Goal: Task Accomplishment & Management: Manage account settings

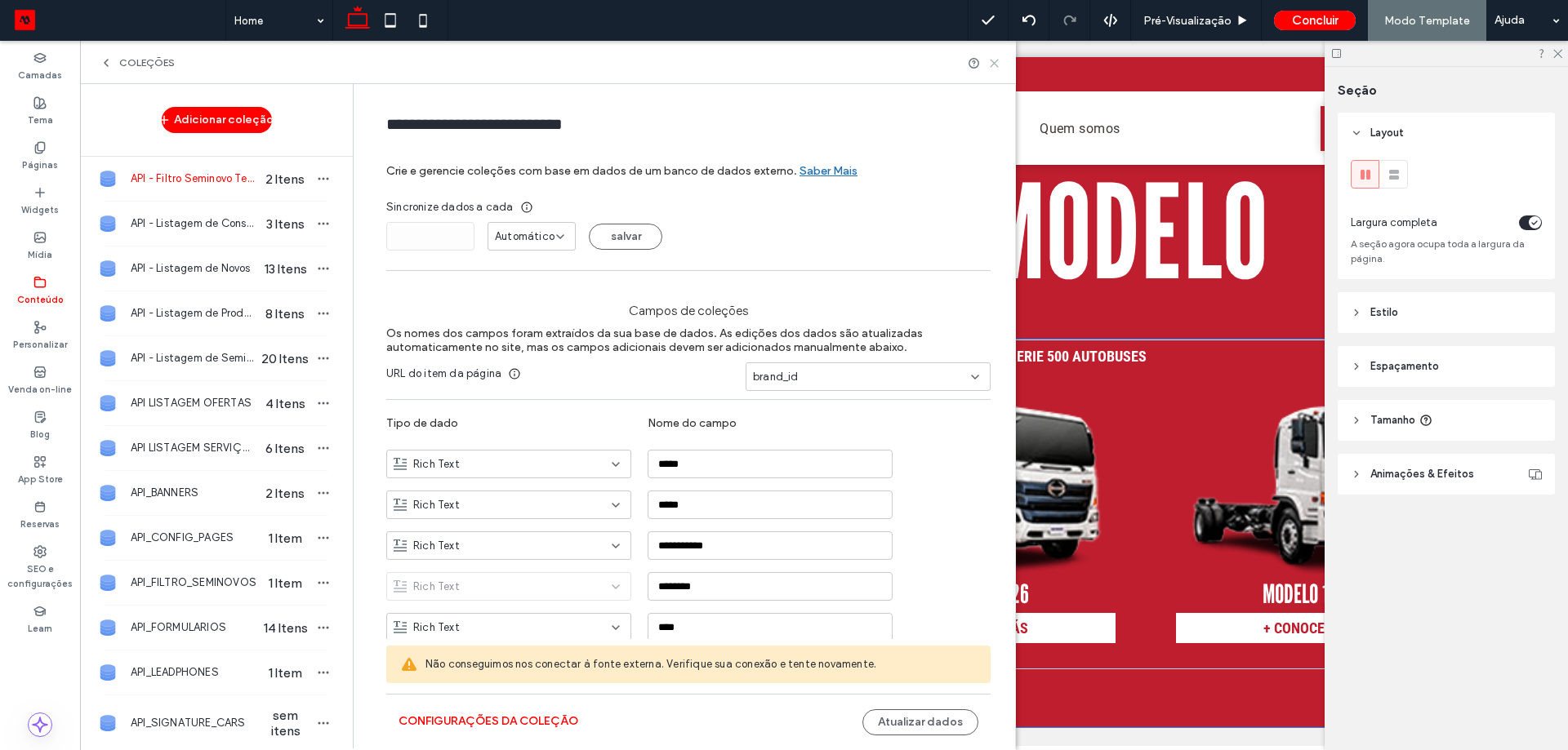
click at [991, 64] on icon at bounding box center [994, 63] width 12 height 12
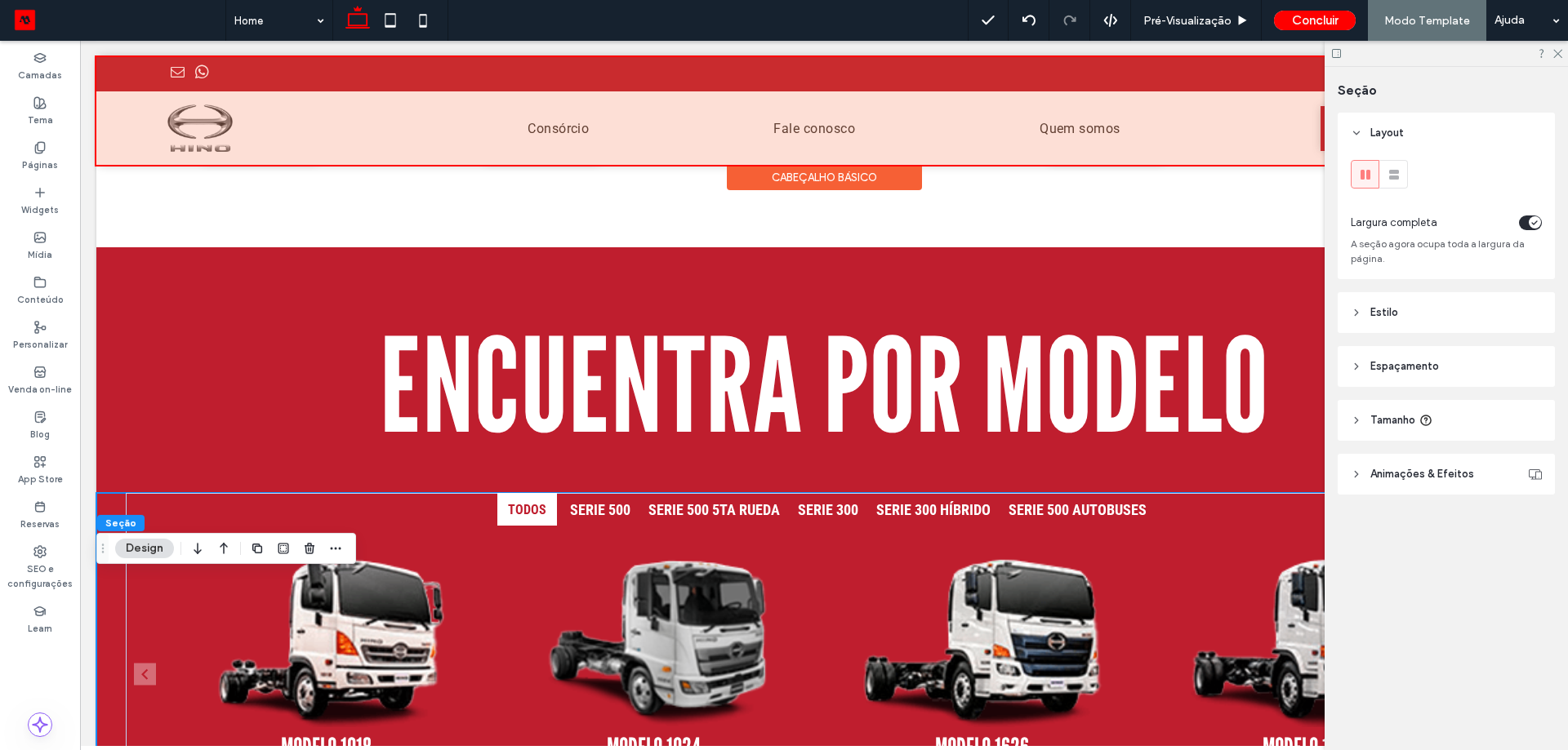
scroll to position [963, 0]
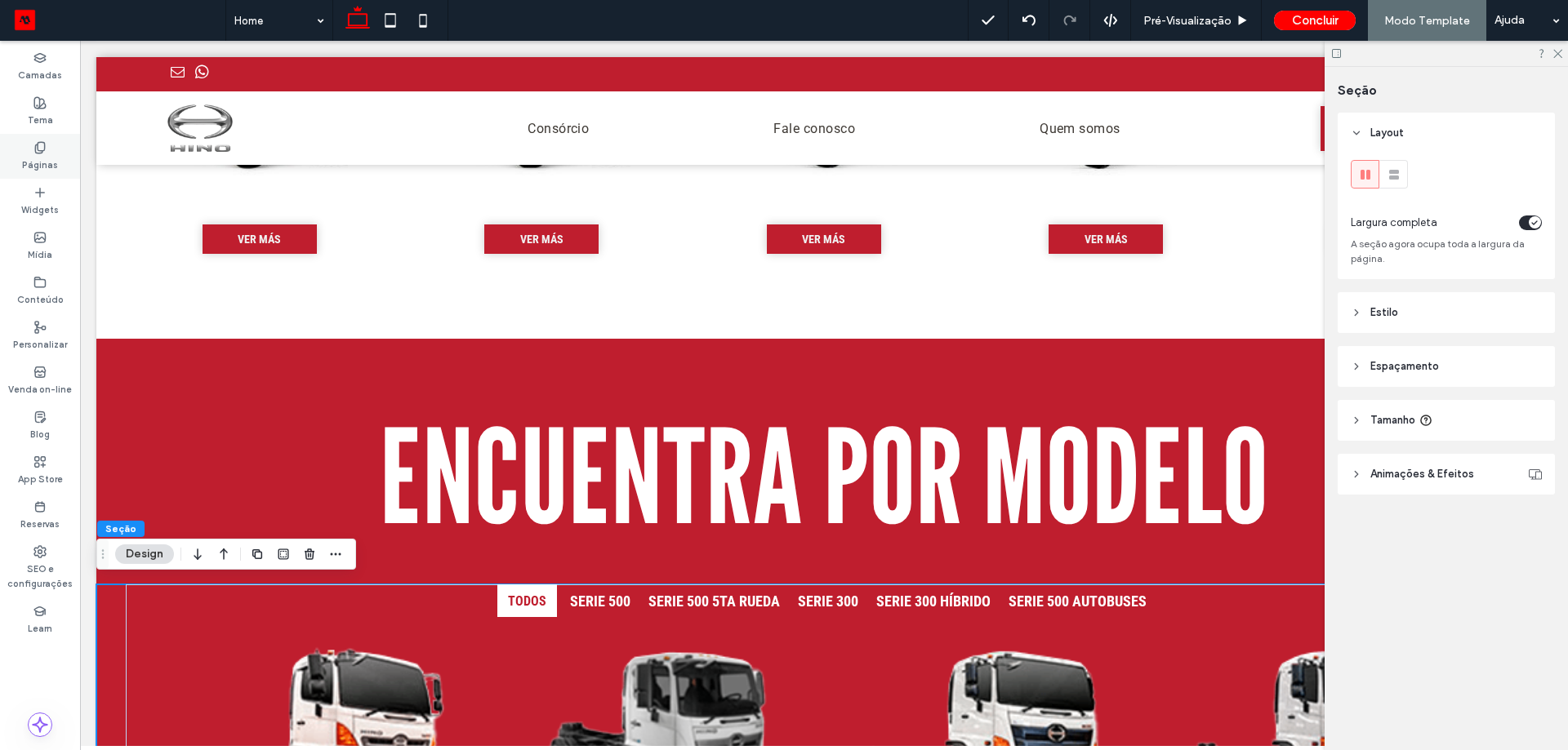
click at [55, 156] on label "Páginas" at bounding box center [40, 163] width 36 height 18
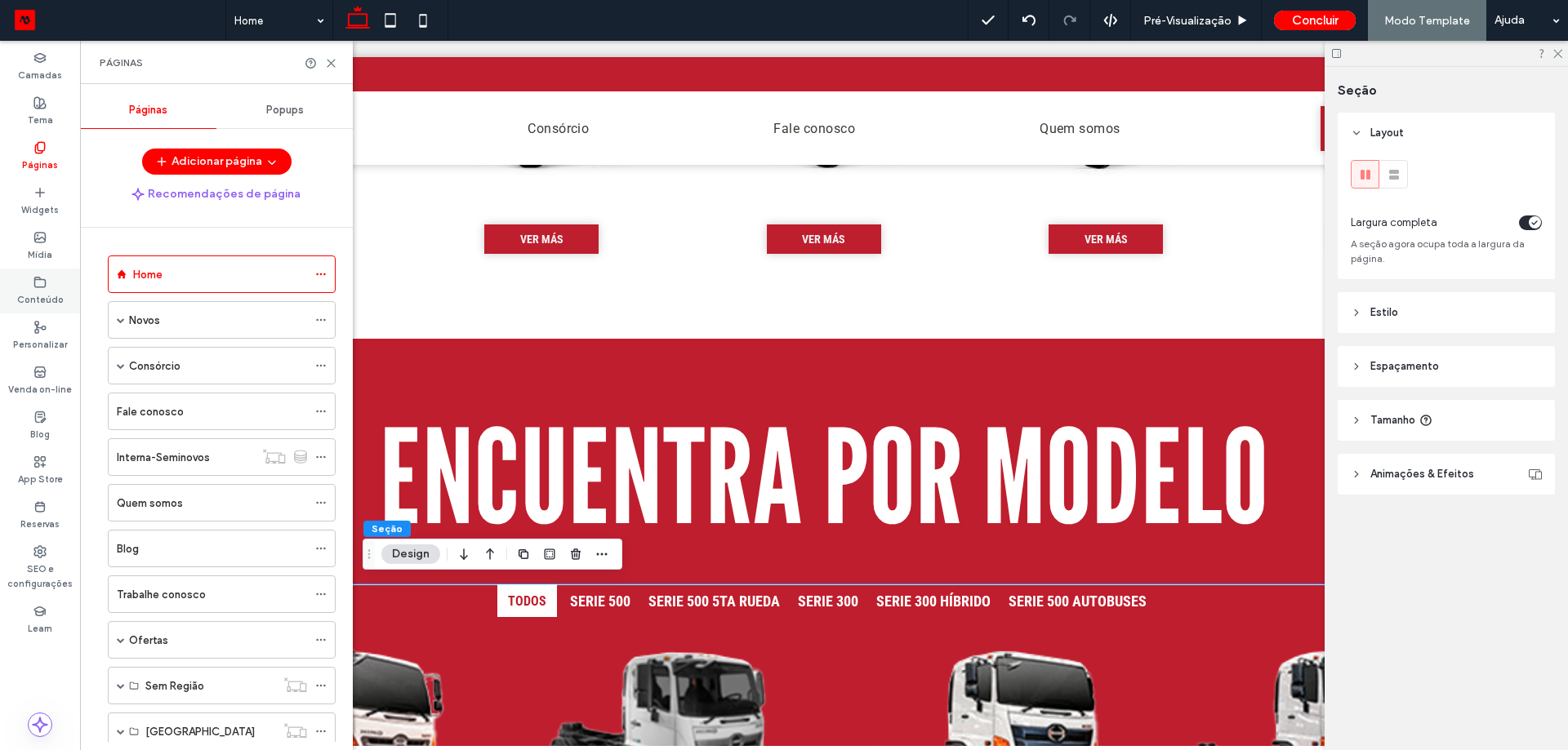
click at [48, 285] on div "Conteúdo" at bounding box center [40, 291] width 80 height 45
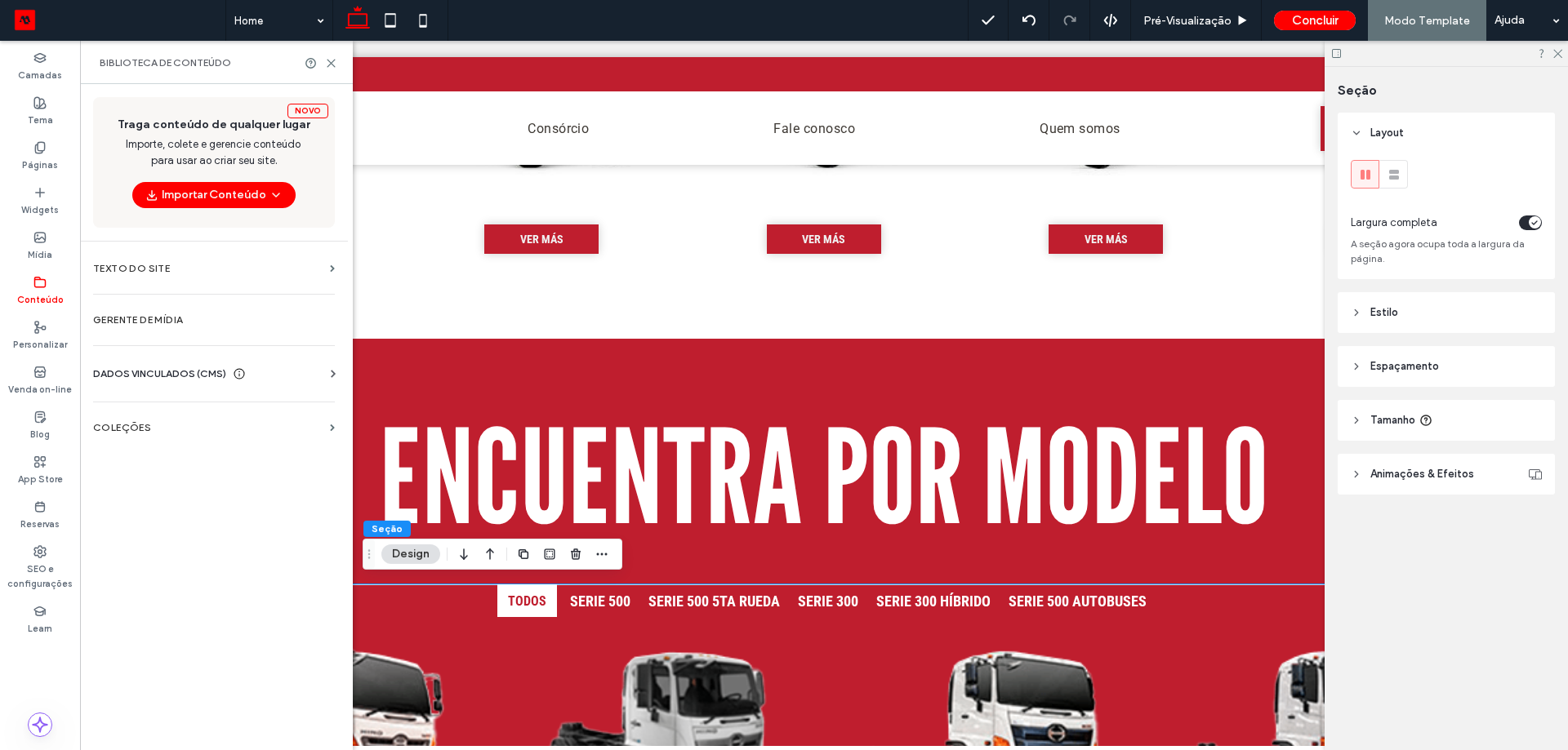
click at [209, 384] on div "Informações da empresa Texto da empresa Imagens da Empresa Localizar e Substitu…" at bounding box center [216, 388] width 248 height 13
click at [217, 375] on span "DADOS VINCULADOS (CMS)" at bounding box center [159, 373] width 133 height 16
click at [149, 596] on div "Novo Traga conteúdo de qualquer lugar Importe, colete e gerencie conteúdo para …" at bounding box center [214, 415] width 268 height 663
drag, startPoint x: 149, startPoint y: 581, endPoint x: 158, endPoint y: 599, distance: 20.1
click at [150, 580] on label "COLEÇÕES" at bounding box center [208, 578] width 231 height 11
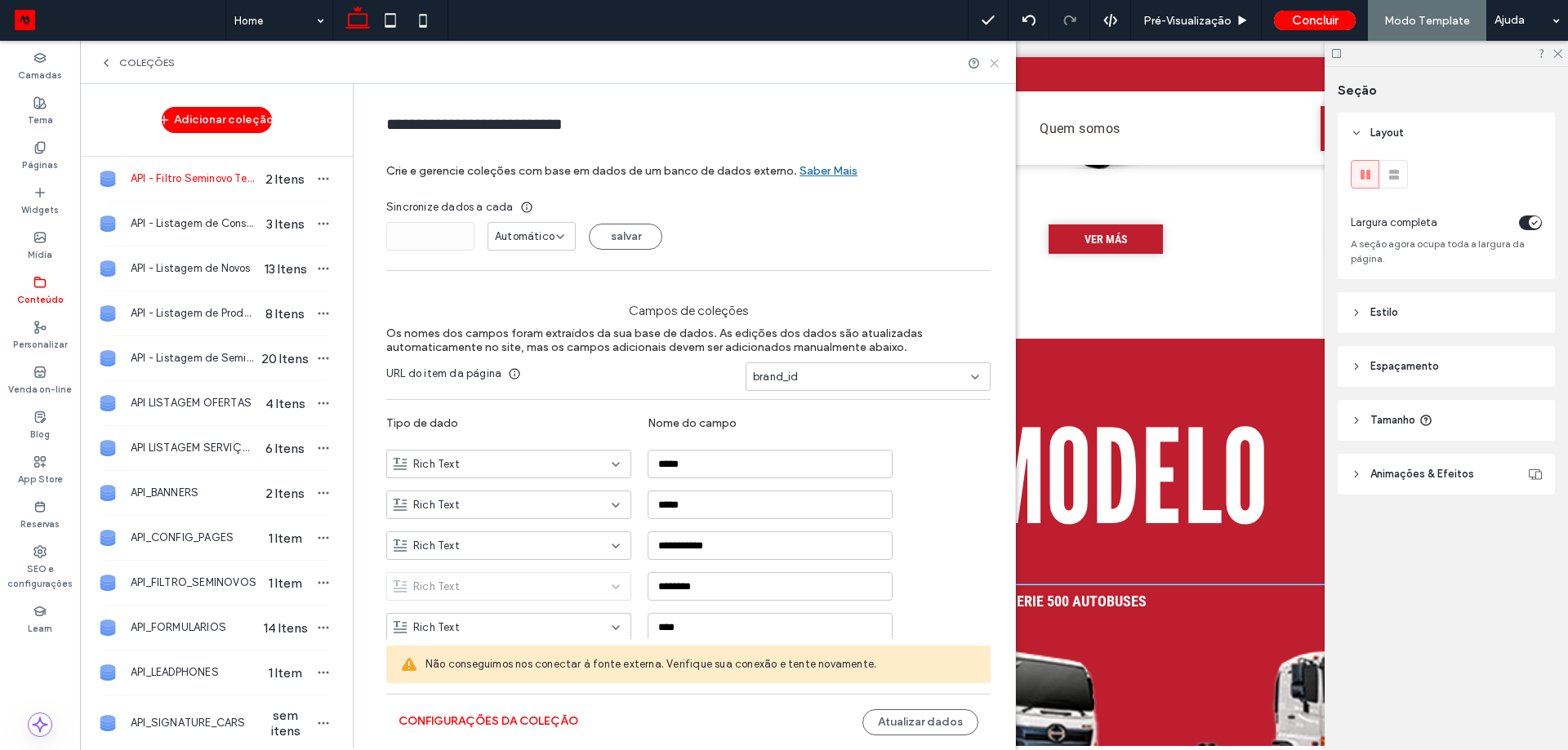
drag, startPoint x: 1002, startPoint y: 72, endPoint x: 996, endPoint y: 65, distance: 9.2
click at [998, 68] on div "COLEÇÕES" at bounding box center [549, 62] width 936 height 43
click at [994, 62] on use at bounding box center [995, 63] width 8 height 8
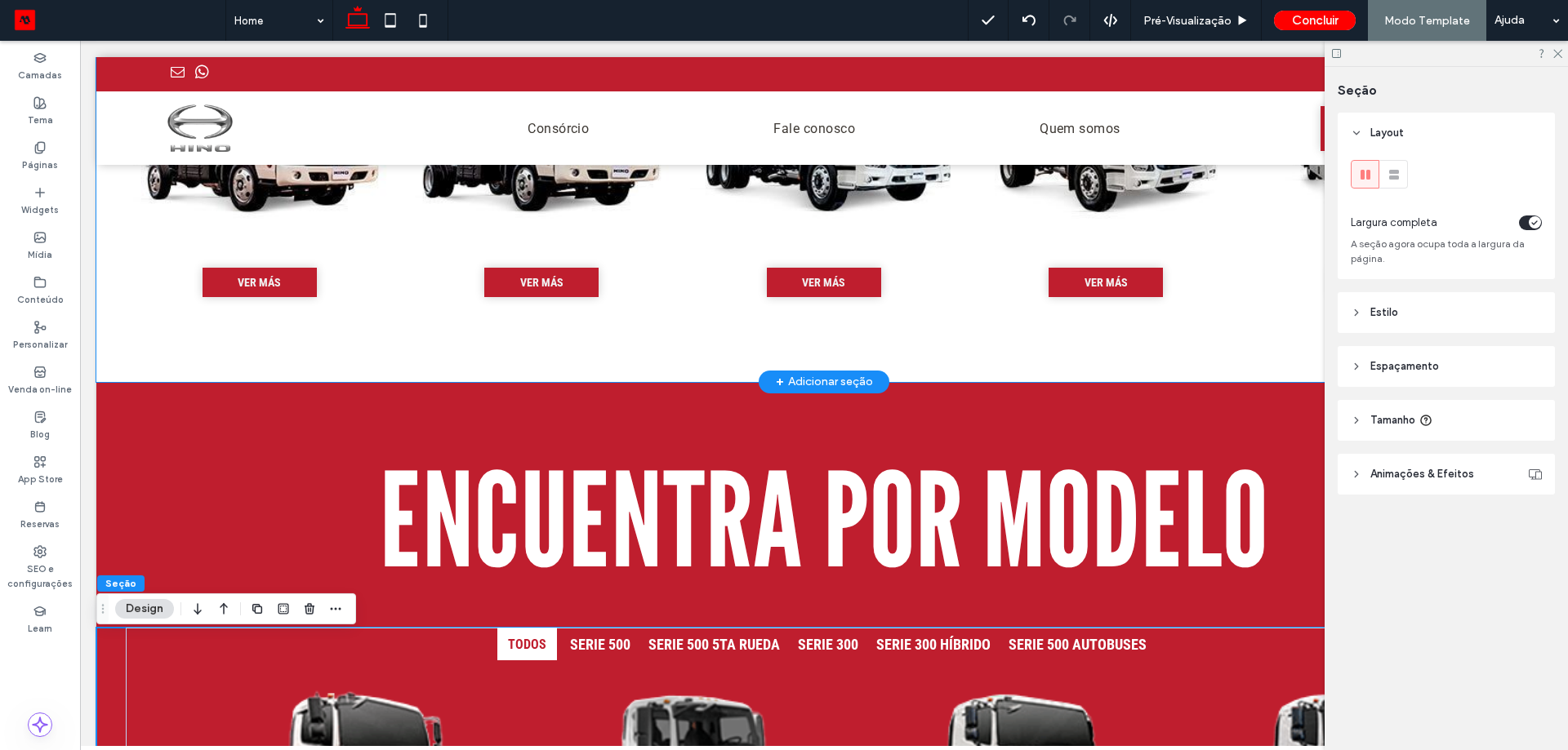
scroll to position [882, 0]
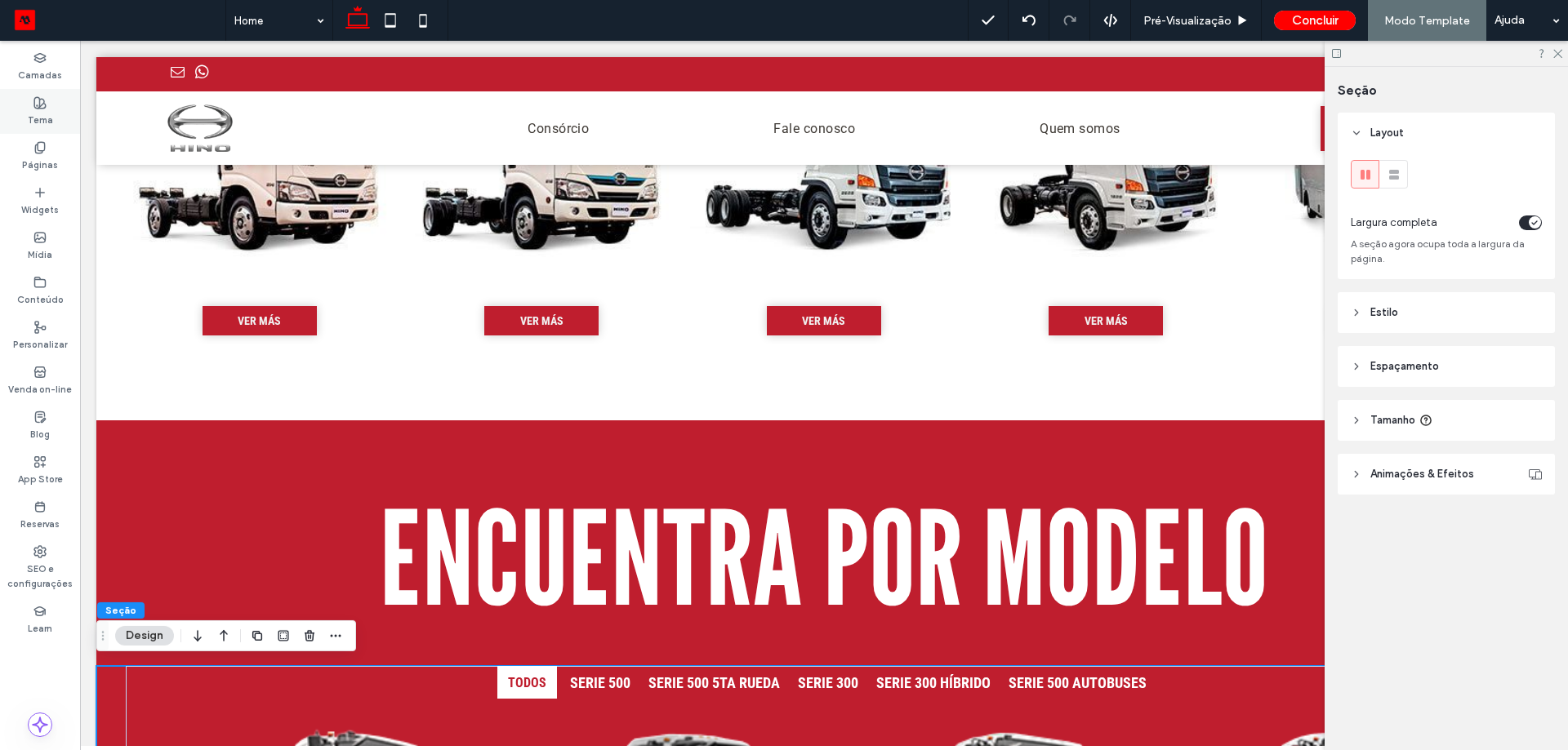
click at [42, 129] on div "Tema" at bounding box center [40, 111] width 80 height 45
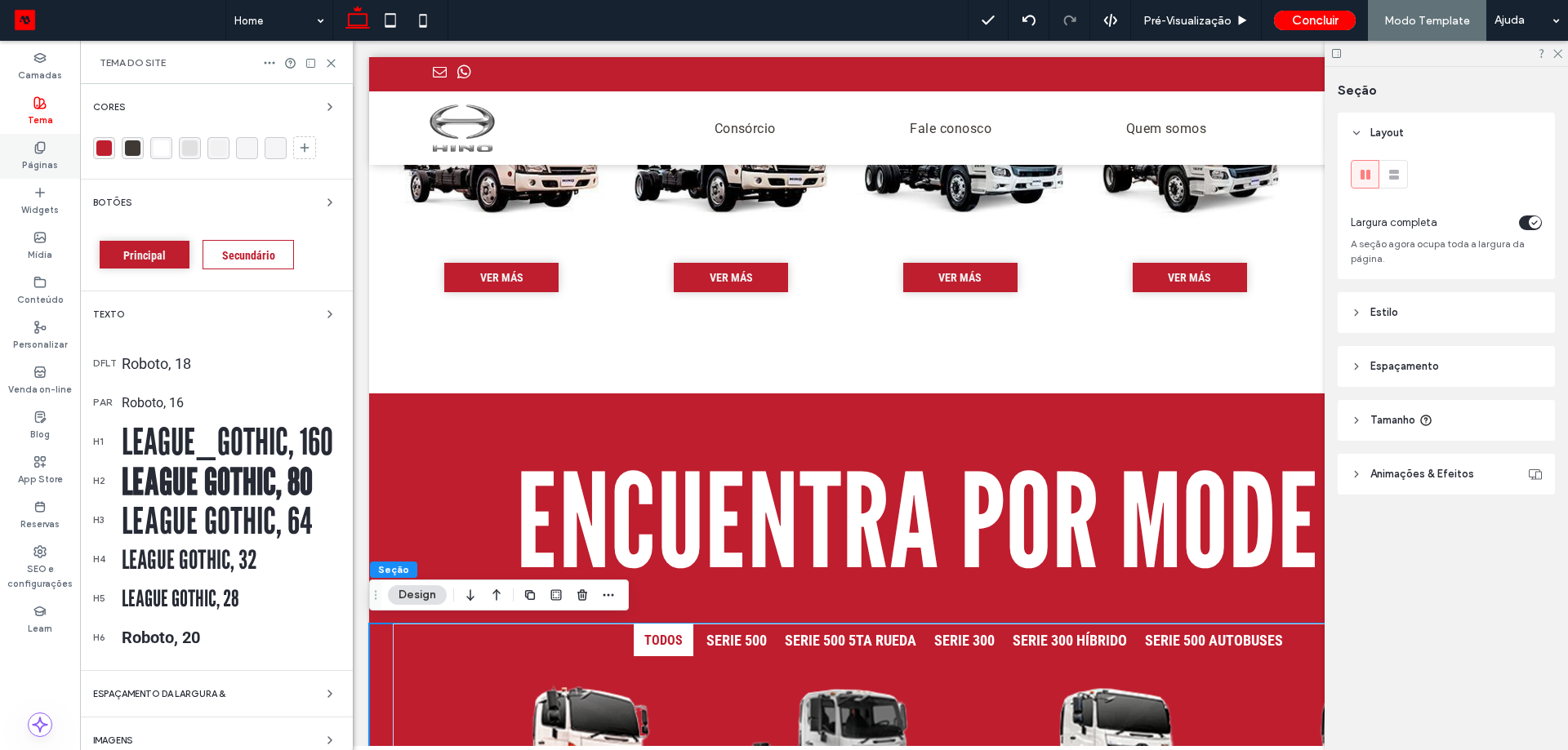
click at [24, 153] on div "Páginas" at bounding box center [40, 156] width 80 height 45
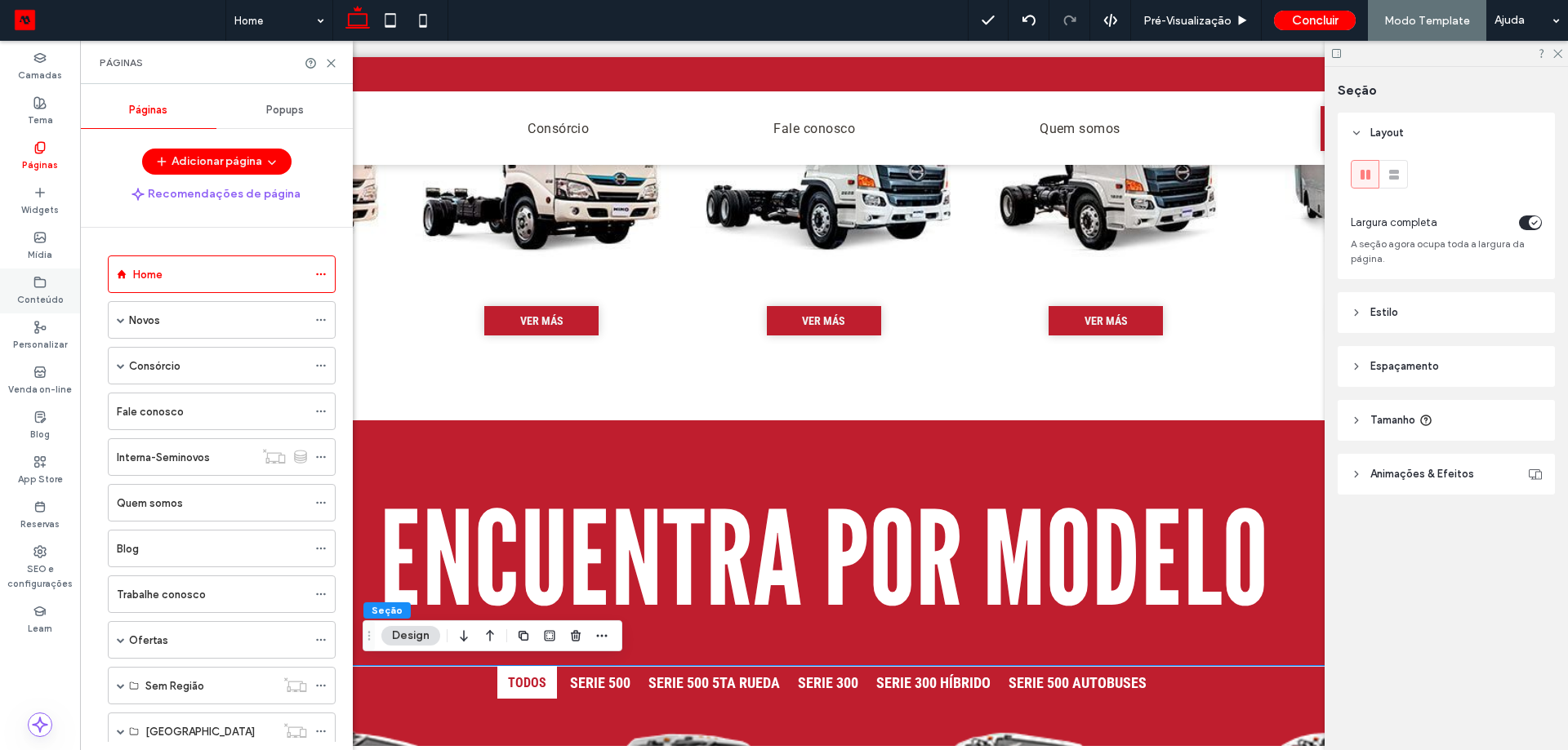
click at [50, 276] on div "Conteúdo" at bounding box center [40, 291] width 80 height 45
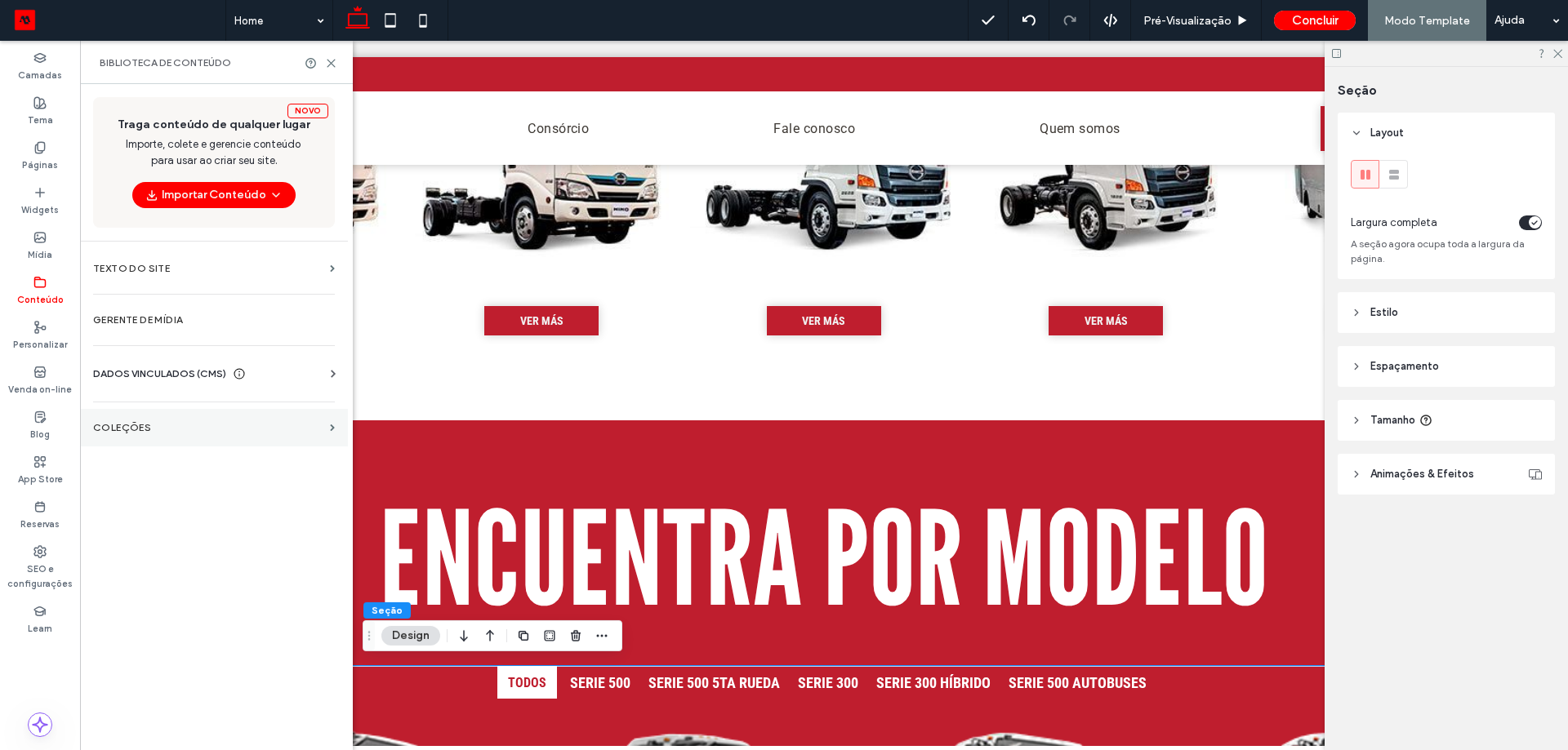
click at [258, 438] on section "COLEÇÕES" at bounding box center [214, 427] width 268 height 37
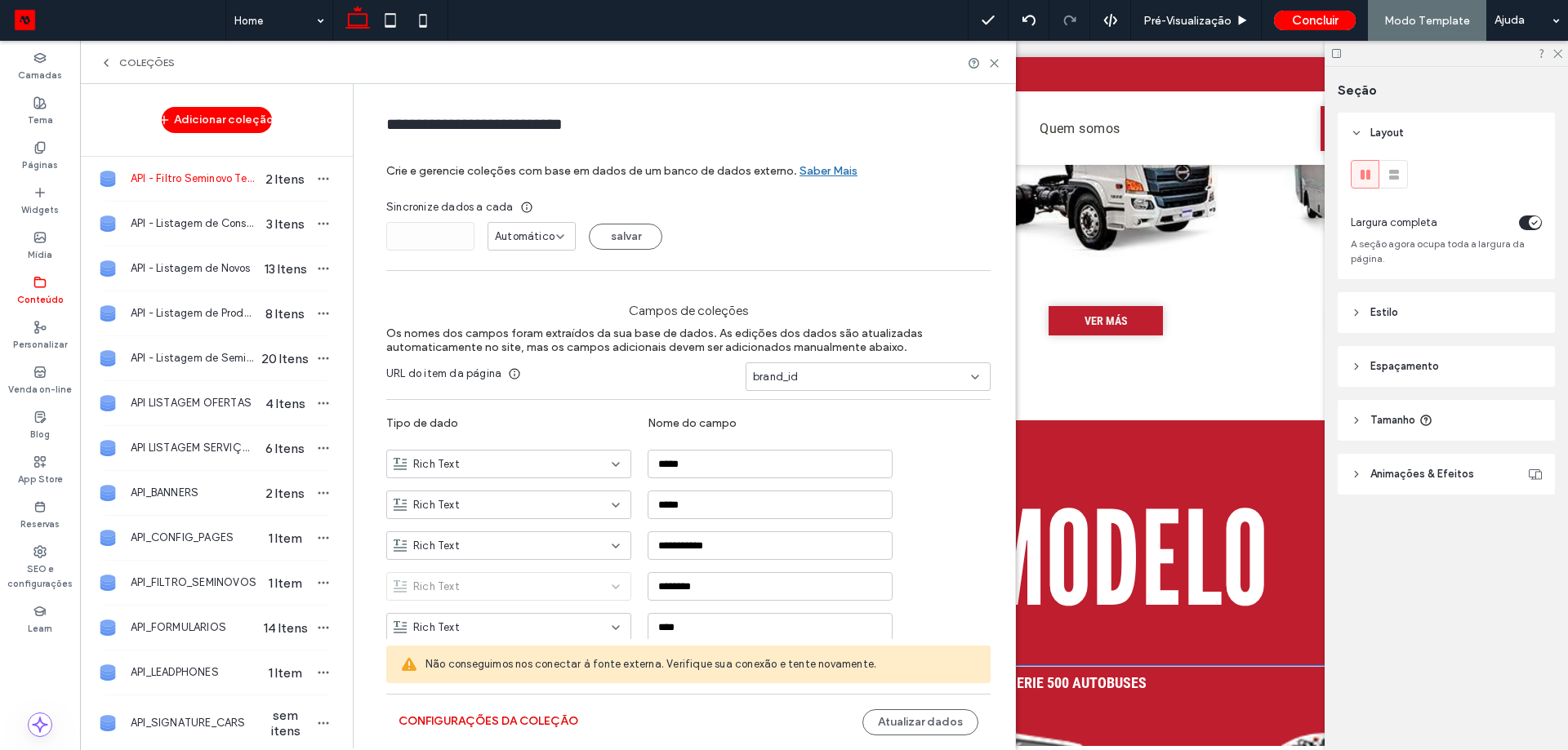
click at [542, 725] on button "Configurações da coleção" at bounding box center [488, 720] width 180 height 26
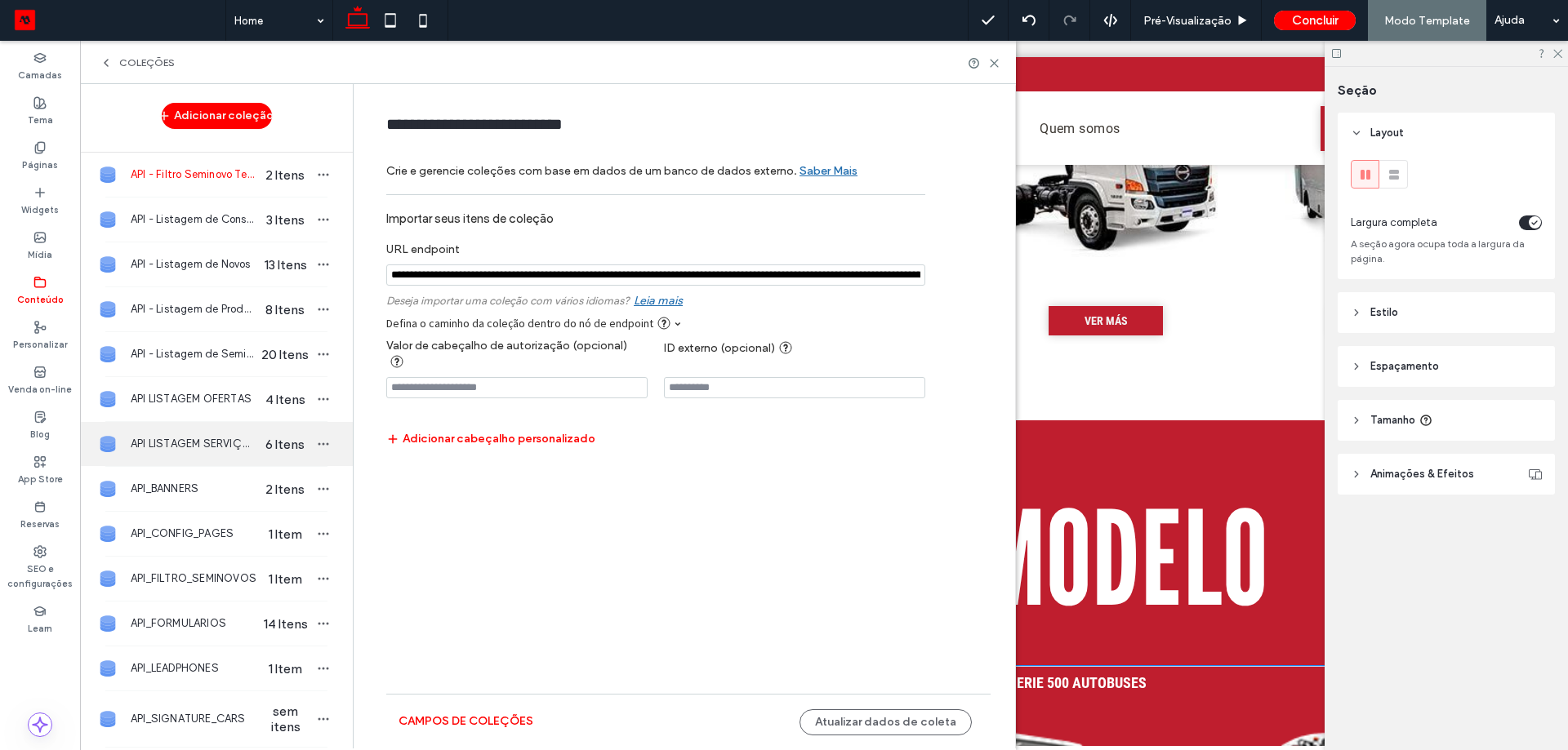
scroll to position [5, 0]
click at [513, 720] on button "Campos de coleções" at bounding box center [465, 720] width 135 height 26
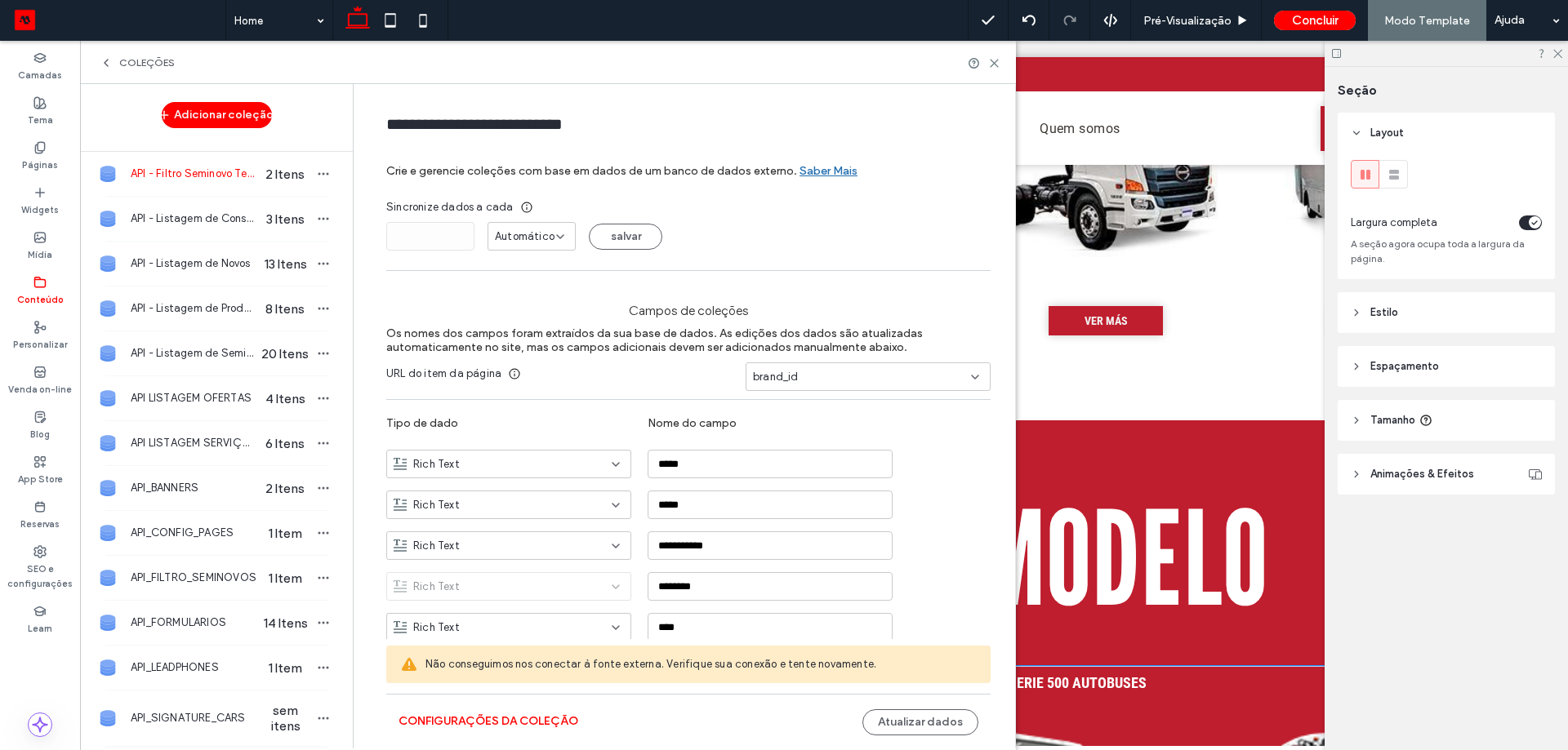
click at [825, 379] on div "brand_id" at bounding box center [858, 377] width 211 height 16
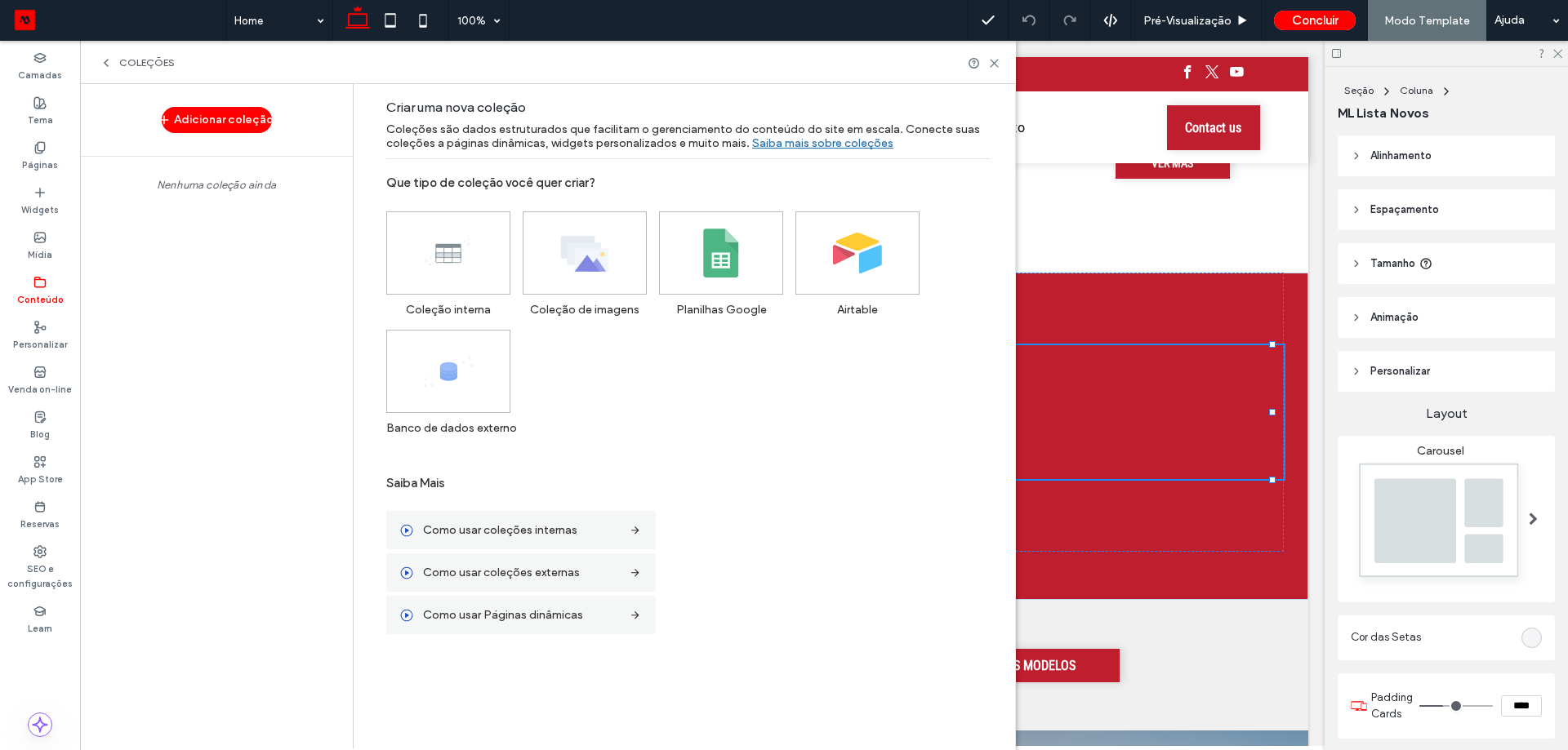
click at [113, 75] on div "COLEÇÕES" at bounding box center [549, 62] width 936 height 43
click at [162, 65] on span "COLEÇÕES" at bounding box center [147, 63] width 56 height 13
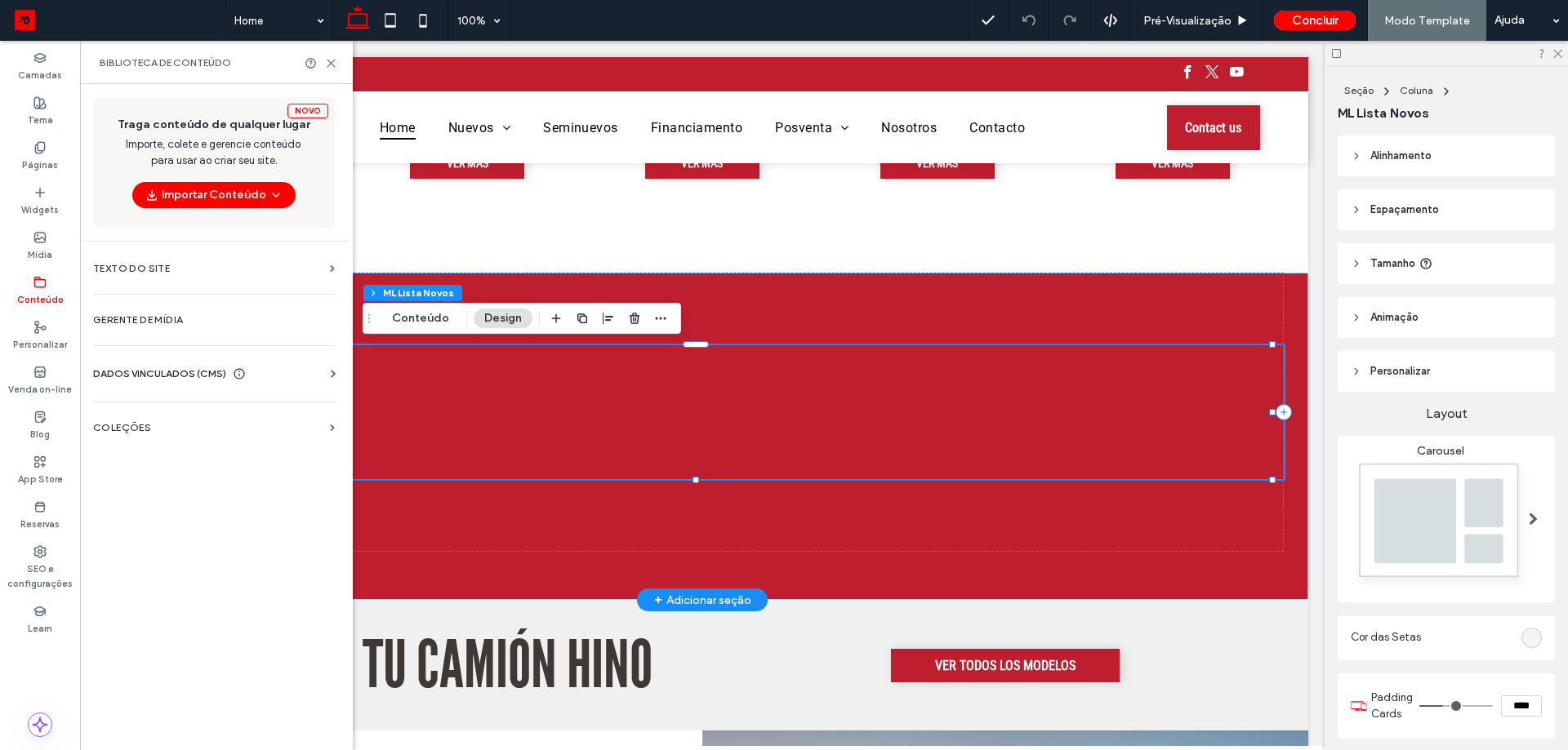
click at [703, 414] on div at bounding box center [728, 420] width 53 height 85
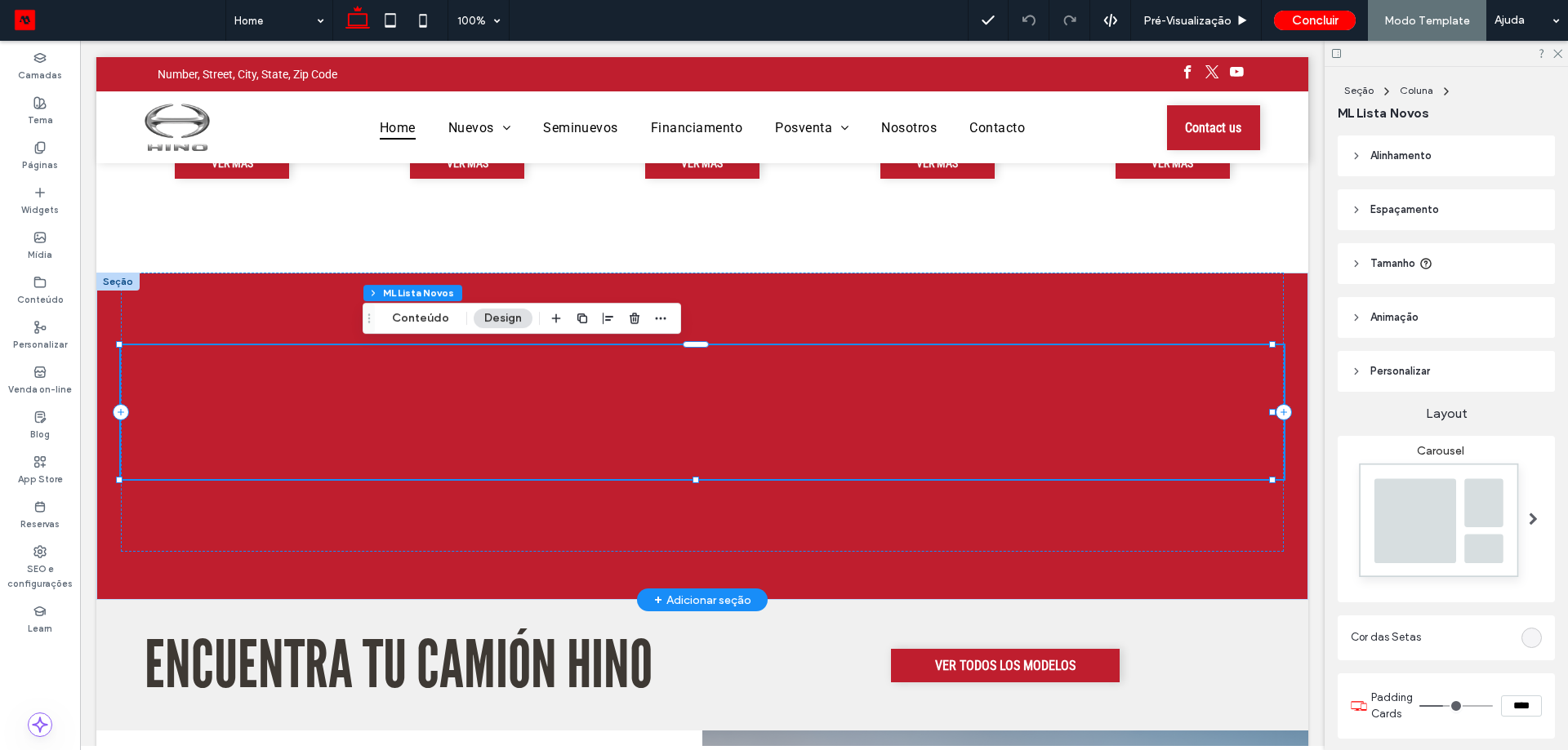
click at [703, 414] on div at bounding box center [728, 420] width 53 height 85
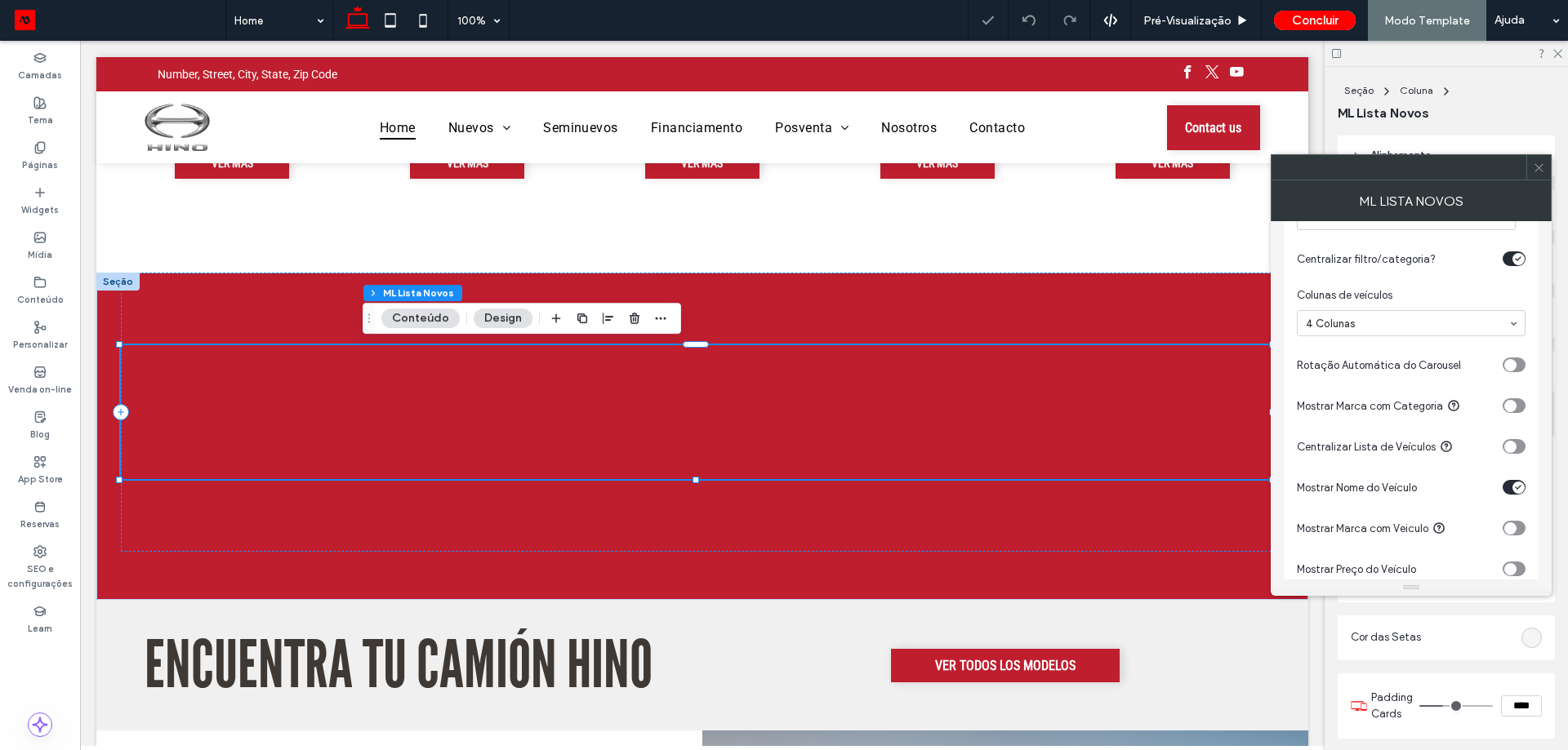
scroll to position [245, 0]
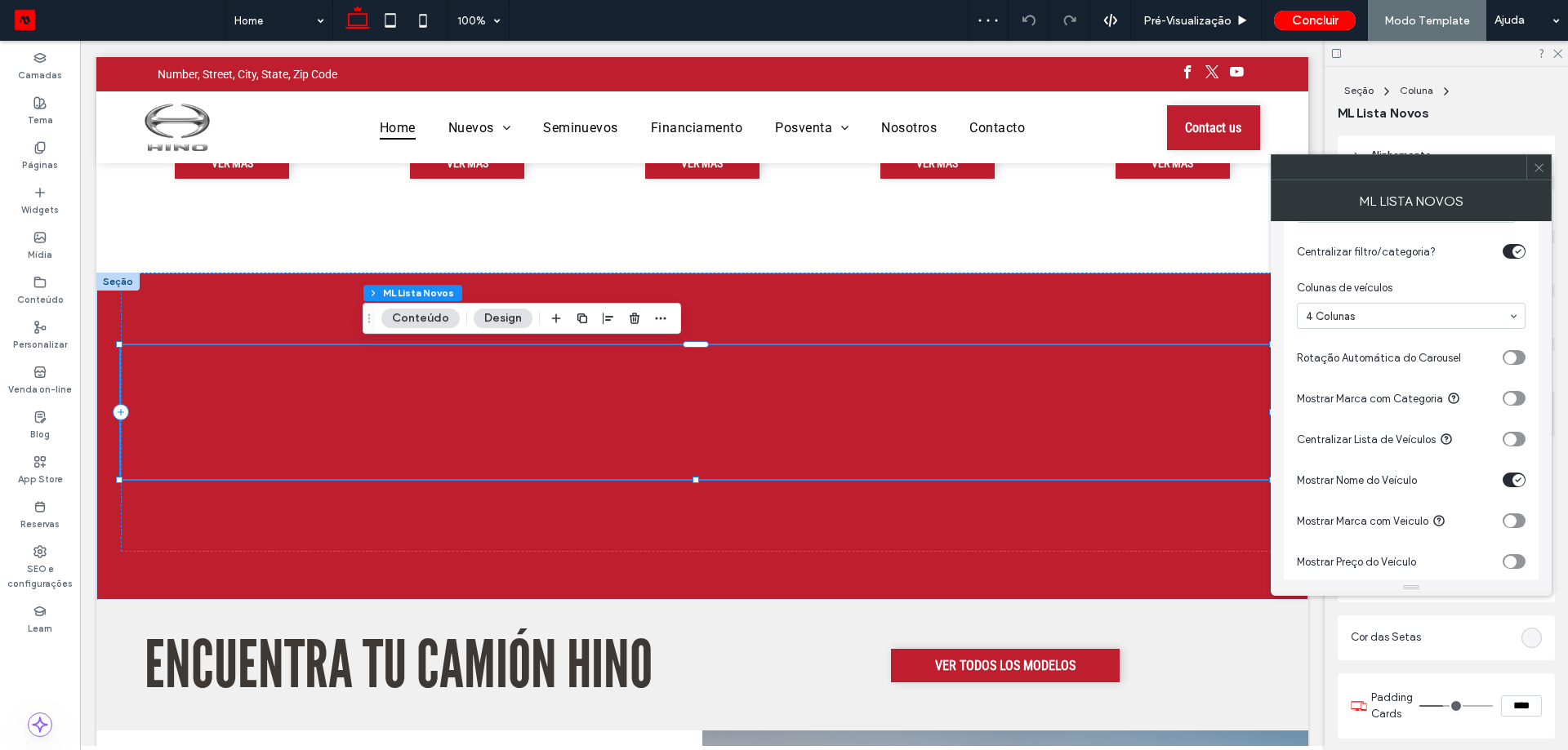
click at [1543, 172] on icon at bounding box center [1538, 167] width 12 height 12
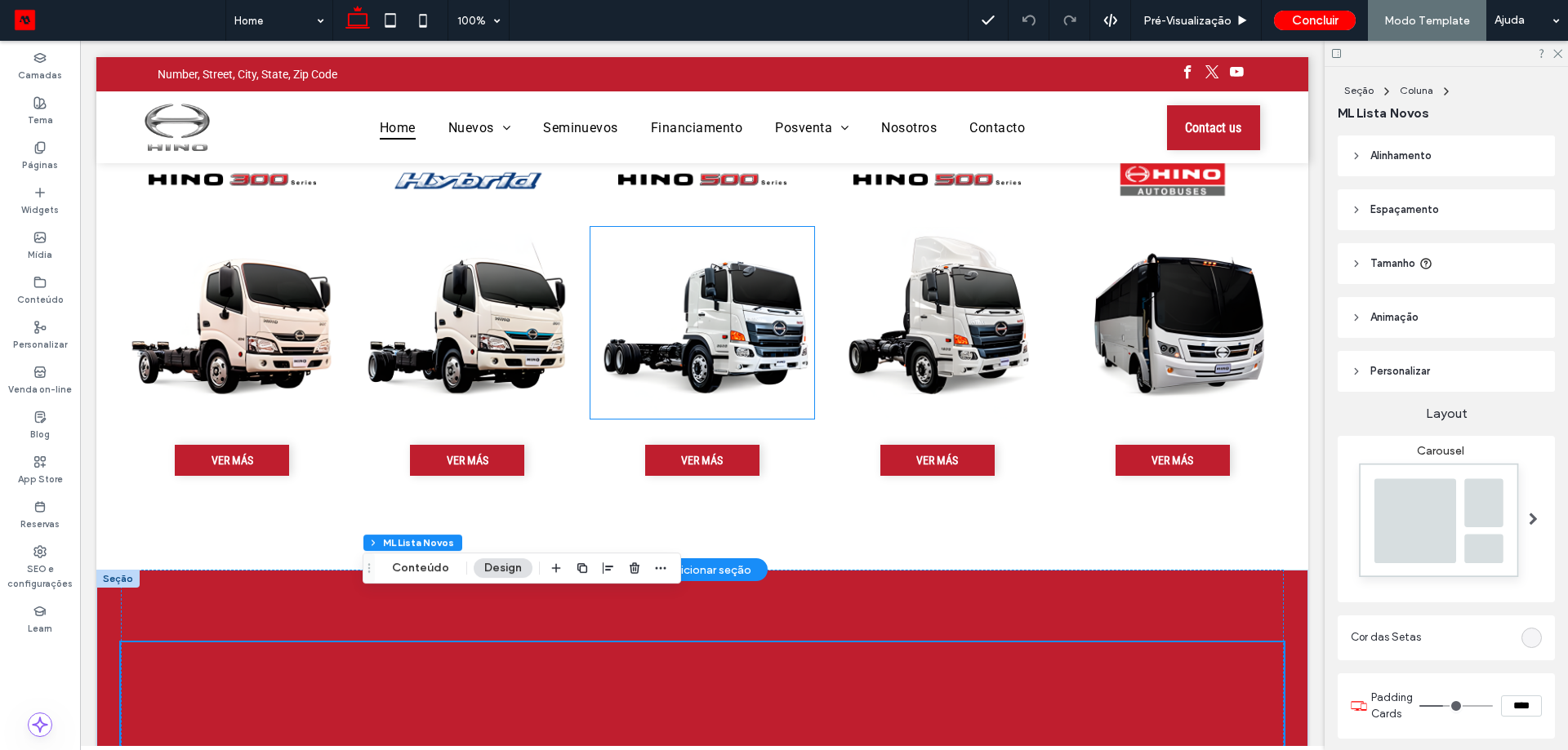
scroll to position [0, 0]
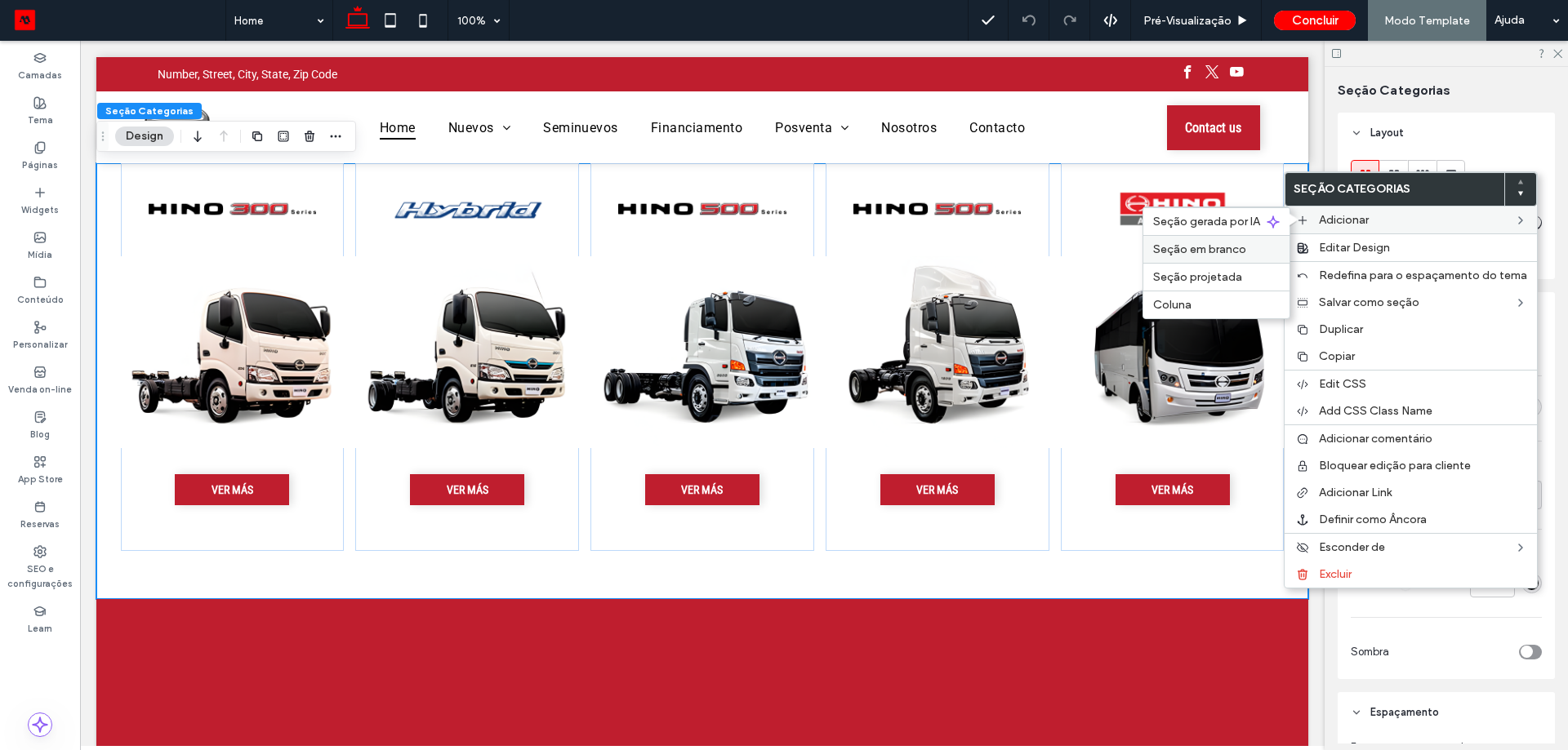
click at [1247, 238] on div "Seção em branco" at bounding box center [1216, 249] width 146 height 28
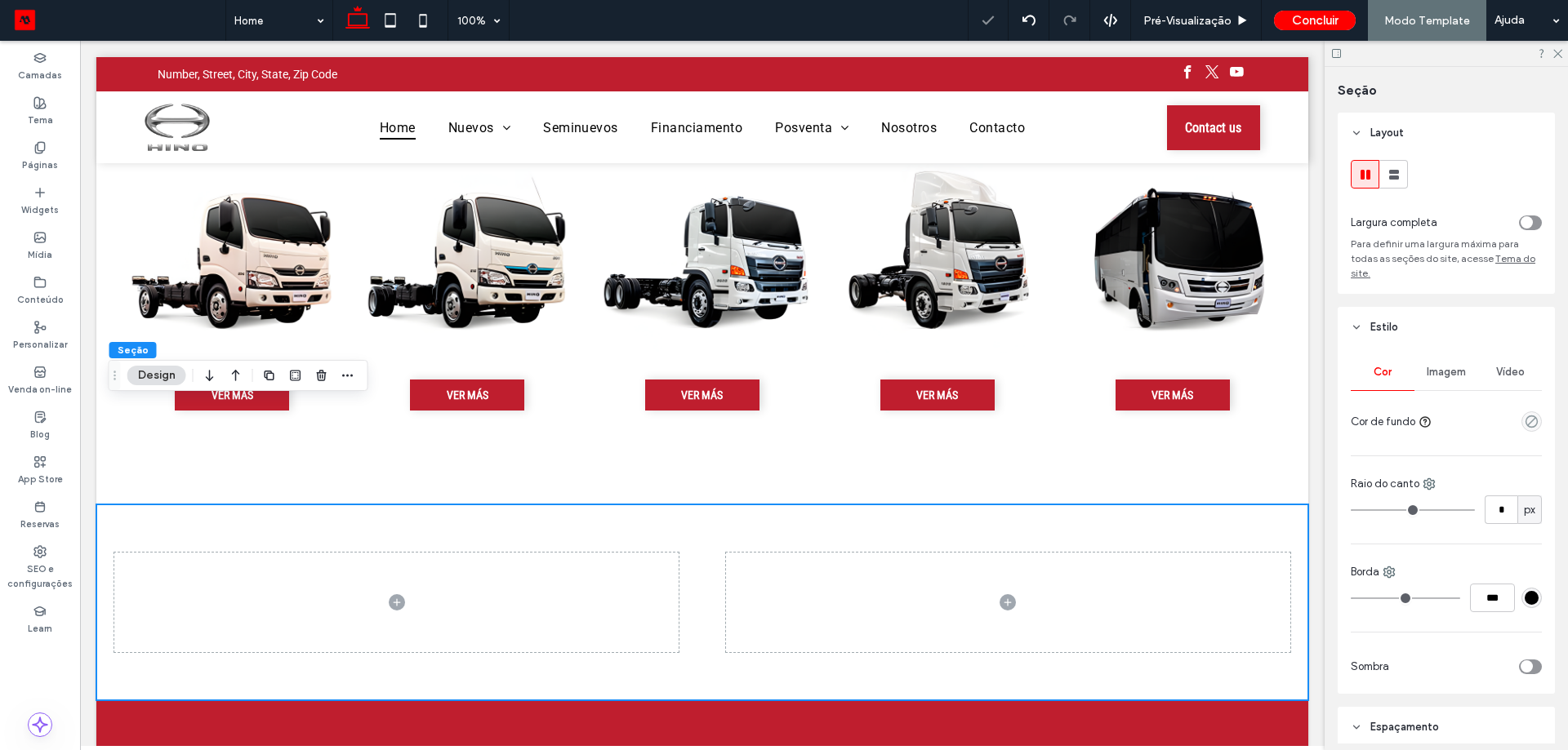
scroll to position [245, 0]
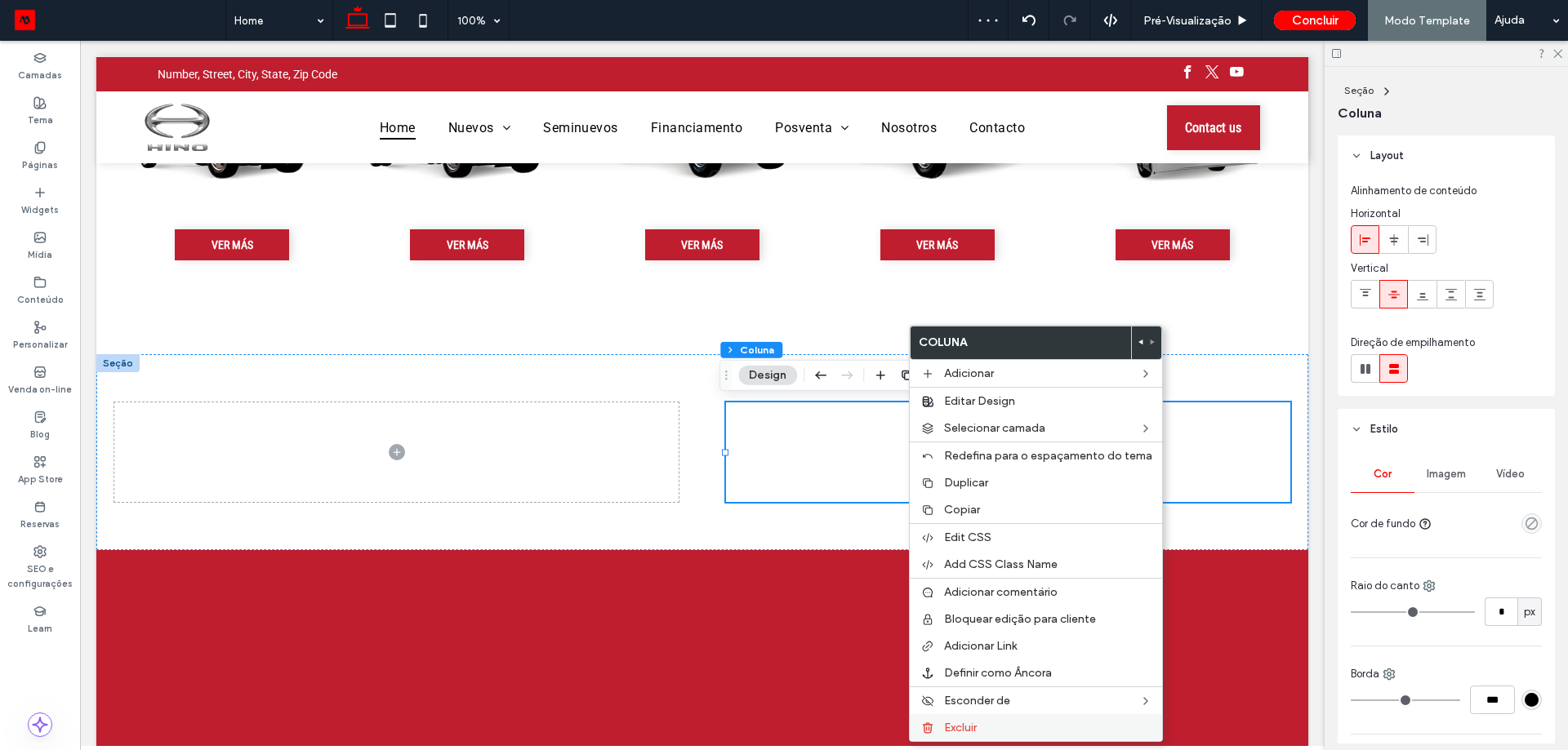
click at [966, 730] on span "Excluir" at bounding box center [960, 727] width 33 height 14
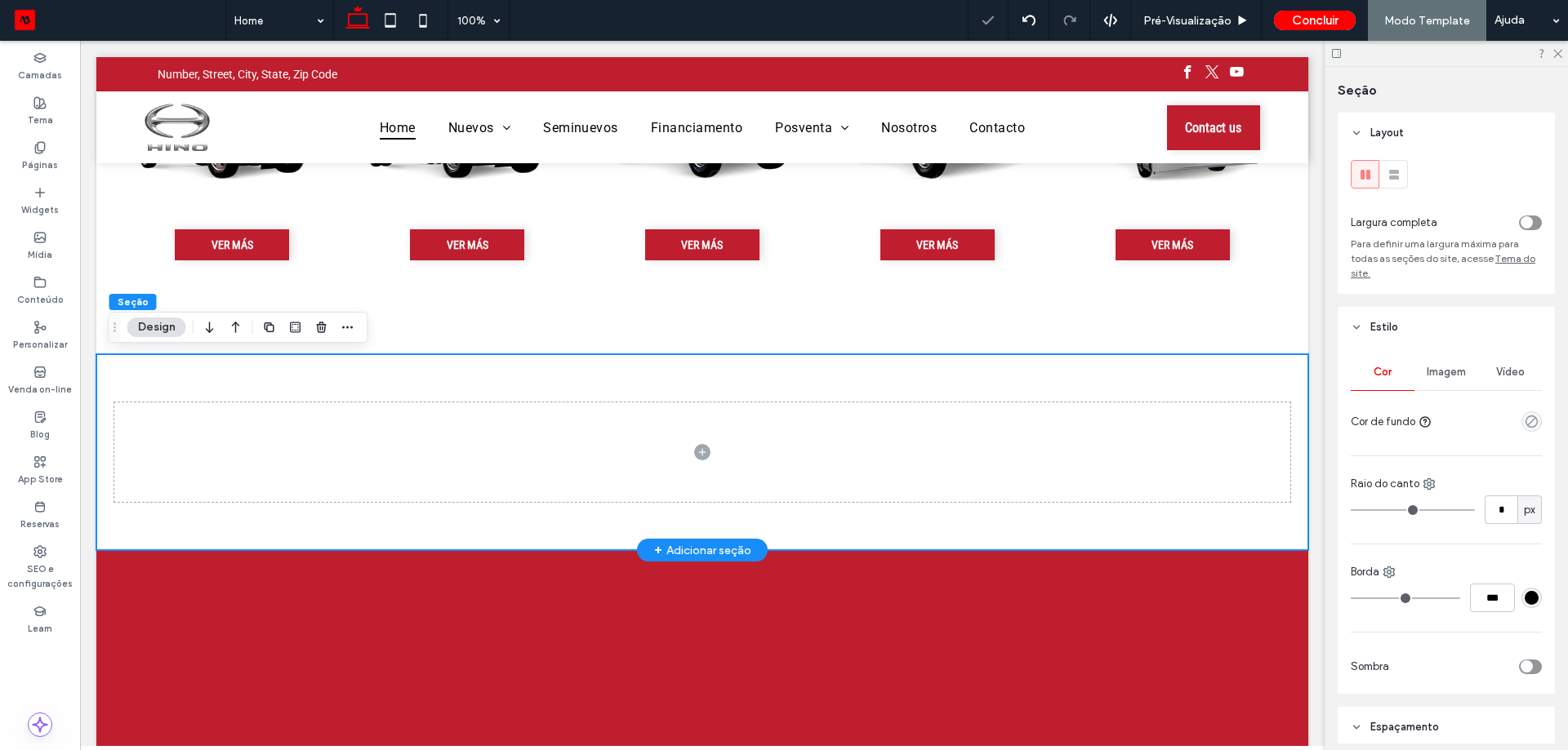
click at [753, 376] on div at bounding box center [702, 452] width 1176 height 196
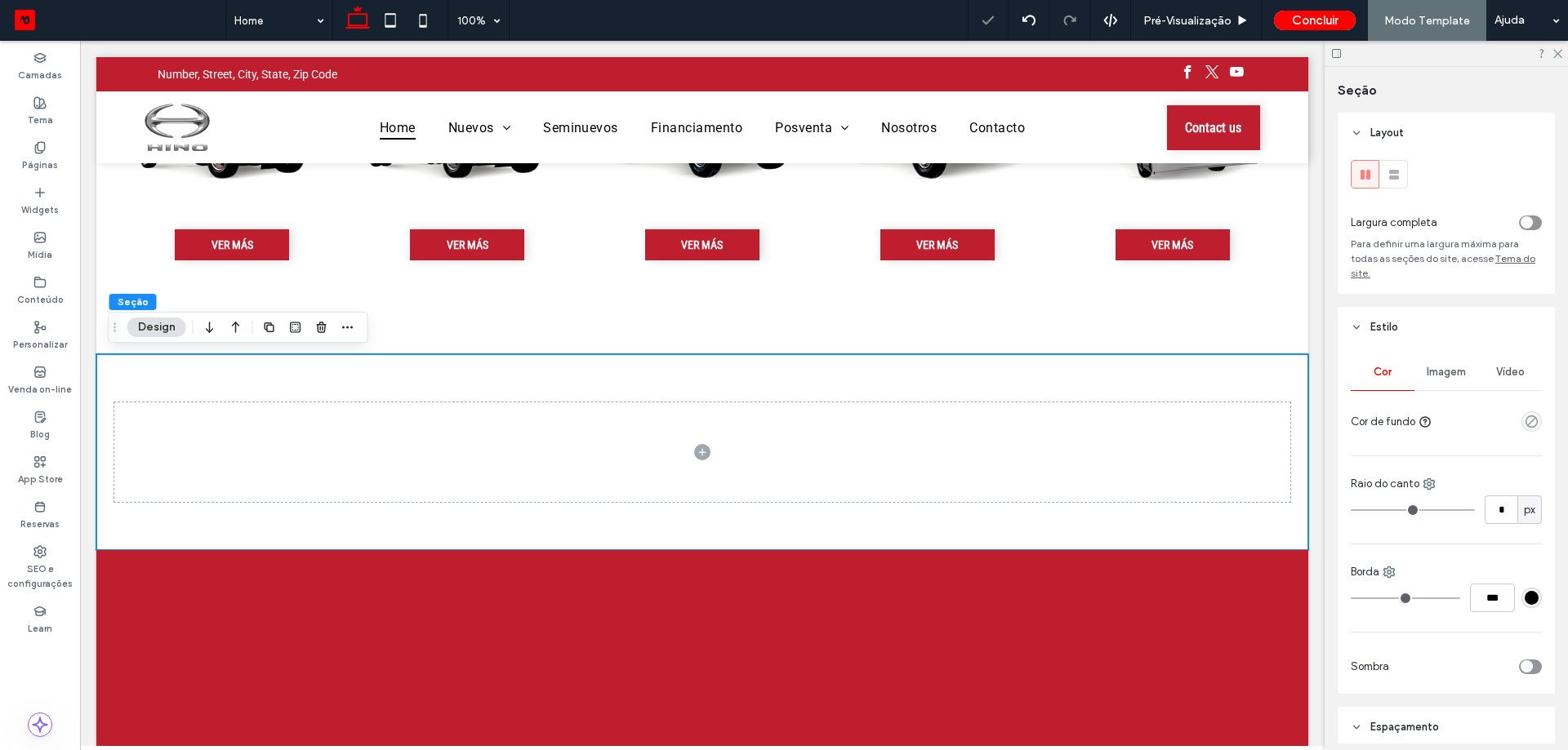
click at [1534, 219] on div "Largura completa Para definir uma largura máxima para todas as seções do site, …" at bounding box center [1445, 223] width 217 height 141
click at [1530, 224] on div "toggle" at bounding box center [1531, 222] width 23 height 14
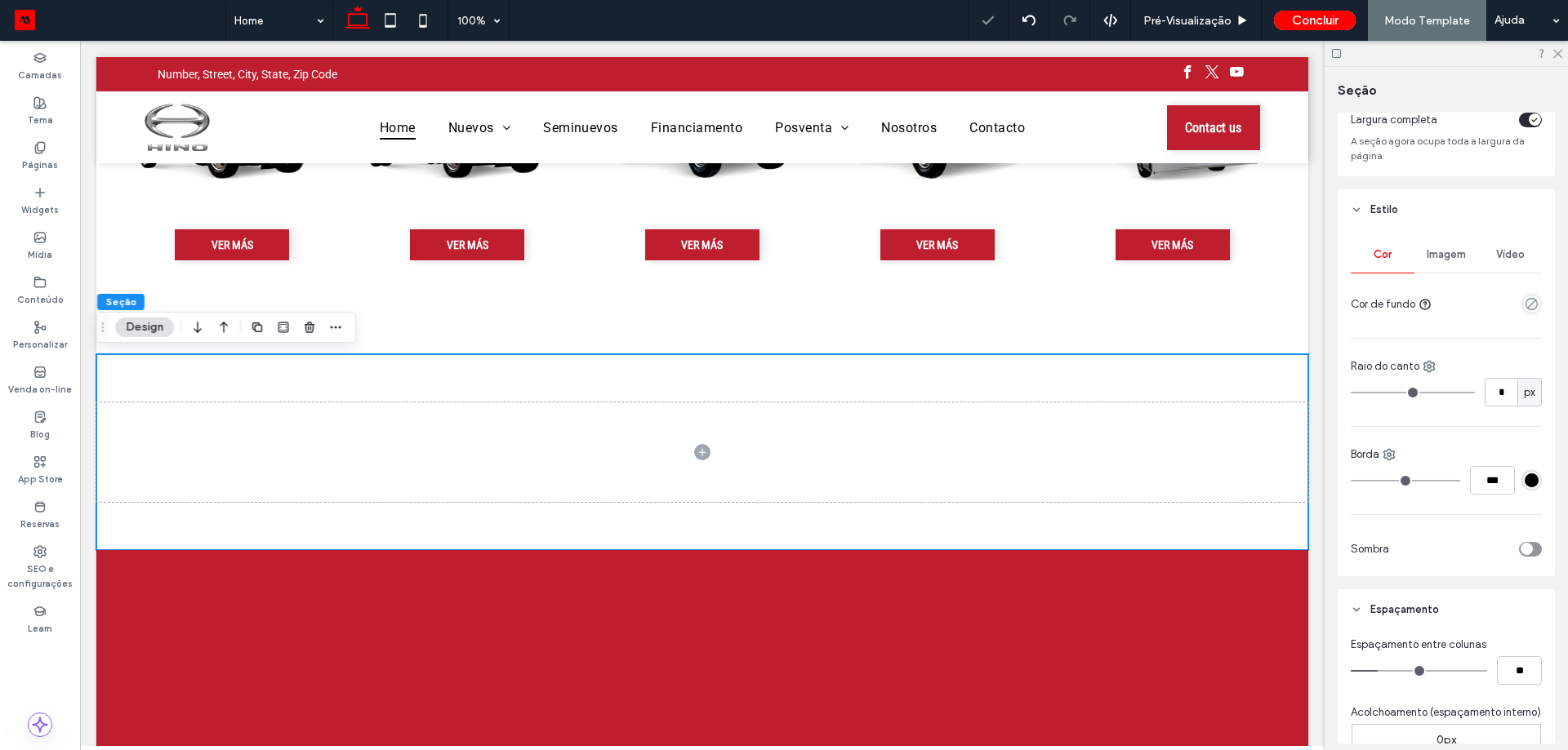
scroll to position [408, 0]
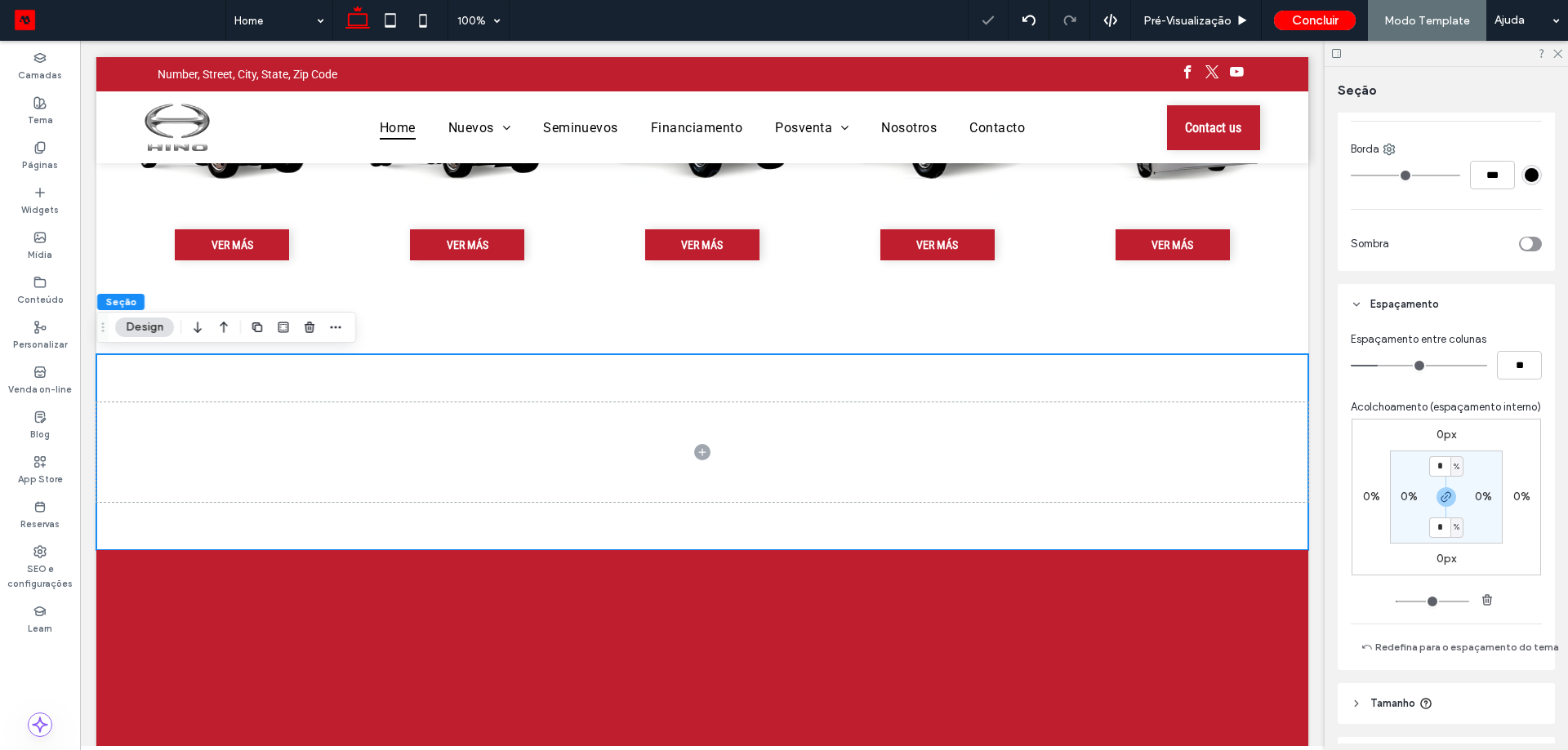
click at [1427, 507] on div at bounding box center [1445, 496] width 36 height 19
click at [1414, 504] on div "0%" at bounding box center [1409, 496] width 36 height 14
click at [1407, 503] on label "0%" at bounding box center [1409, 496] width 17 height 14
type input "*"
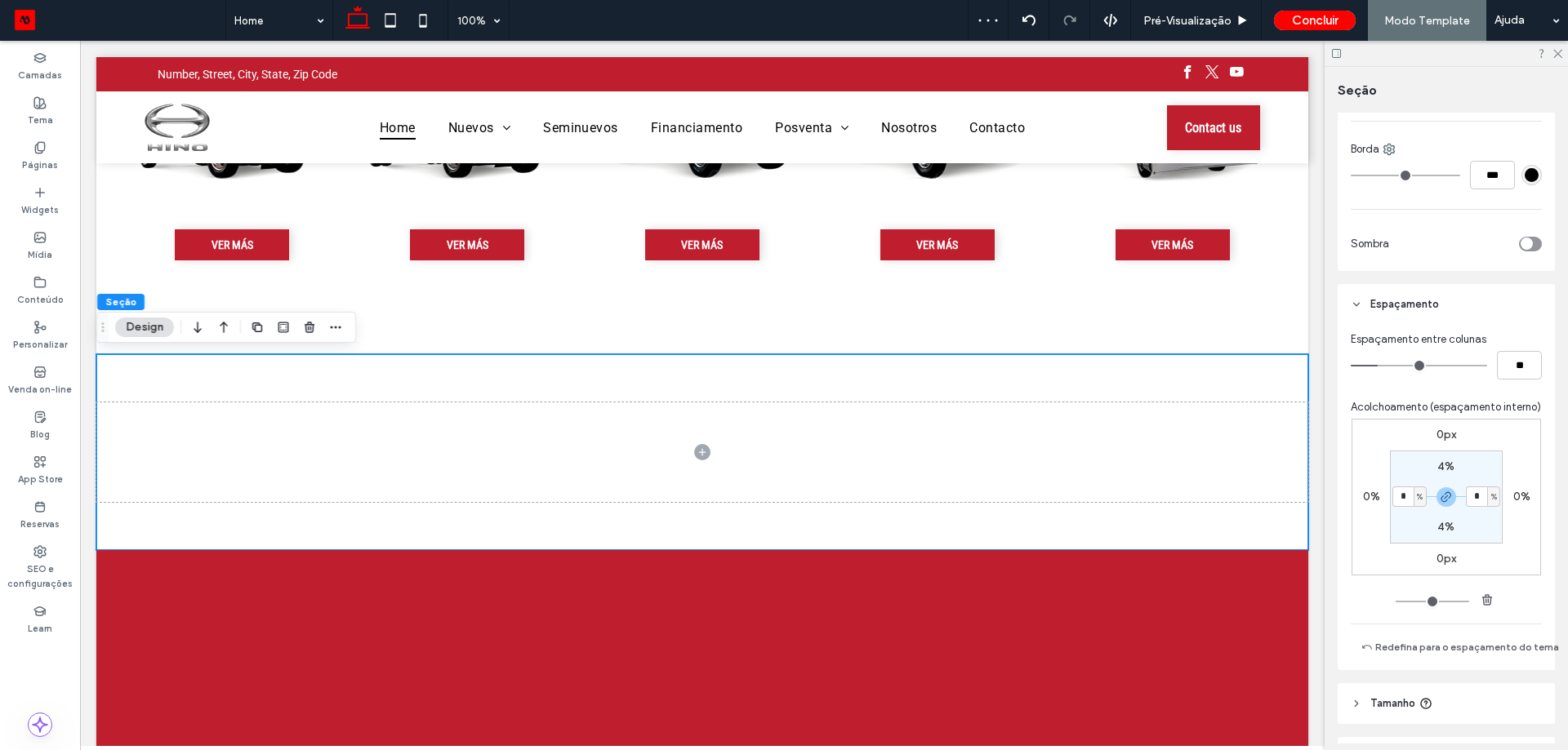
type input "*"
click at [22, 219] on div "Widgets" at bounding box center [40, 201] width 80 height 45
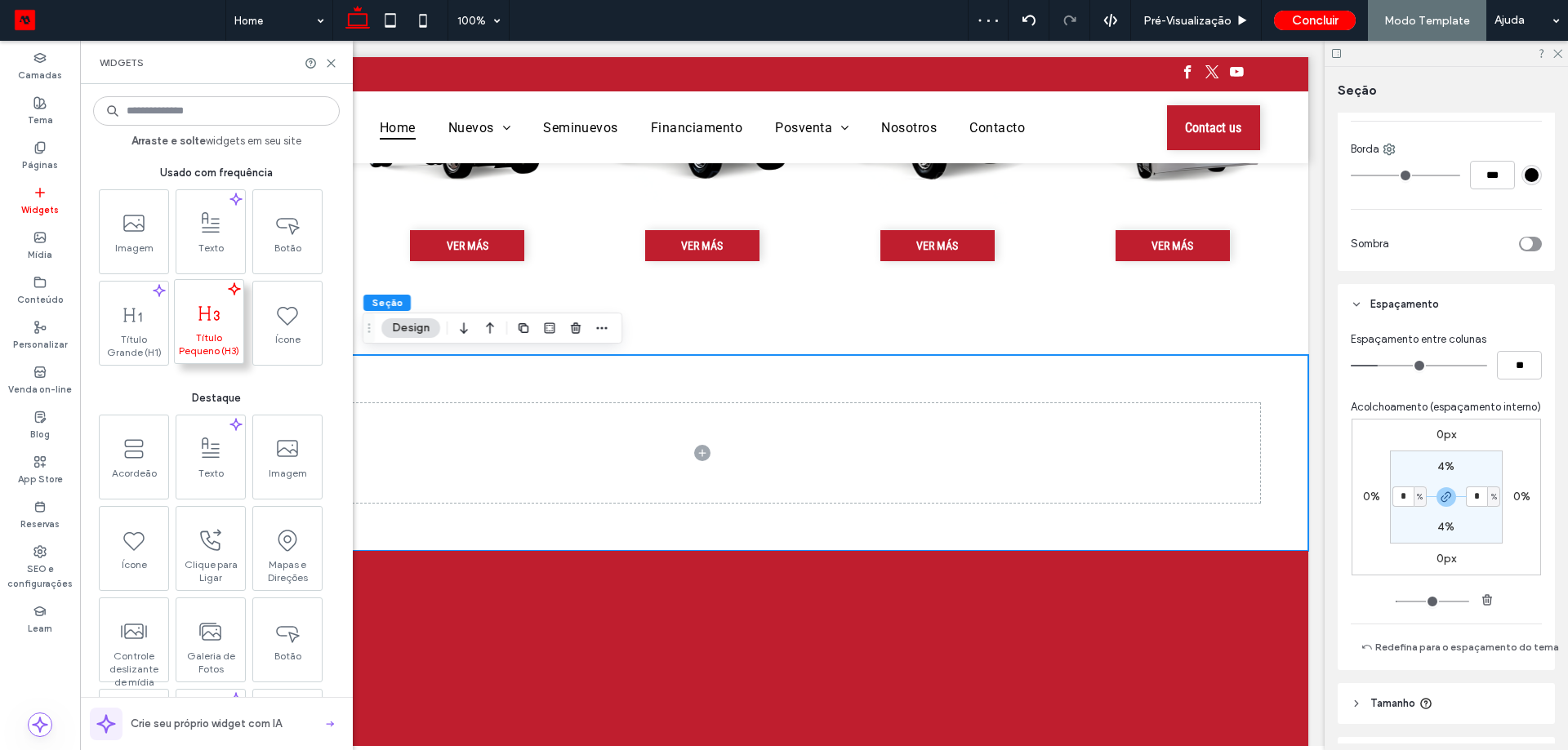
scroll to position [245, 0]
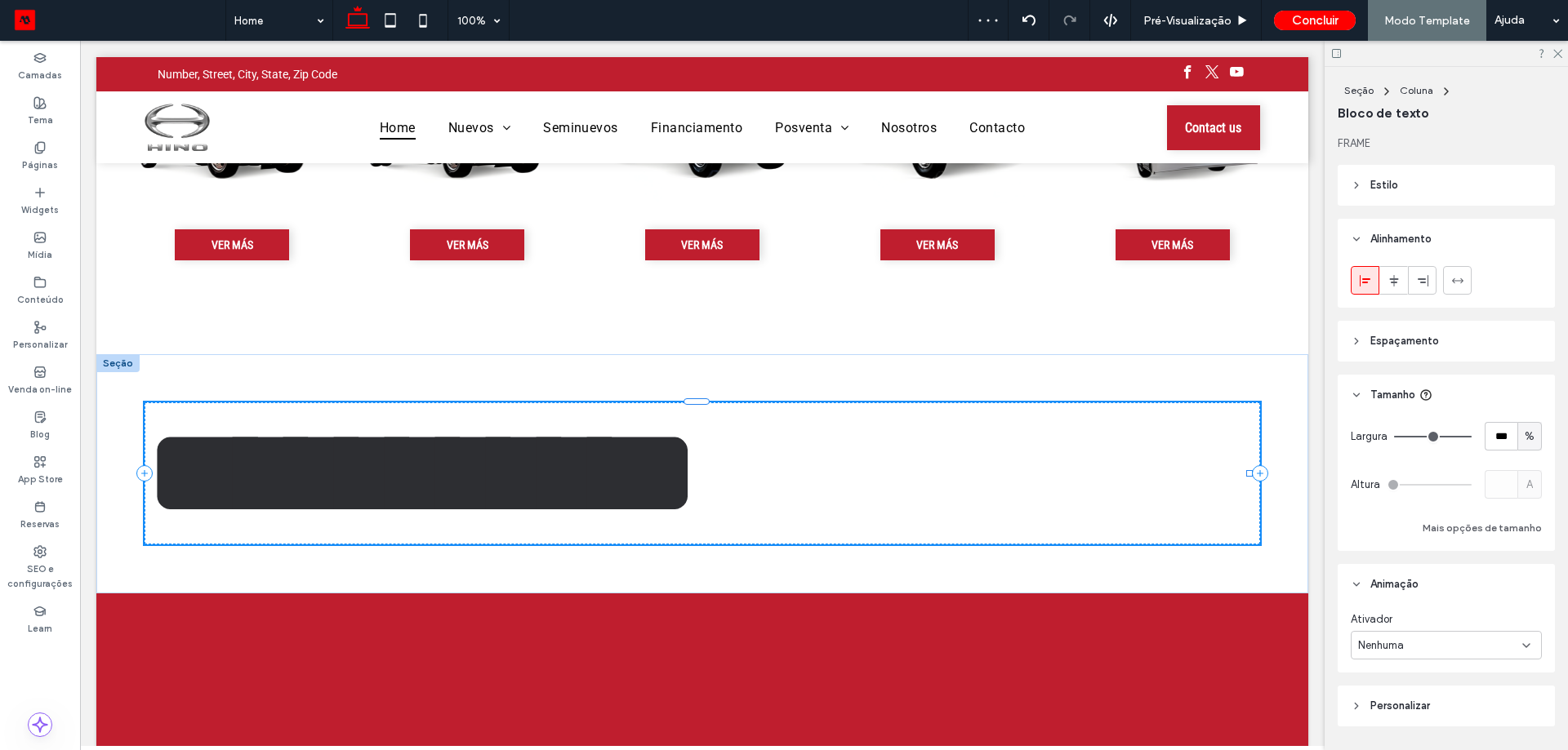
type input "**********"
type input "***"
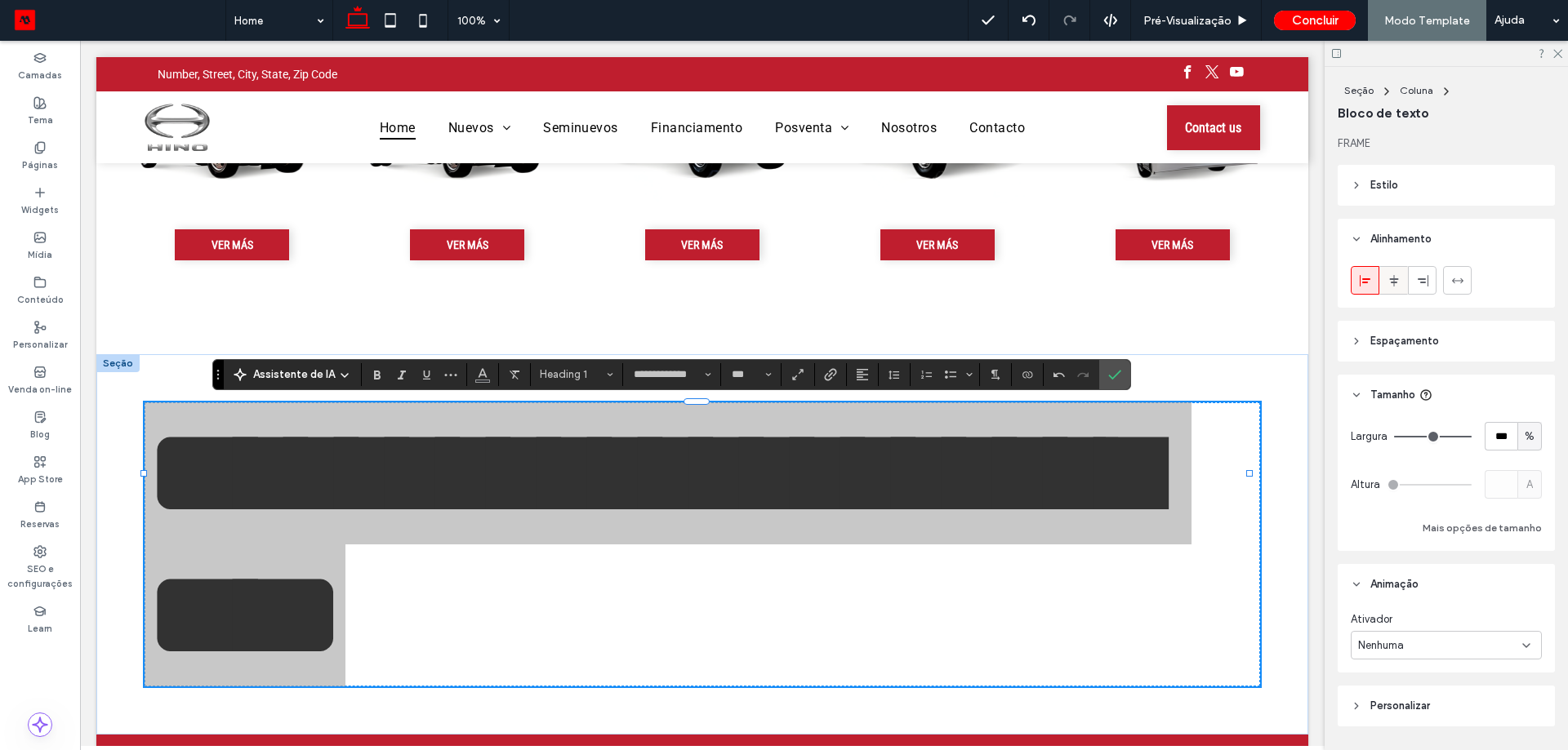
click at [1382, 290] on div at bounding box center [1394, 280] width 27 height 27
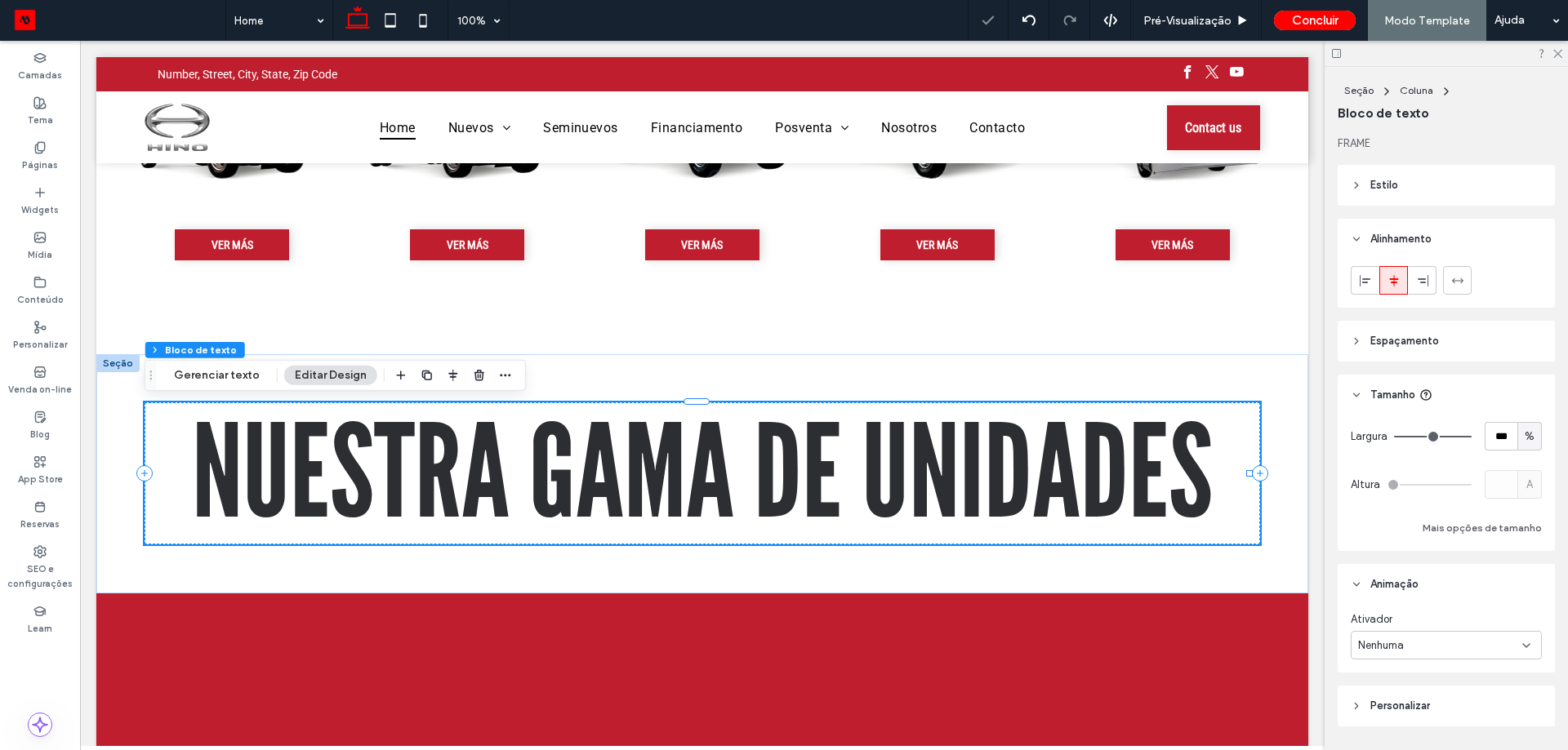
click at [581, 472] on span "NUESTRA GAMA DE UNIDADES" at bounding box center [702, 474] width 1020 height 153
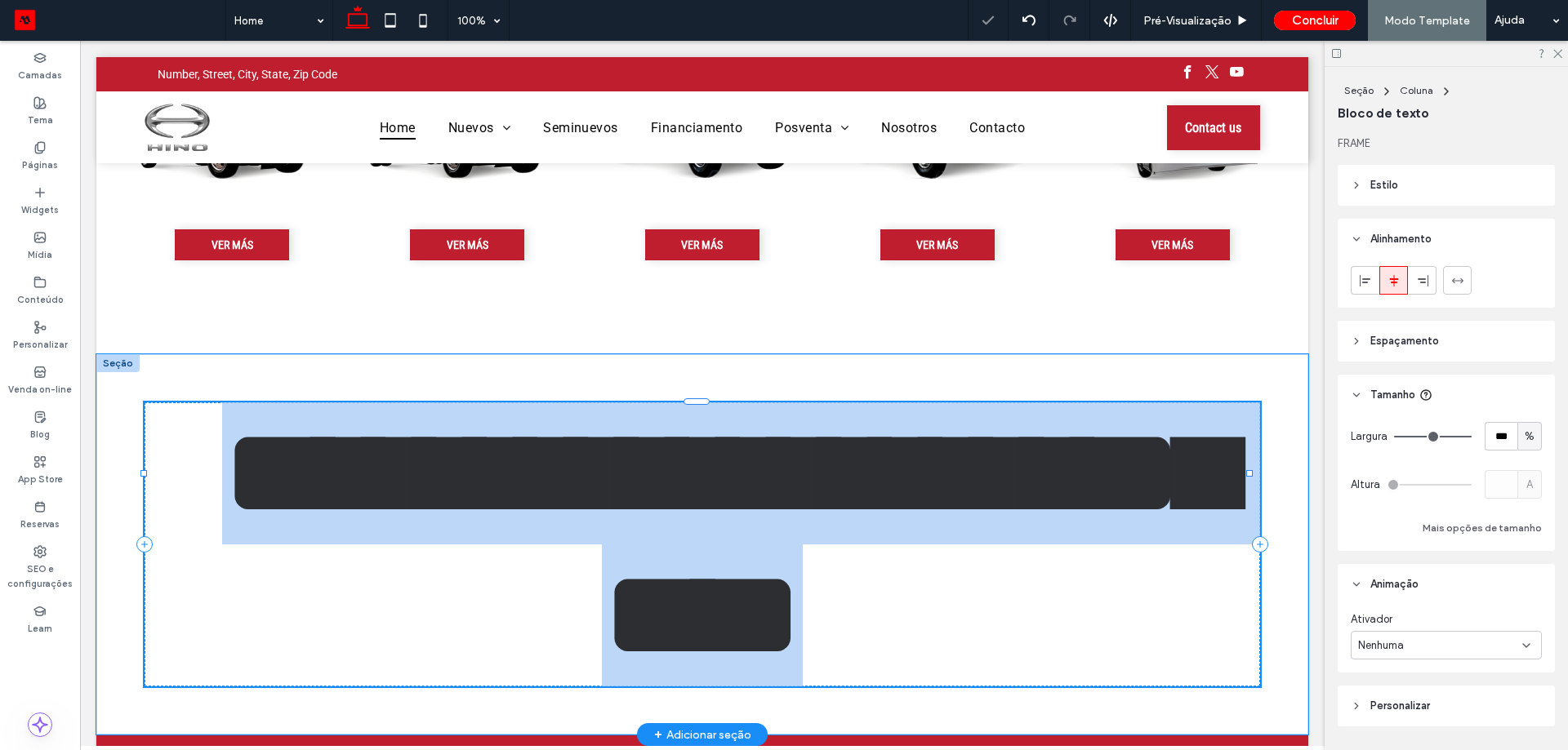
type input "**********"
type input "***"
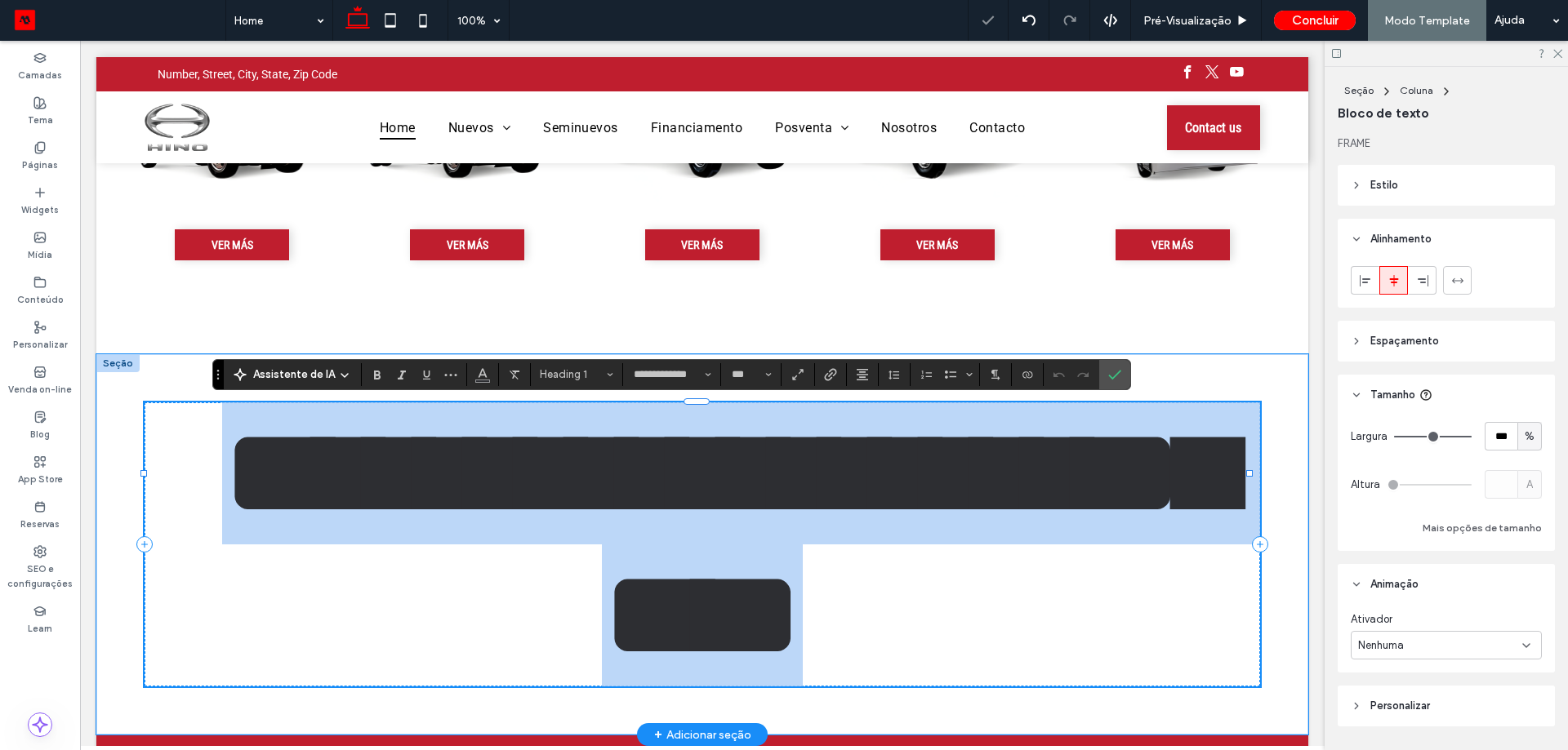
drag, startPoint x: 646, startPoint y: 504, endPoint x: 487, endPoint y: 476, distance: 161.4
click at [645, 504] on span "**********" at bounding box center [728, 542] width 1011 height 269
click at [491, 472] on span "**********" at bounding box center [728, 542] width 1011 height 269
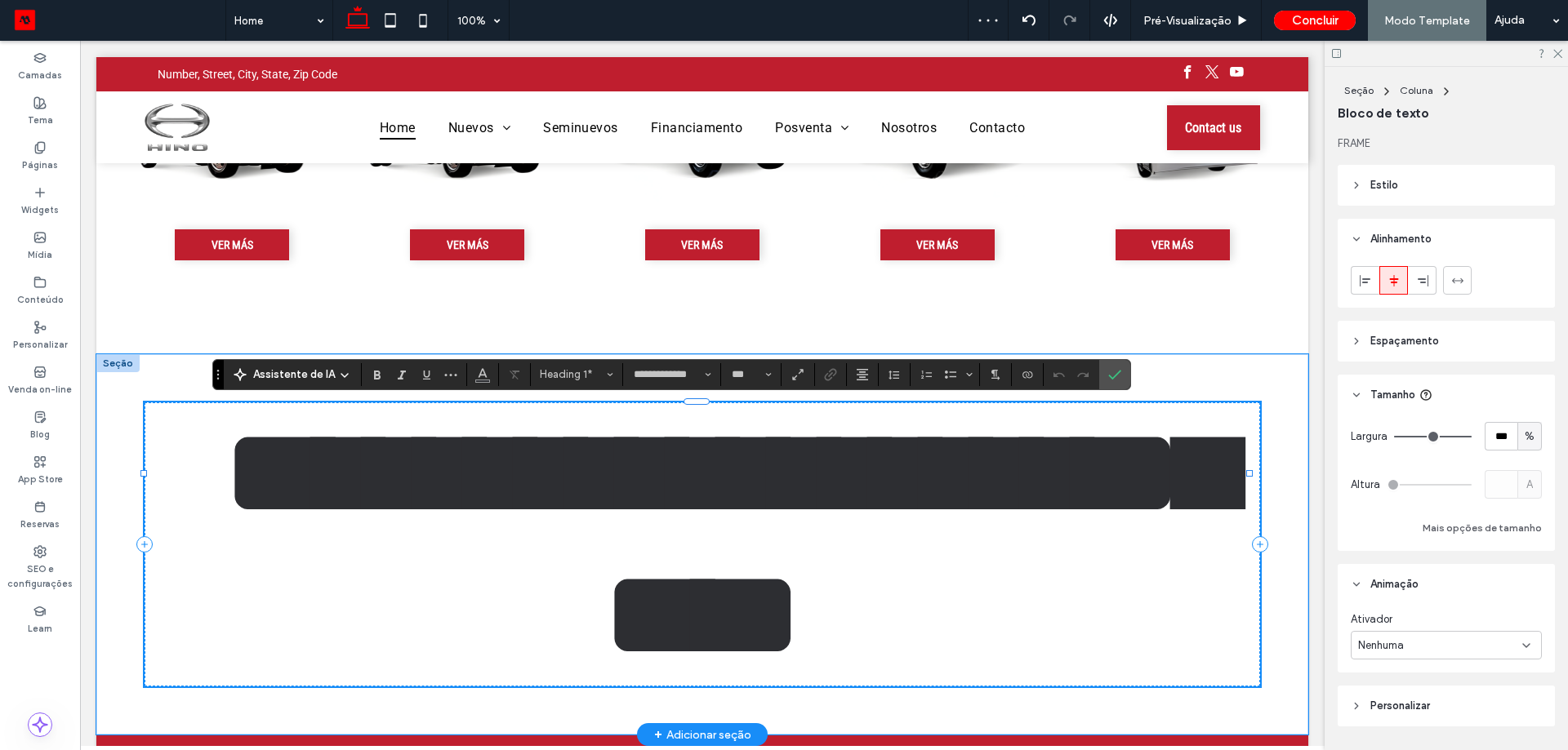
drag, startPoint x: 547, startPoint y: 463, endPoint x: 526, endPoint y: 465, distance: 21.1
click at [538, 466] on span "**********" at bounding box center [728, 542] width 1011 height 269
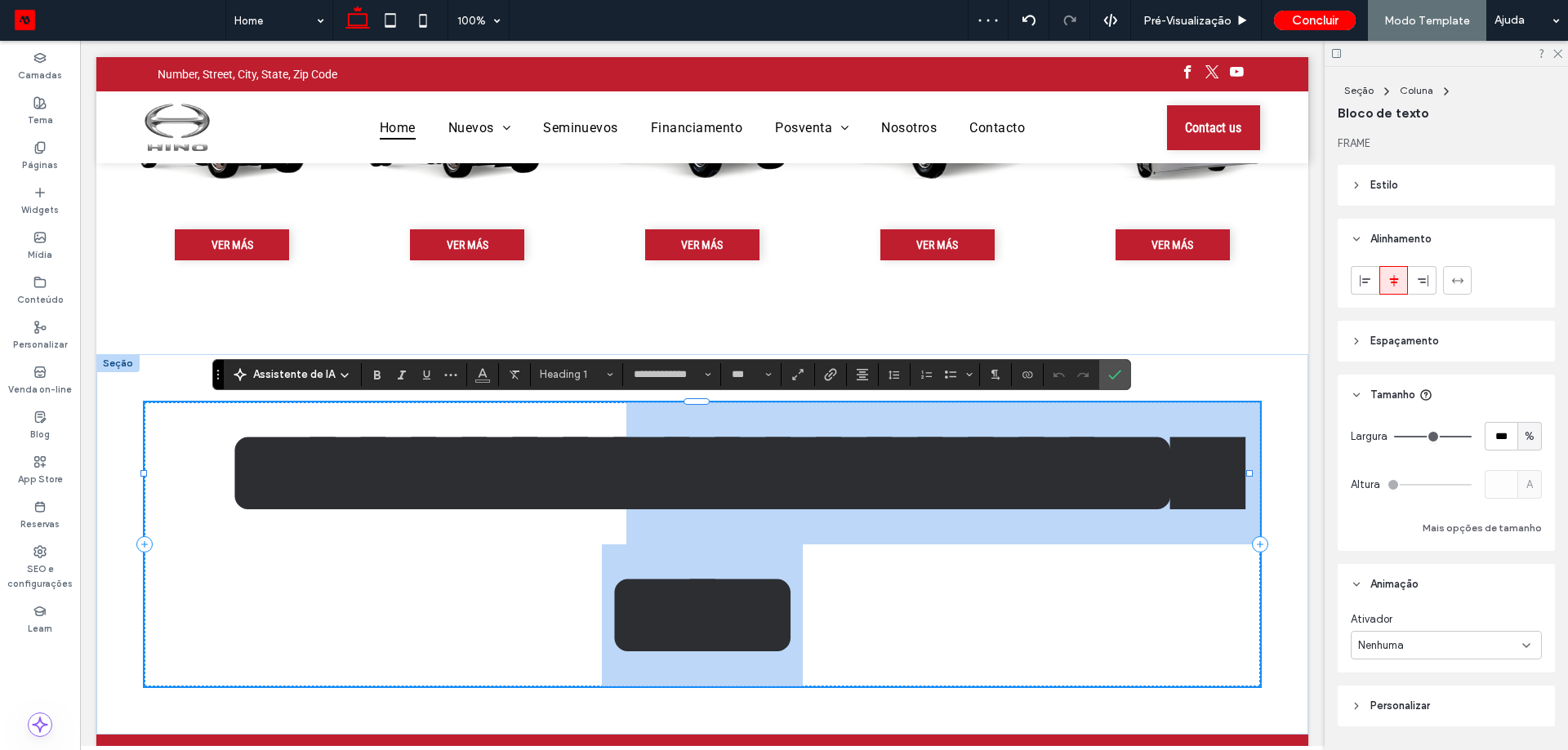
drag, startPoint x: 548, startPoint y: 463, endPoint x: 1303, endPoint y: 463, distance: 755.0
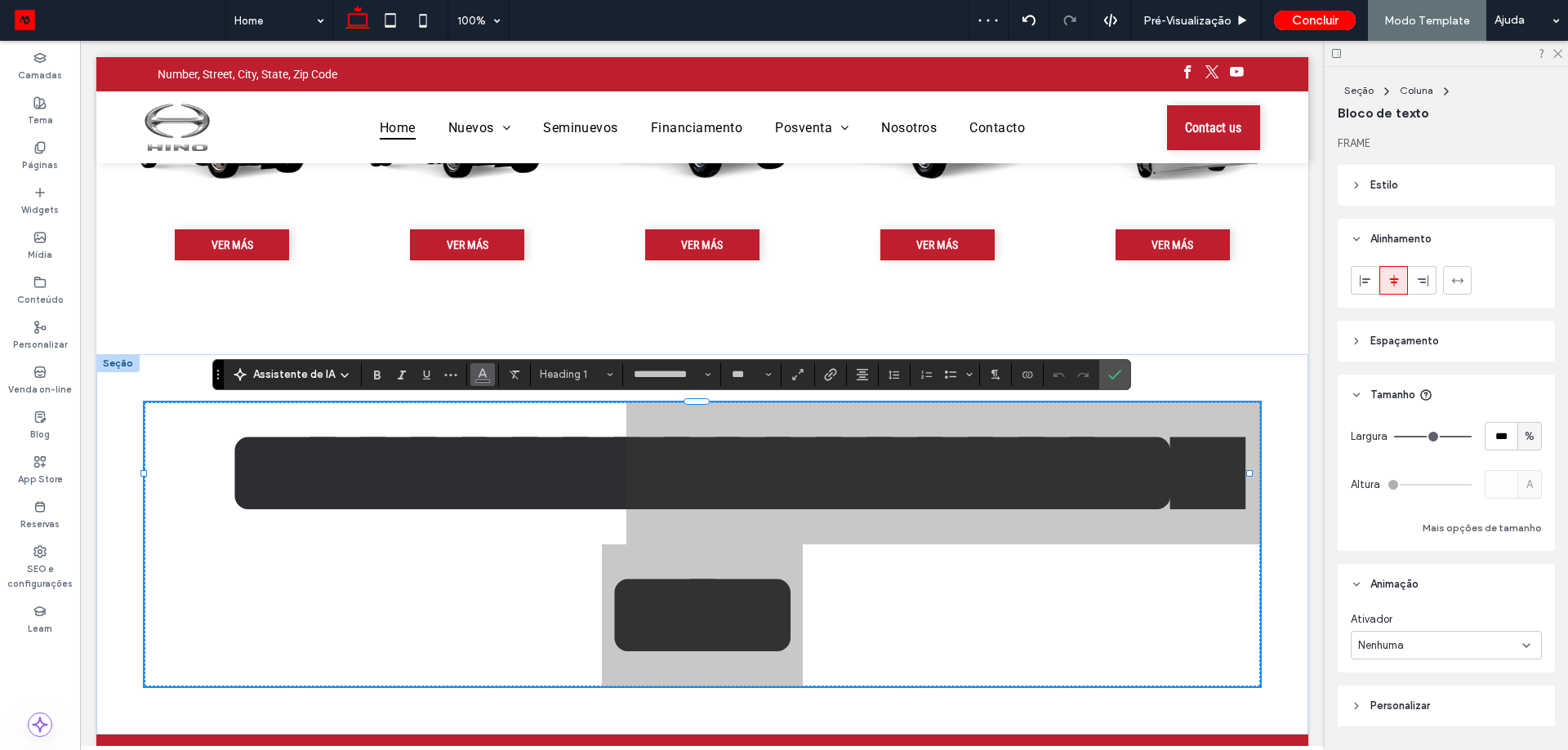
click at [473, 371] on button "Cor" at bounding box center [482, 375] width 25 height 23
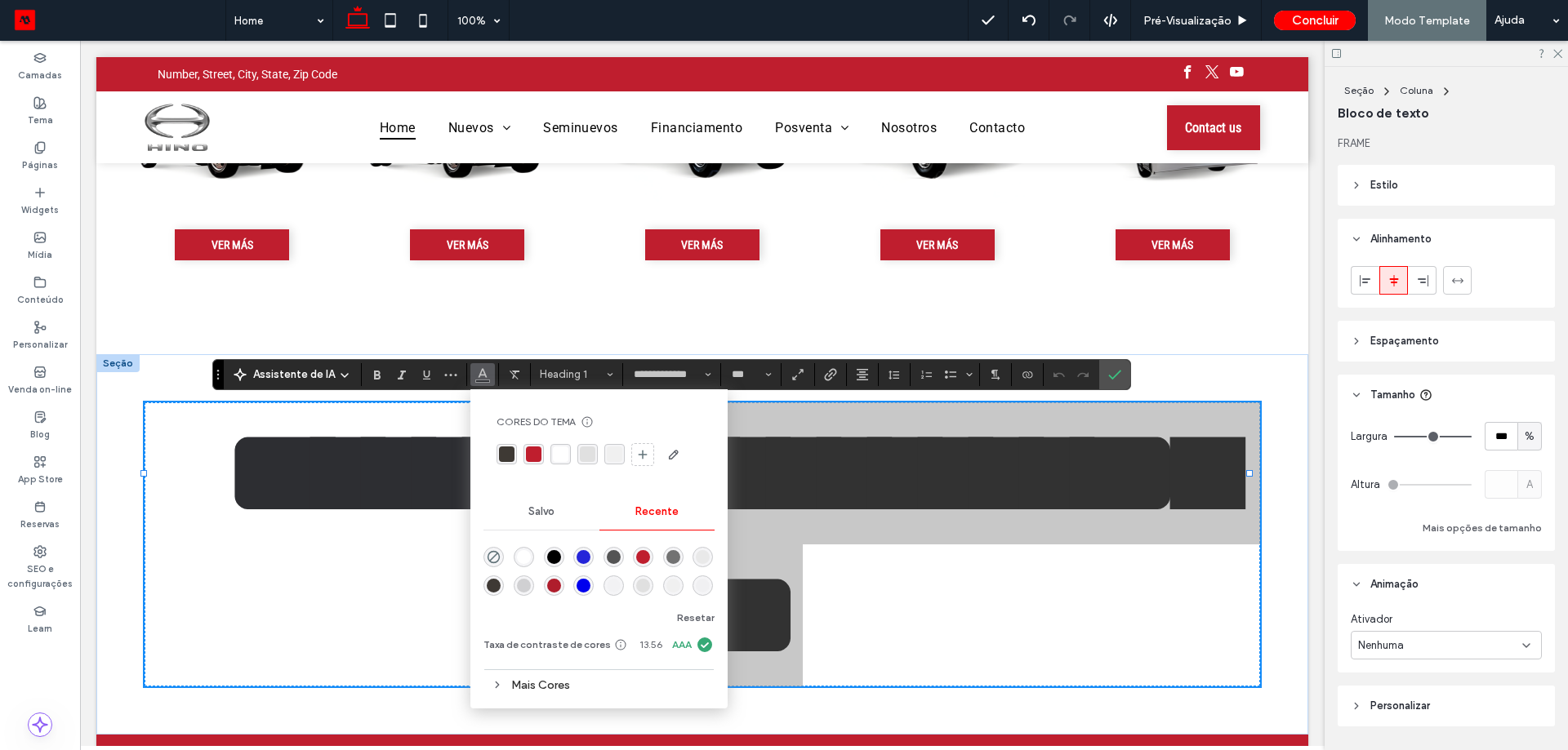
click at [527, 458] on div "rgba(191, 30, 46, 1)" at bounding box center [533, 454] width 15 height 15
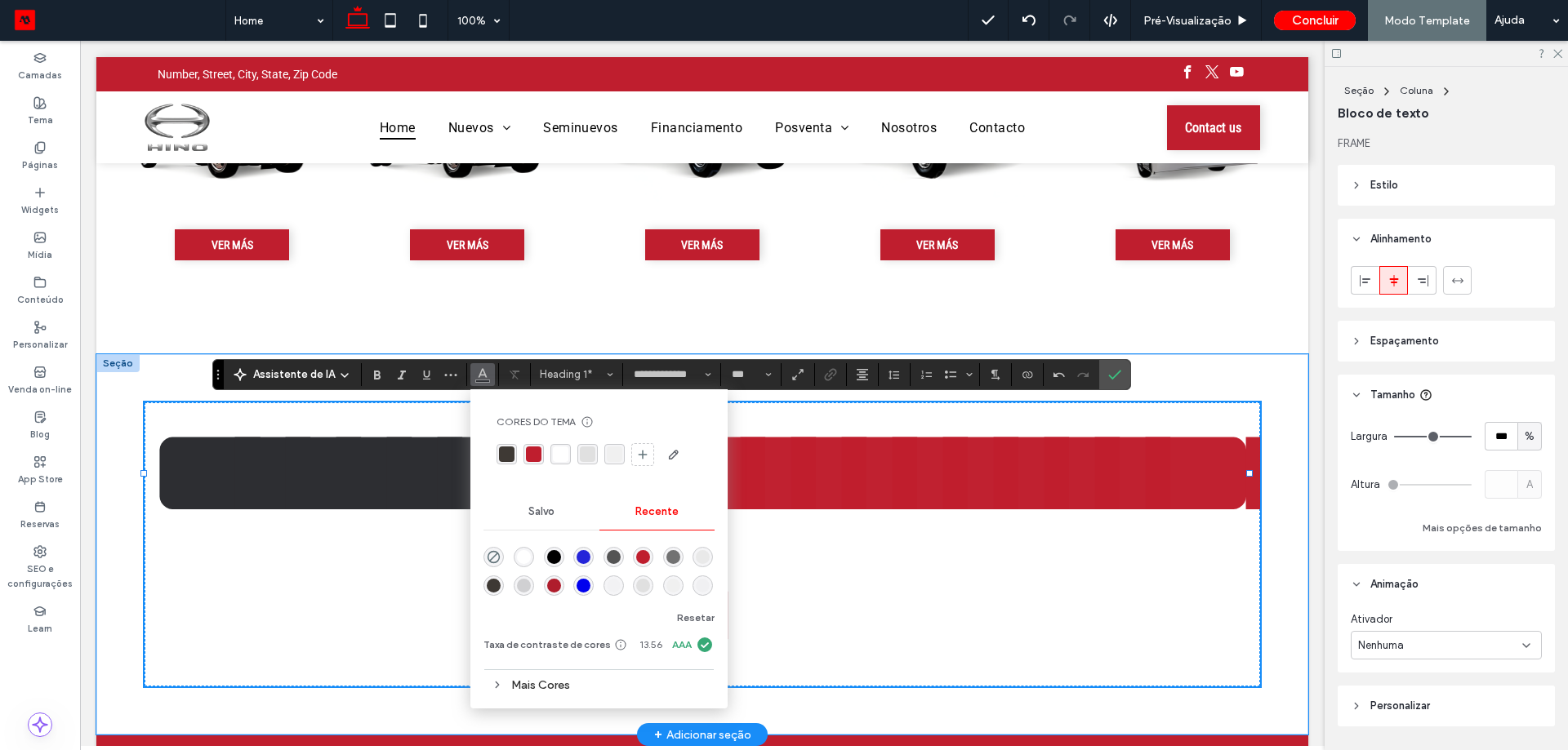
click at [280, 529] on span "*******" at bounding box center [349, 472] width 404 height 127
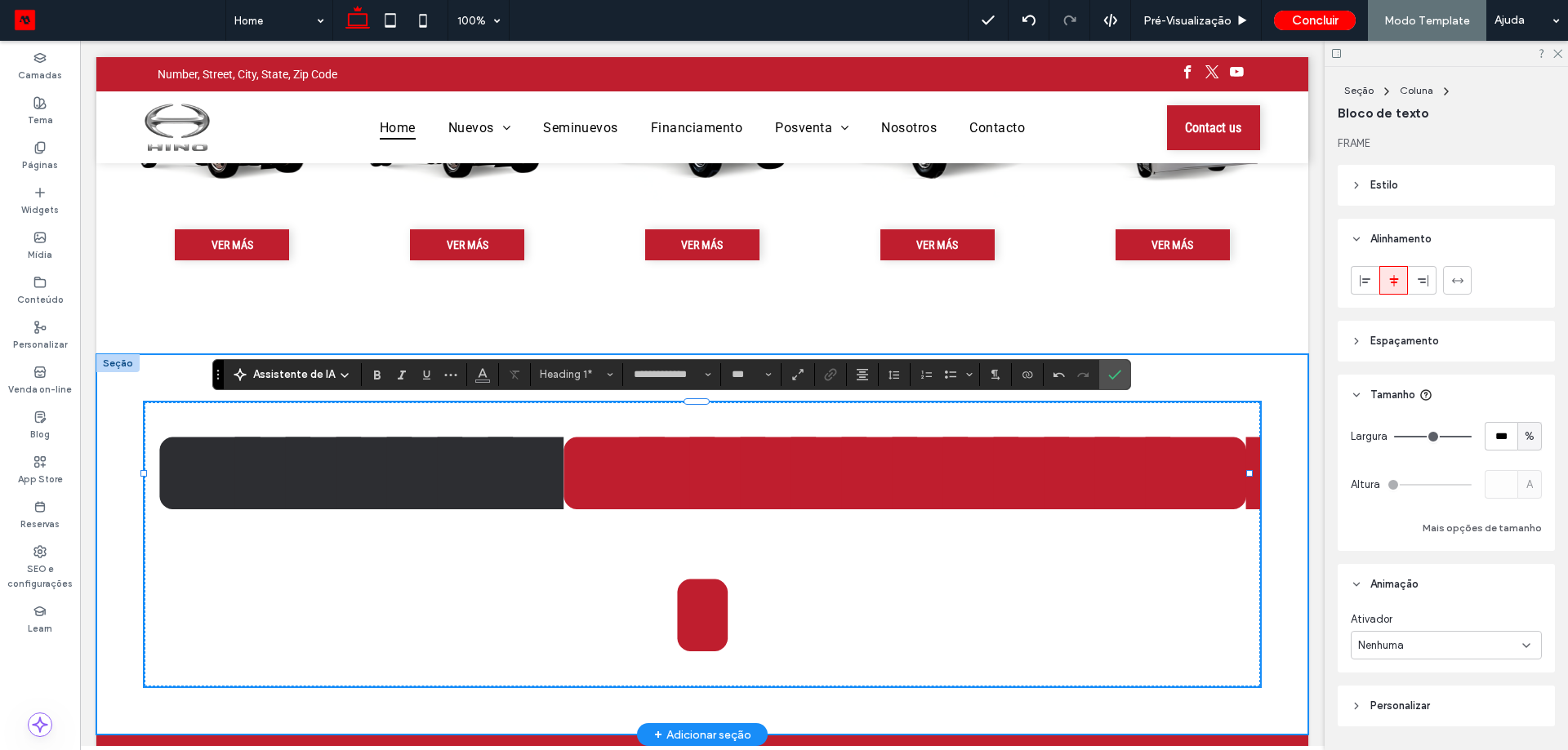
click at [1263, 384] on div "**********" at bounding box center [703, 543] width 1212 height 380
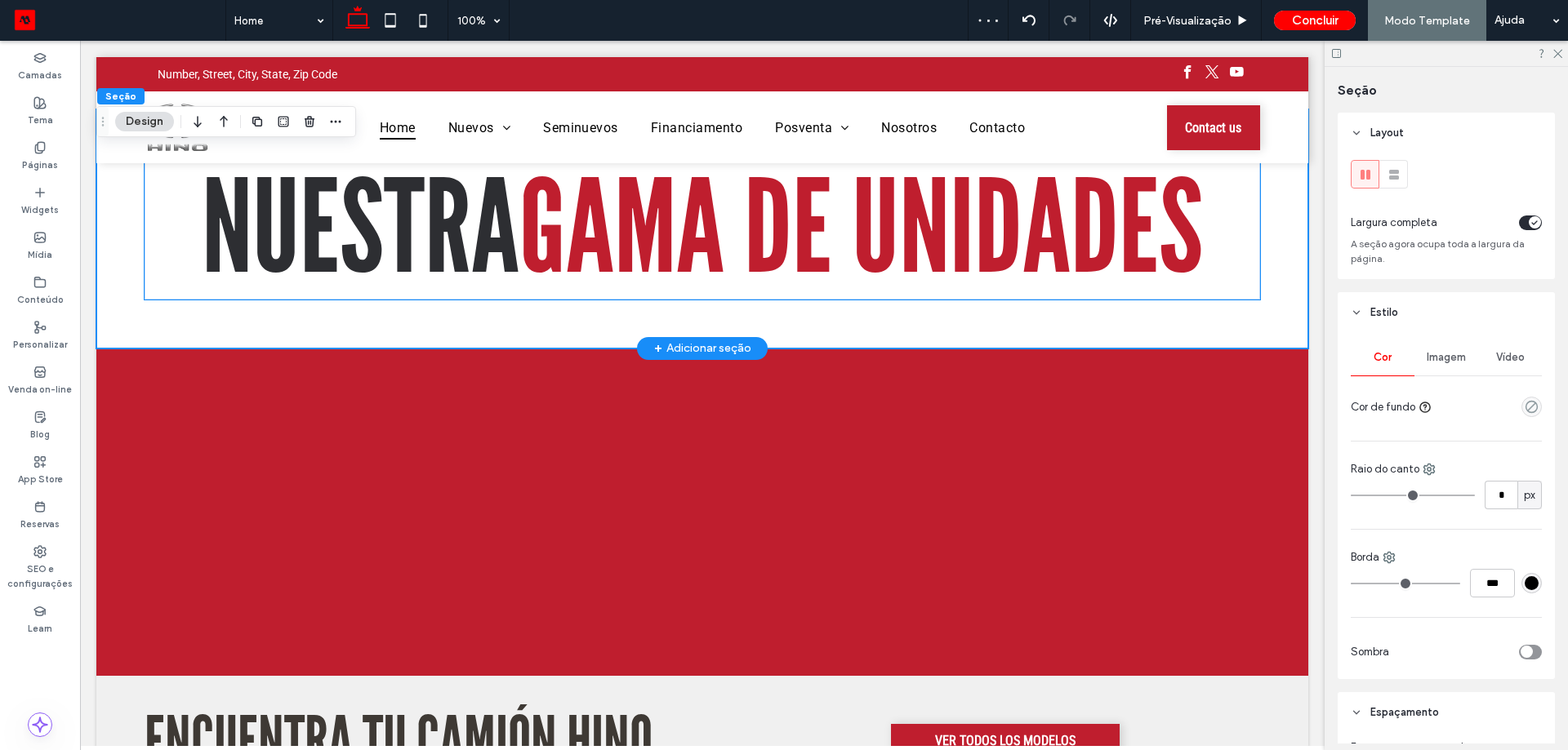
scroll to position [326, 0]
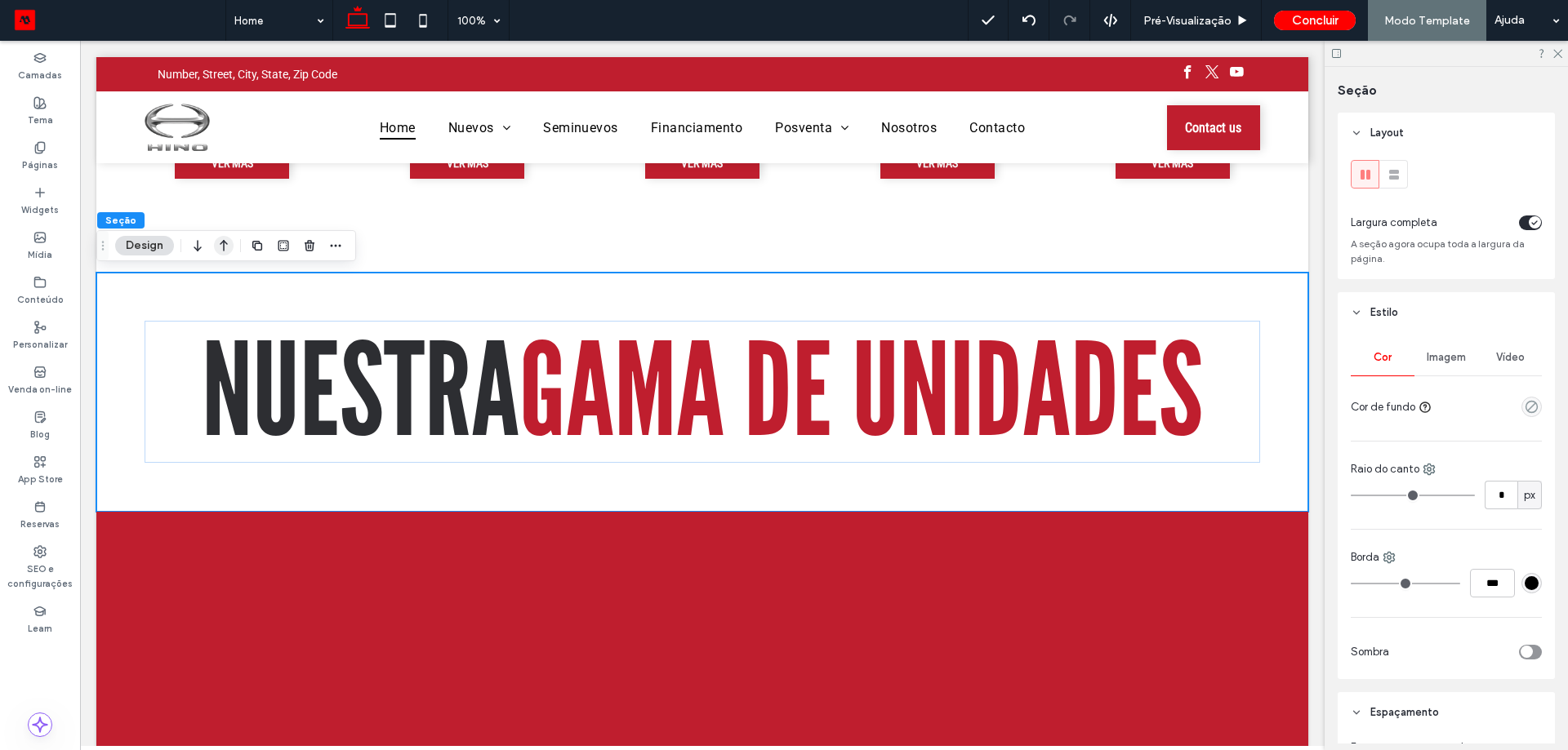
click at [225, 241] on use "button" at bounding box center [223, 246] width 9 height 11
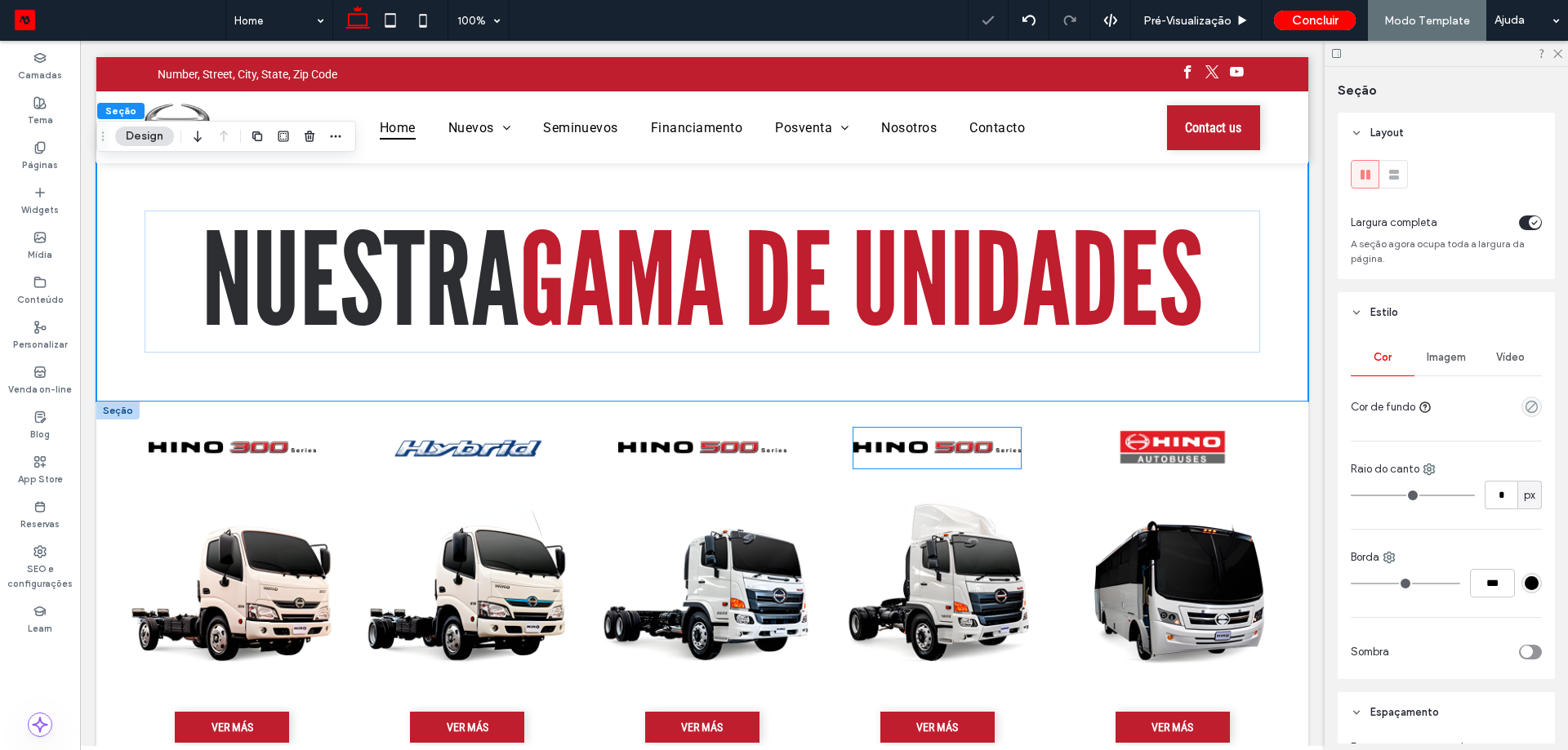
scroll to position [0, 0]
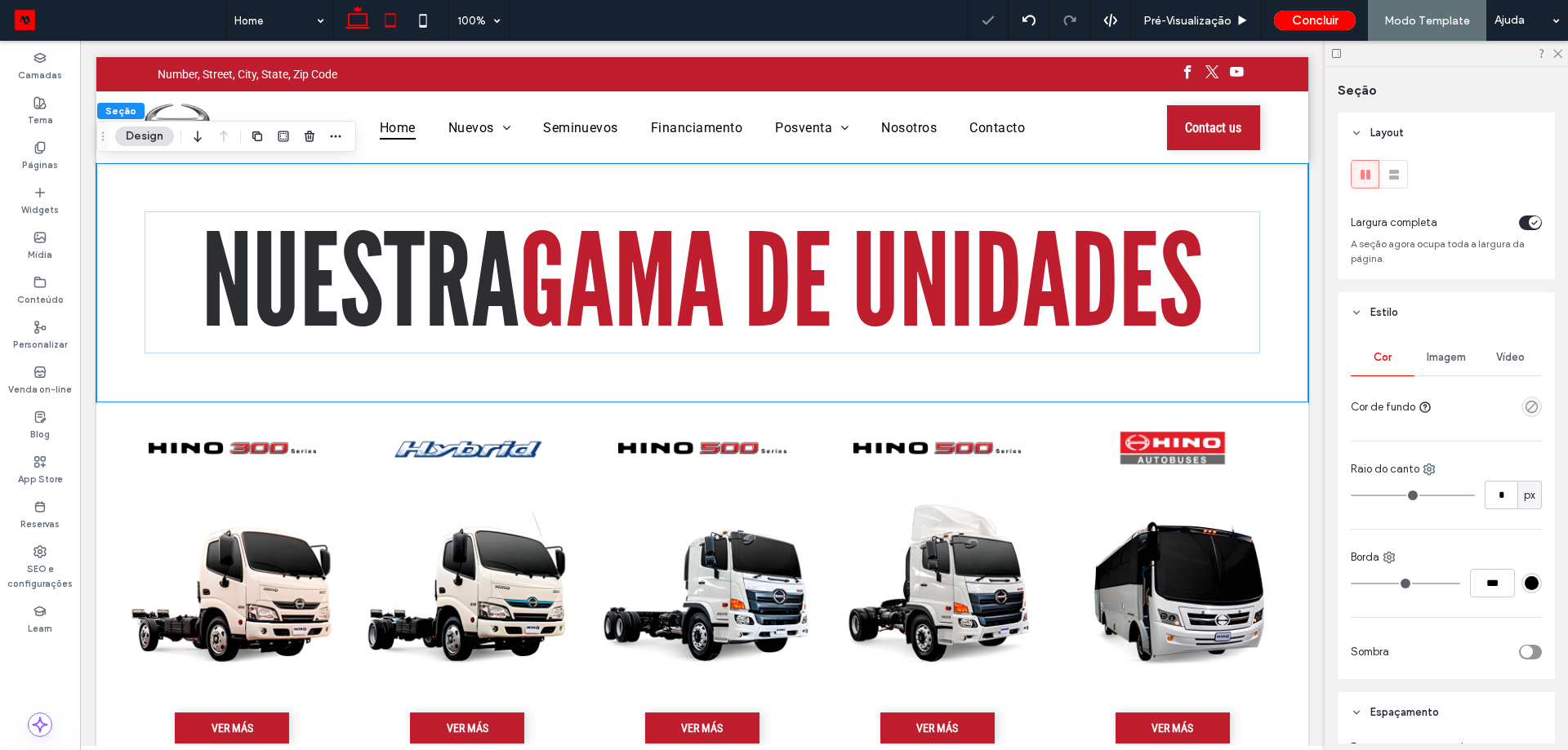
click at [379, 23] on icon at bounding box center [391, 20] width 33 height 33
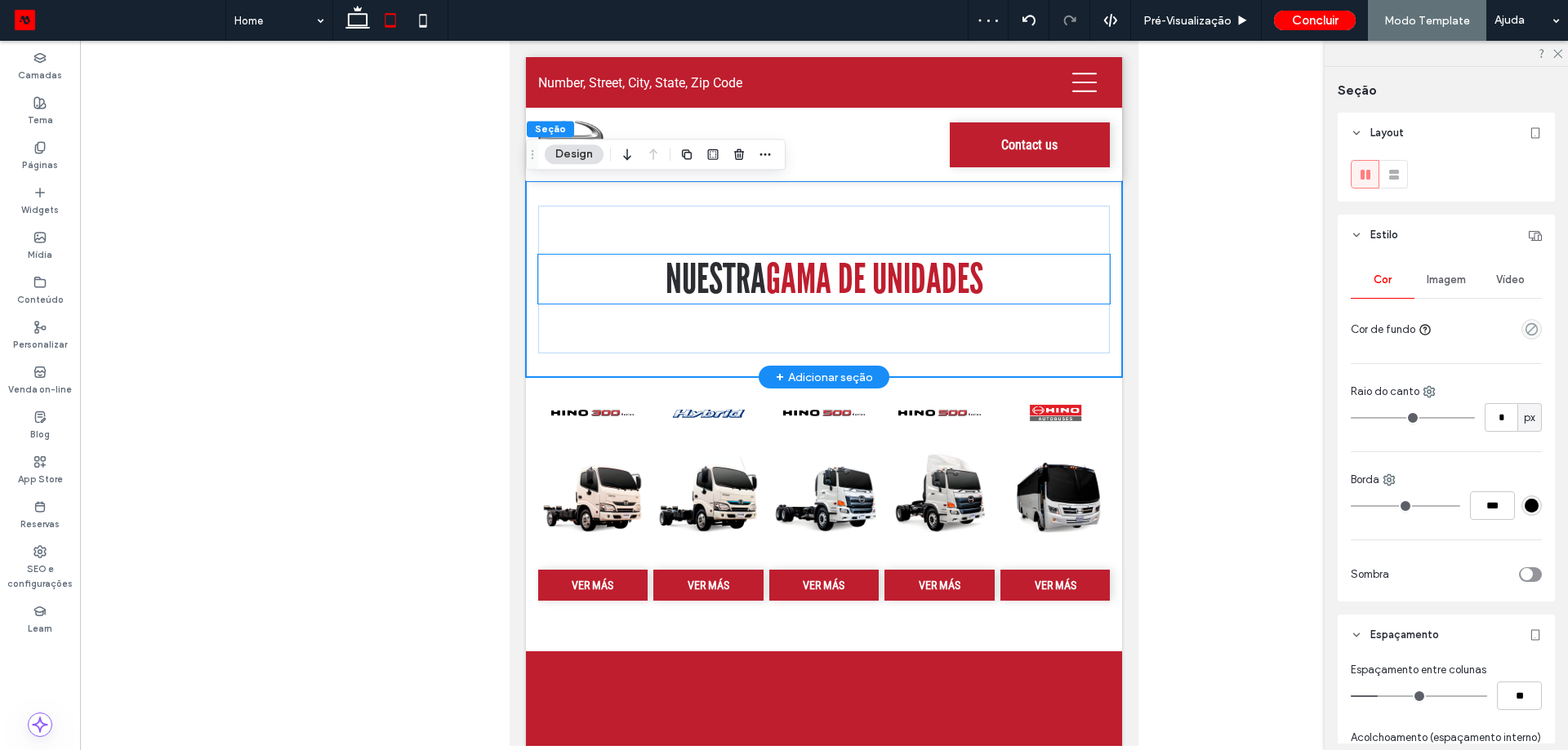
click at [832, 276] on span "GAMA DE UNIDADES" at bounding box center [874, 278] width 217 height 49
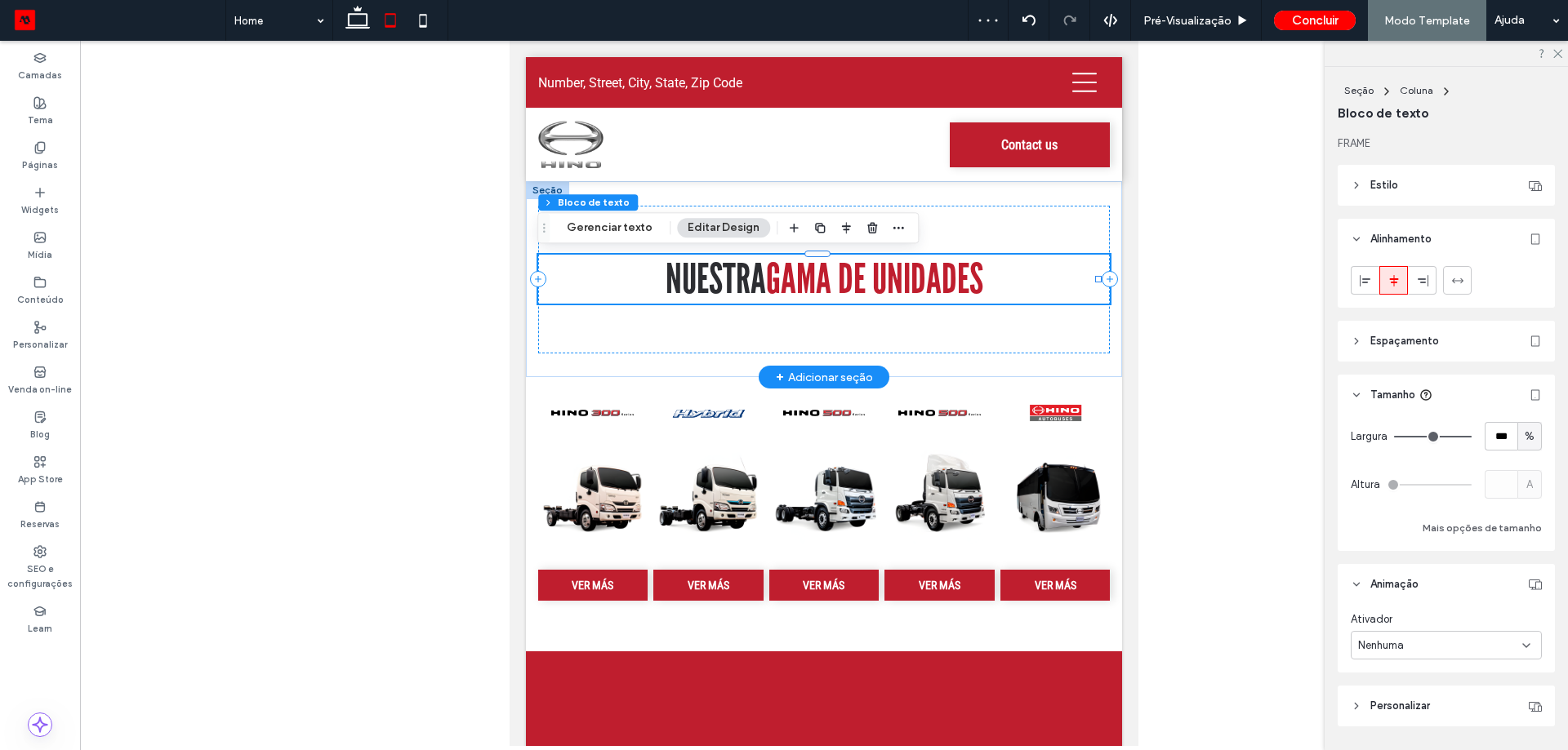
click at [832, 276] on div "NUESTRA GAMA DE UNIDADES" at bounding box center [824, 278] width 572 height 49
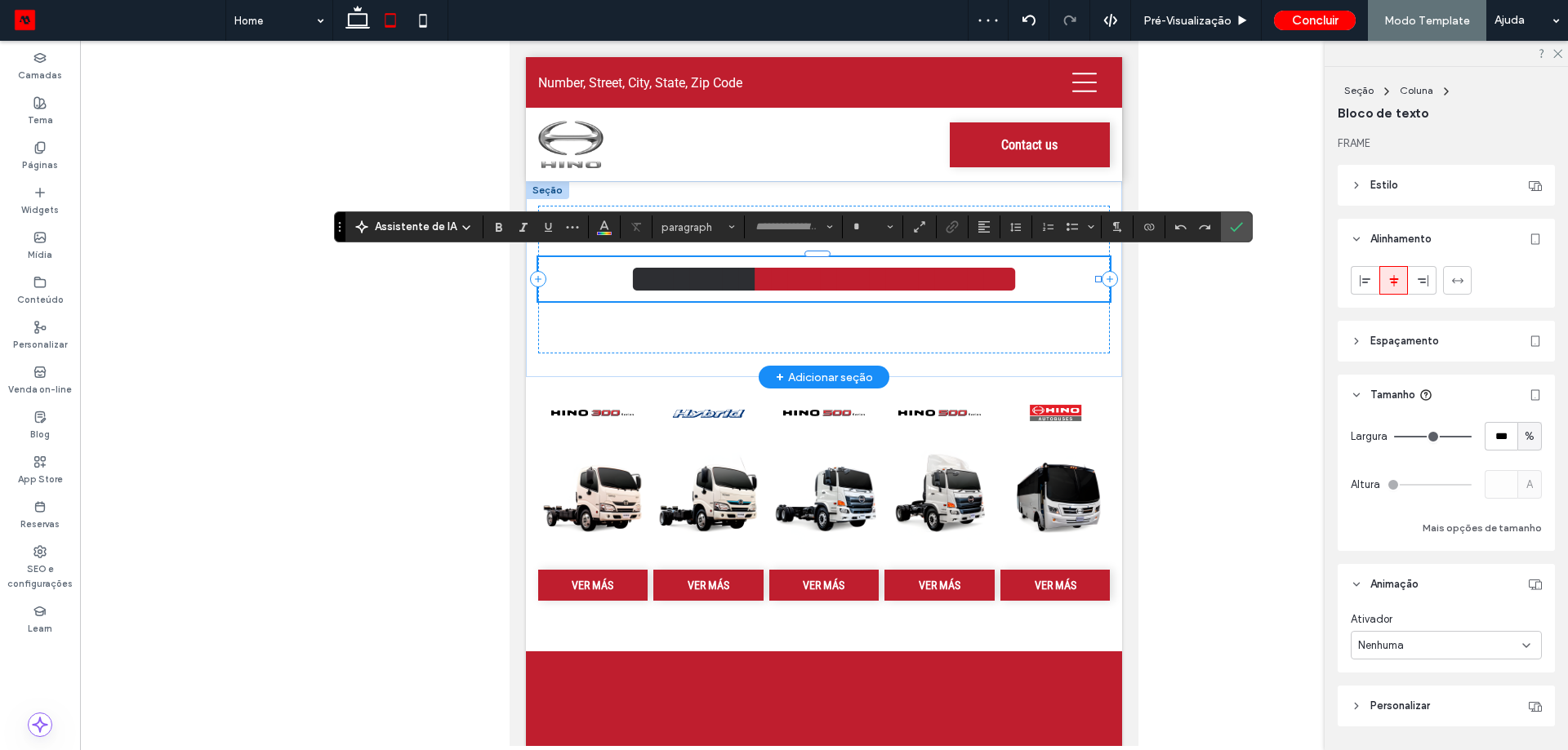
type input "**********"
type input "**"
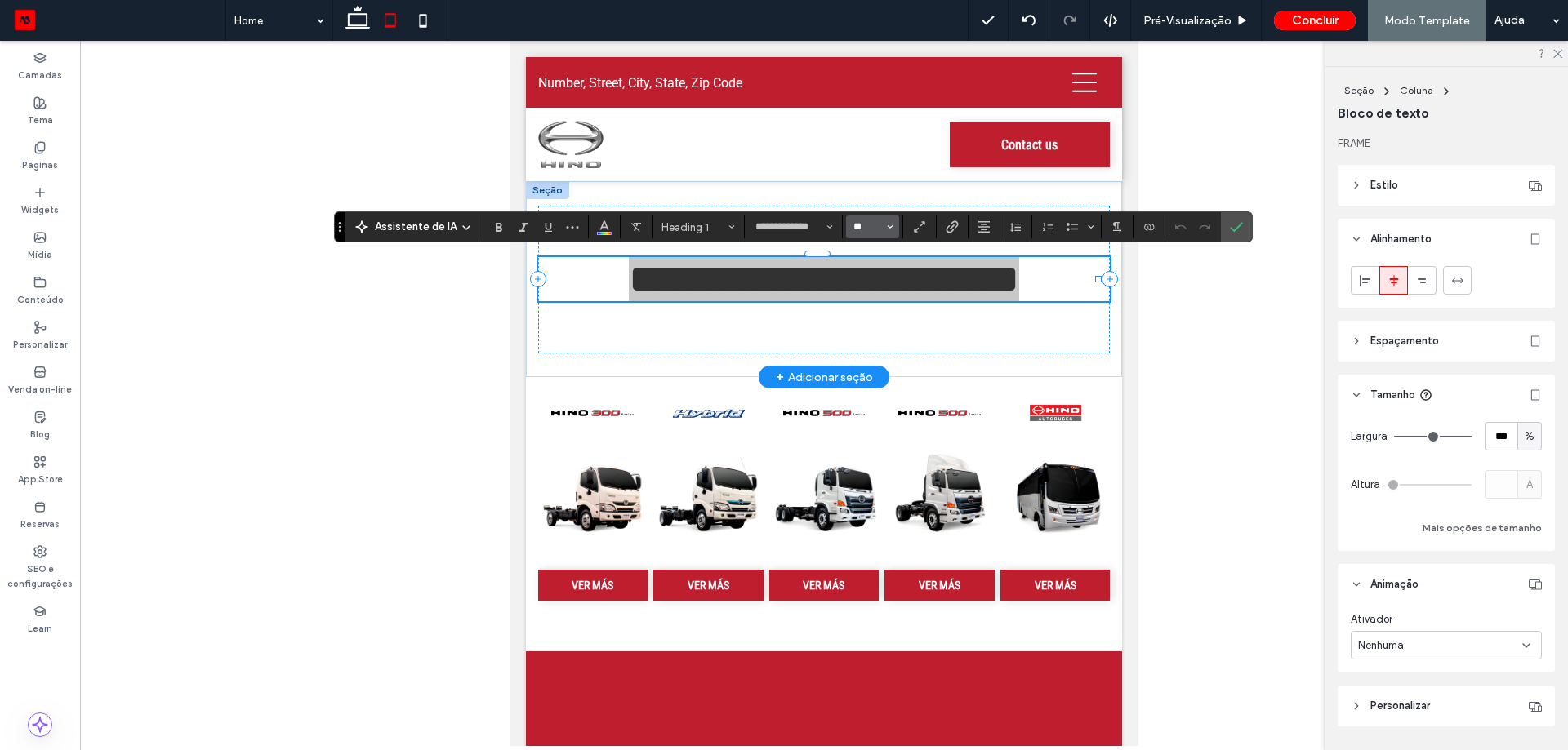
click at [860, 232] on input "**" at bounding box center [867, 227] width 32 height 13
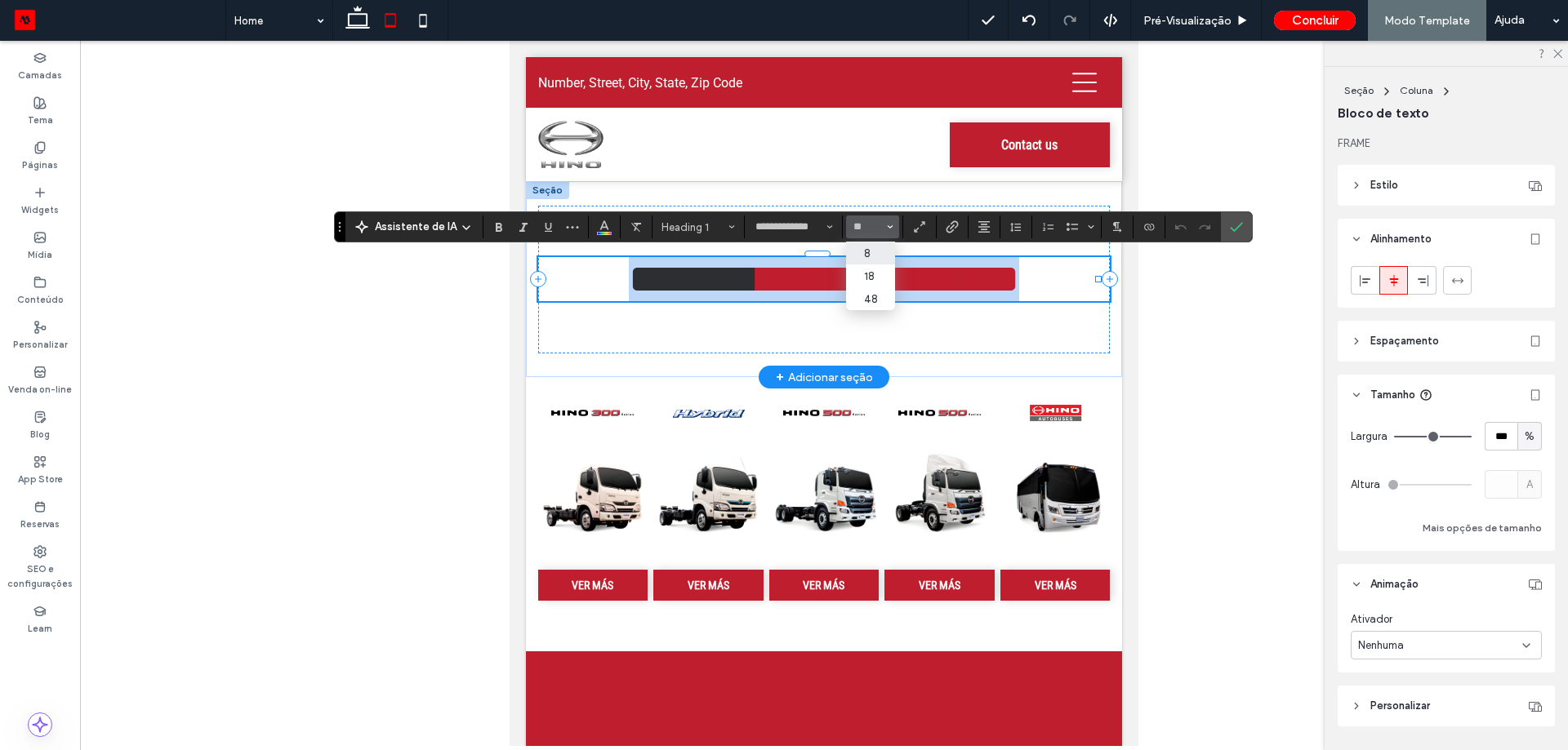
type input "**"
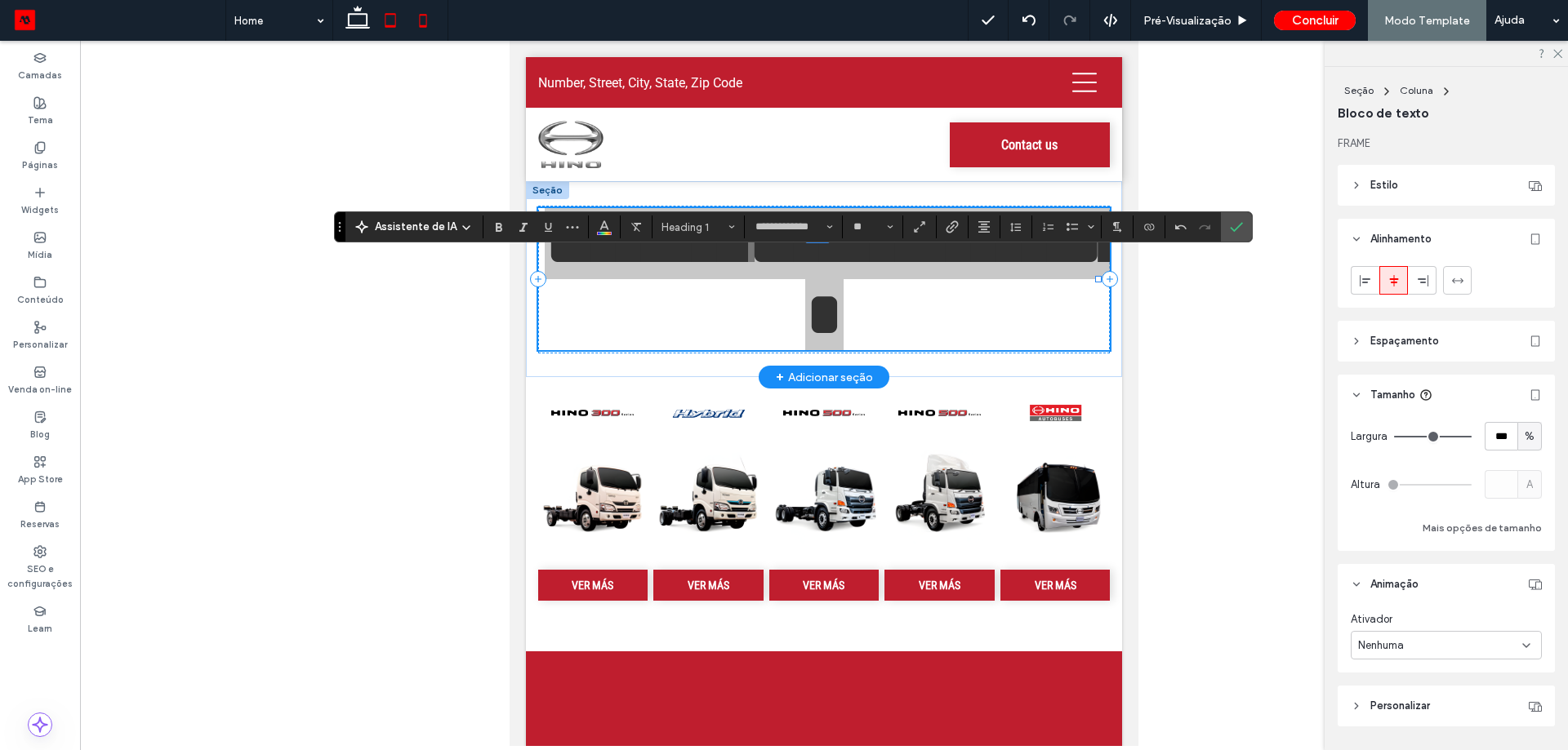
click at [436, 21] on icon at bounding box center [423, 20] width 33 height 33
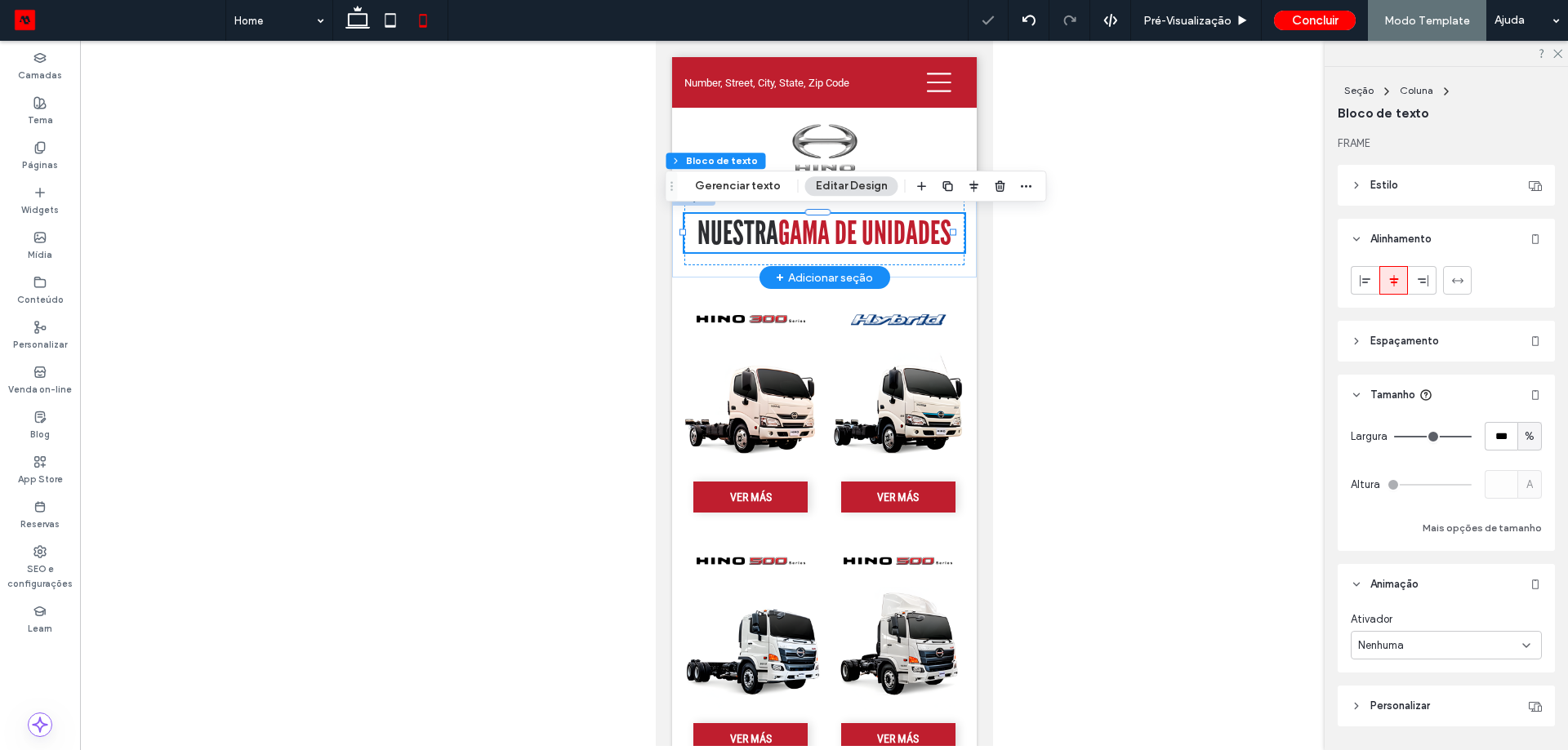
click at [777, 224] on span "GAMA DE UNIDADES" at bounding box center [863, 232] width 173 height 38
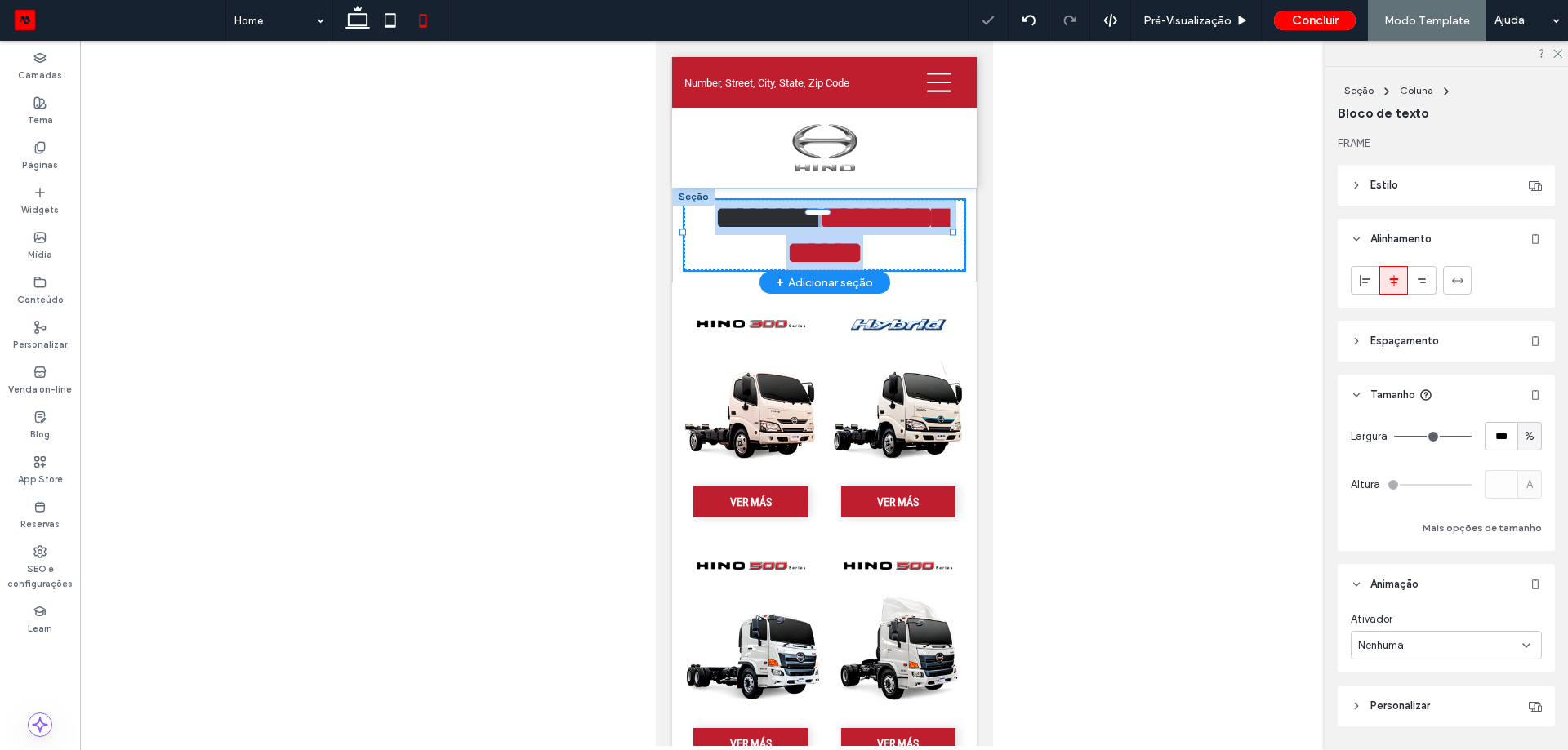
type input "**********"
type input "**"
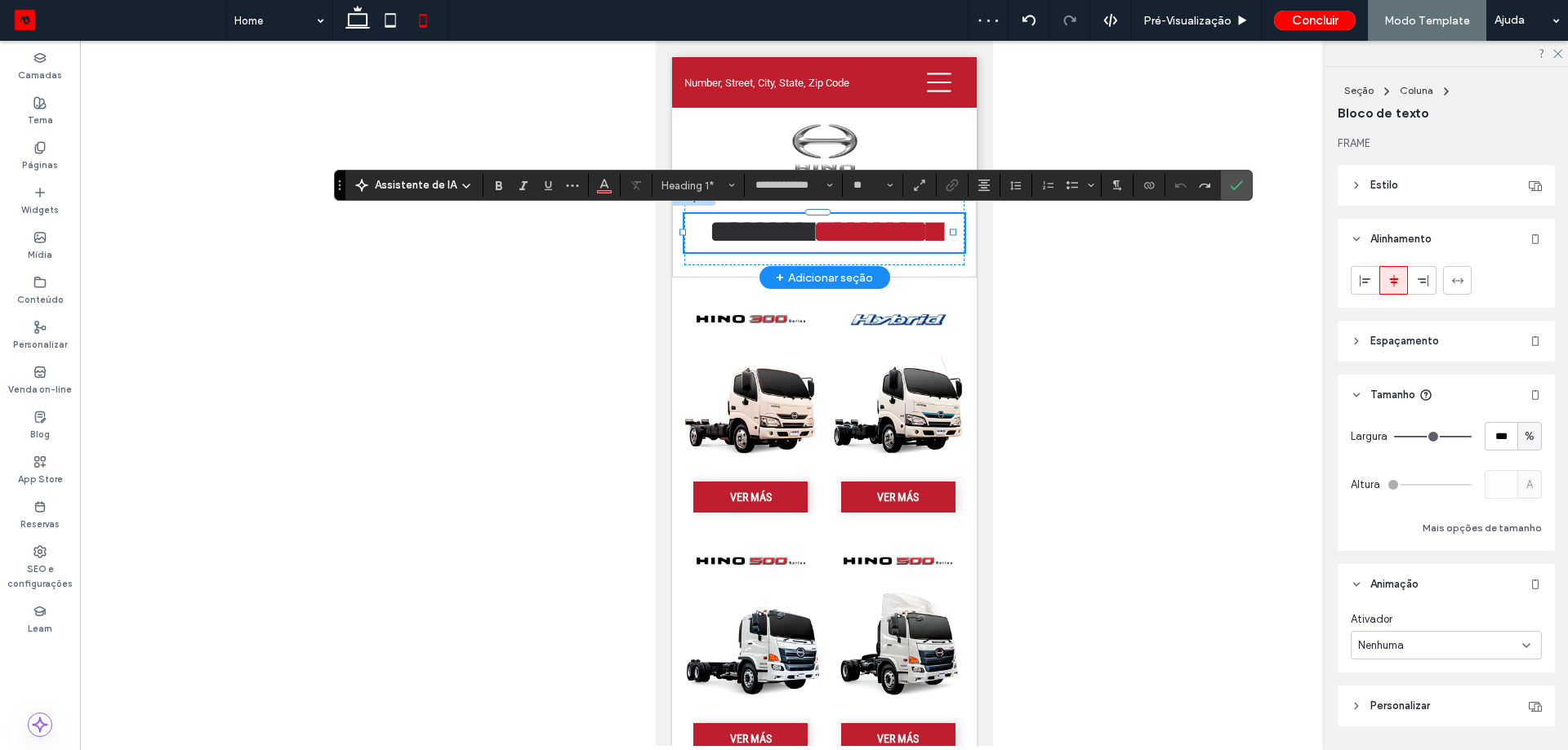
click at [833, 228] on span "**********" at bounding box center [861, 249] width 162 height 67
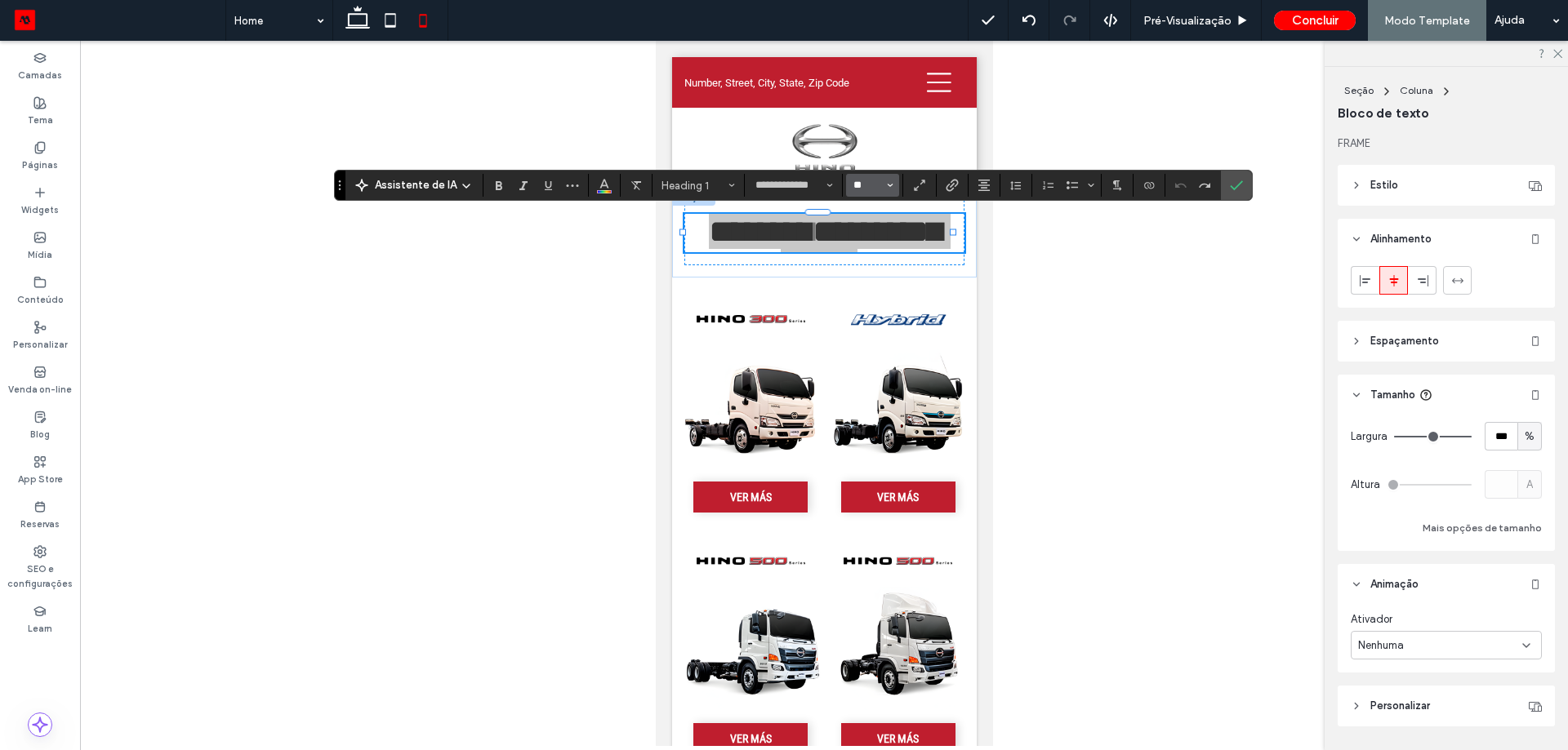
click at [861, 184] on input "**" at bounding box center [867, 186] width 32 height 13
type input "**"
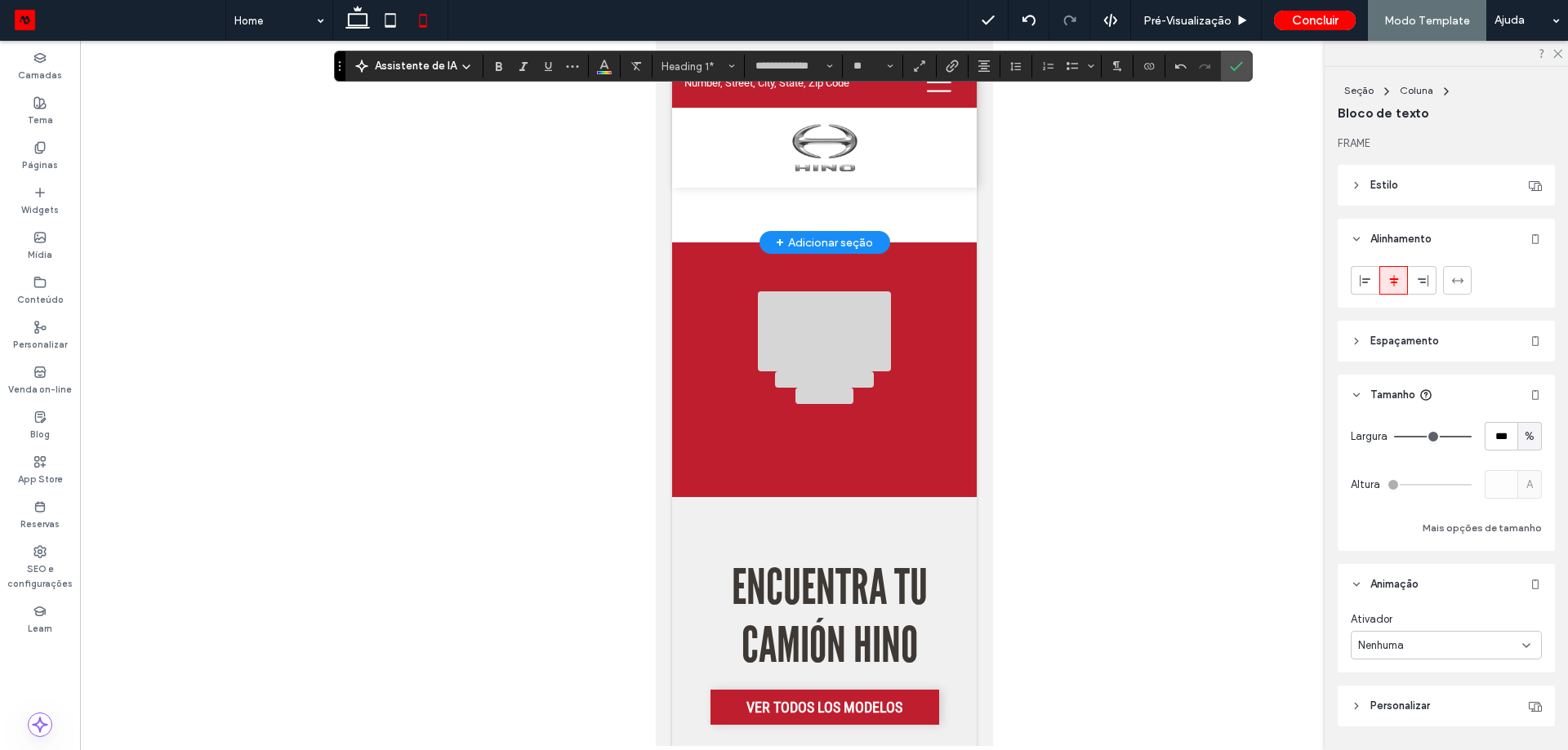
scroll to position [1224, 0]
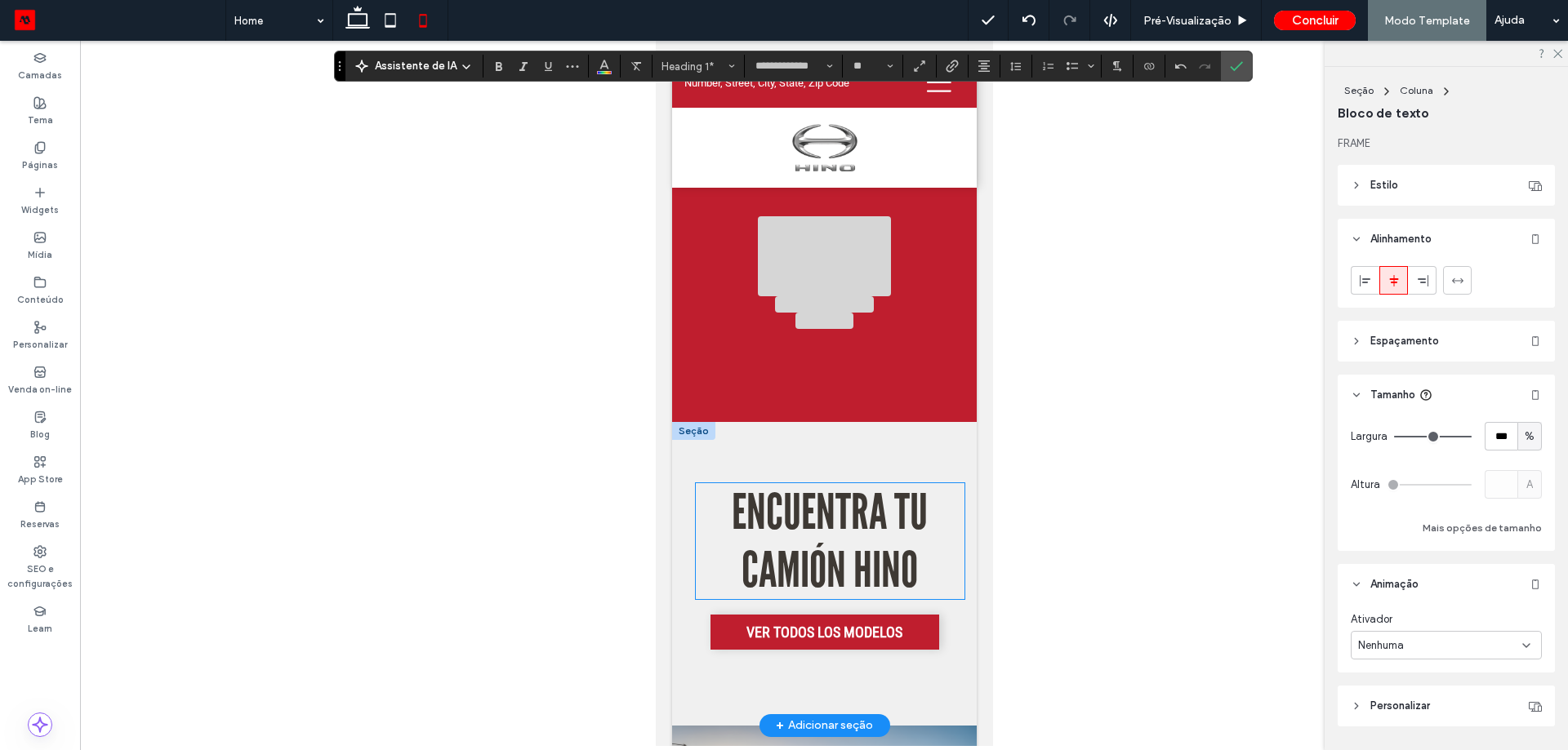
click at [825, 520] on span "ENCUENTRA TU CAMIÓN HINO" at bounding box center [828, 540] width 196 height 116
click at [825, 520] on div "ENCUENTRA TU CAMIÓN HINO" at bounding box center [829, 540] width 269 height 116
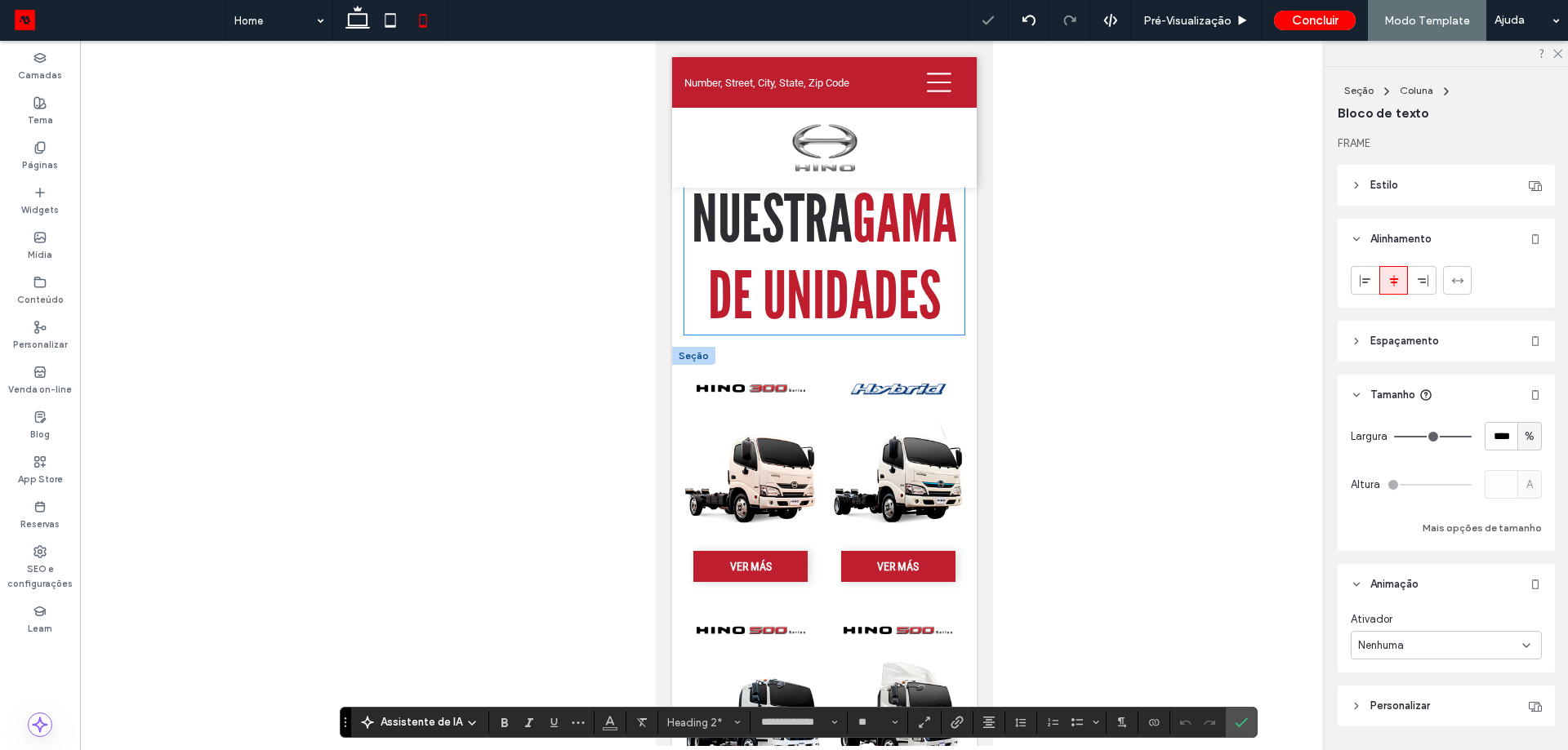
scroll to position [0, 0]
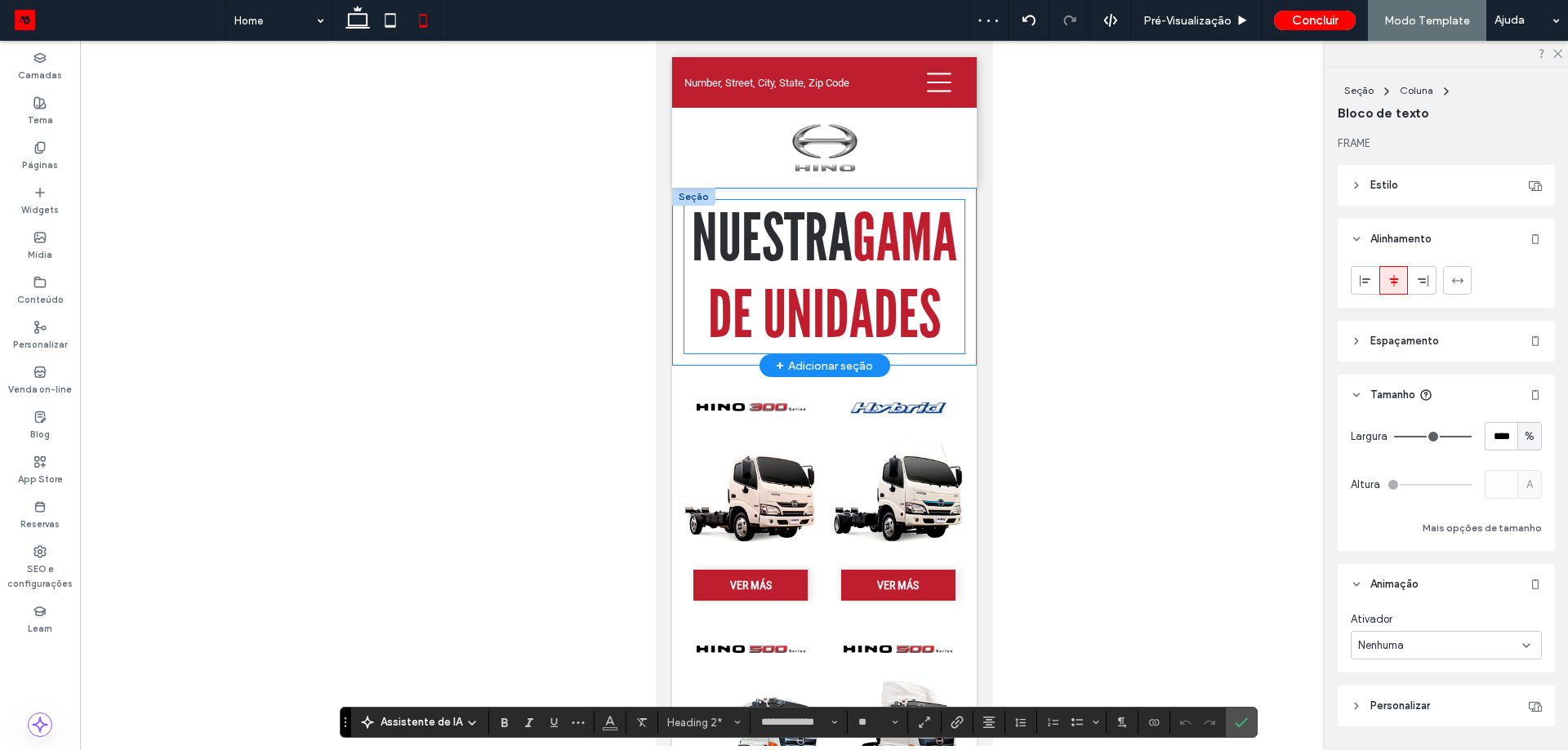
click at [832, 269] on span "NUESTRA" at bounding box center [772, 238] width 161 height 77
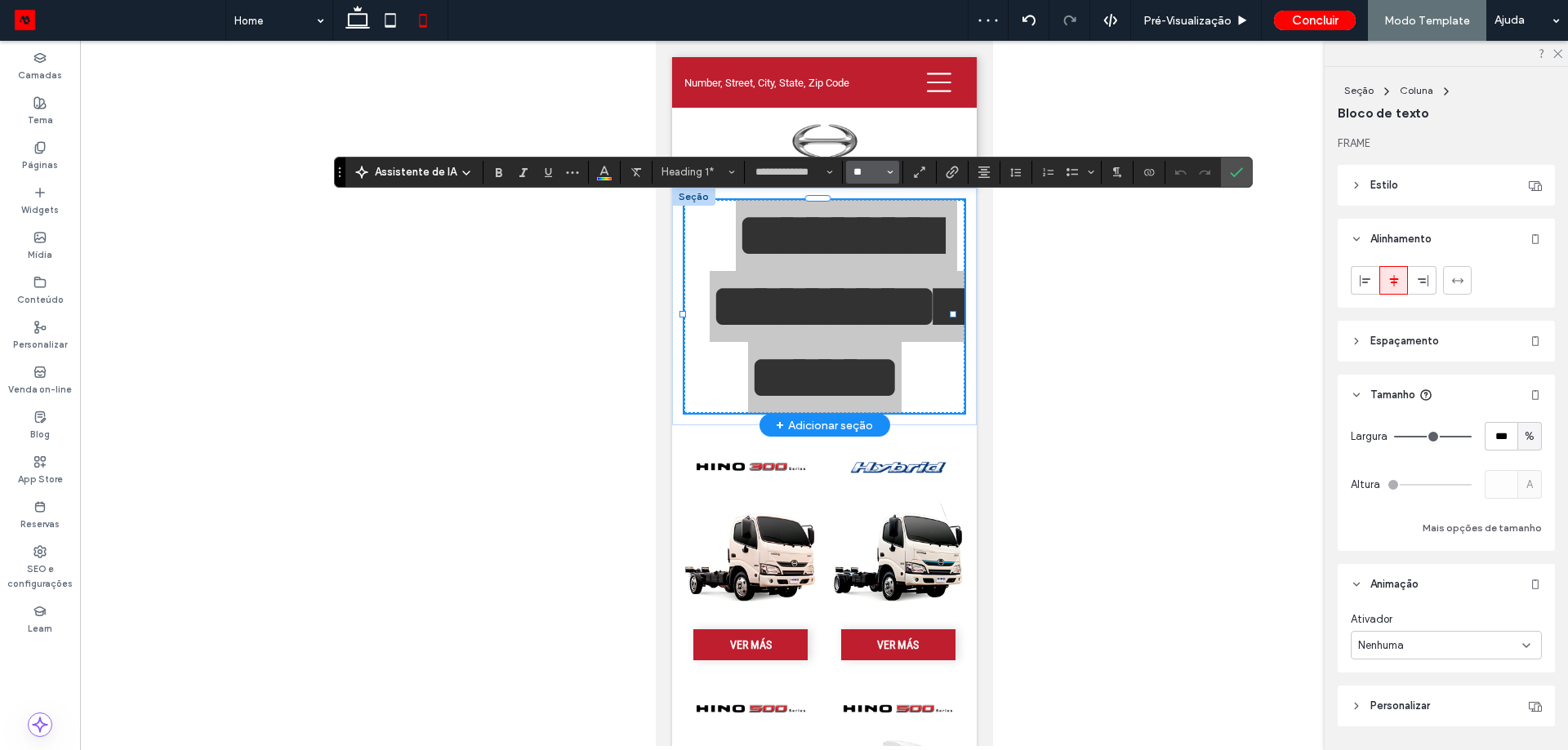
click at [870, 172] on input "**" at bounding box center [867, 172] width 32 height 13
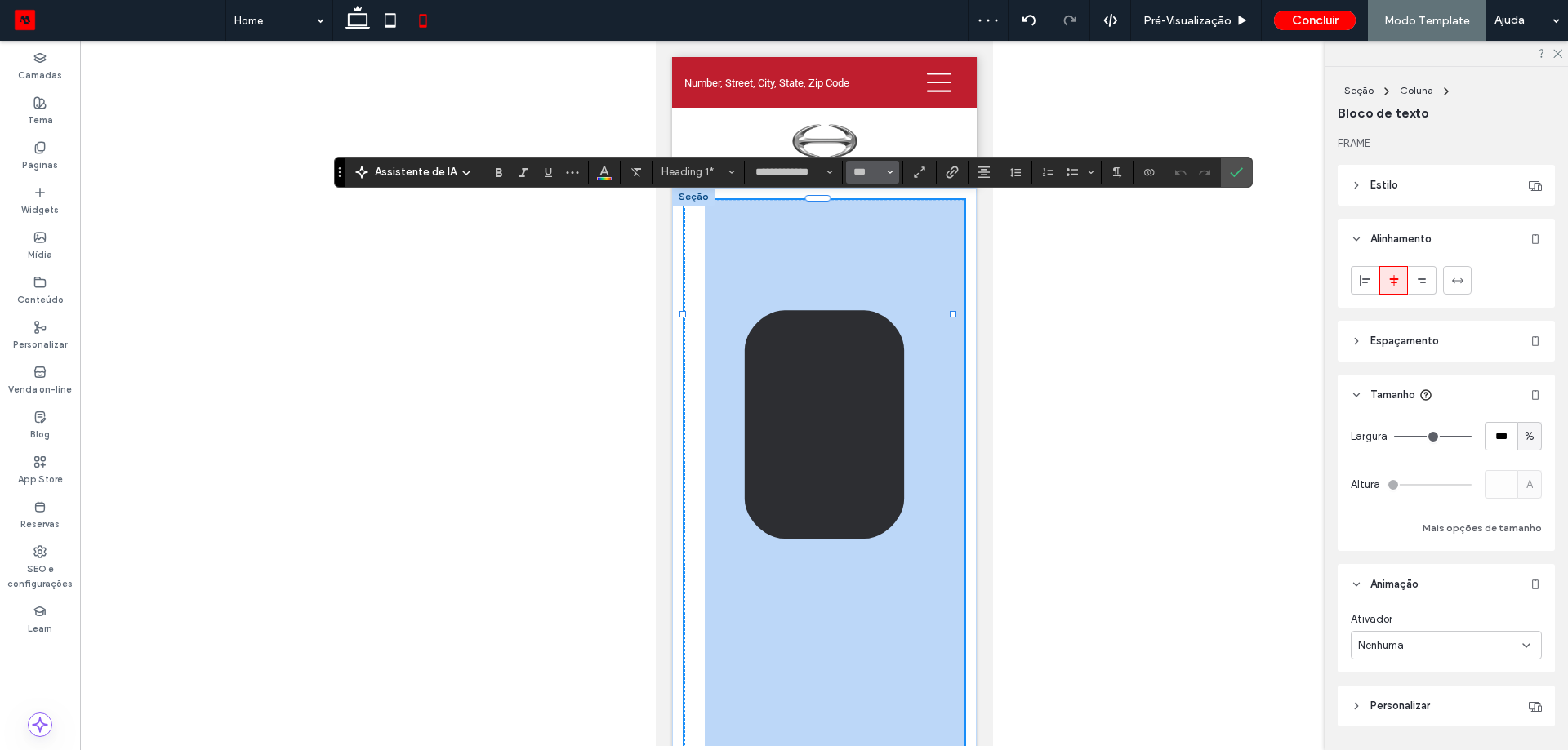
type input "***"
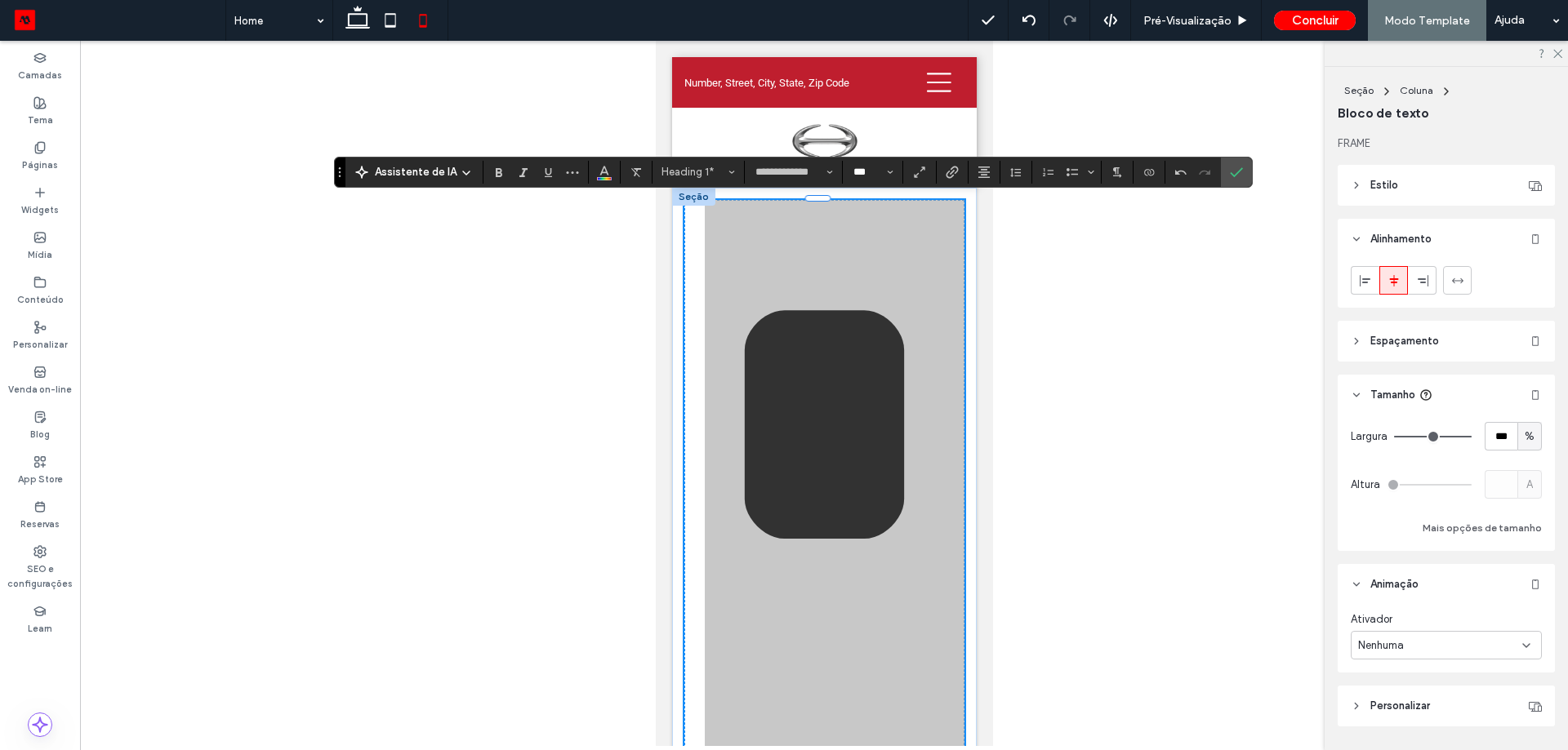
click at [867, 174] on input "***" at bounding box center [867, 172] width 32 height 13
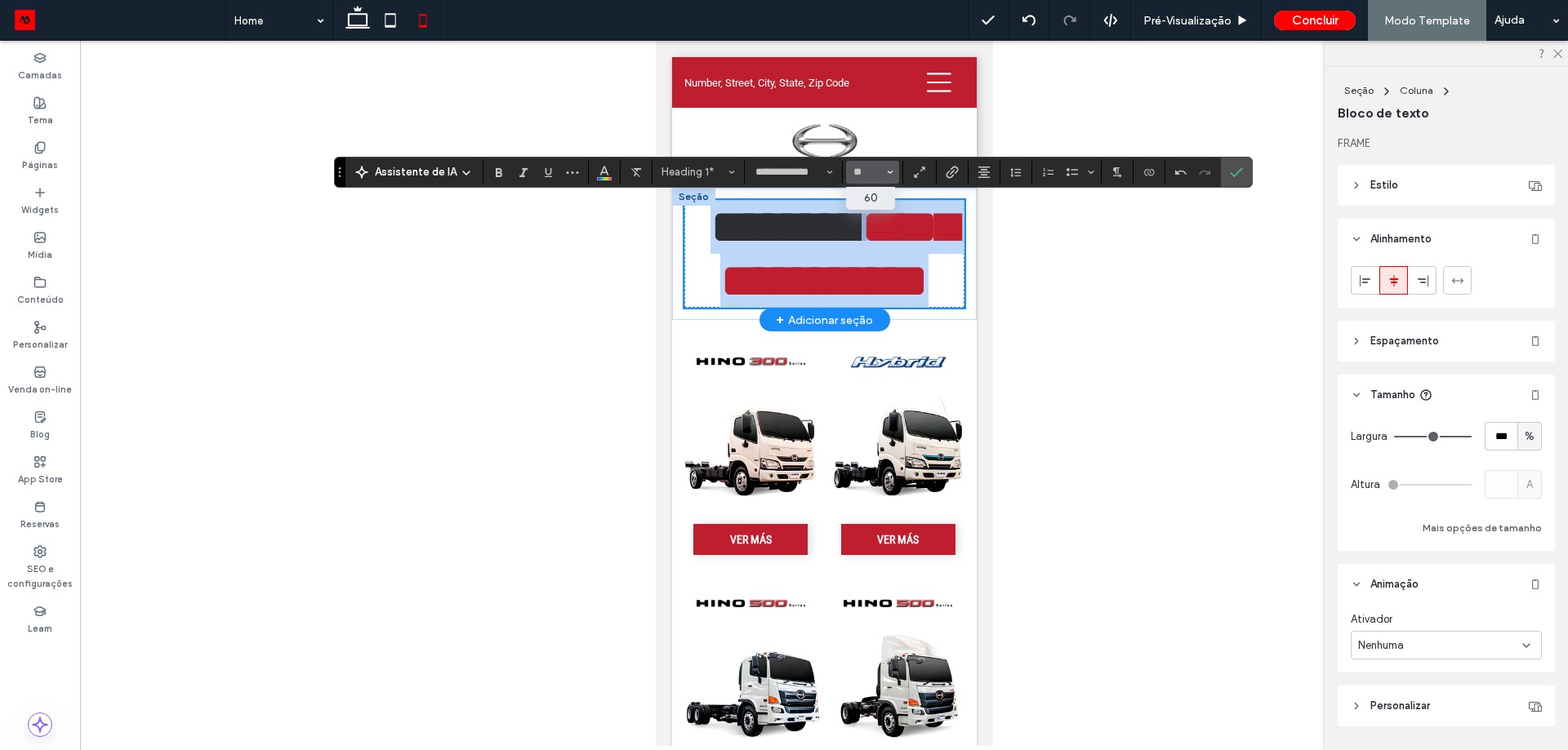
type input "**"
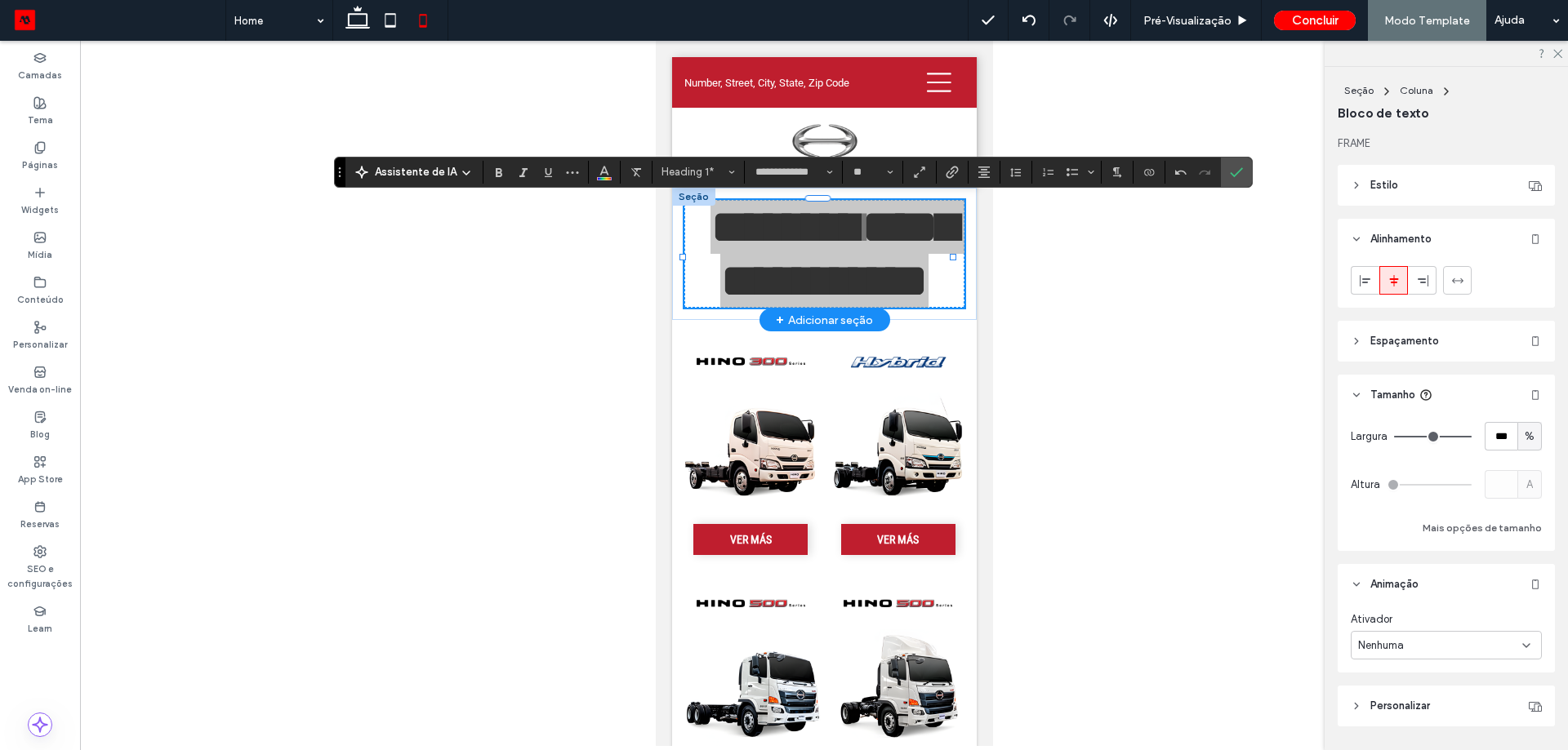
click at [1059, 292] on div at bounding box center [824, 393] width 1488 height 705
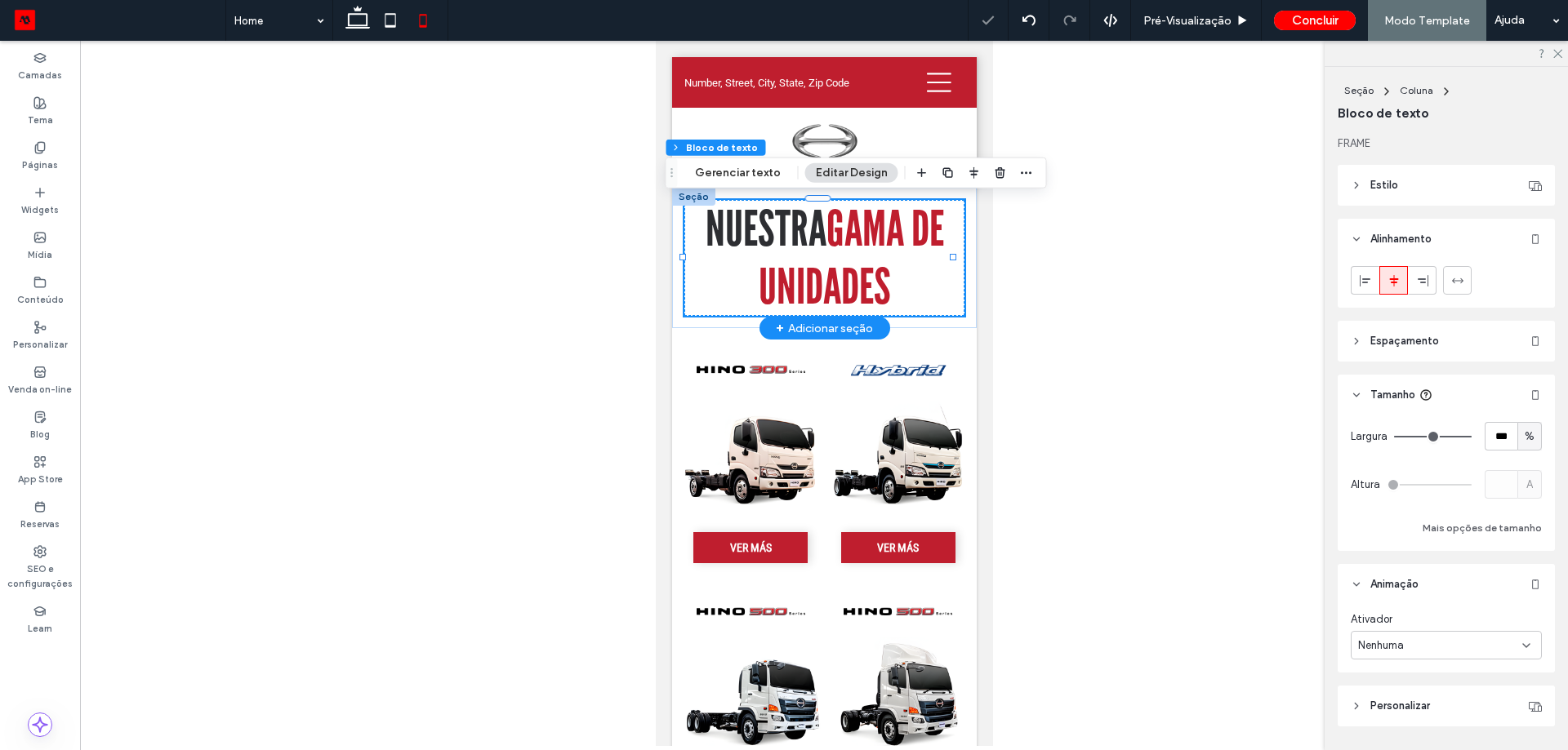
click at [828, 229] on span "GAMA DE UNIDADES" at bounding box center [851, 257] width 186 height 116
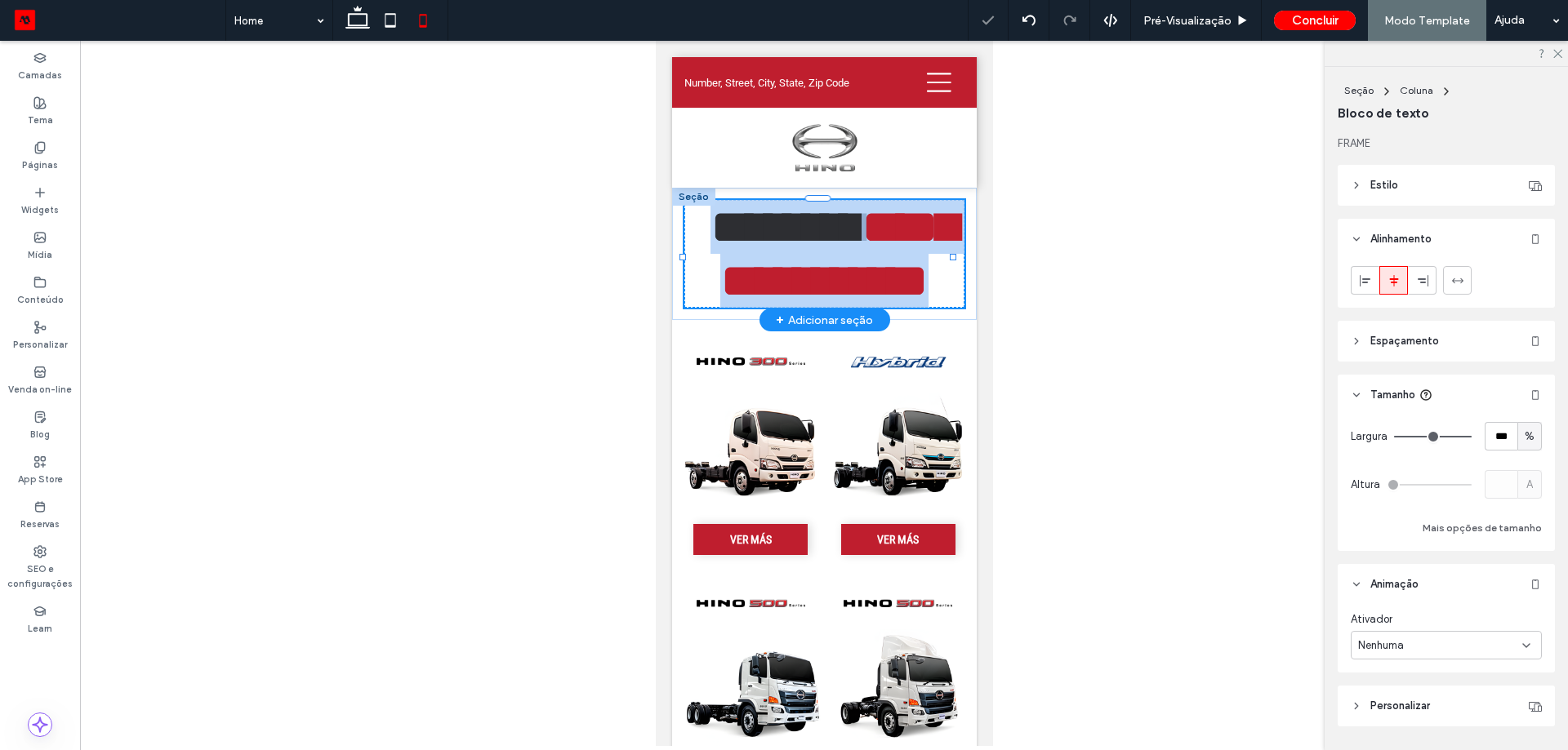
type input "**********"
type input "**"
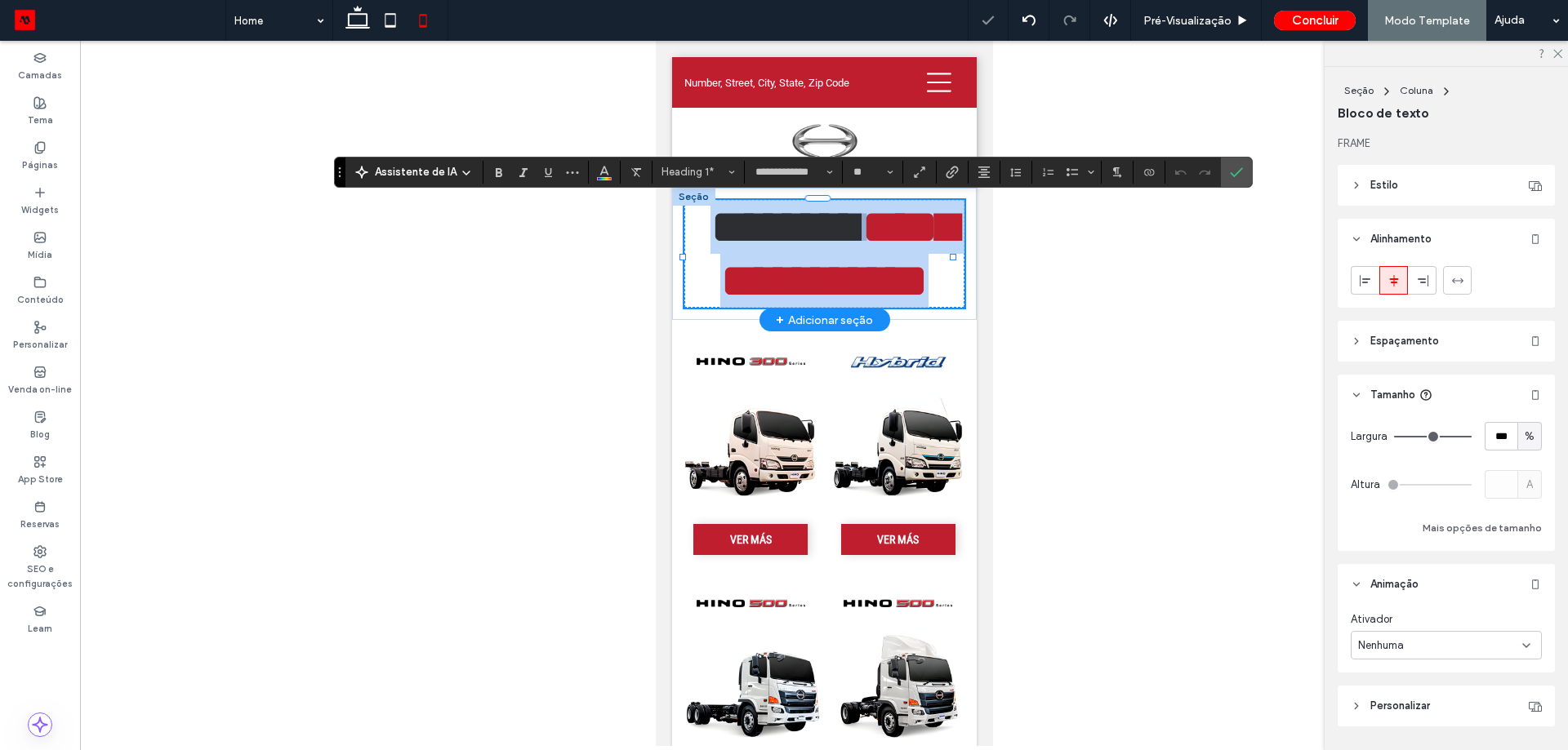
click at [827, 223] on span "**********" at bounding box center [837, 254] width 236 height 102
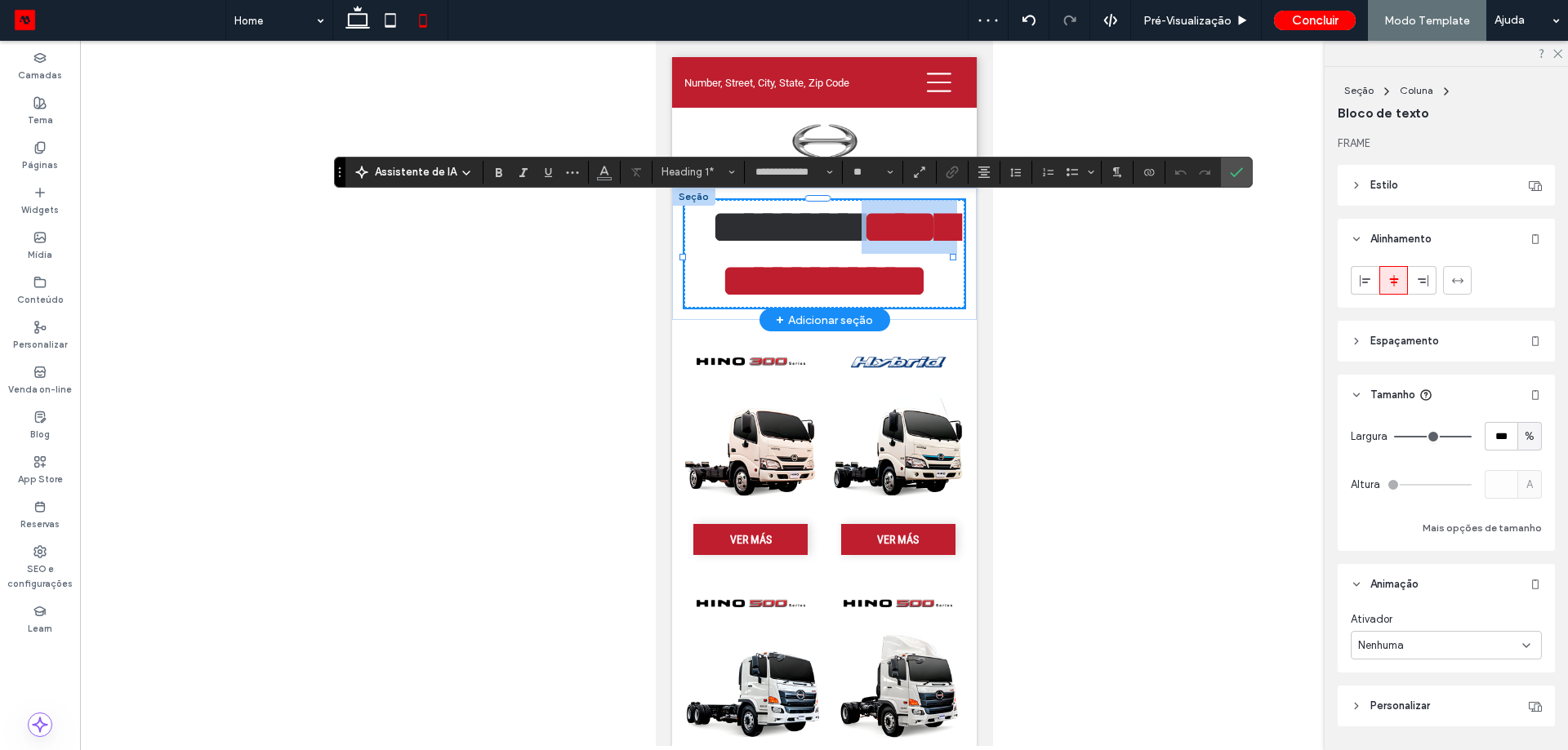
click at [825, 223] on span "**********" at bounding box center [837, 254] width 236 height 102
click at [818, 224] on span "*******" at bounding box center [785, 227] width 151 height 49
click at [830, 222] on span "**********" at bounding box center [837, 254] width 236 height 102
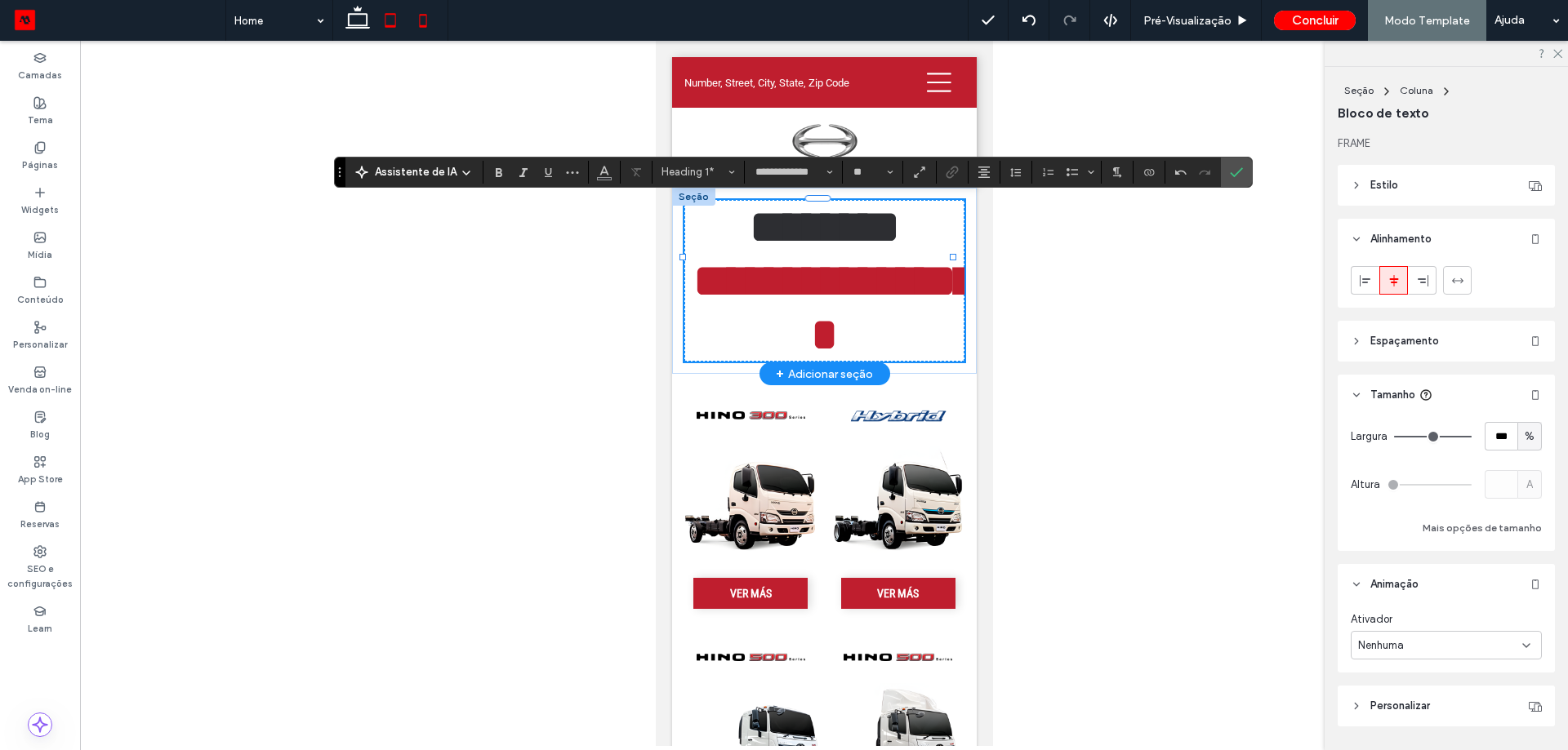
click at [393, 27] on use at bounding box center [391, 20] width 11 height 14
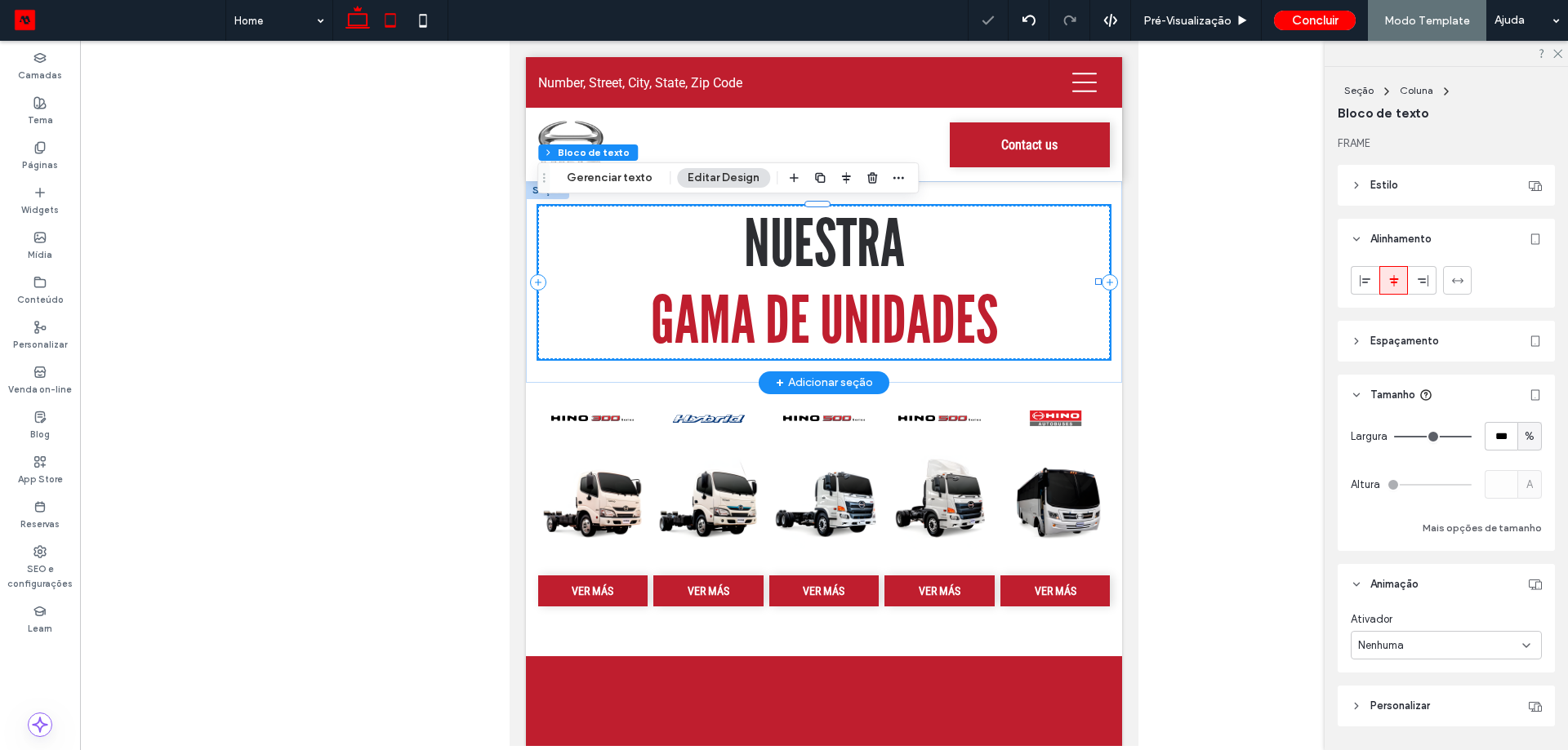
click at [356, 26] on use at bounding box center [358, 17] width 25 height 23
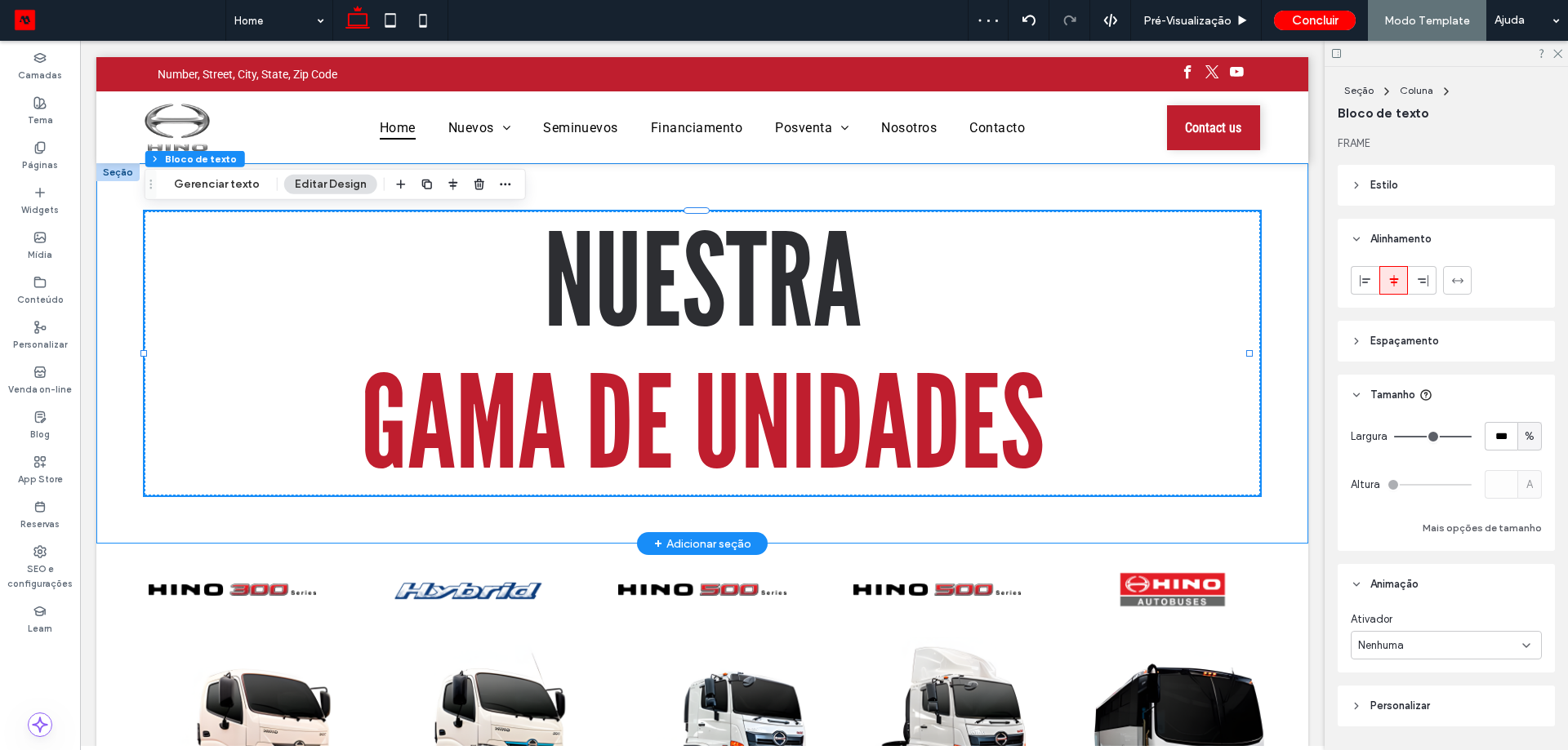
click at [1284, 333] on div "NUESTRA ﻿ GAMA DE UNIDADES" at bounding box center [703, 353] width 1212 height 380
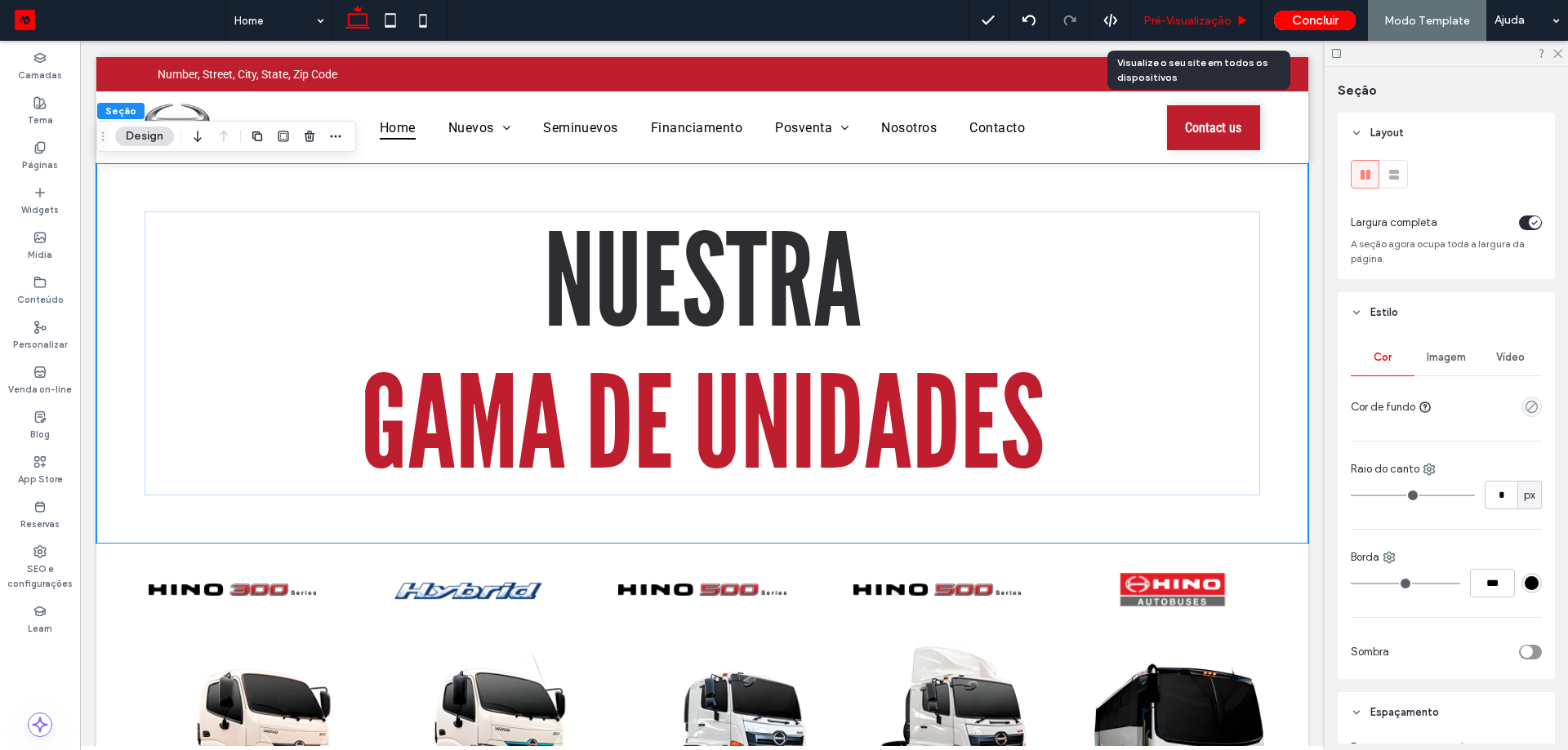
drag, startPoint x: 1200, startPoint y: 18, endPoint x: 1054, endPoint y: 57, distance: 151.1
click at [1200, 18] on span "Pré-Visualizaçāo" at bounding box center [1187, 21] width 88 height 14
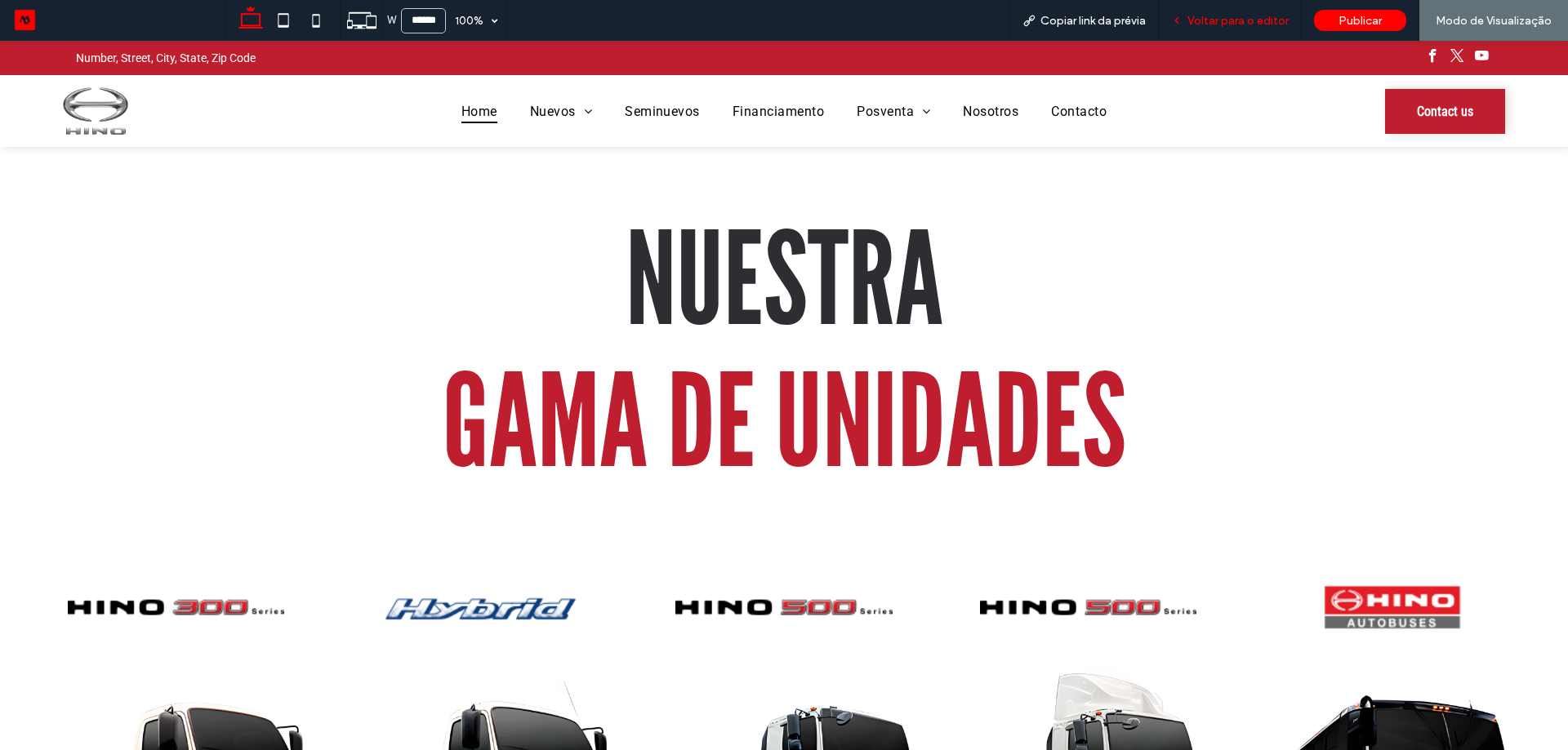
click at [1262, 11] on div "Voltar para o editor" at bounding box center [1229, 20] width 143 height 41
click at [1250, 18] on span "Voltar para o editor" at bounding box center [1238, 21] width 101 height 14
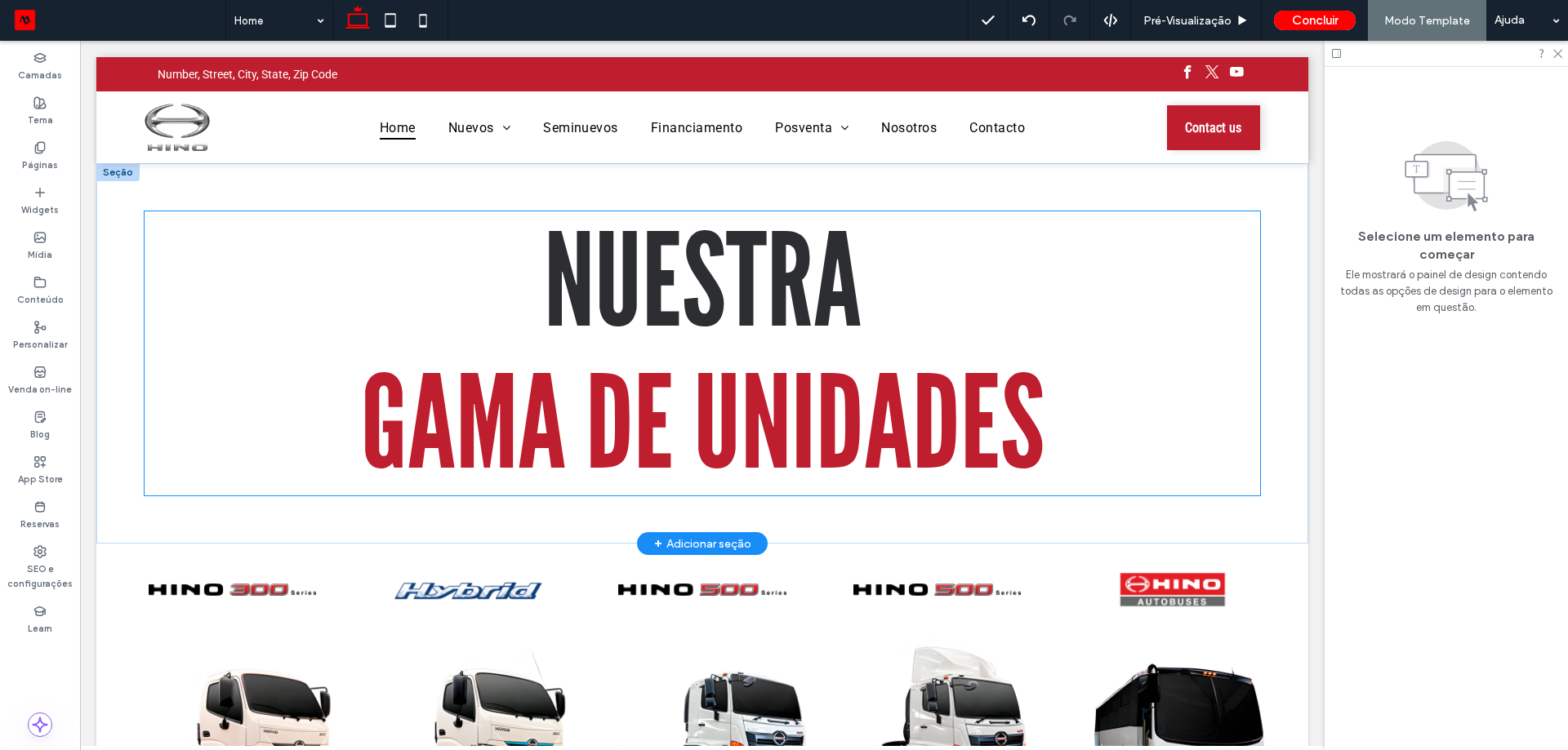
click at [571, 338] on span "NUESTRA" at bounding box center [703, 282] width 318 height 153
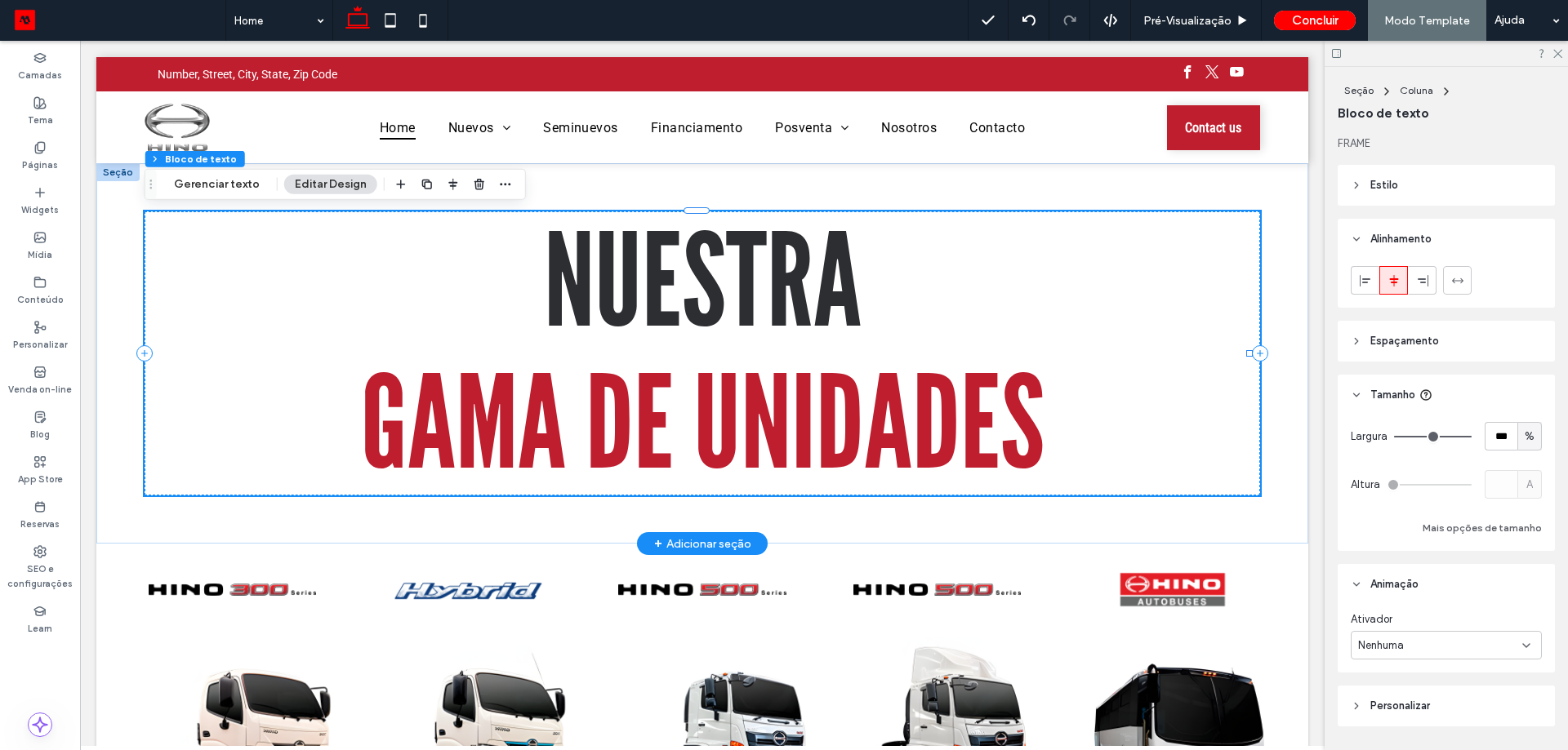
click at [800, 347] on span "﻿ GAMA DE UNIDADES" at bounding box center [703, 424] width 683 height 153
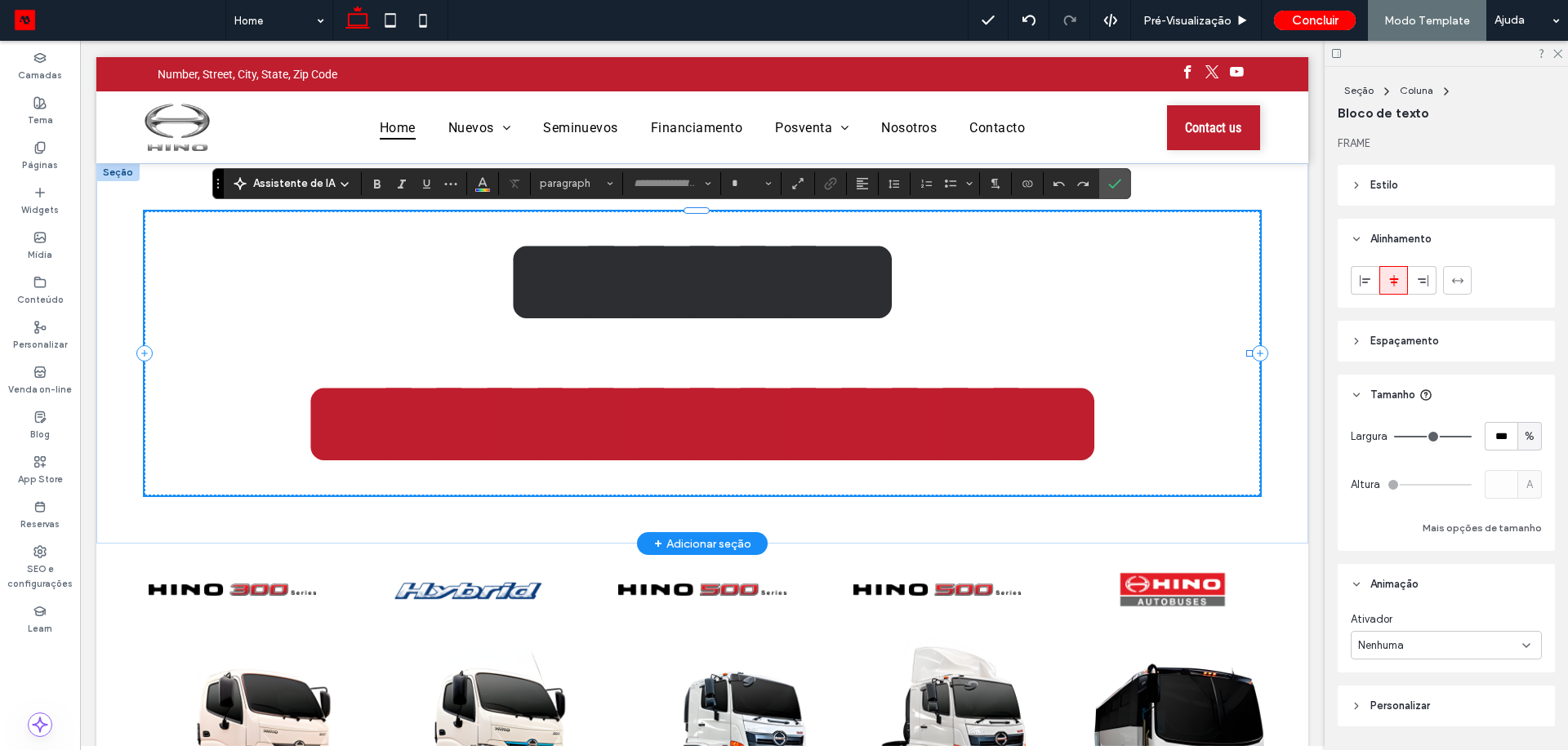
type input "**********"
type input "***"
click at [1171, 385] on h1 "**********" at bounding box center [696, 424] width 1104 height 142
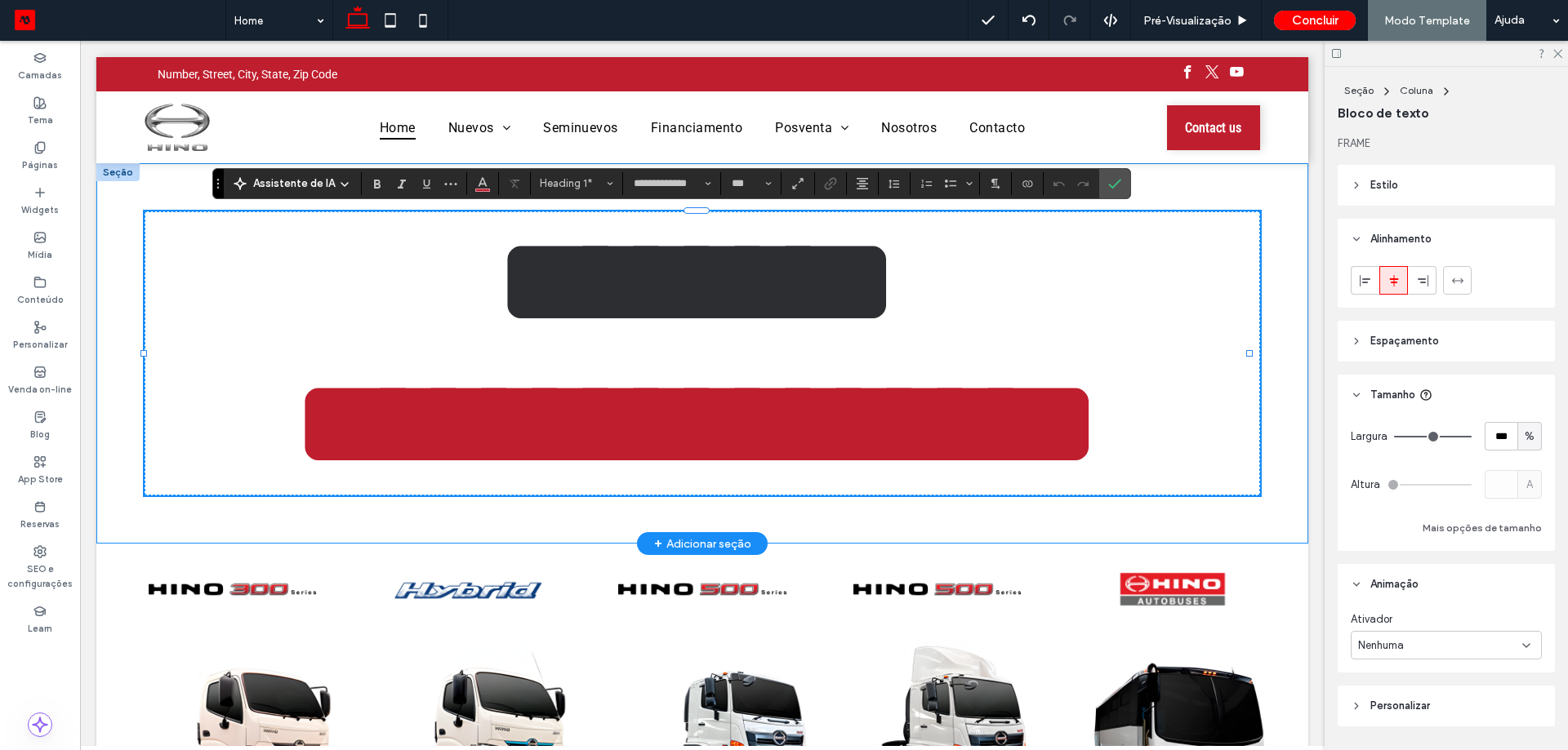
click at [1260, 508] on div "**********" at bounding box center [703, 353] width 1212 height 380
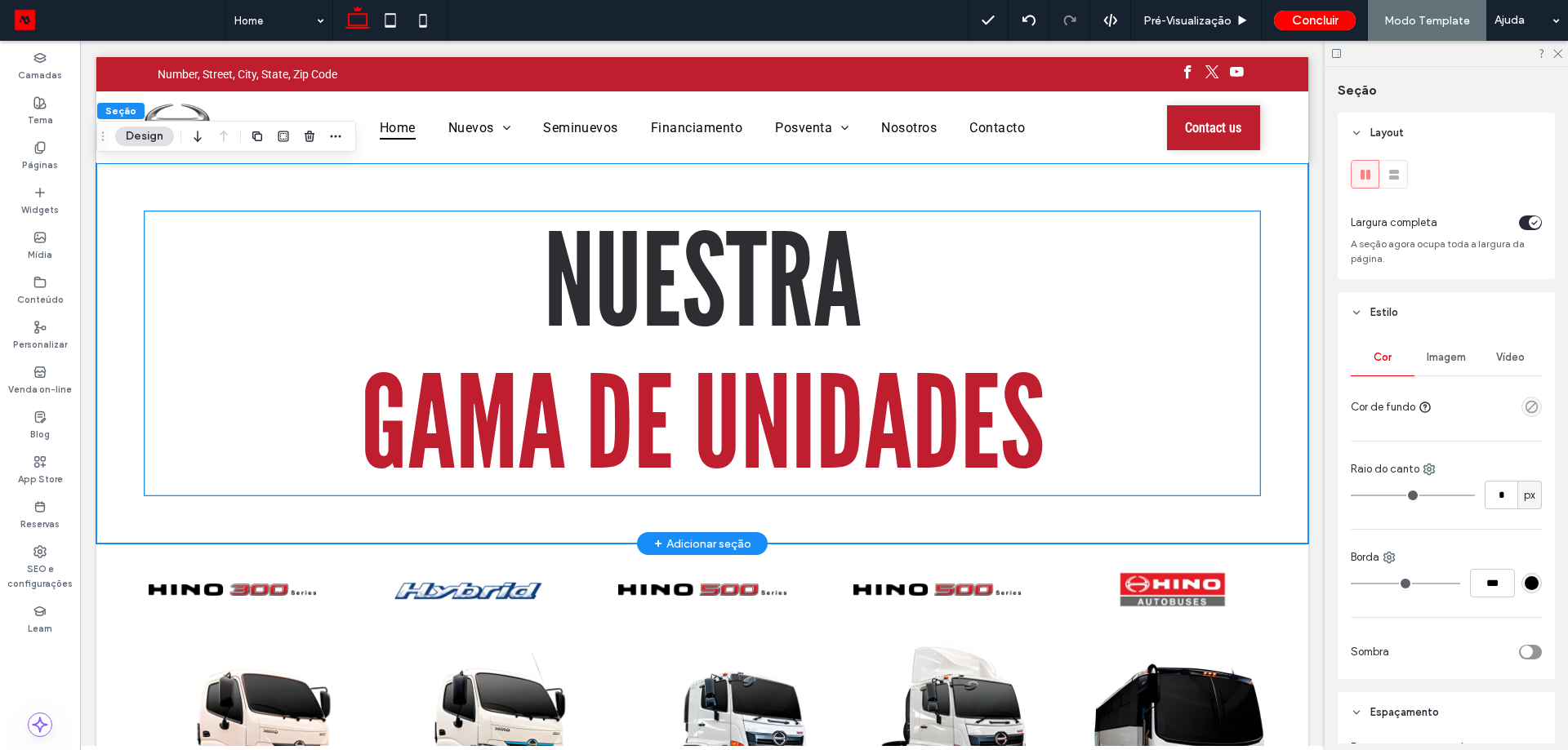
click at [1109, 404] on h1 "GAMA DE UNIDADES" at bounding box center [702, 424] width 1114 height 142
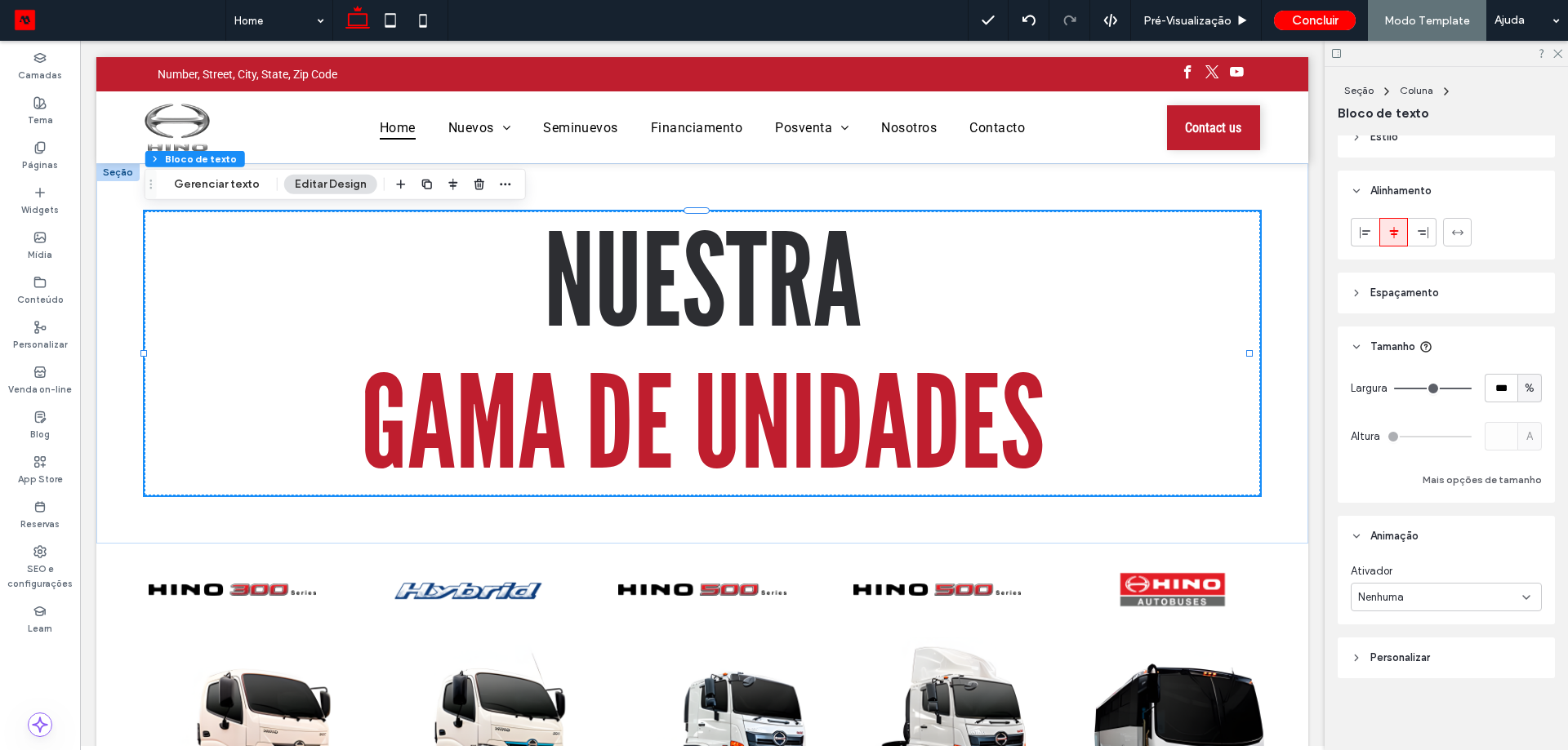
scroll to position [0, 0]
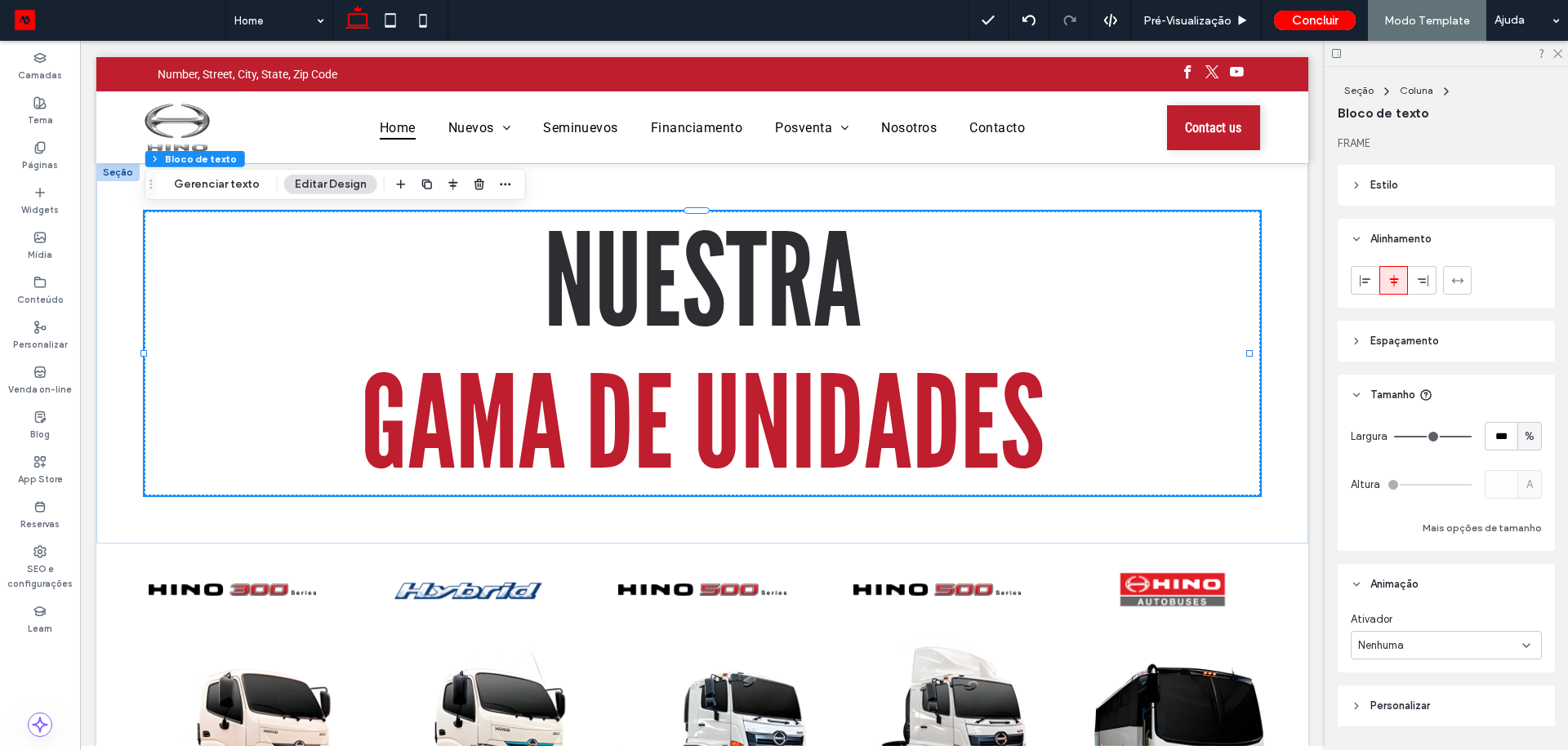
click at [1400, 191] on header "Estilo" at bounding box center [1445, 185] width 217 height 41
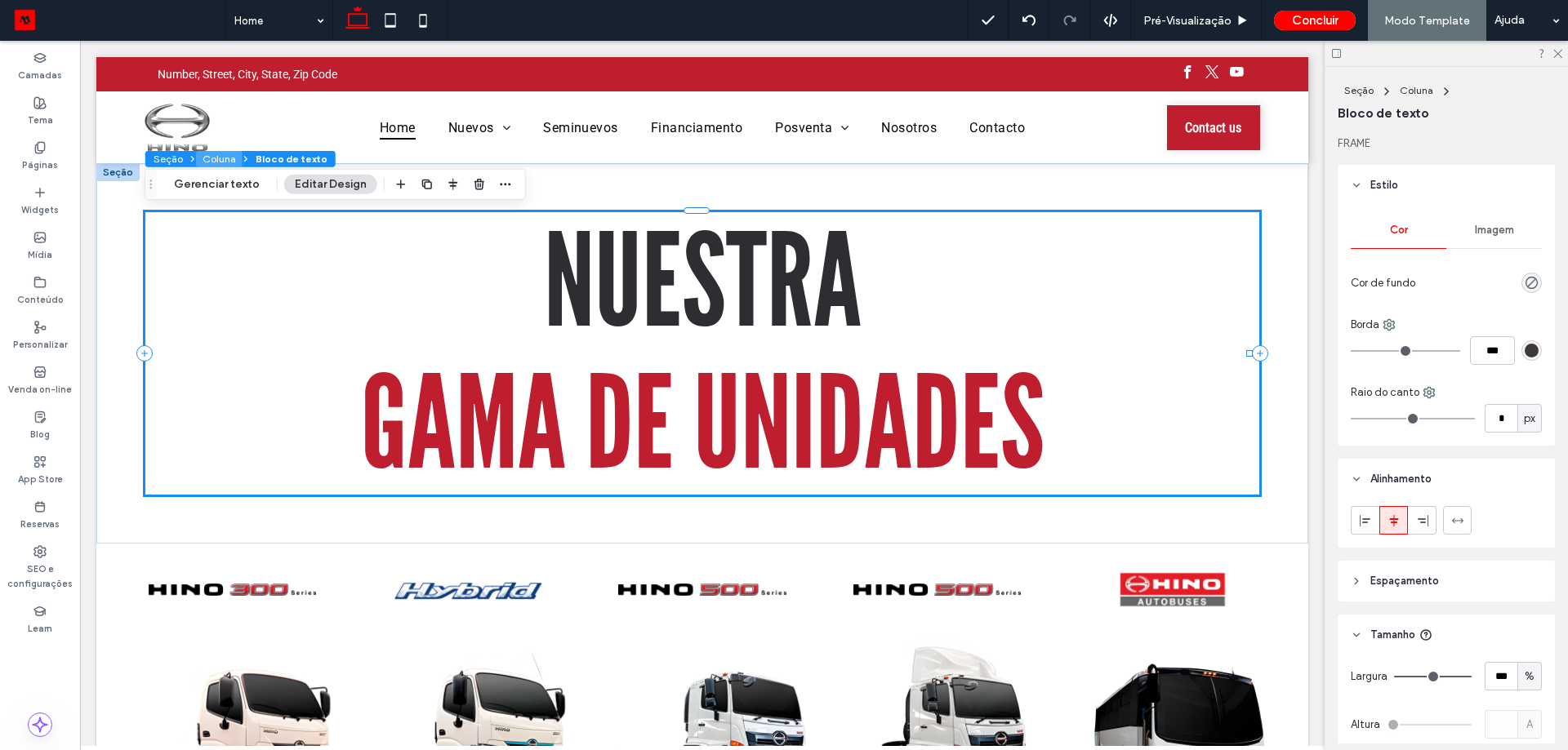
click at [212, 156] on button "Coluna" at bounding box center [219, 159] width 47 height 16
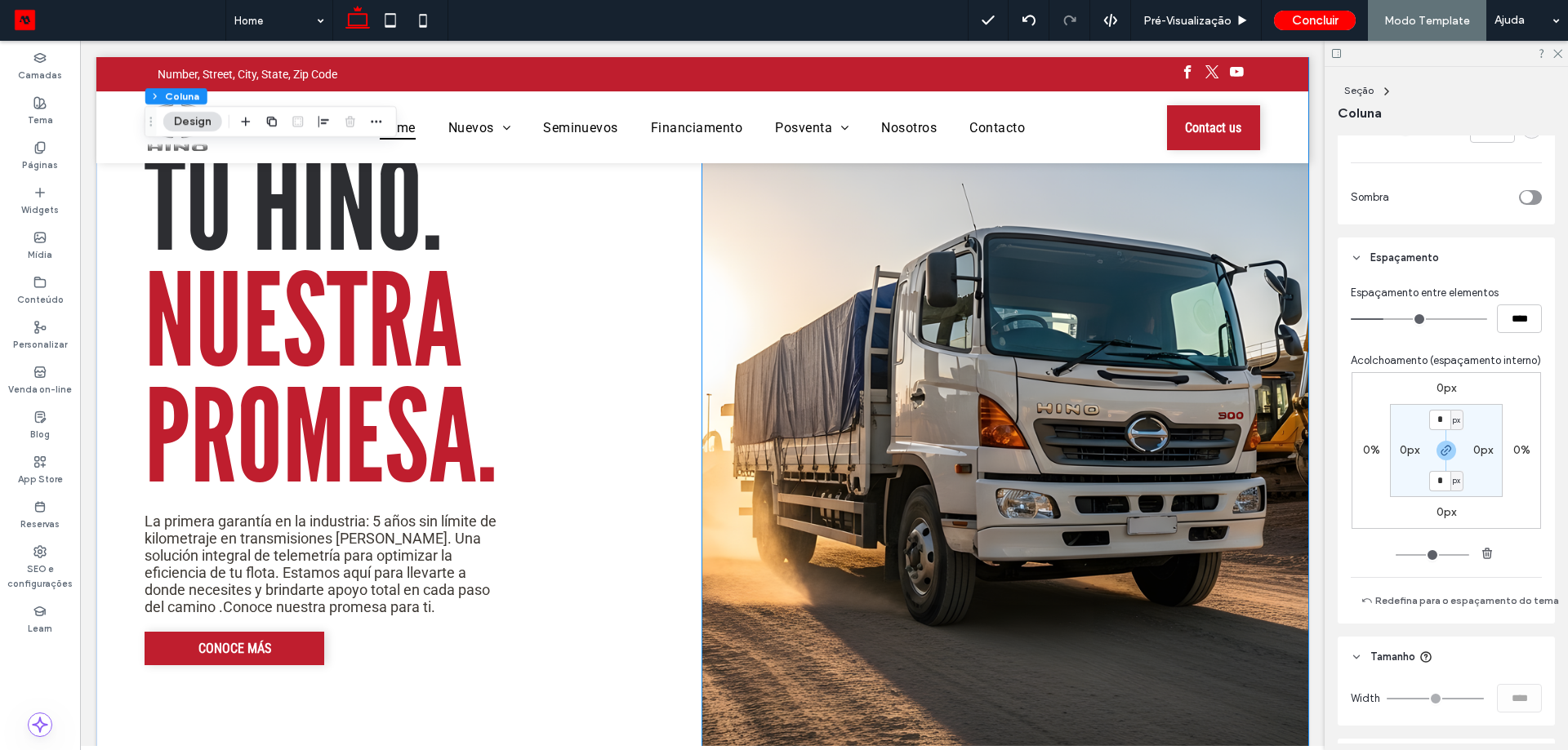
scroll to position [1387, 0]
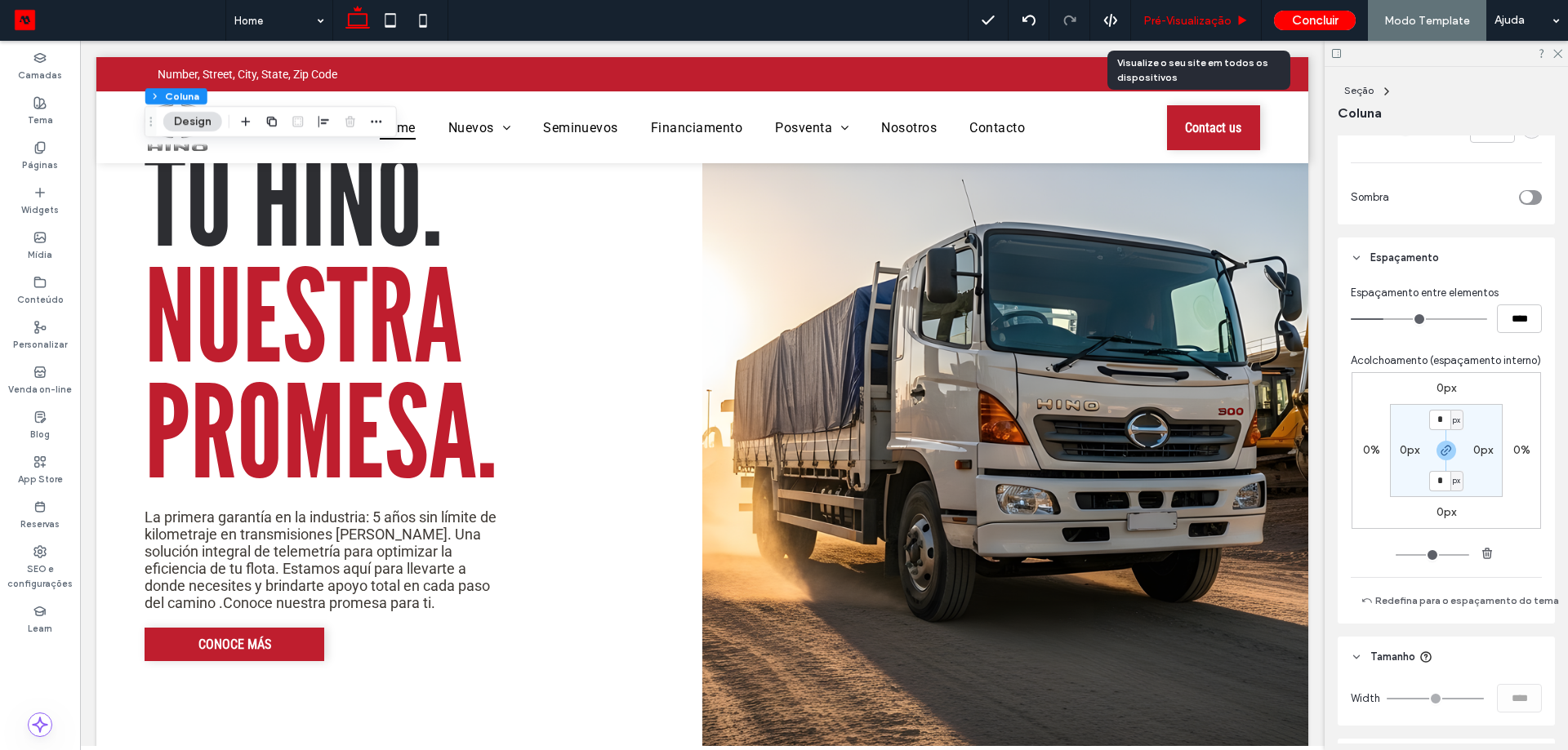
click at [1214, 25] on span "Pré-Visualizaçāo" at bounding box center [1187, 21] width 88 height 14
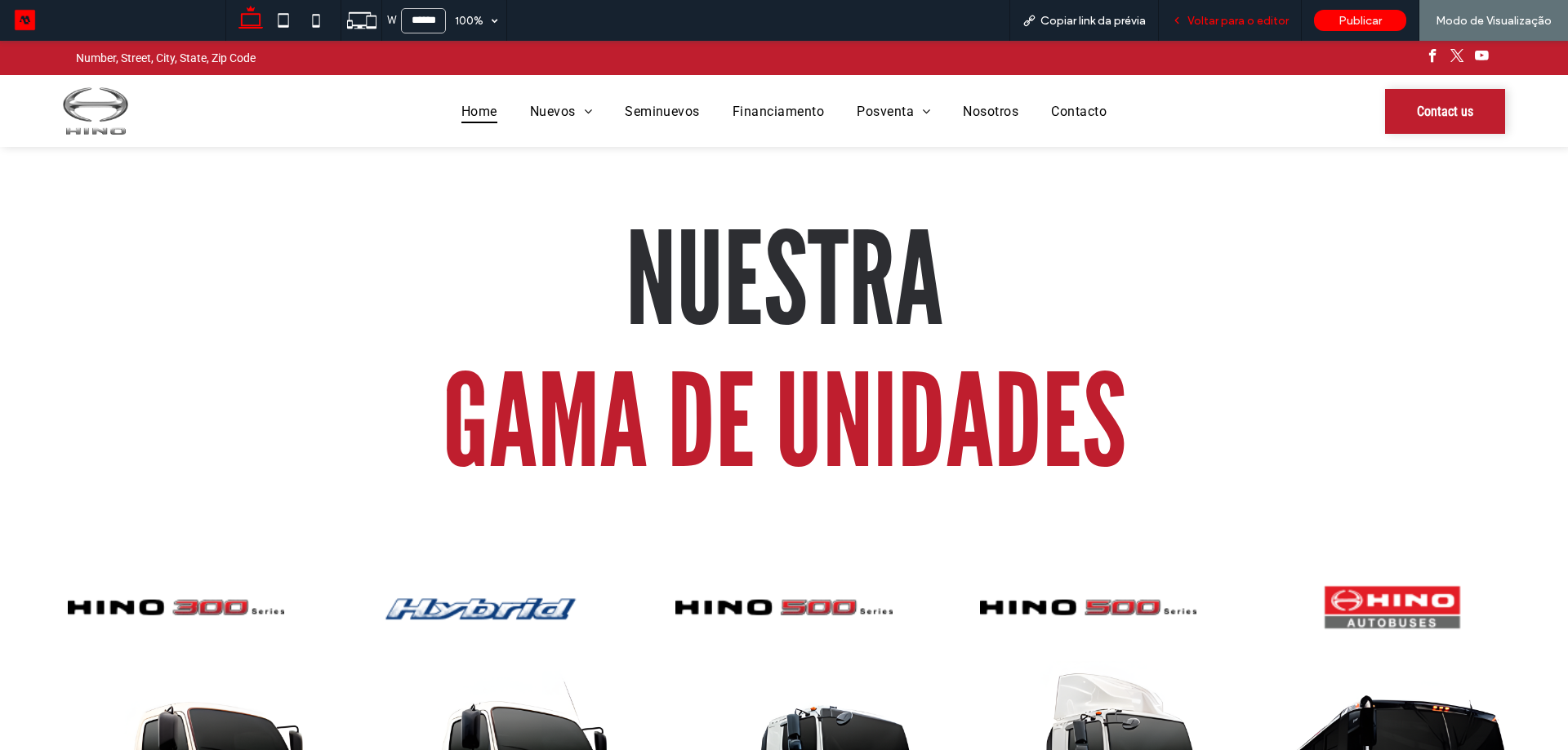
click at [1254, 7] on div "Voltar para o editor" at bounding box center [1229, 20] width 143 height 41
click at [1225, 21] on span "Voltar para o editor" at bounding box center [1238, 21] width 101 height 14
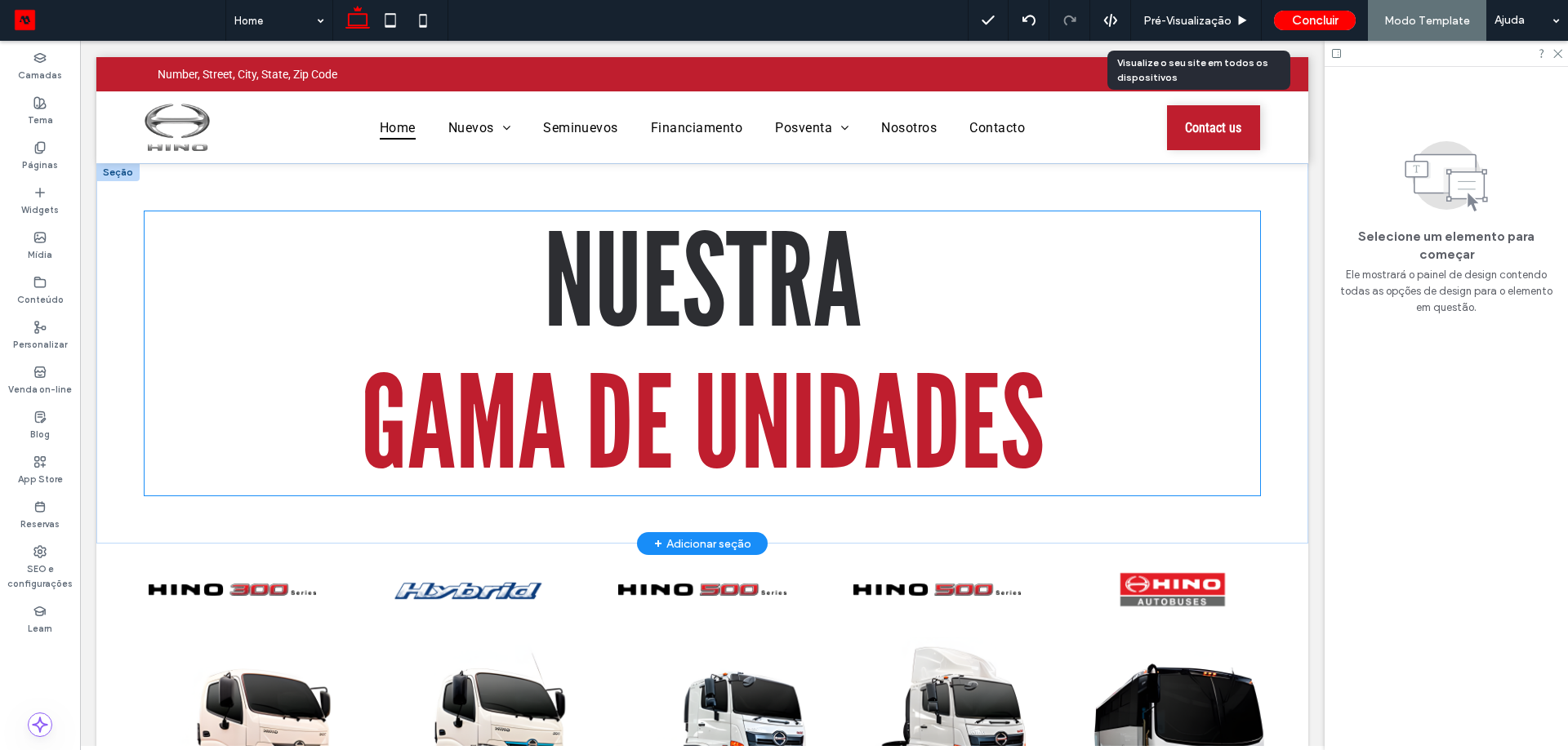
click at [756, 298] on span "NUESTRA" at bounding box center [703, 282] width 318 height 153
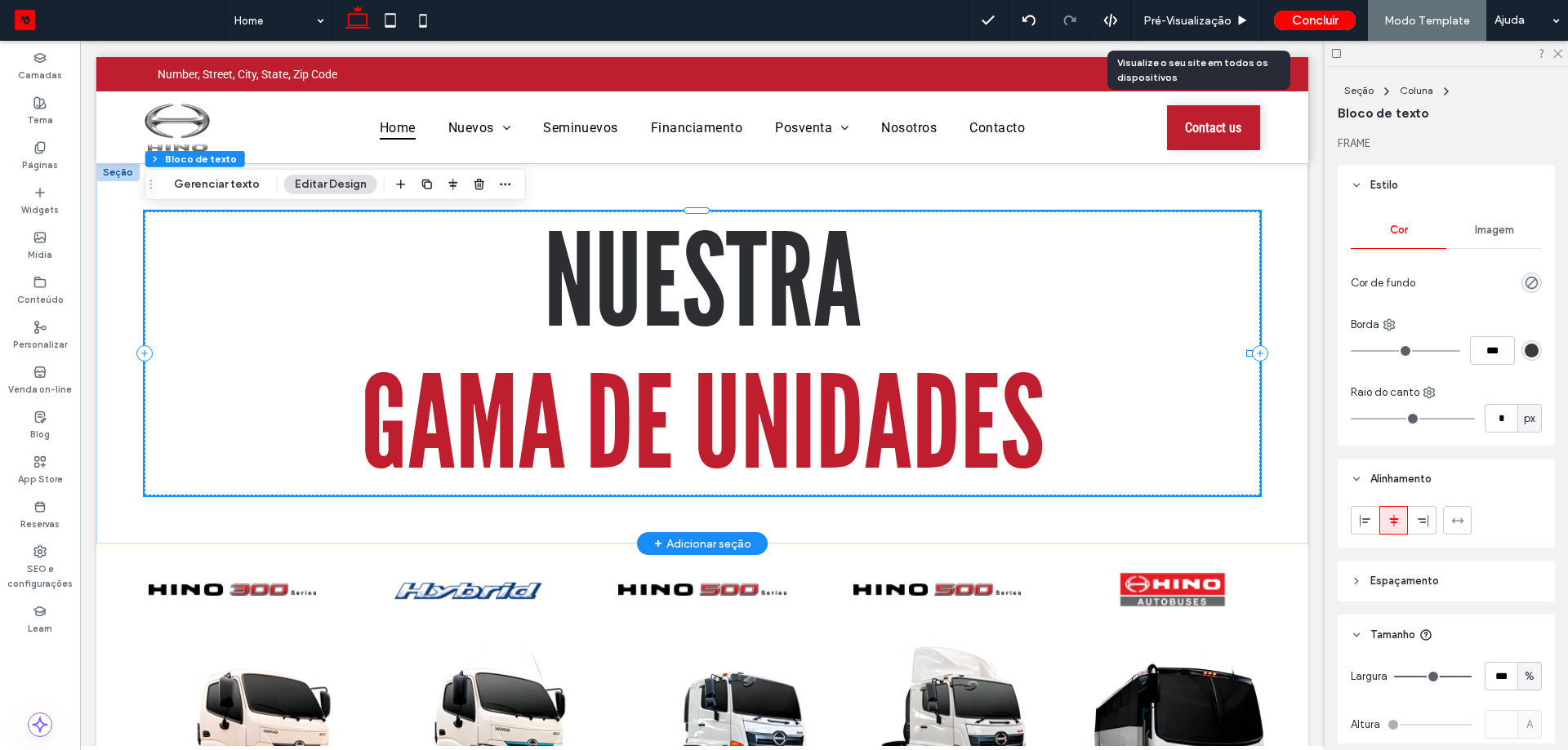
click at [755, 298] on div "NUESTRA GAMA DE UNIDADES" at bounding box center [702, 353] width 1114 height 284
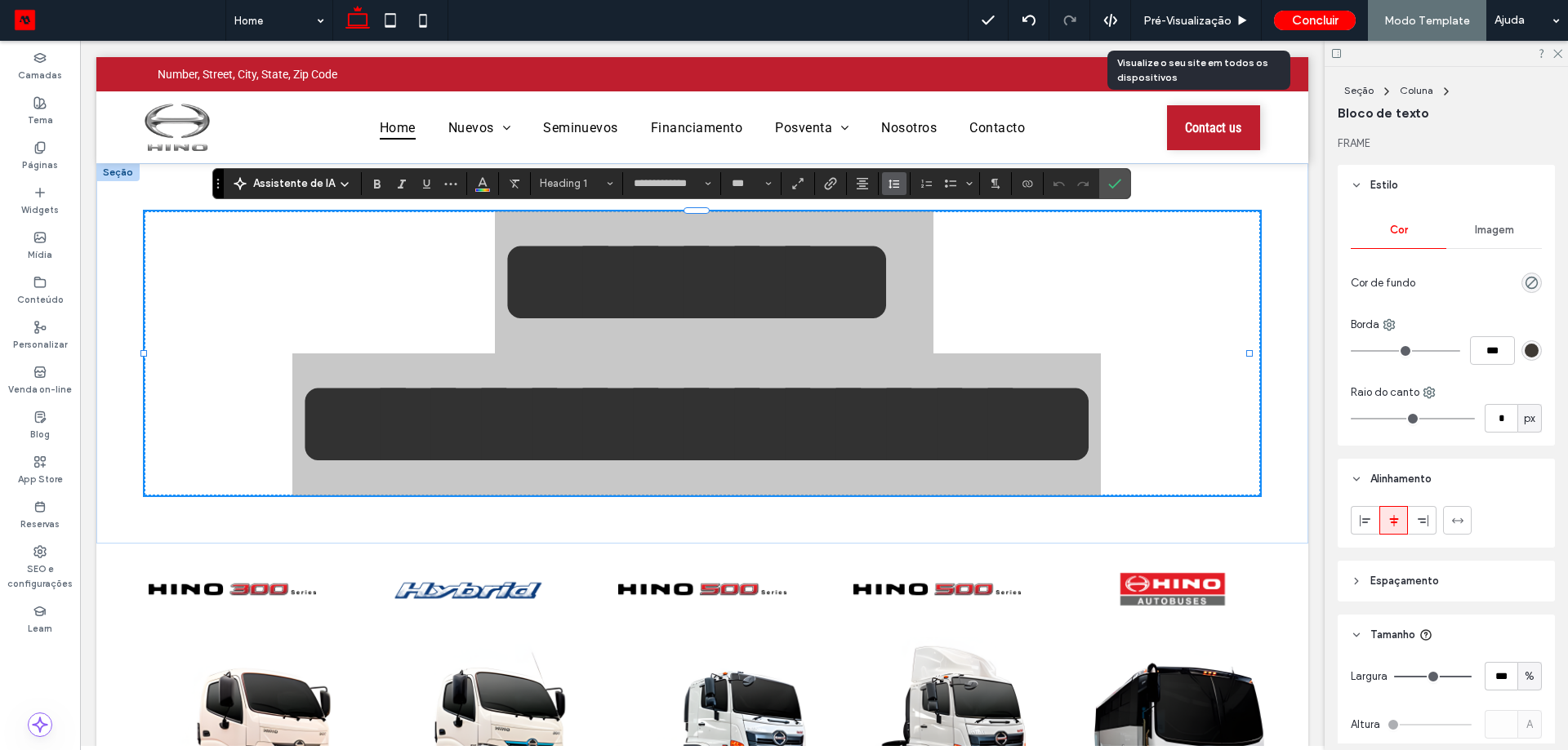
click at [898, 188] on icon "Altura da Linha" at bounding box center [894, 184] width 13 height 13
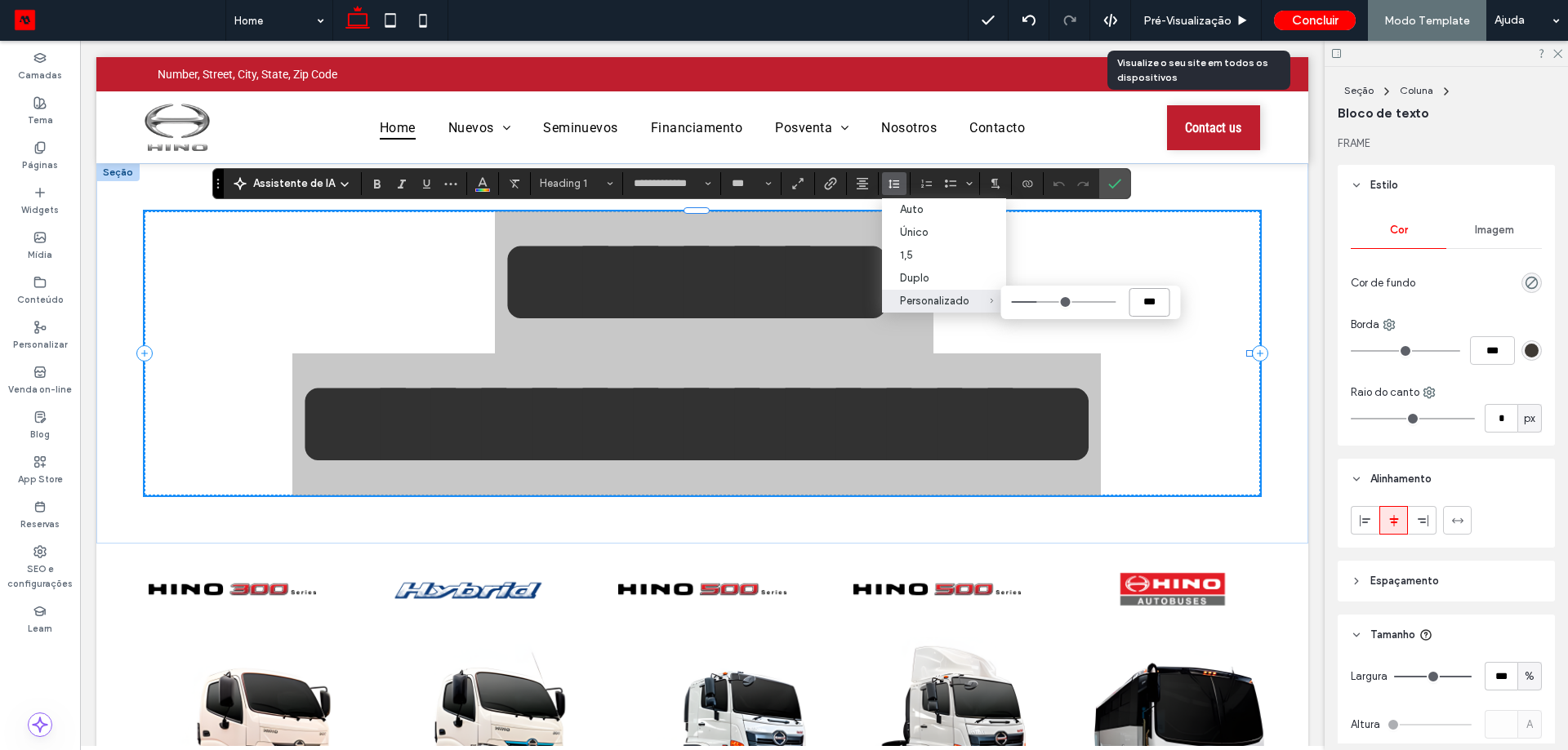
click at [1138, 296] on input "***" at bounding box center [1150, 302] width 41 height 29
type input "***"
type input "**"
type input "***"
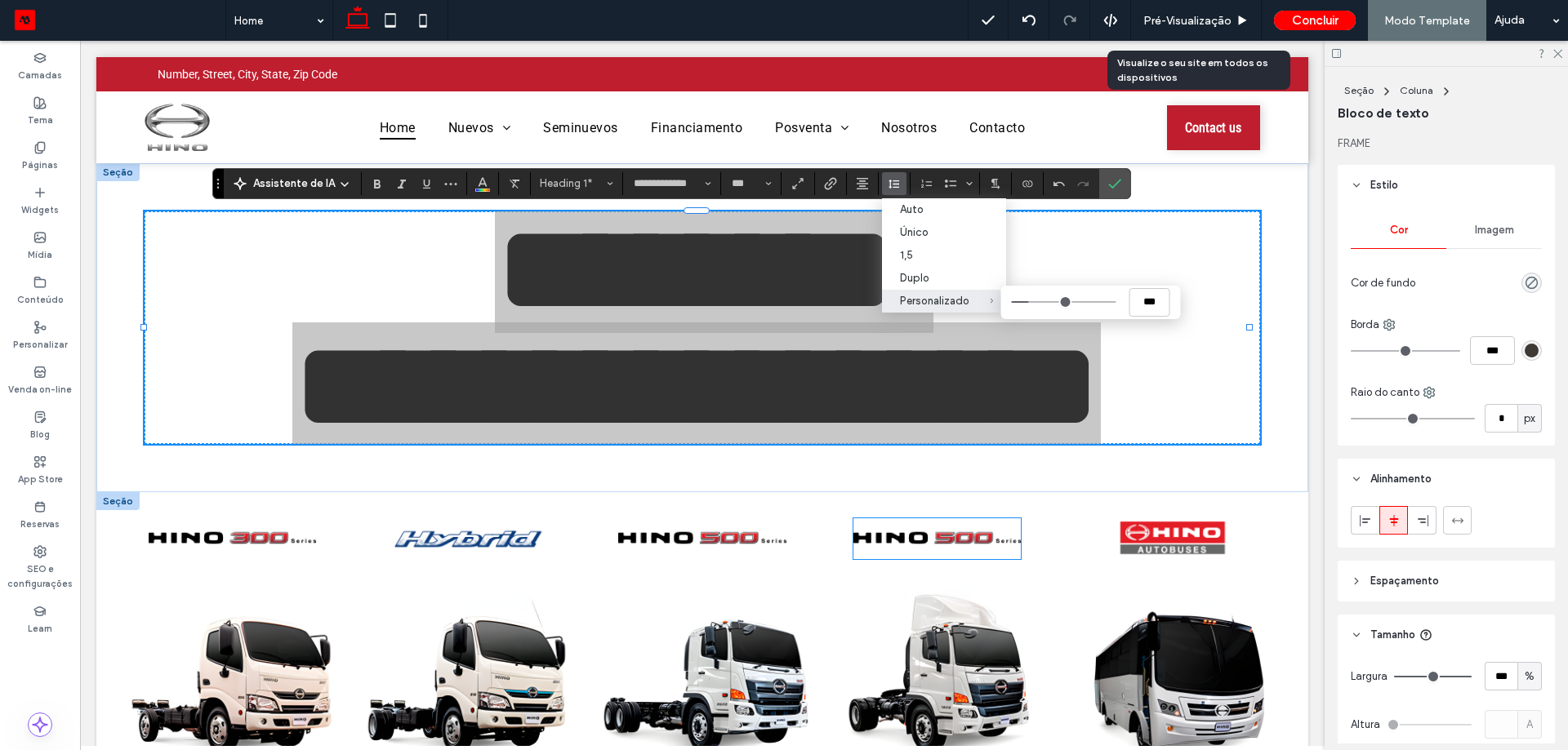
click at [969, 530] on img at bounding box center [936, 539] width 168 height 41
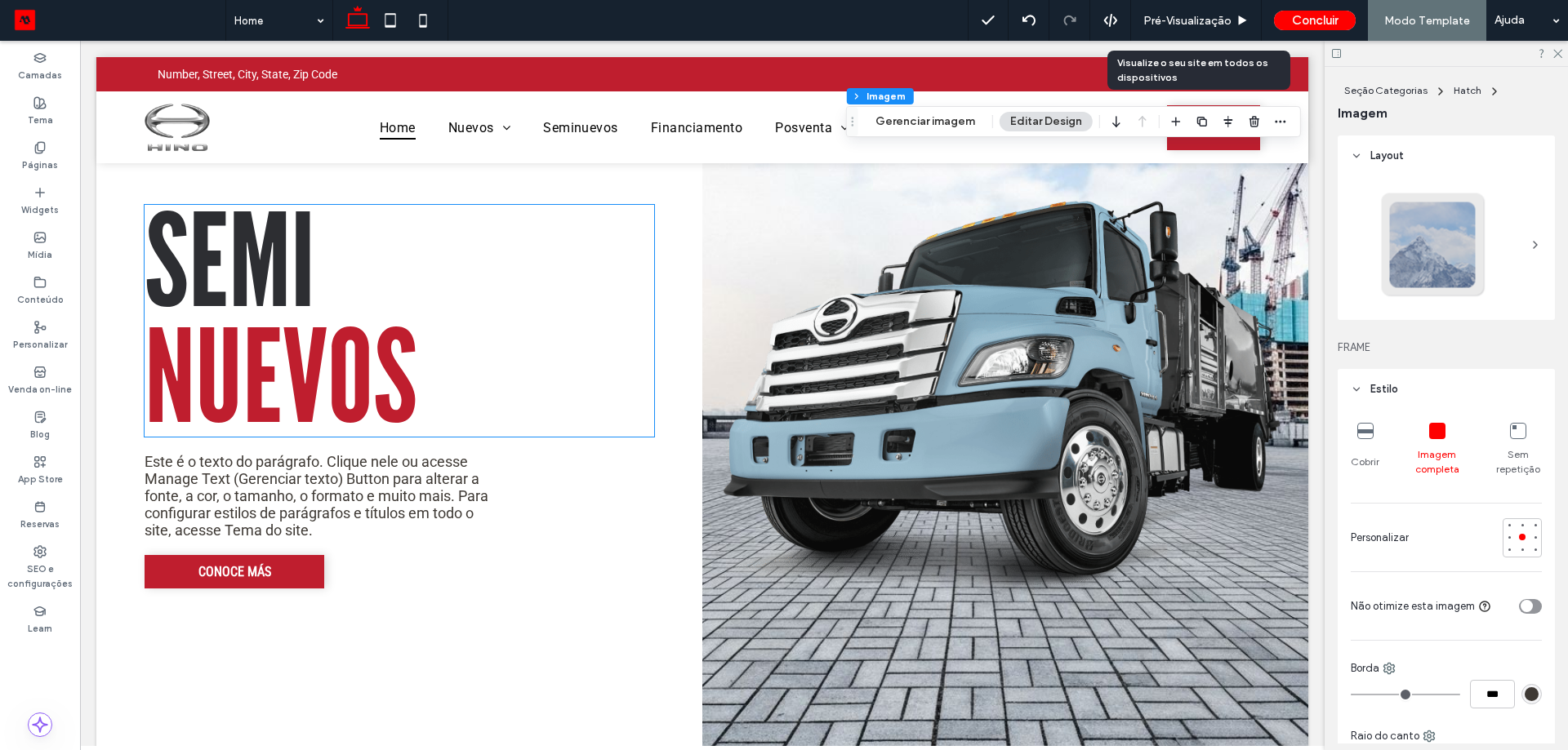
scroll to position [2912, 0]
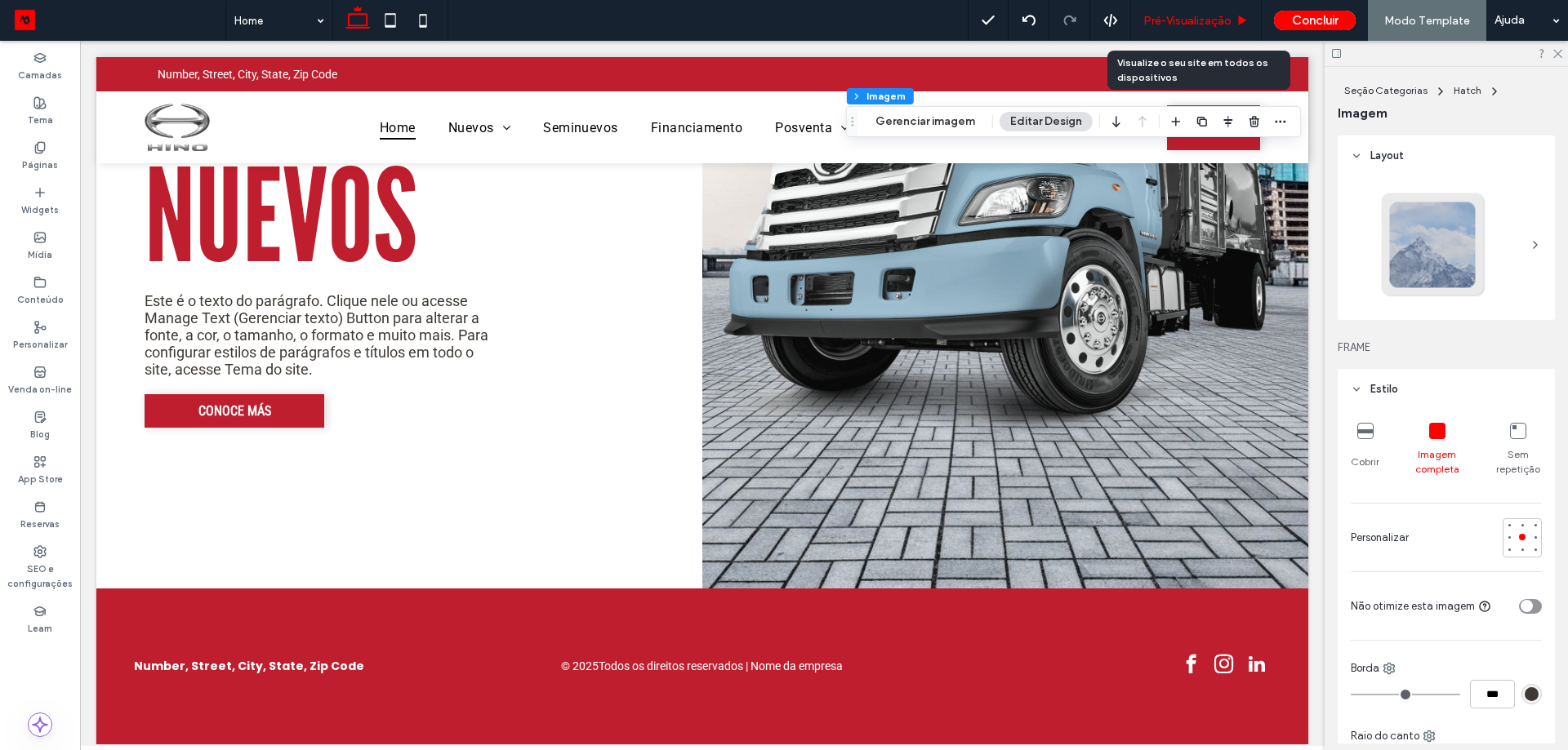
click at [1187, 24] on span "Pré-Visualizaçāo" at bounding box center [1187, 21] width 88 height 14
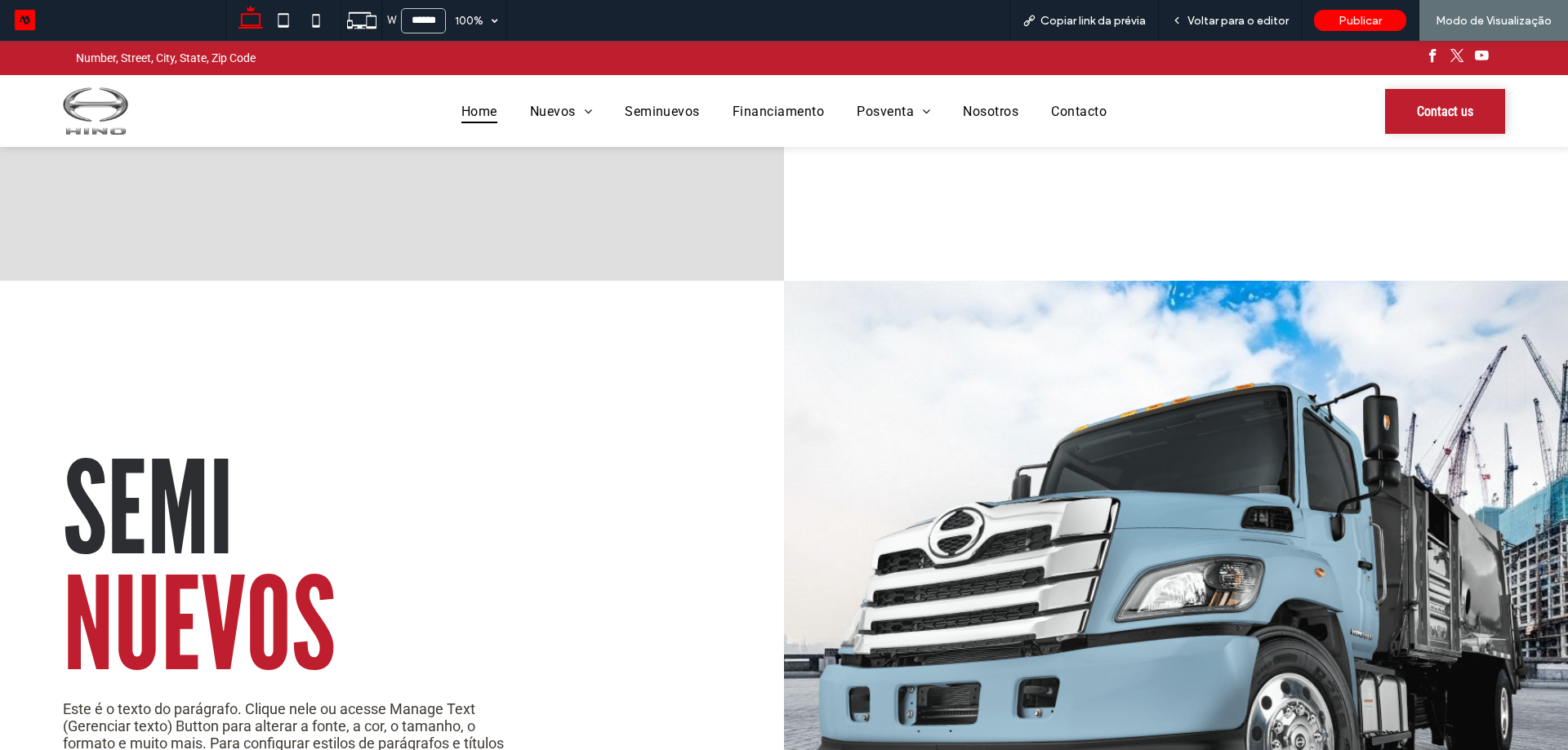
scroll to position [2596, 0]
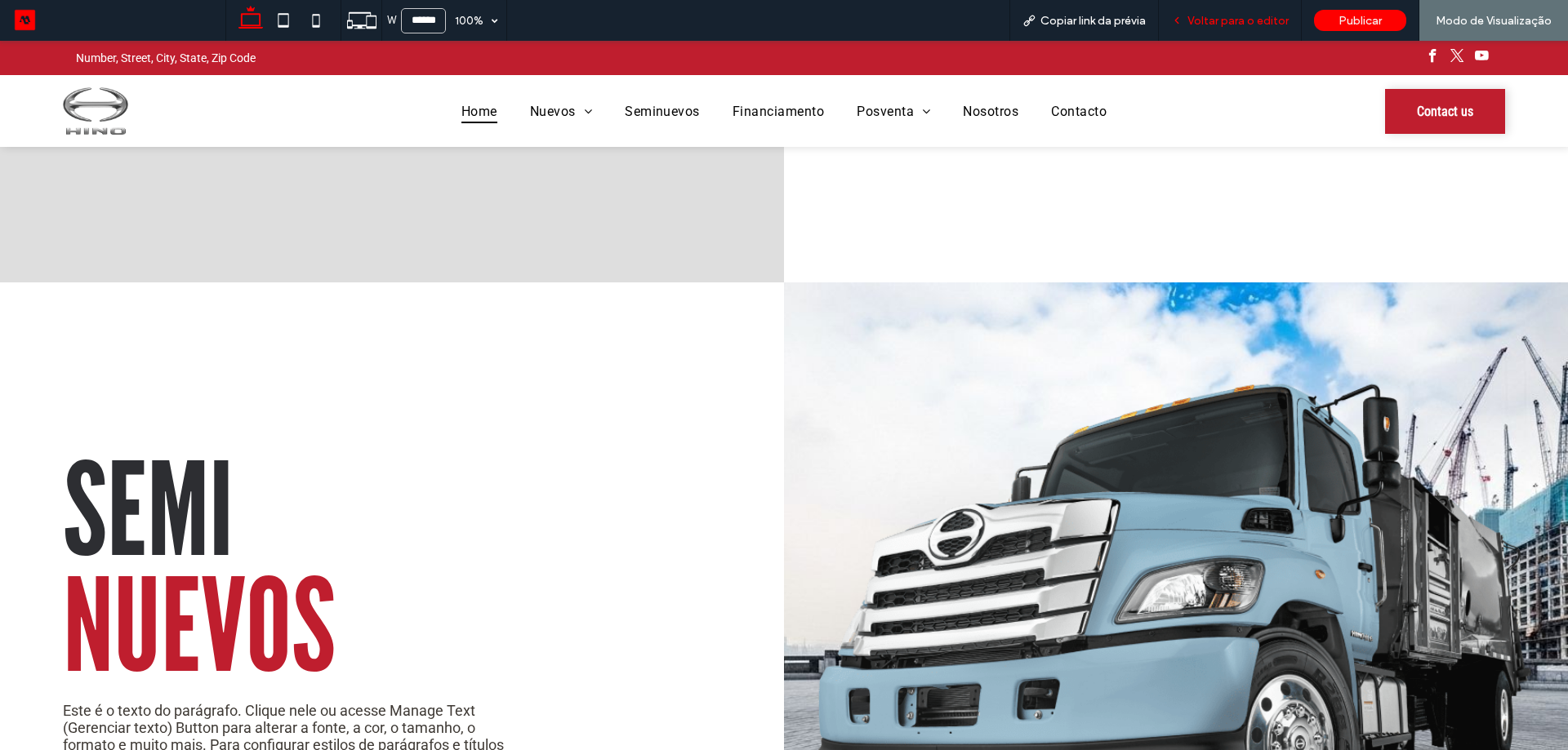
click at [1196, 14] on span "Voltar para o editor" at bounding box center [1238, 21] width 101 height 14
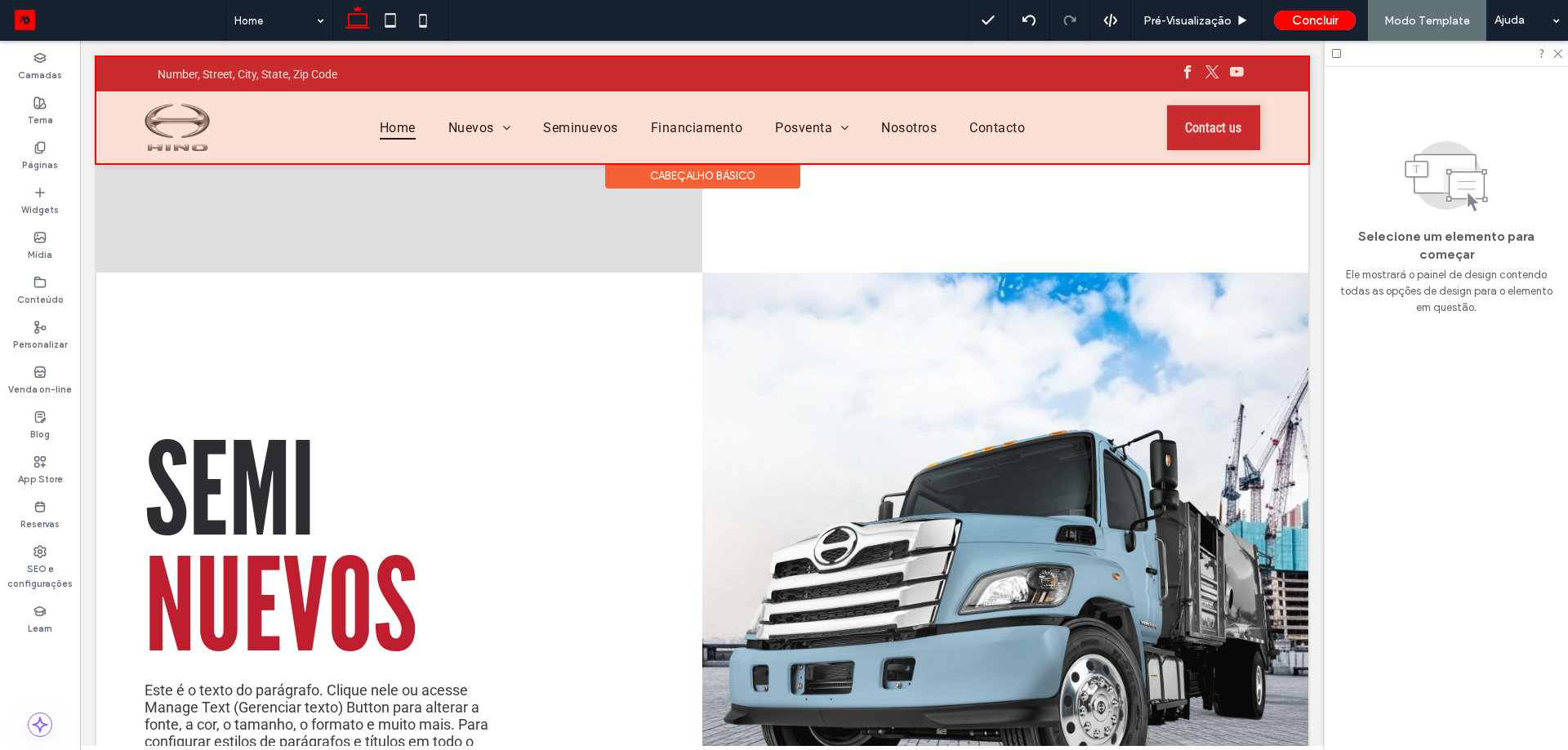
scroll to position [2520, 0]
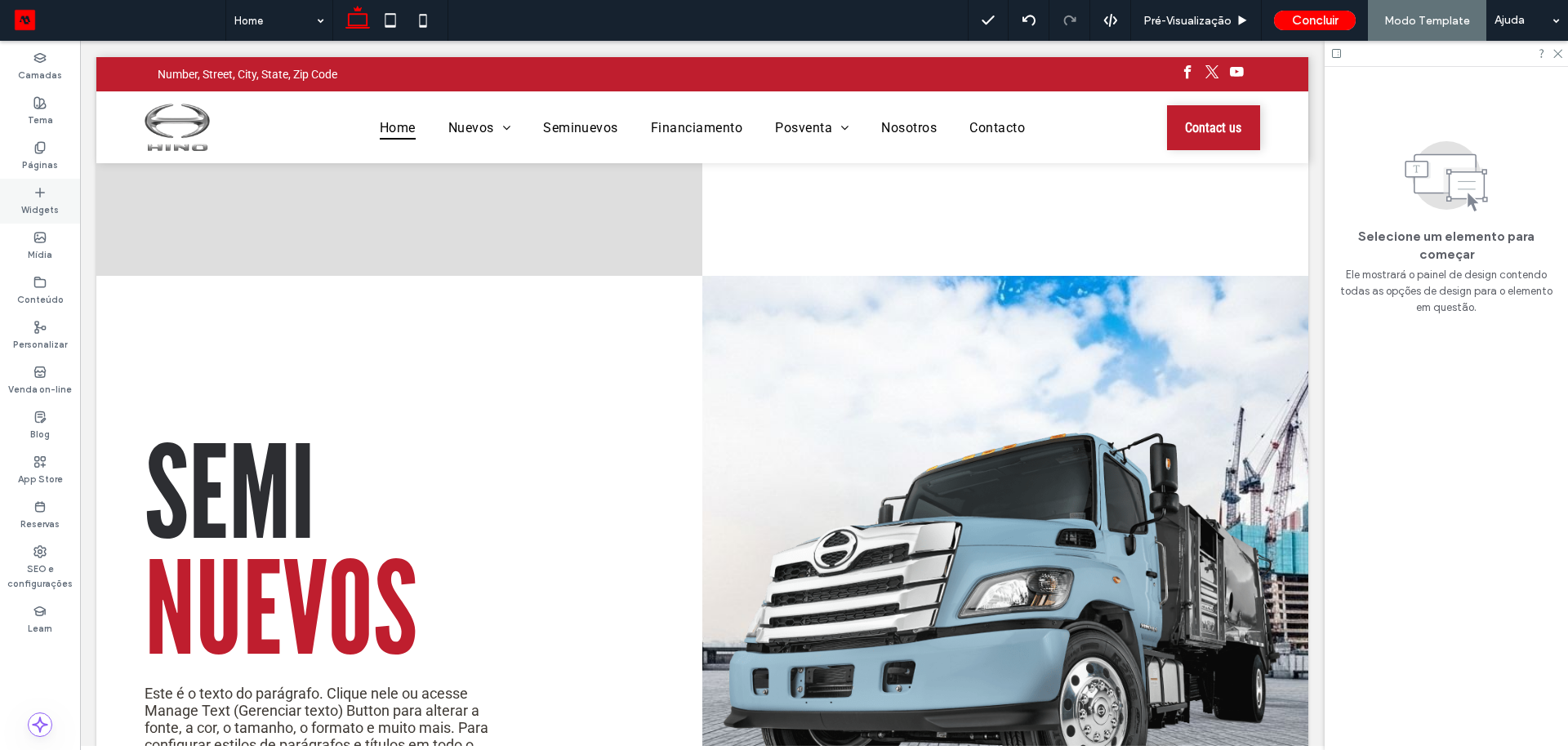
click at [40, 204] on label "Widgets" at bounding box center [39, 208] width 37 height 18
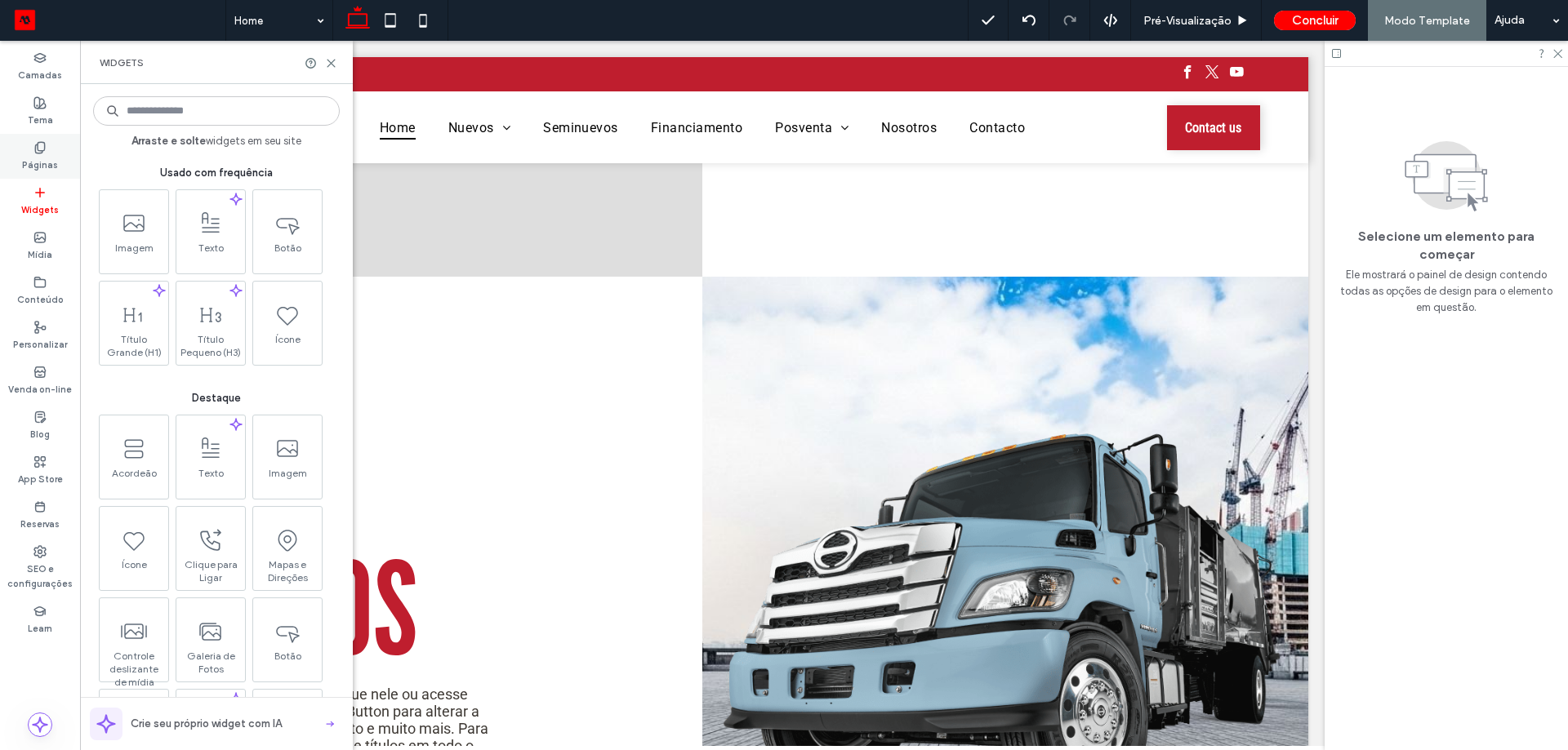
click at [57, 157] on div "Páginas" at bounding box center [40, 156] width 80 height 45
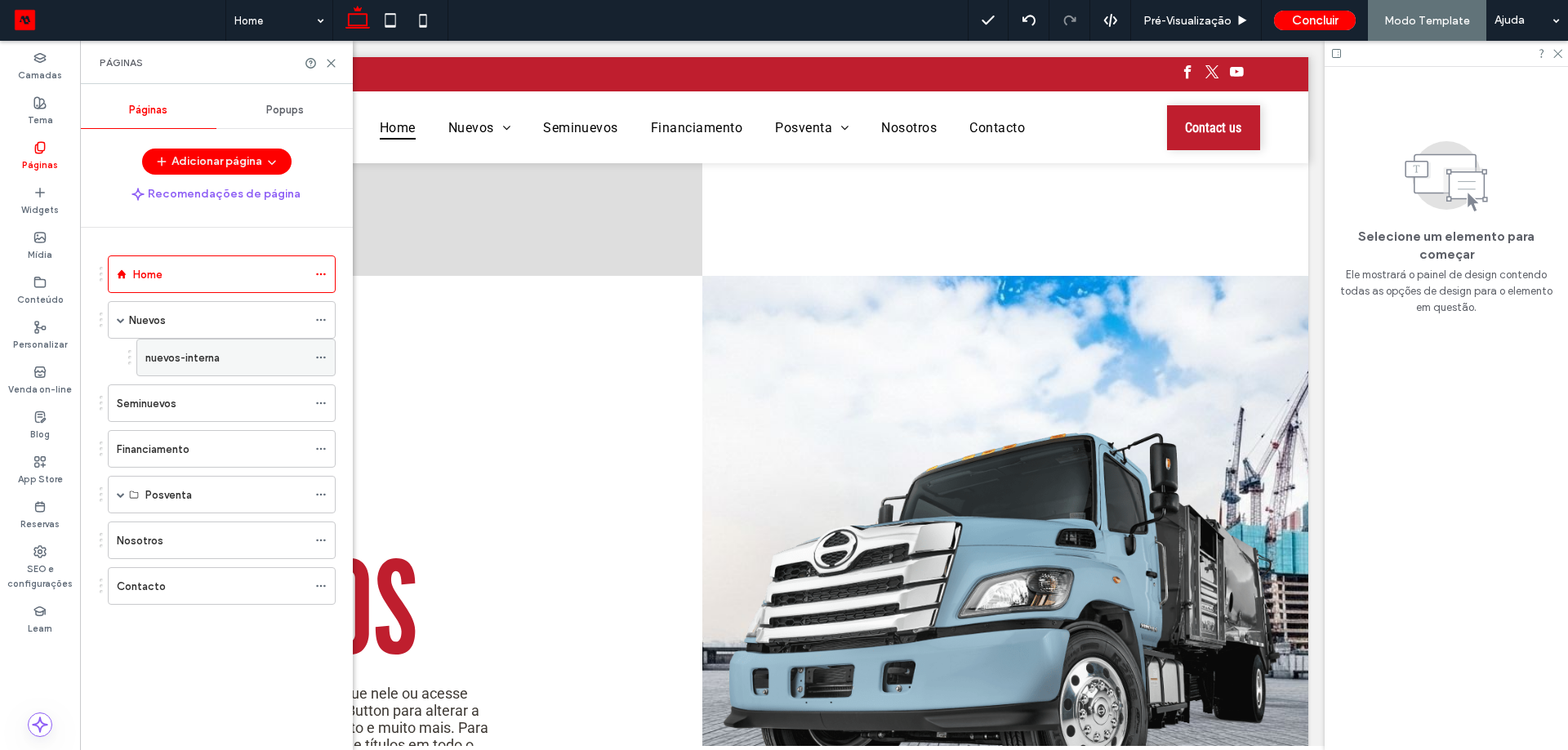
click at [315, 357] on icon at bounding box center [321, 358] width 11 height 11
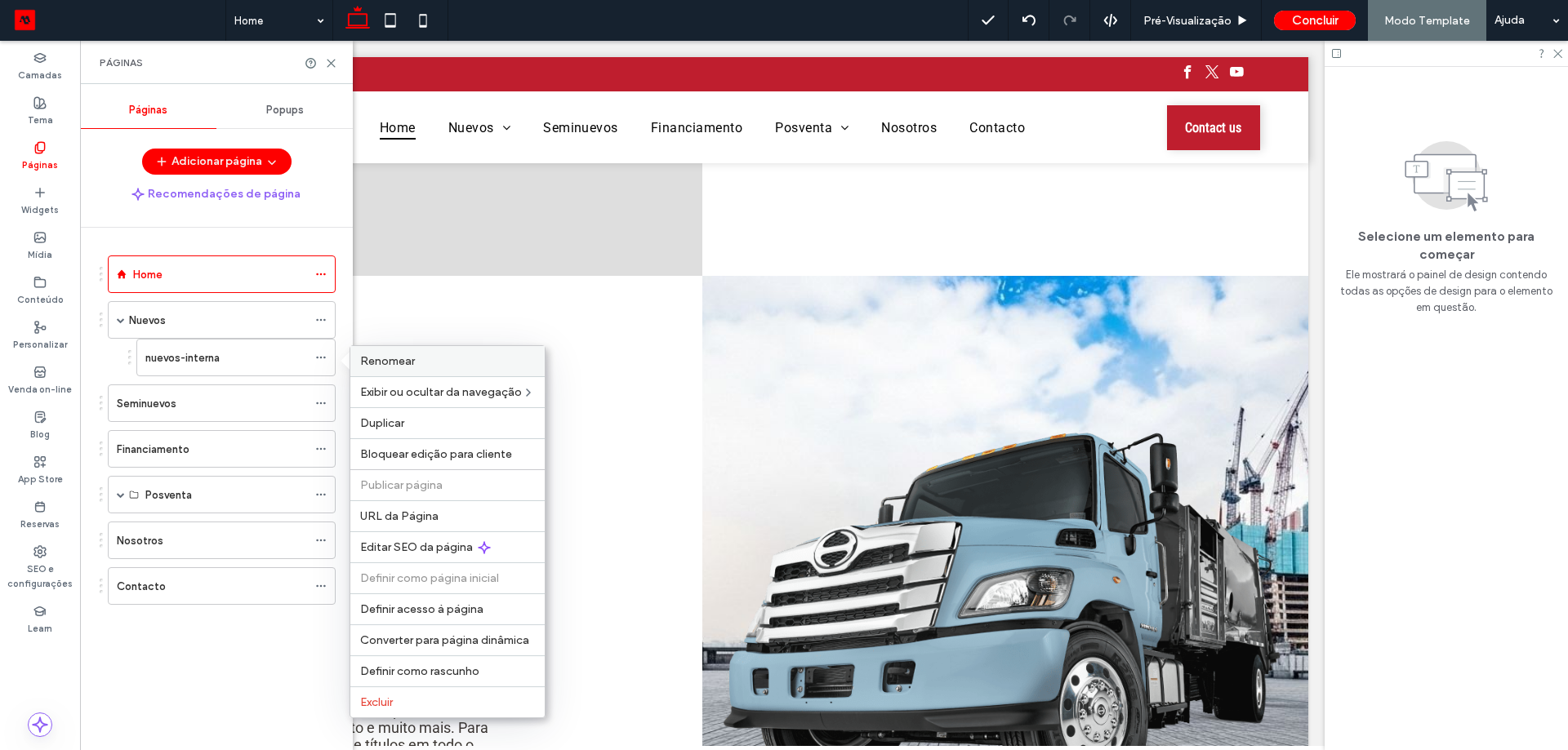
click at [388, 363] on span "Renomear" at bounding box center [387, 361] width 55 height 14
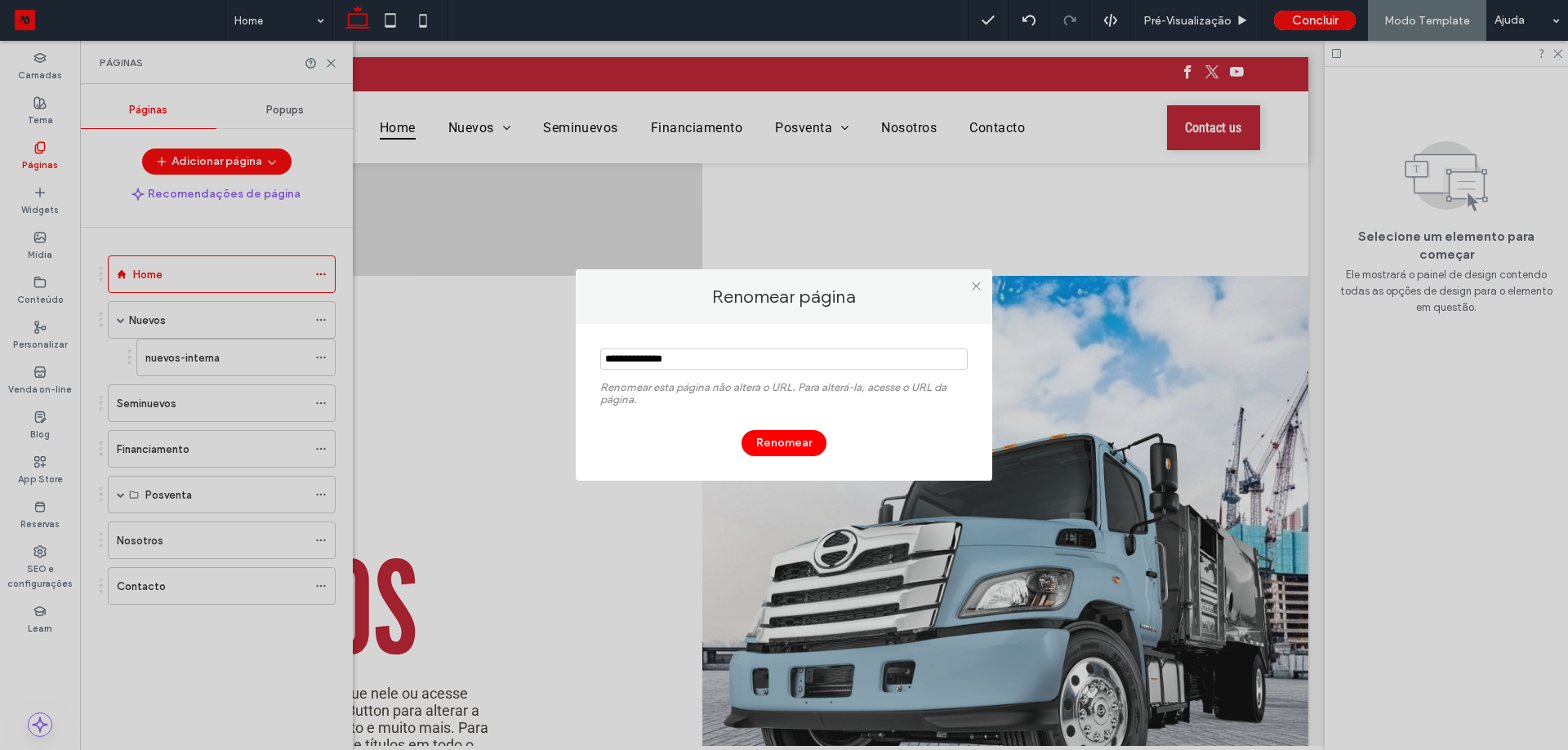
drag, startPoint x: 597, startPoint y: 342, endPoint x: 403, endPoint y: 316, distance: 195.7
click at [430, 316] on div "Renomear página Renomear esta página não altera o URL. Para alterá-la, acesse o…" at bounding box center [784, 375] width 1568 height 750
type input "**********"
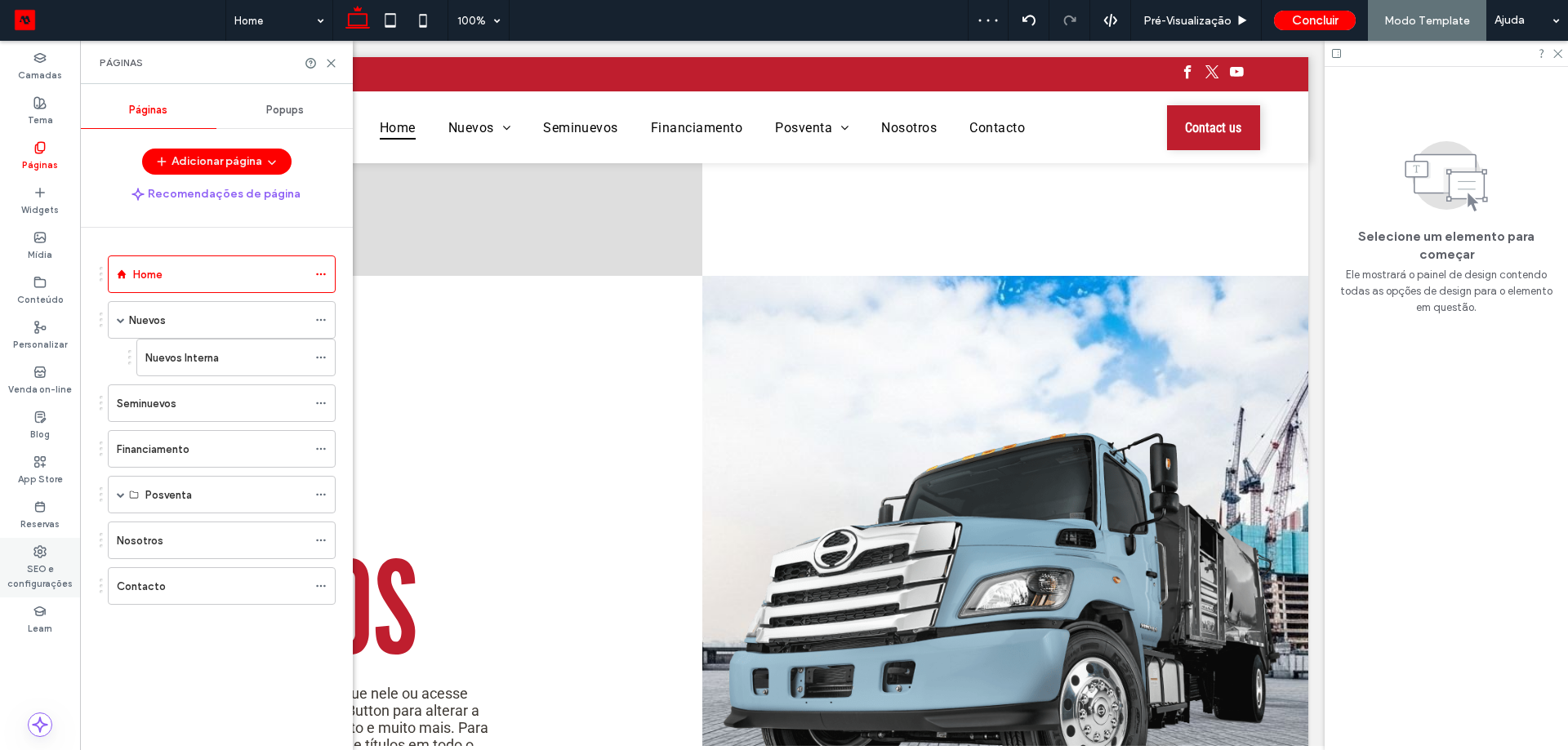
click at [30, 569] on label "SEO e configurações" at bounding box center [40, 574] width 80 height 33
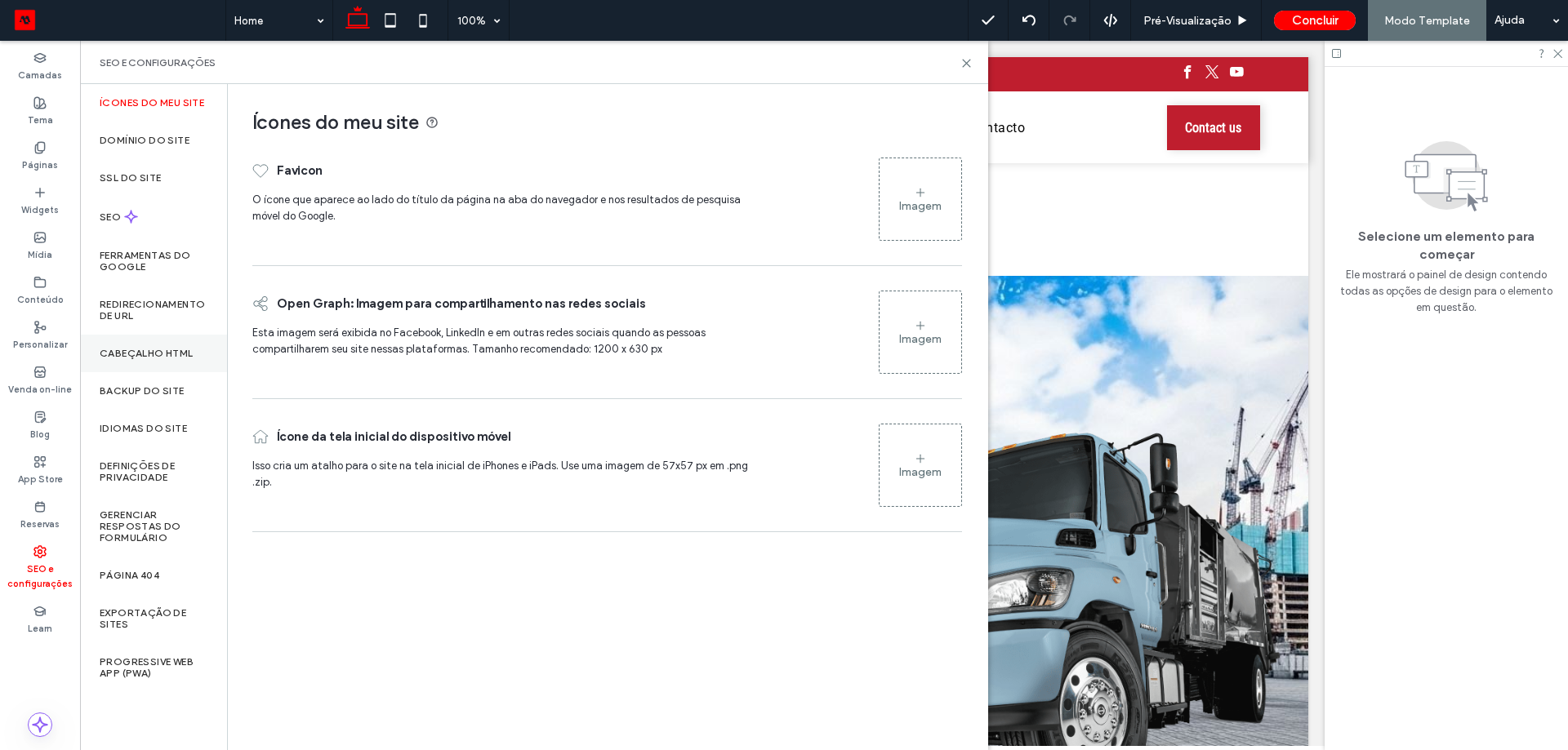
click at [165, 342] on div "Cabeçalho HTML" at bounding box center [154, 353] width 147 height 37
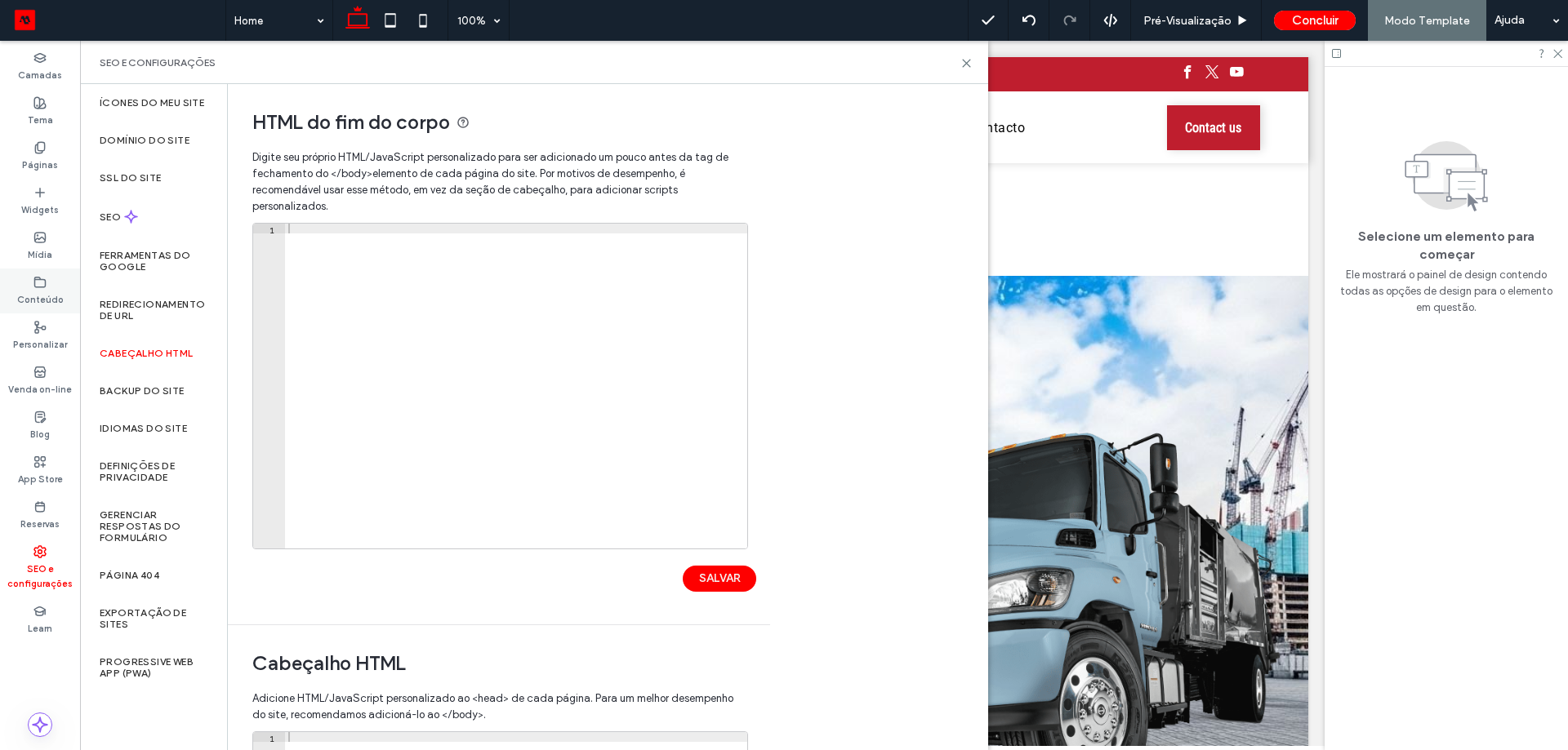
click at [55, 289] on label "Conteúdo" at bounding box center [40, 298] width 47 height 18
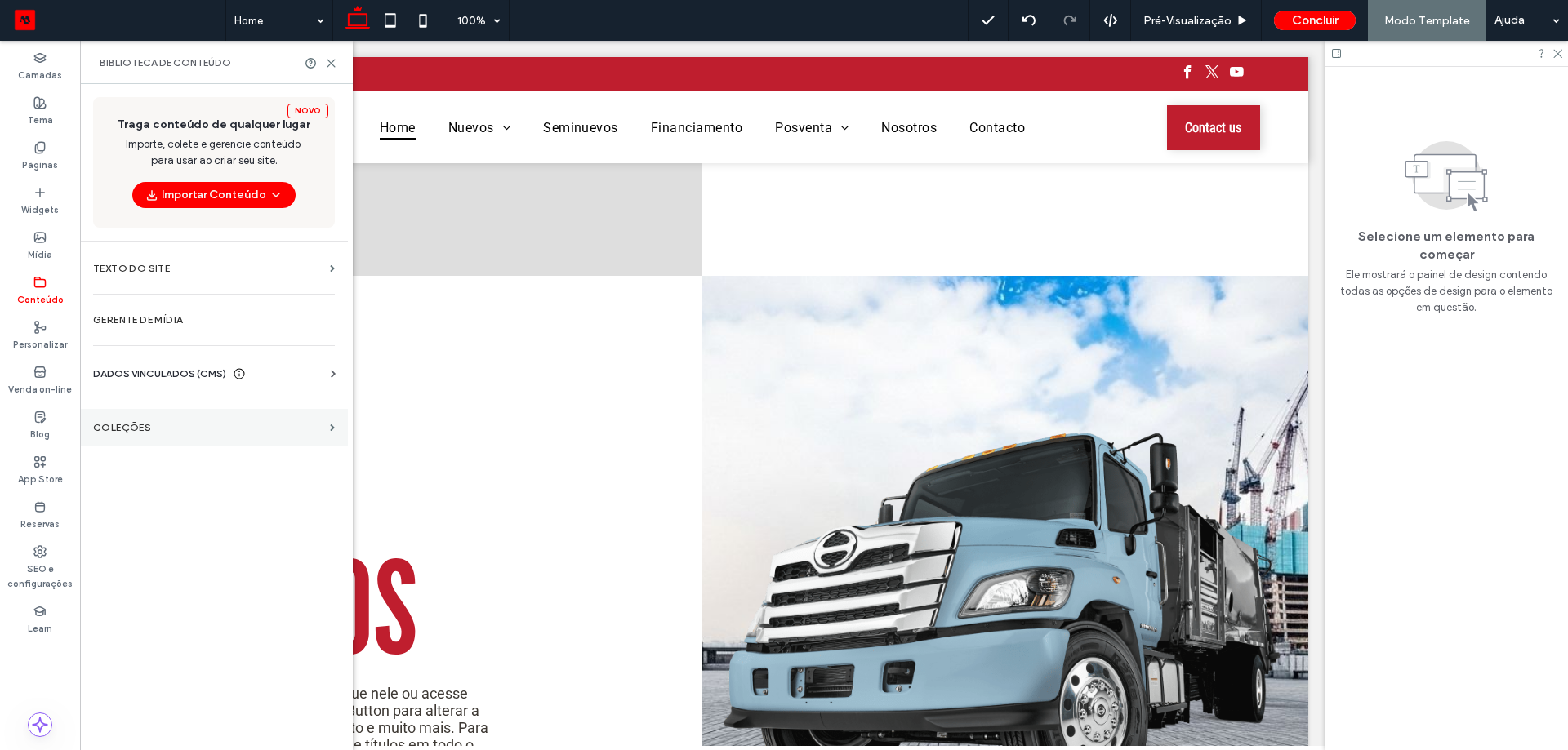
click at [182, 438] on section "COLEÇÕES" at bounding box center [214, 427] width 268 height 37
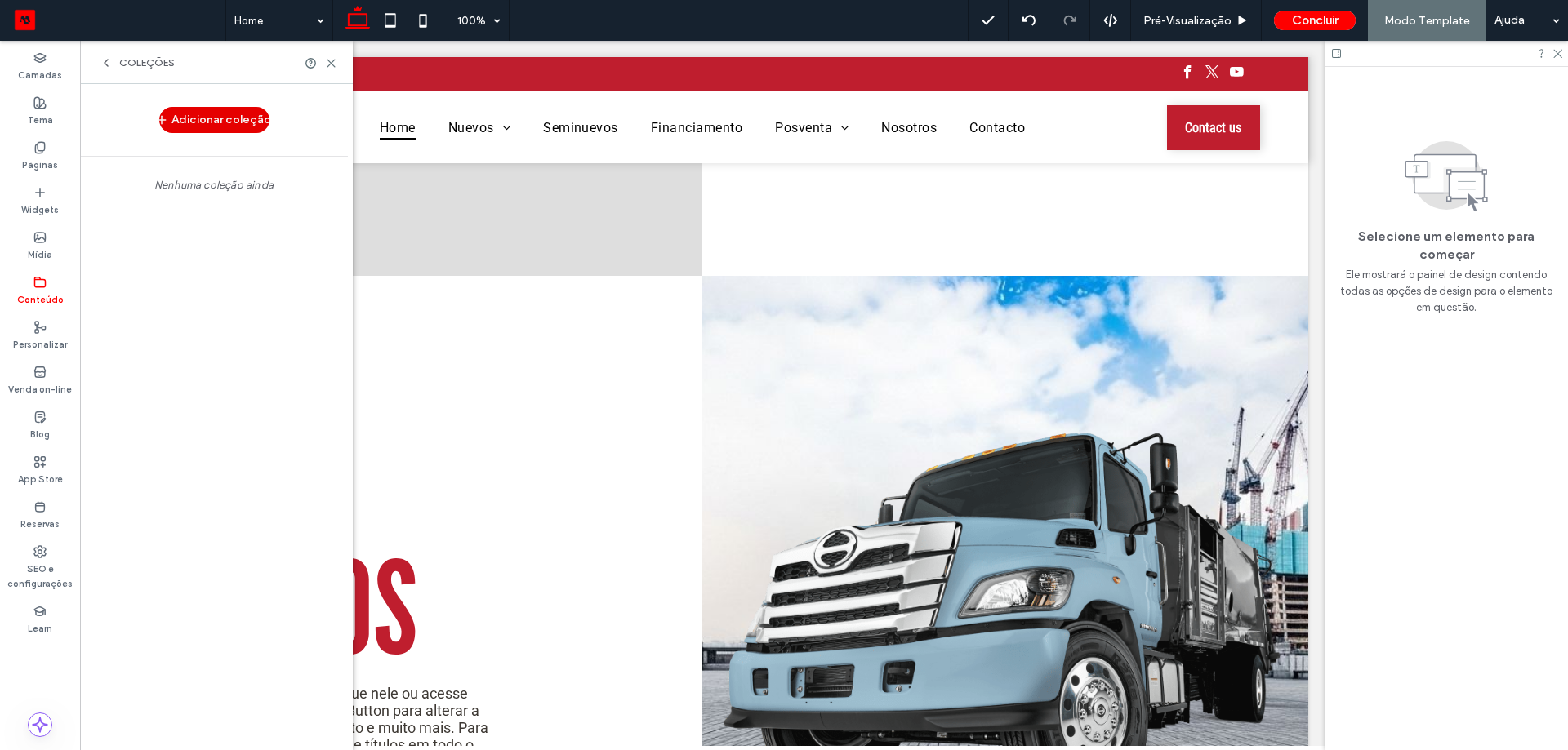
click at [242, 130] on button "Adicionar coleção" at bounding box center [213, 120] width 110 height 26
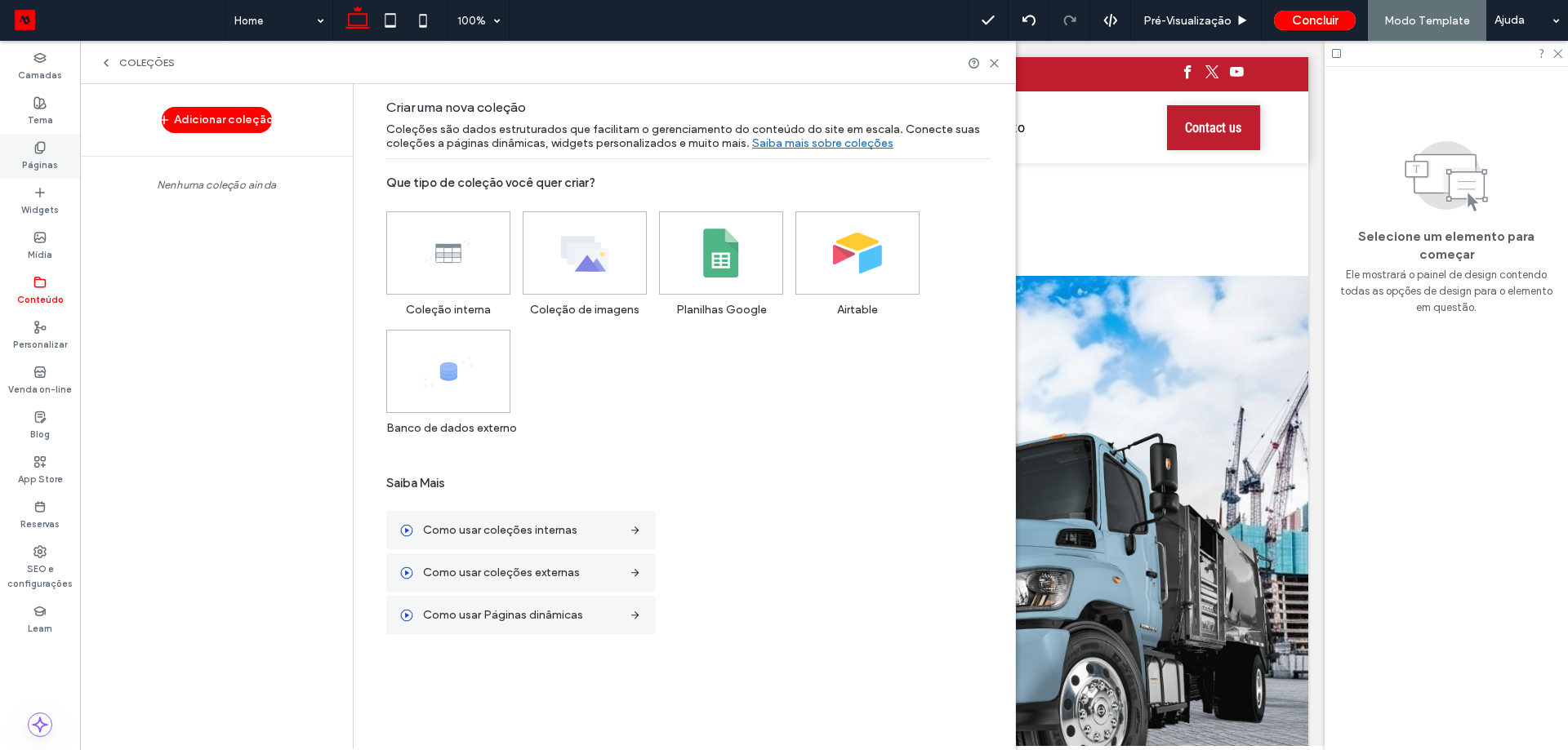
click at [53, 166] on label "Páginas" at bounding box center [40, 163] width 36 height 18
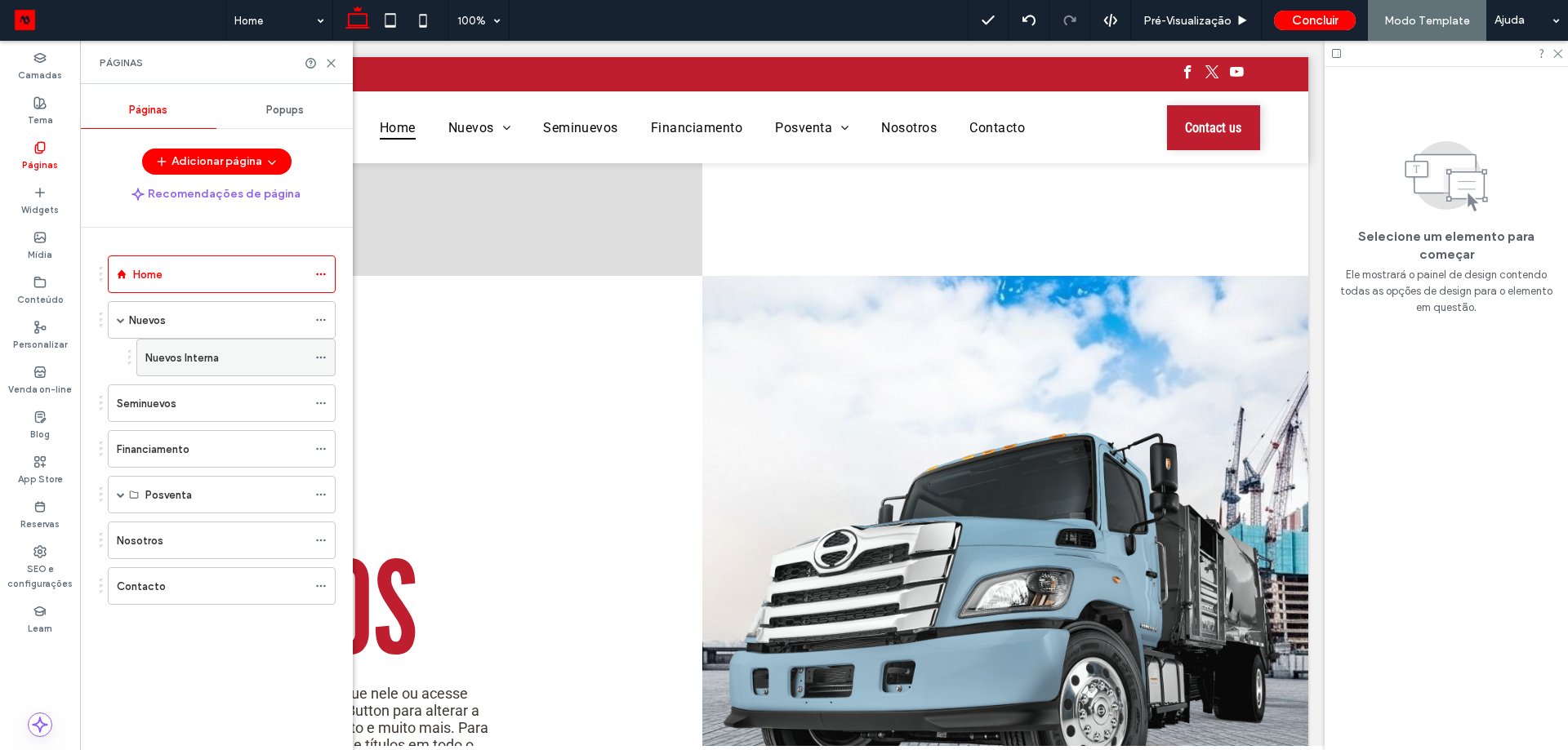
click at [164, 361] on label "Nuevos Interna" at bounding box center [182, 358] width 74 height 29
click at [324, 358] on div at bounding box center [784, 375] width 1568 height 750
click at [324, 358] on icon at bounding box center [321, 358] width 11 height 11
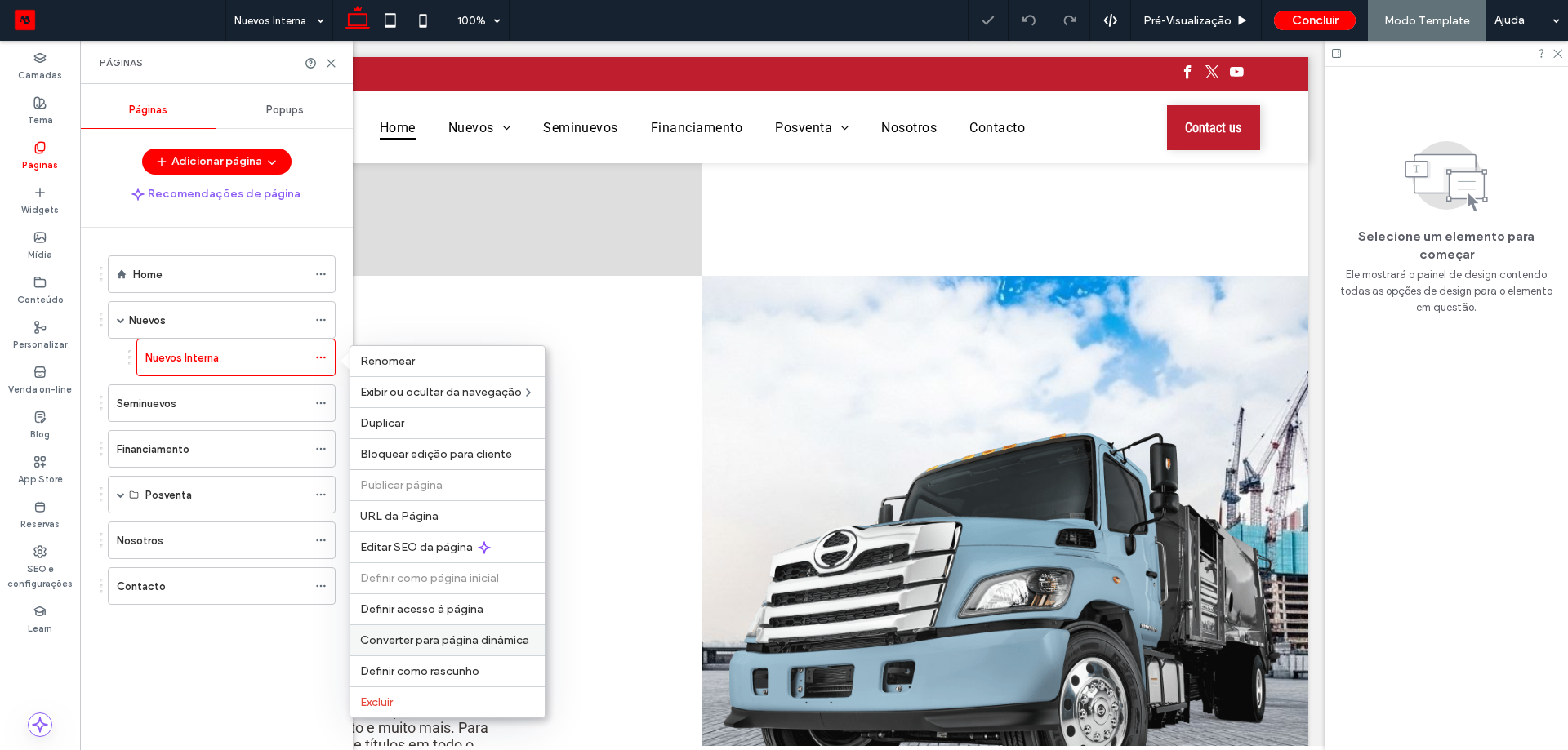
click at [514, 636] on span "Converter para página dinâmica" at bounding box center [444, 640] width 169 height 14
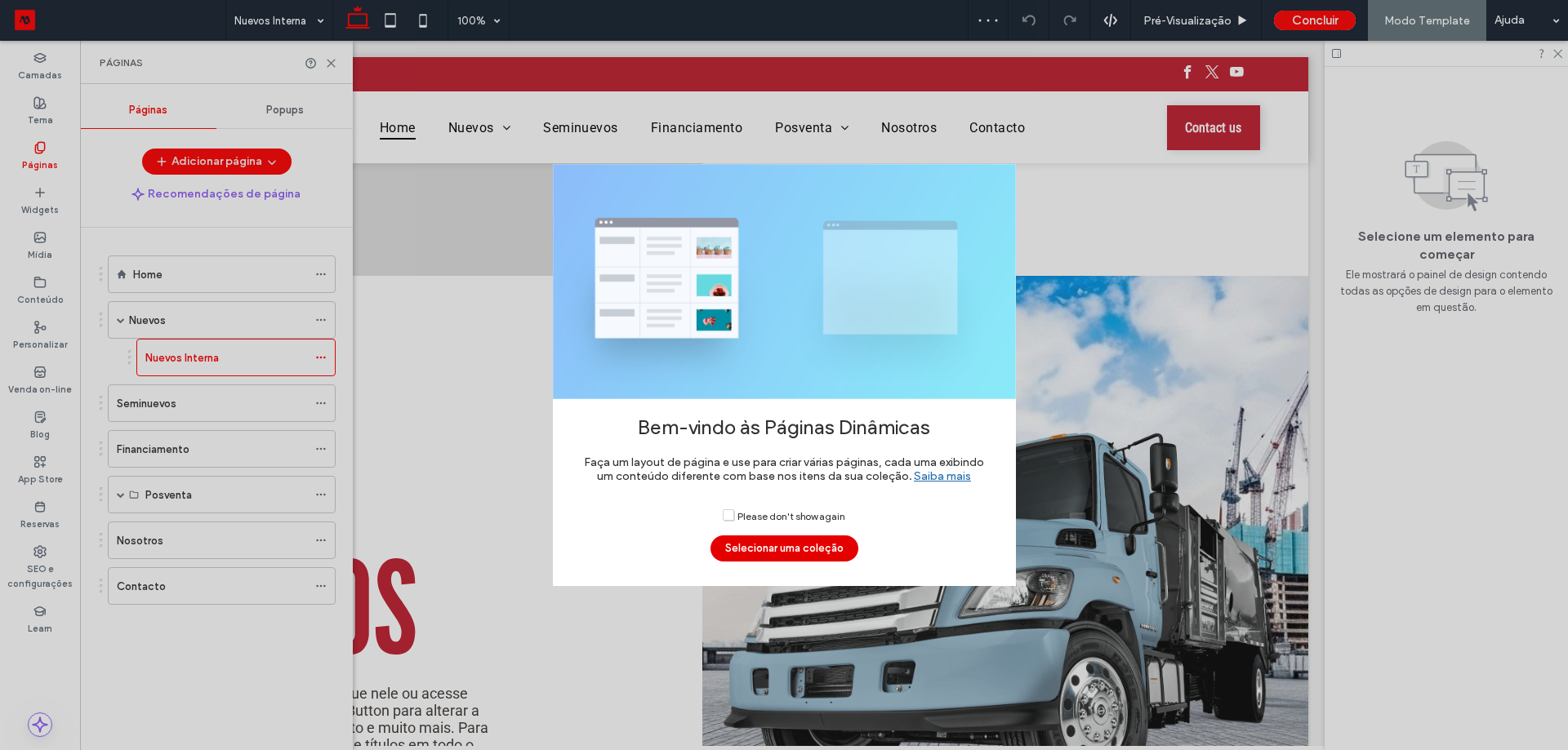
click at [755, 554] on button "Selecionar uma coleção" at bounding box center [784, 548] width 147 height 26
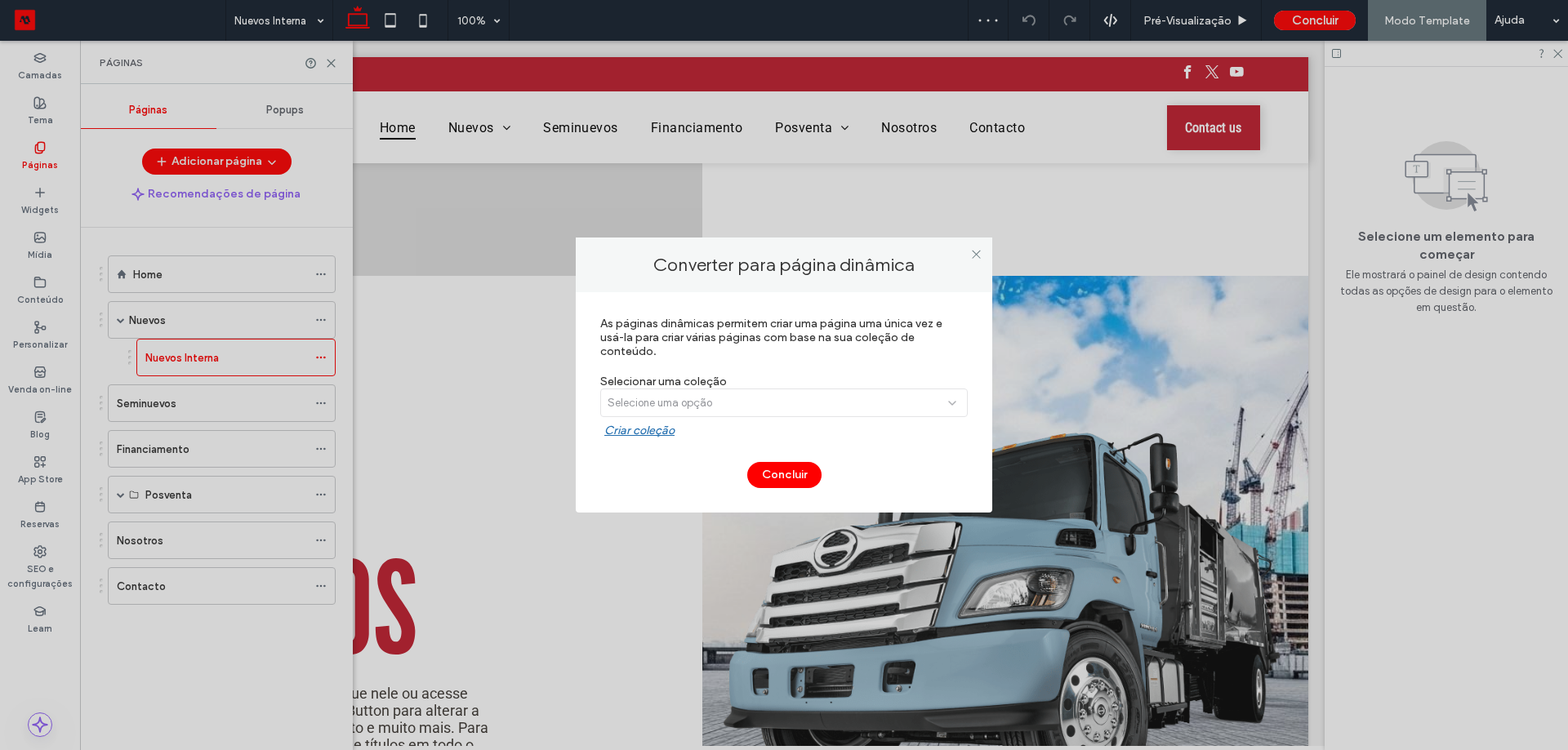
click at [735, 394] on div "Selecione uma opção" at bounding box center [784, 406] width 368 height 35
click at [735, 401] on div "Selecione uma opção" at bounding box center [784, 406] width 368 height 35
click at [782, 408] on div "Selecione uma opção" at bounding box center [784, 406] width 368 height 35
click at [659, 437] on label "Criar coleção" at bounding box center [786, 434] width 364 height 22
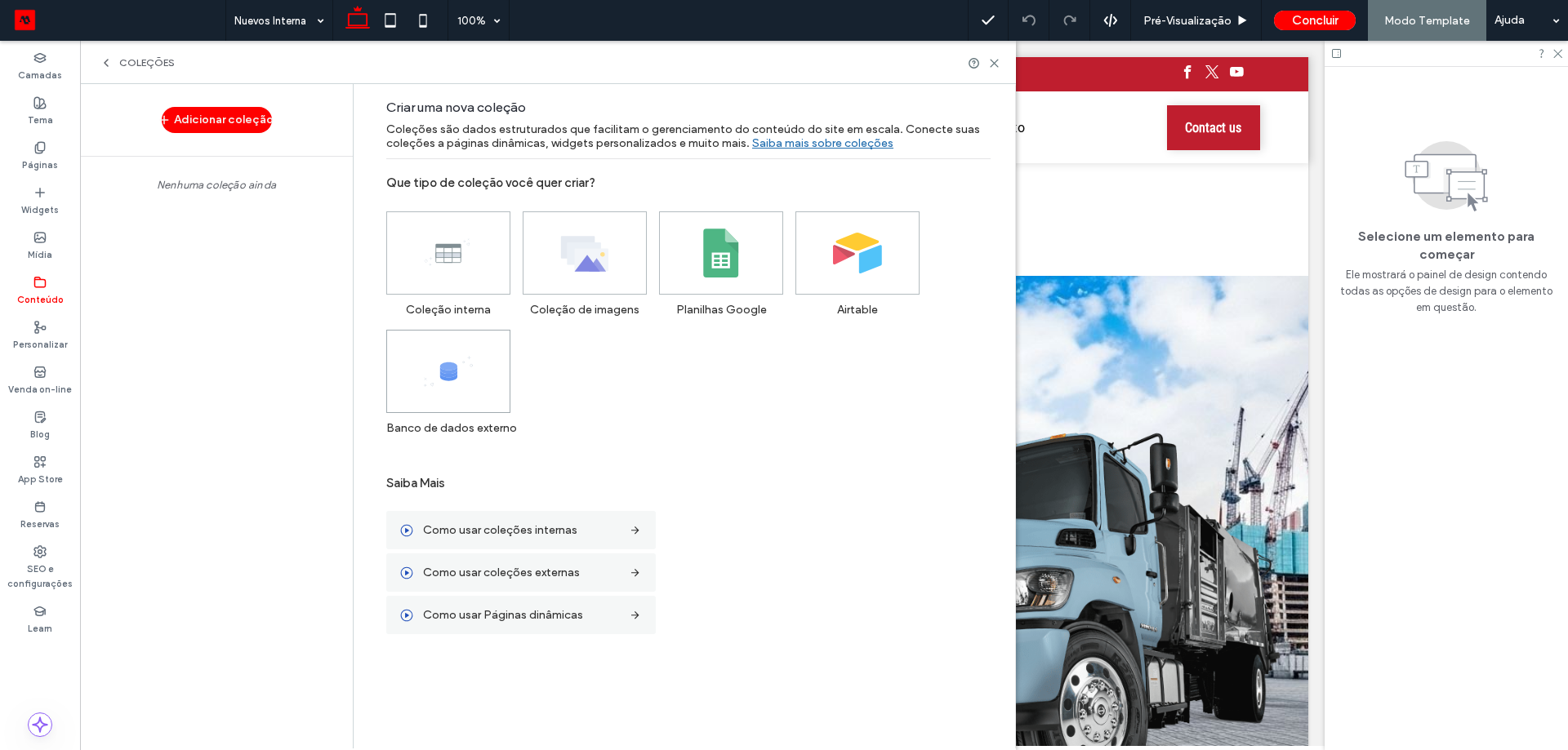
click at [476, 393] on span at bounding box center [448, 370] width 123 height 81
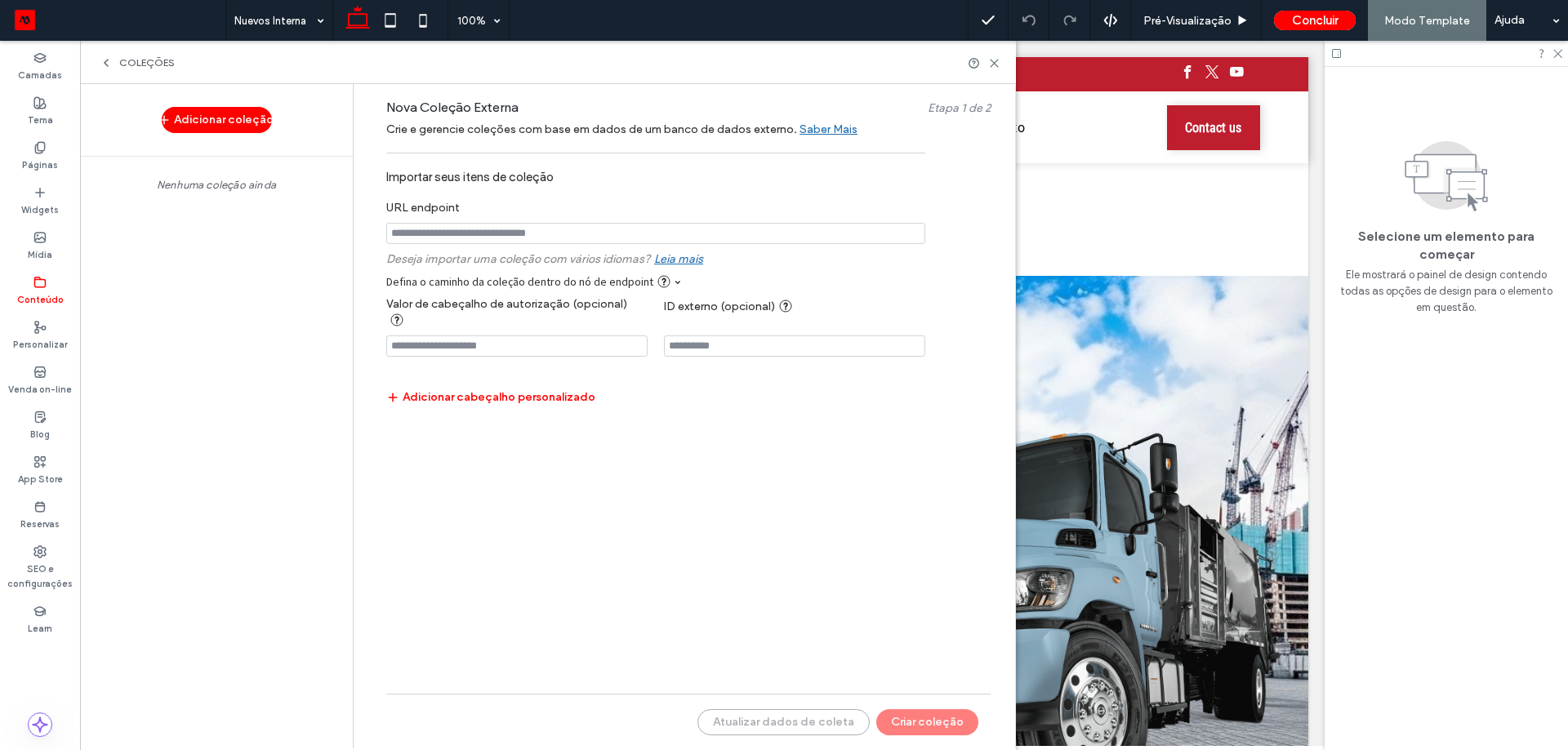
click at [670, 258] on link "Leia mais" at bounding box center [678, 254] width 49 height 32
click at [681, 641] on div "Nova Coleção Externa Etapa 1 de 2 Crie e gerencie coleções com base em dados de…" at bounding box center [688, 415] width 653 height 663
click at [473, 227] on input "notEmpty" at bounding box center [655, 233] width 539 height 21
click at [965, 110] on span "Etapa 1 de 2" at bounding box center [959, 108] width 63 height 14
click at [542, 231] on input "notEmpty" at bounding box center [655, 233] width 539 height 21
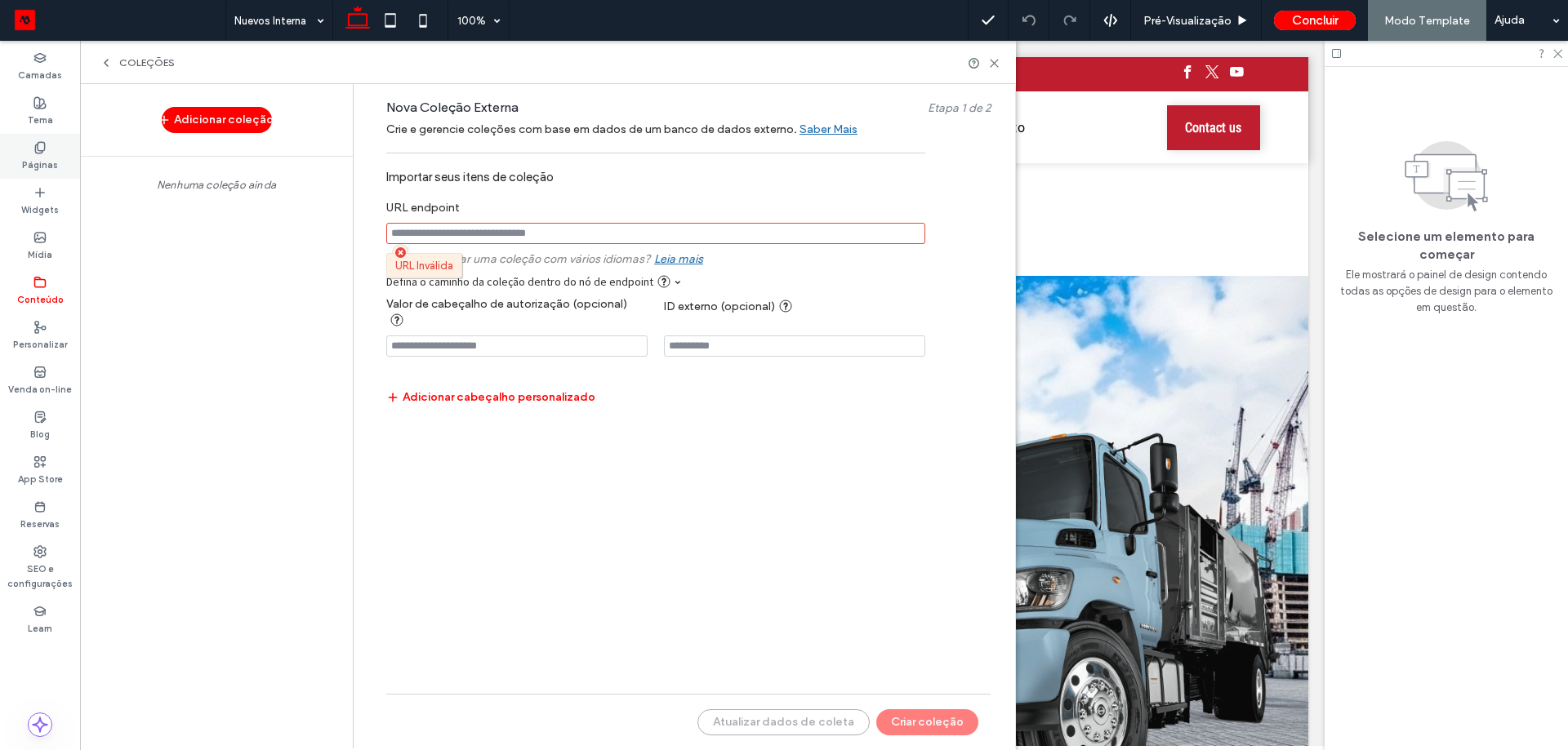
click at [64, 158] on div "Páginas" at bounding box center [40, 156] width 80 height 45
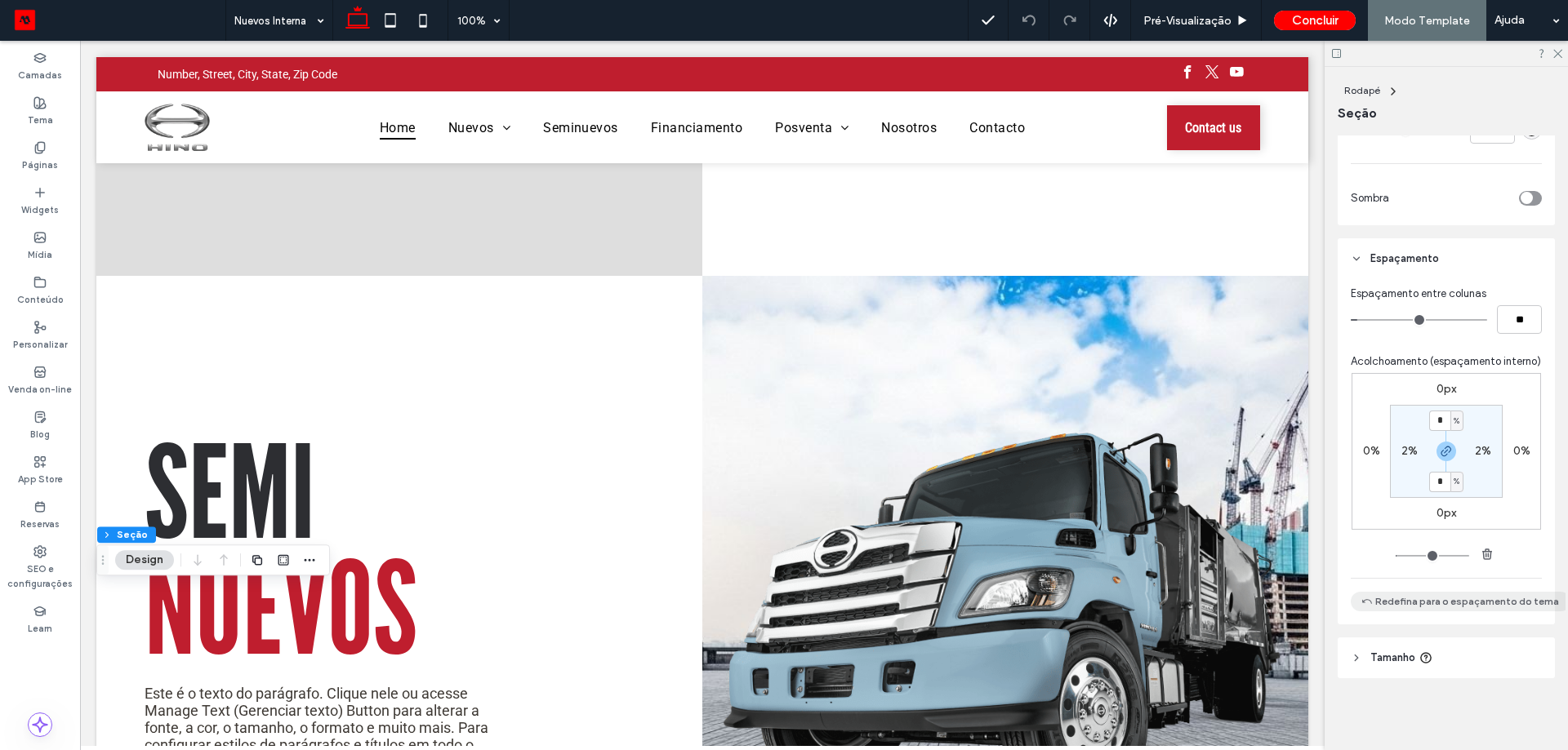
scroll to position [501, 0]
click at [1418, 444] on div "2%" at bounding box center [1409, 451] width 36 height 14
click at [1408, 445] on label "2%" at bounding box center [1409, 451] width 16 height 14
type input "*"
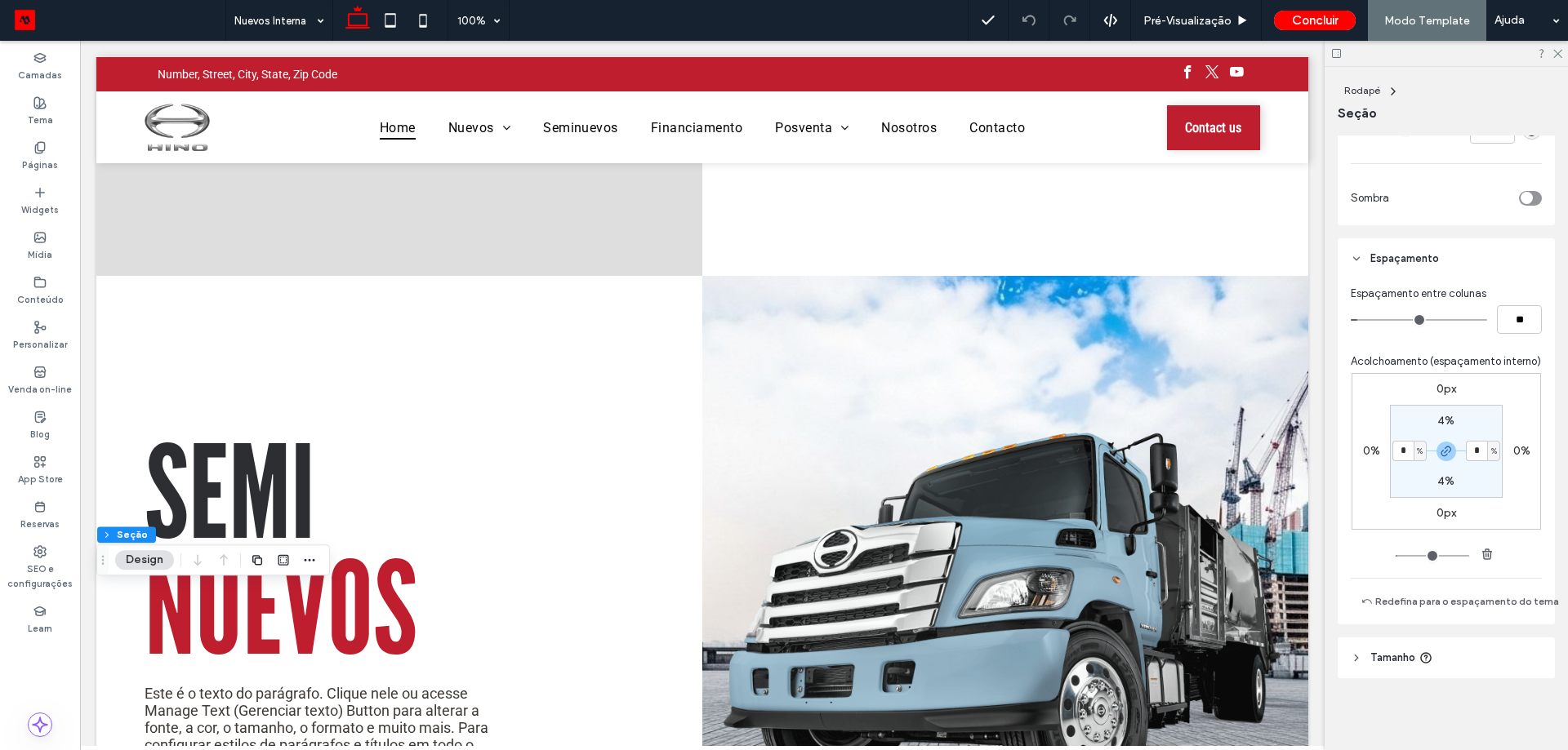
type input "*"
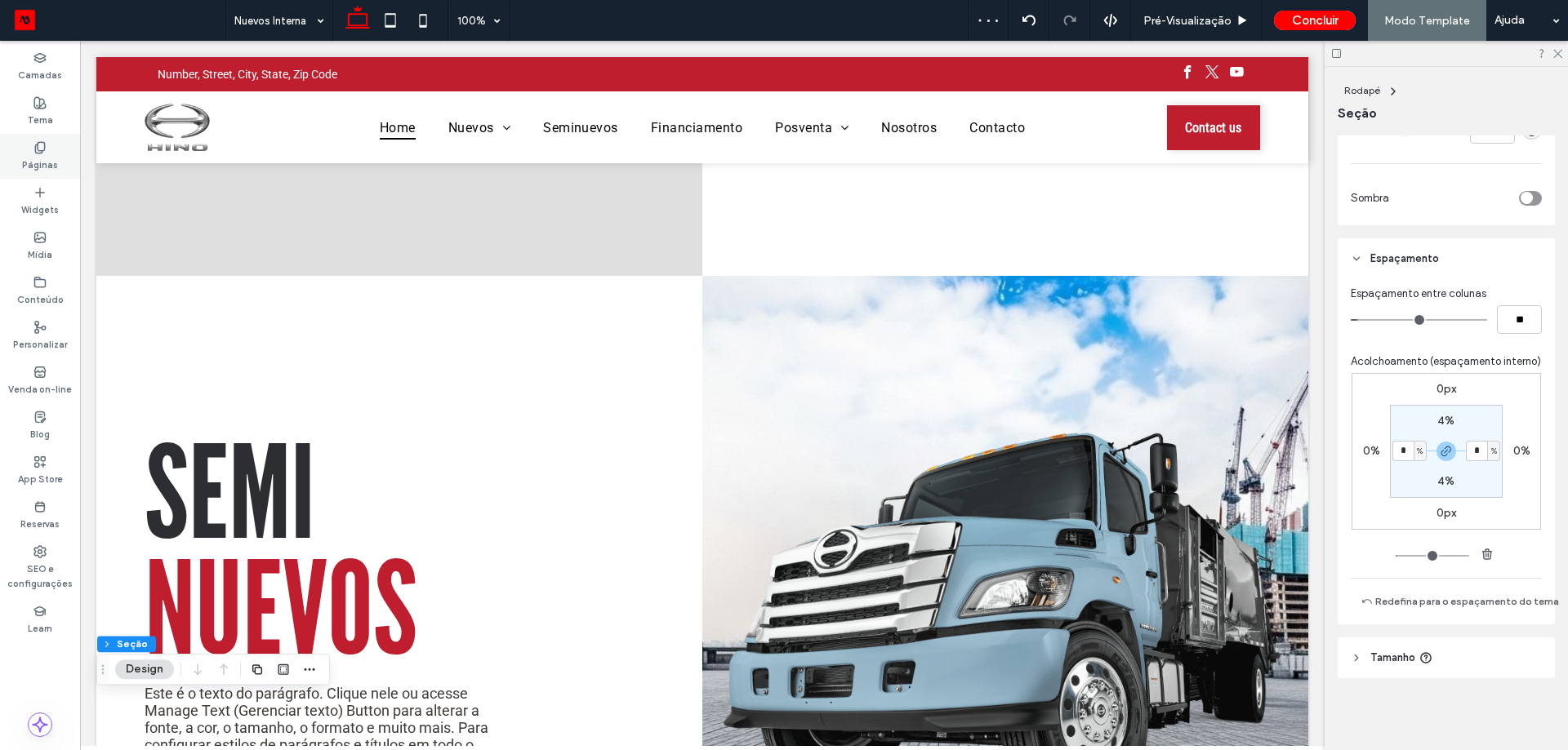
click at [30, 151] on div "Páginas" at bounding box center [40, 156] width 80 height 45
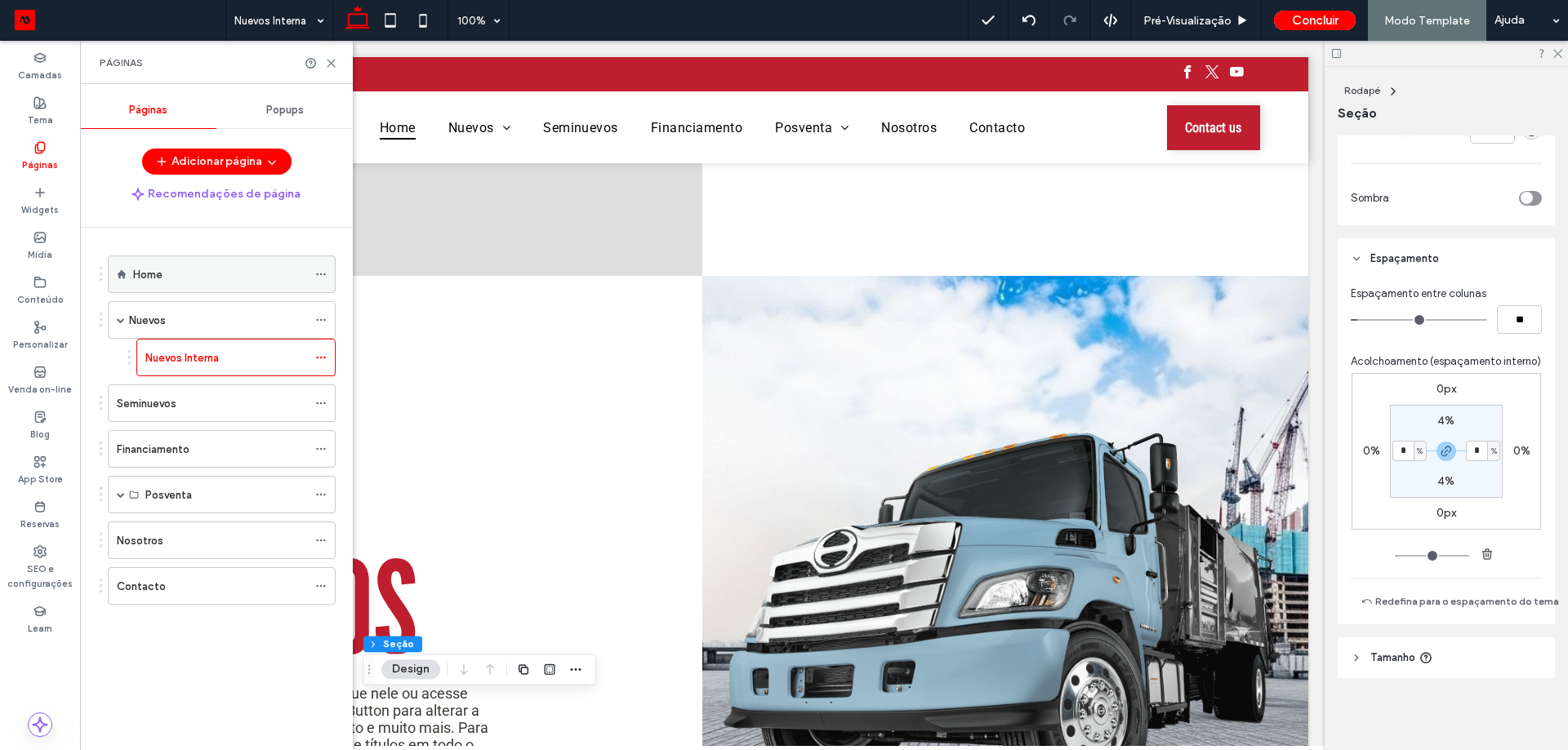
click at [137, 268] on label "Home" at bounding box center [147, 275] width 30 height 29
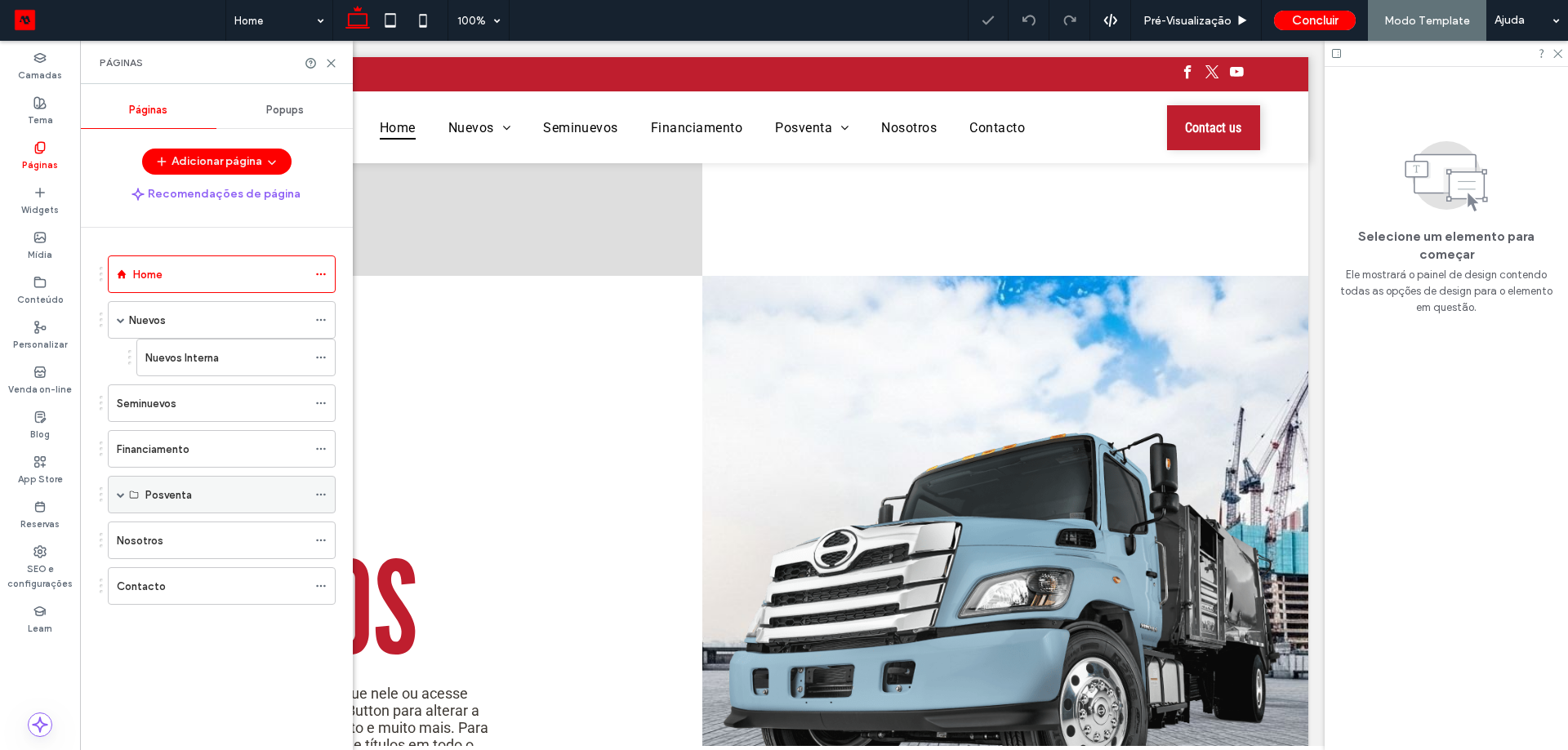
click at [211, 488] on div "Posventa" at bounding box center [226, 495] width 162 height 17
click at [124, 497] on span at bounding box center [121, 495] width 9 height 9
click at [123, 496] on span at bounding box center [121, 495] width 9 height 9
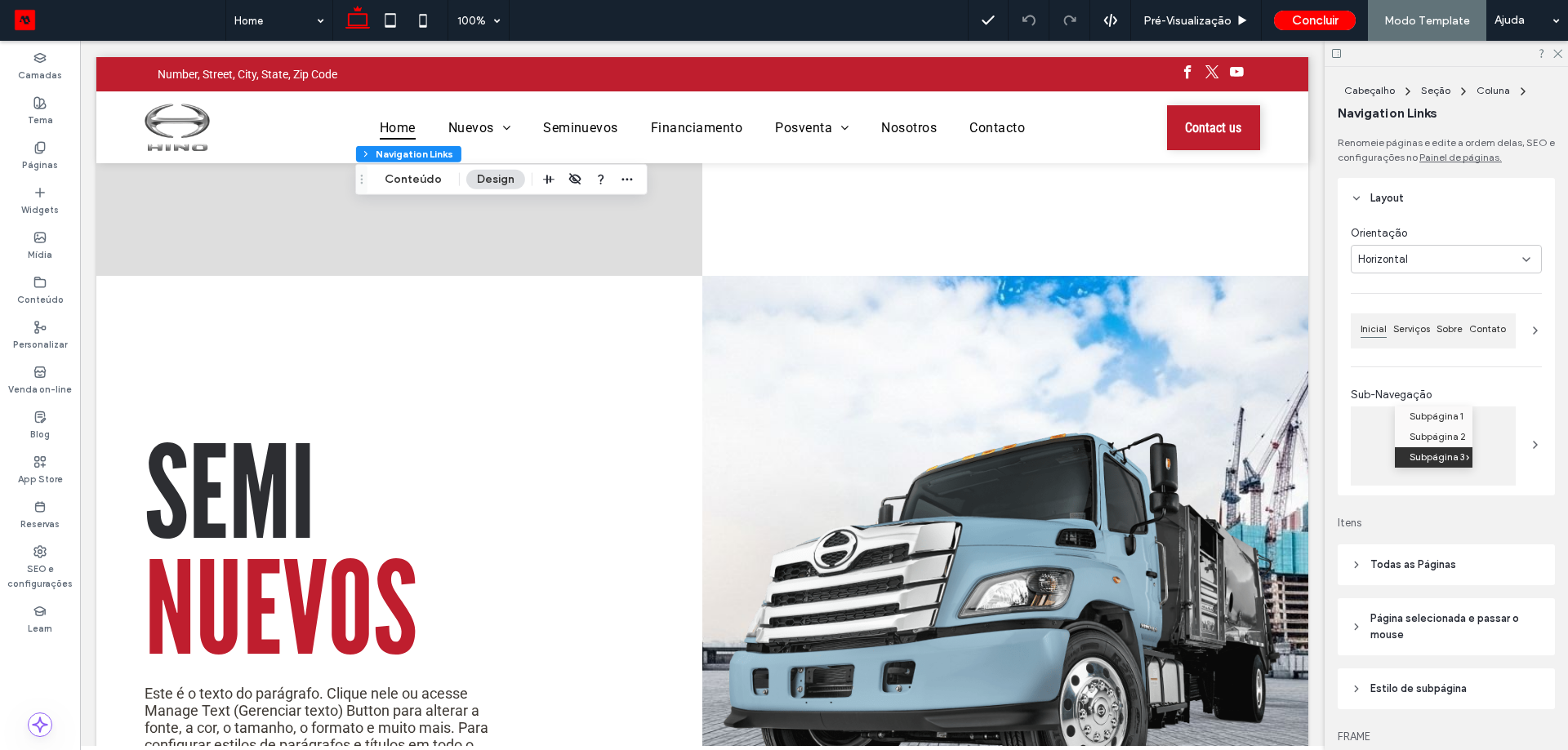
click at [1431, 447] on span "Subpágina 3" at bounding box center [1436, 456] width 55 height 20
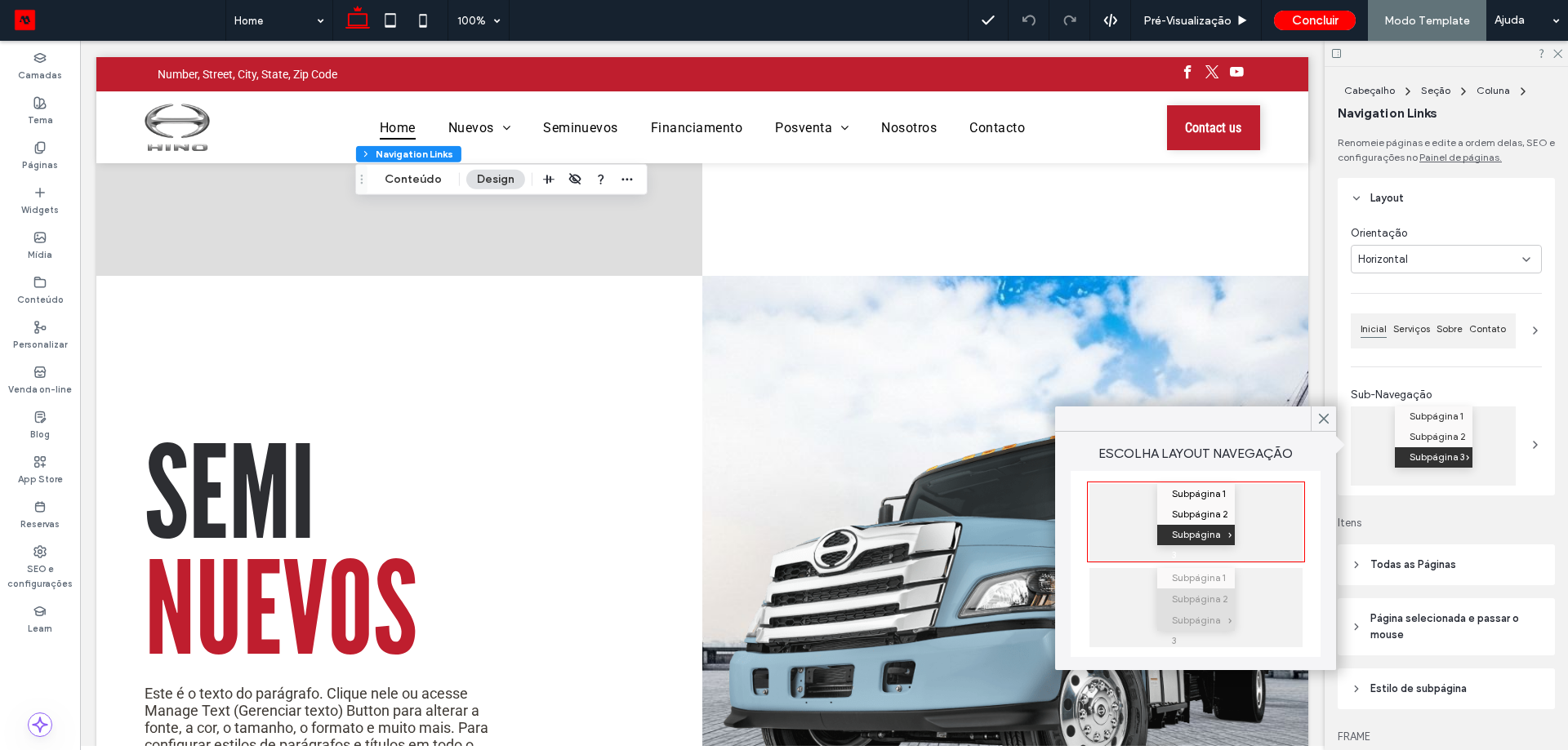
click at [1209, 594] on span "Subpágina 2" at bounding box center [1199, 599] width 56 height 20
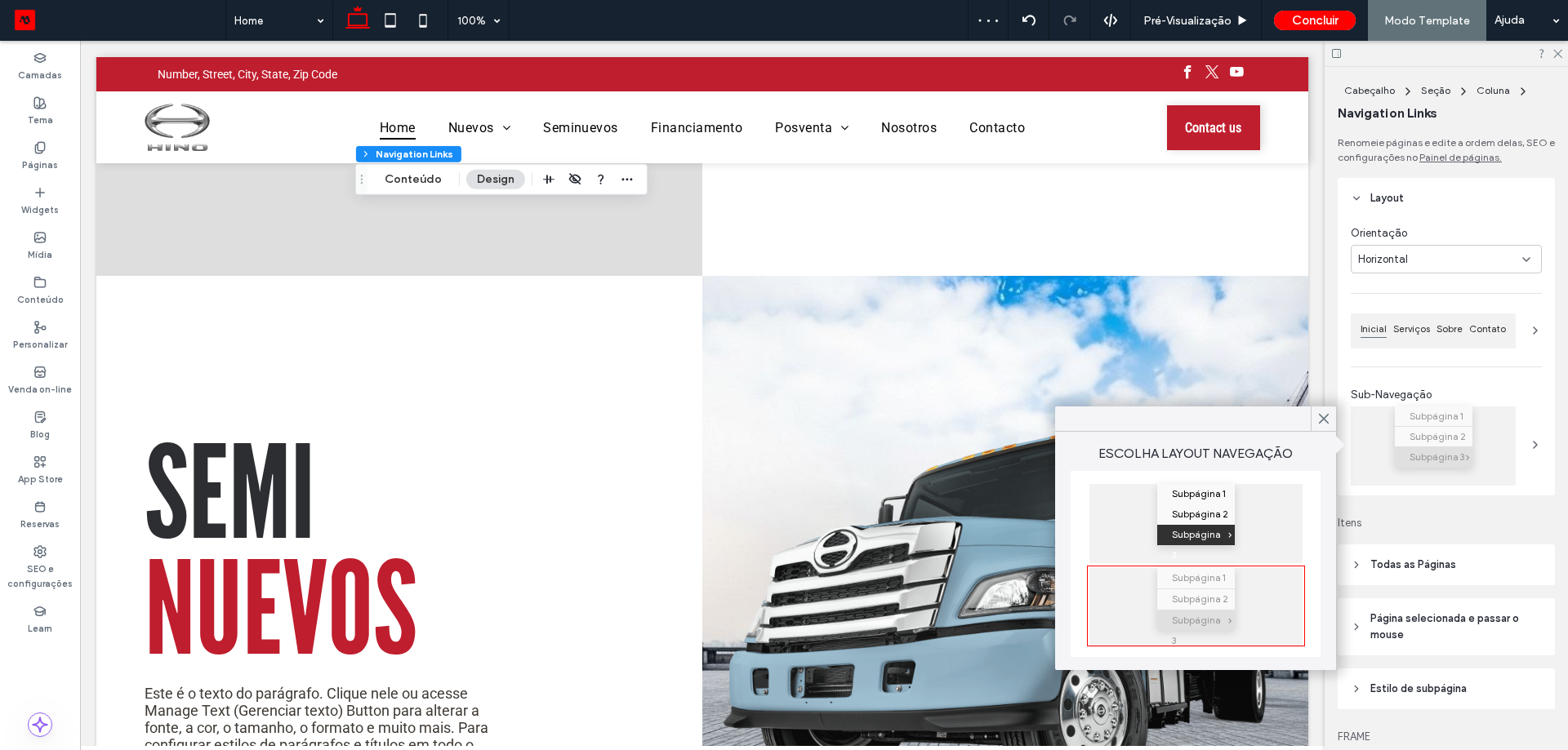
click at [1475, 624] on span "Página selecionada e passar o mouse" at bounding box center [1451, 627] width 164 height 33
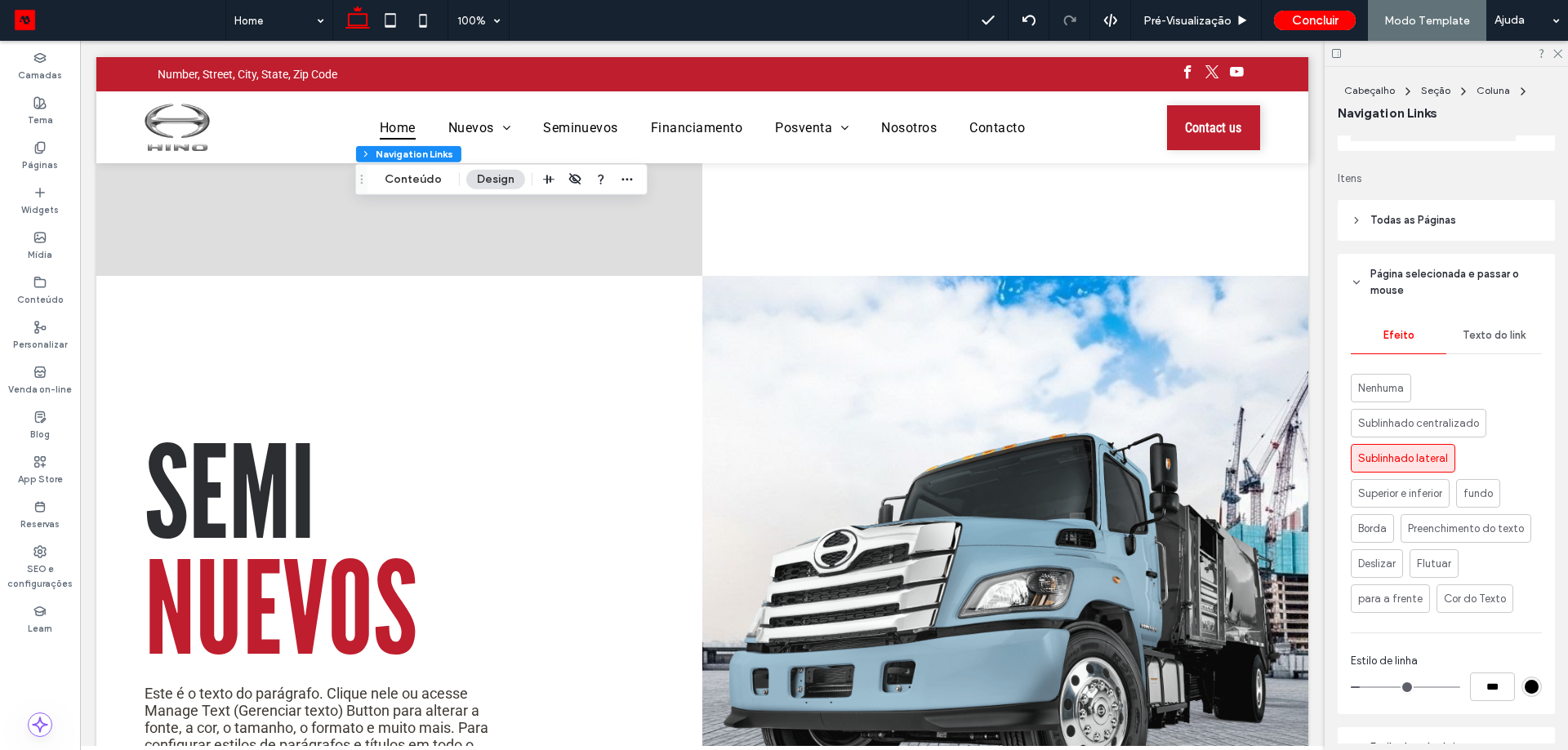
scroll to position [490, 0]
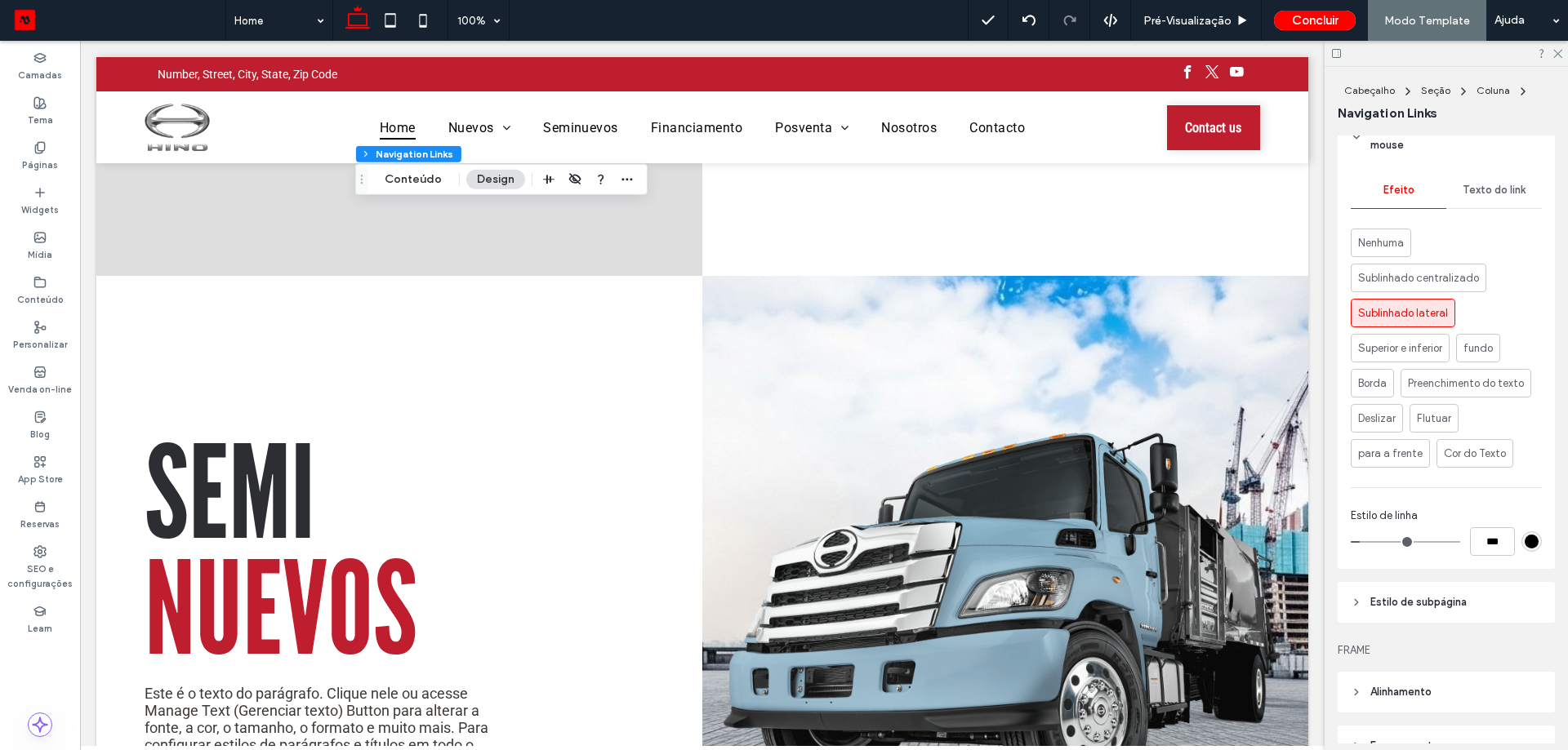
click at [1535, 542] on div "Efeito Texto do link Nenhuma Sublinhado centralizado Sublinhado lateral Superio…" at bounding box center [1445, 366] width 217 height 403
click at [1531, 541] on div "rgb(0, 0, 0)" at bounding box center [1531, 540] width 20 height 20
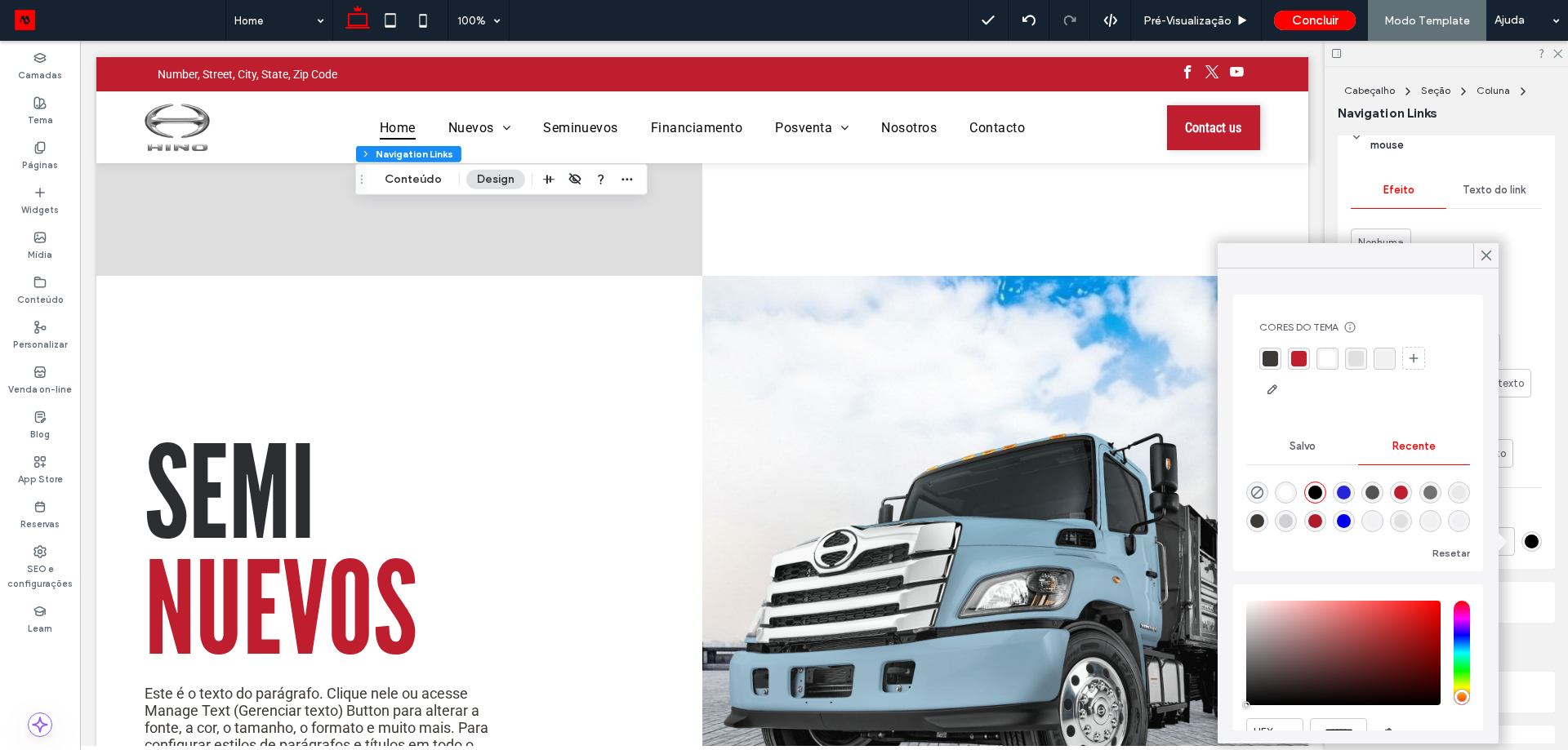
drag, startPoint x: 1300, startPoint y: 359, endPoint x: 1265, endPoint y: 352, distance: 35.7
click at [1300, 358] on div "rgba(191, 30, 46, 1)" at bounding box center [1299, 359] width 15 height 15
click at [1519, 494] on div "Efeito Texto do link Nenhuma Sublinhado centralizado Sublinhado lateral Superio…" at bounding box center [1445, 366] width 217 height 403
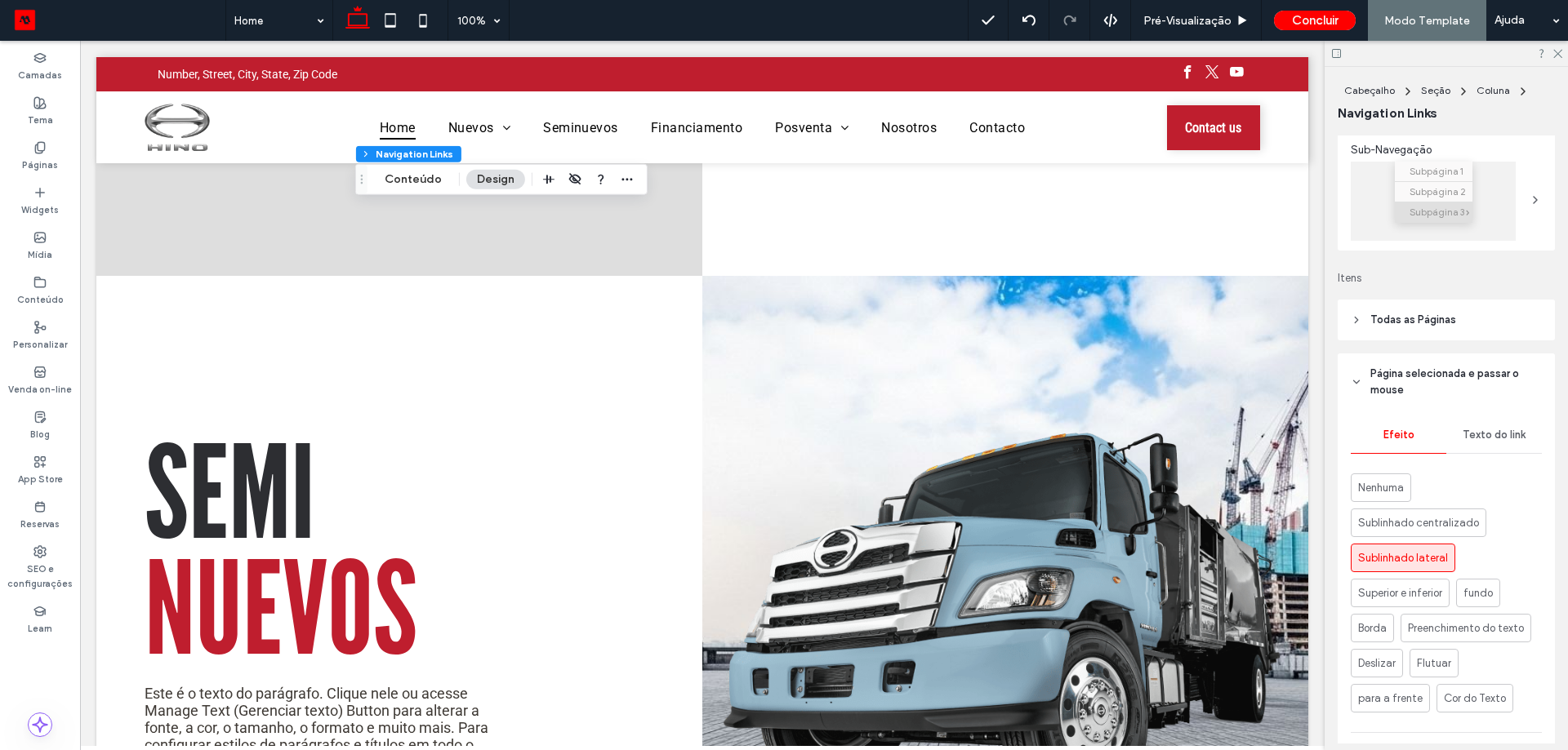
scroll to position [81, 0]
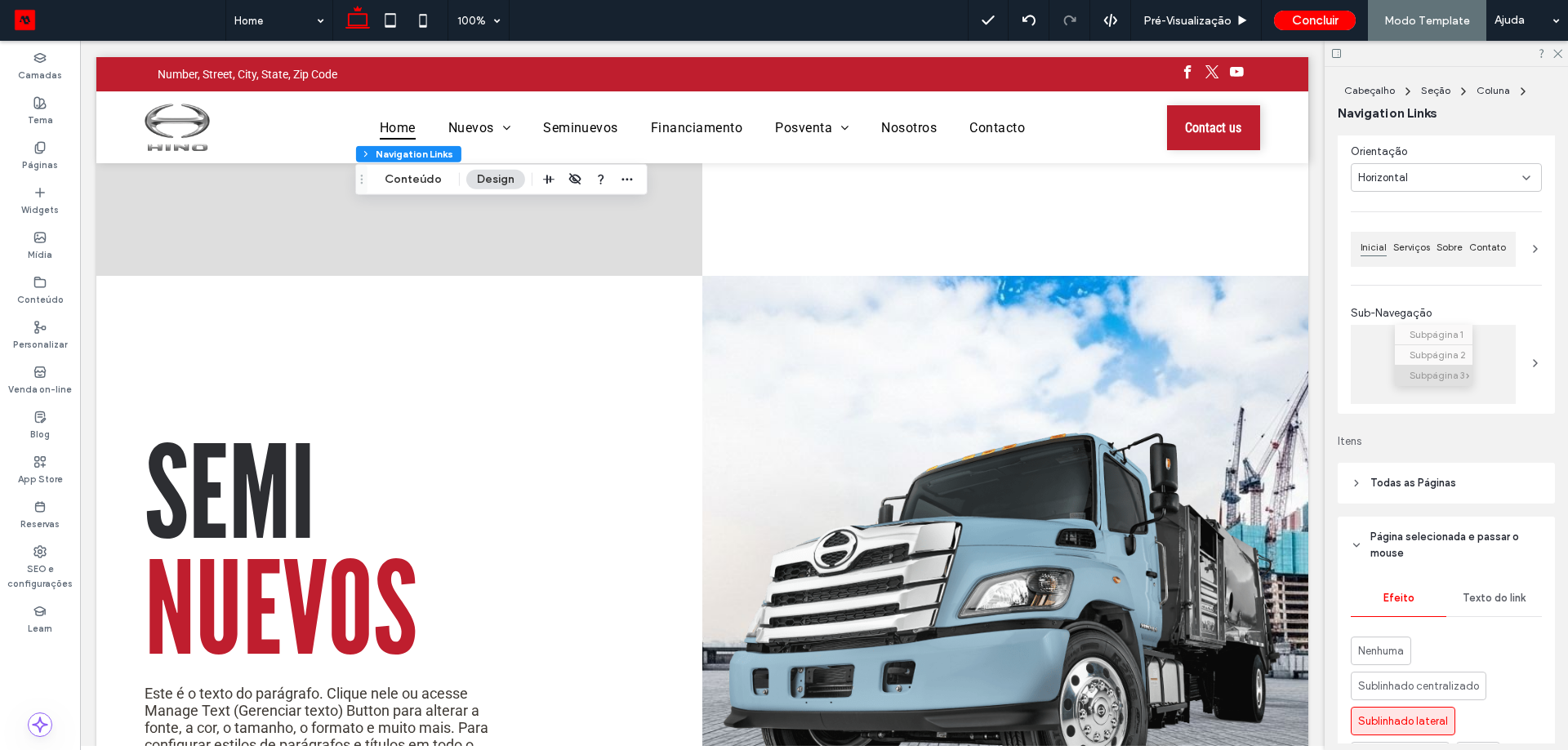
click at [1422, 366] on span "Subpágina 3" at bounding box center [1436, 375] width 55 height 20
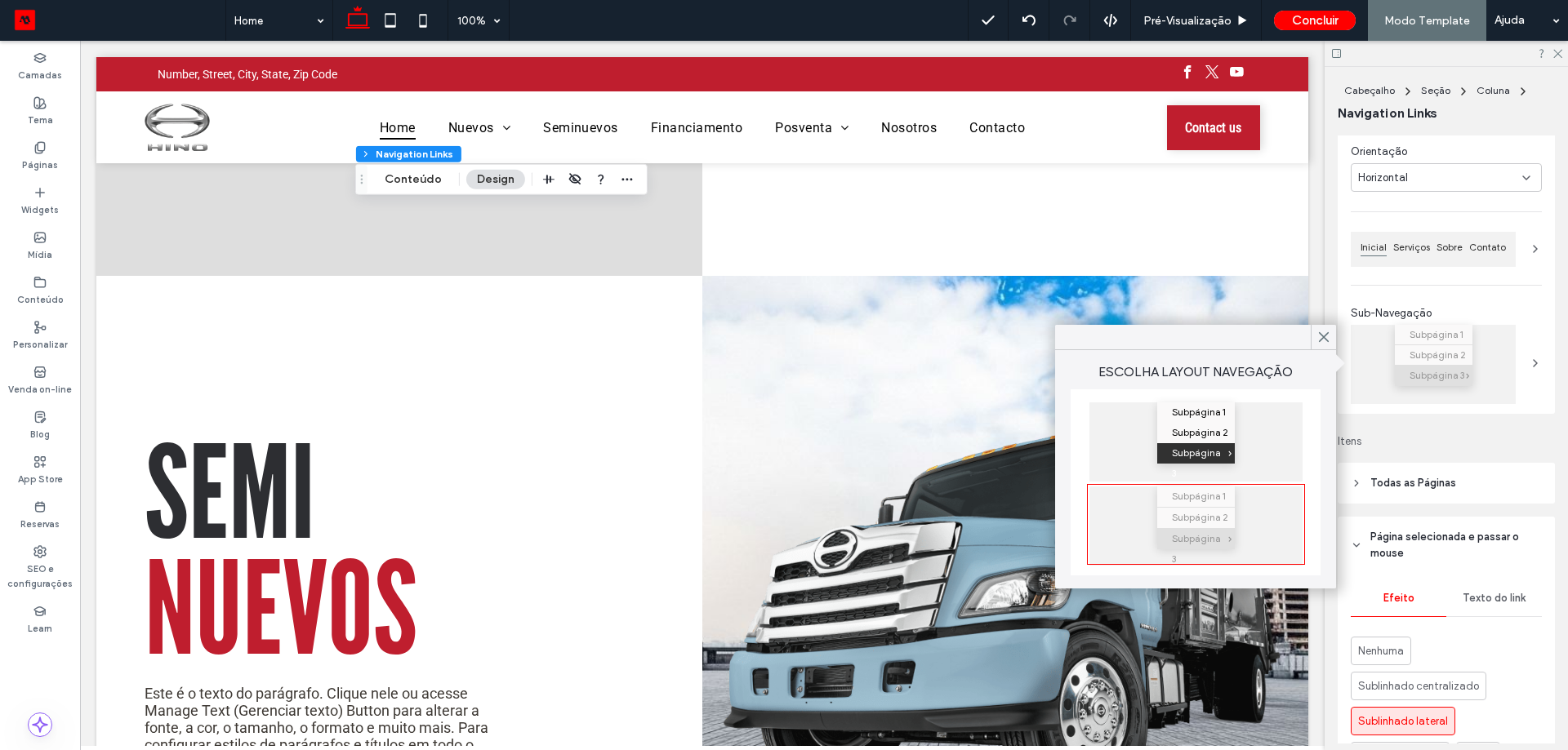
click at [1436, 458] on div "Renomeie páginas e edite a ordem delas, SEO e configurações no Painel de página…" at bounding box center [1451, 439] width 228 height 607
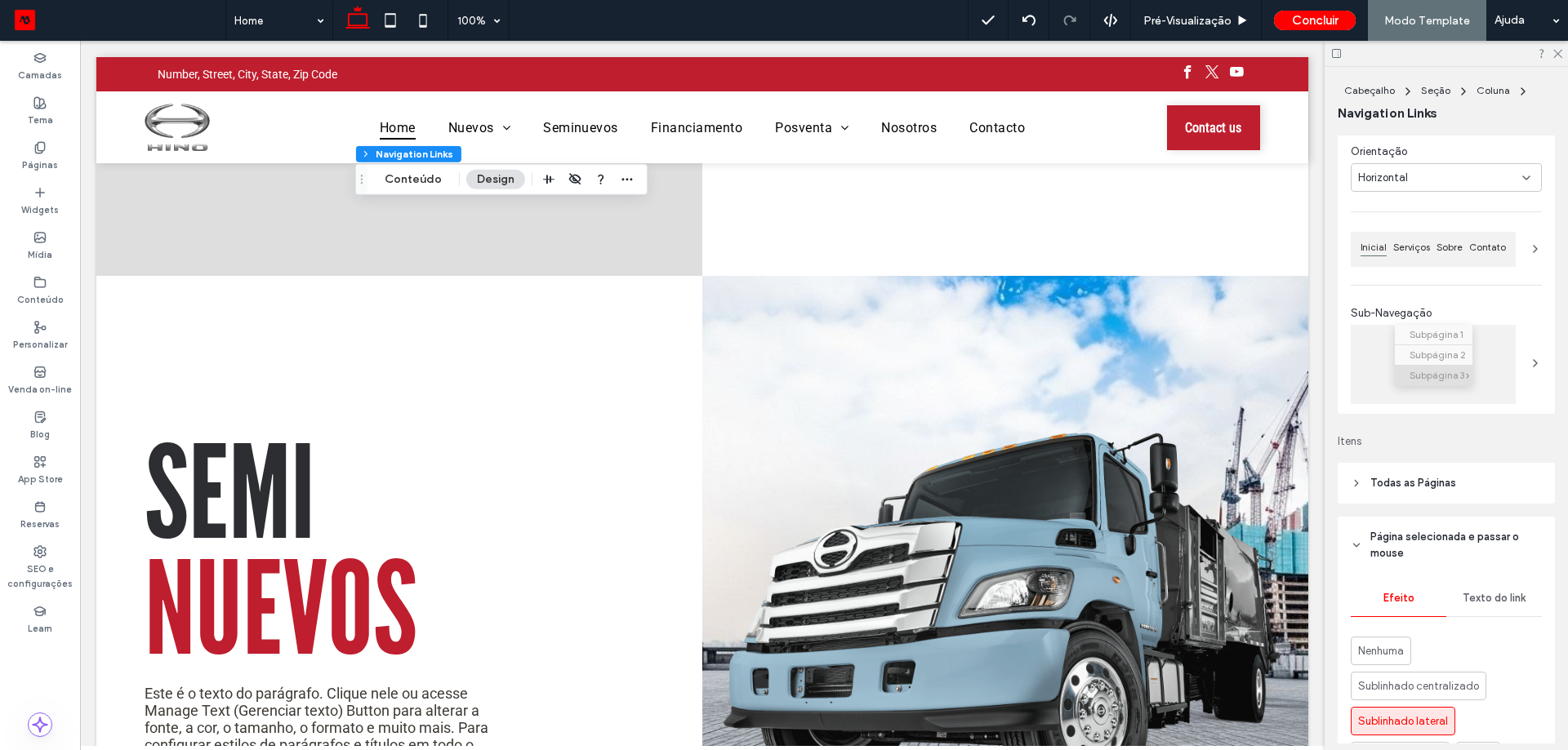
click at [1394, 452] on div "Renomeie páginas e edite a ordem delas, SEO e configurações no Painel de página…" at bounding box center [1451, 439] width 228 height 607
click at [1391, 482] on span "Todas as Páginas" at bounding box center [1413, 482] width 86 height 16
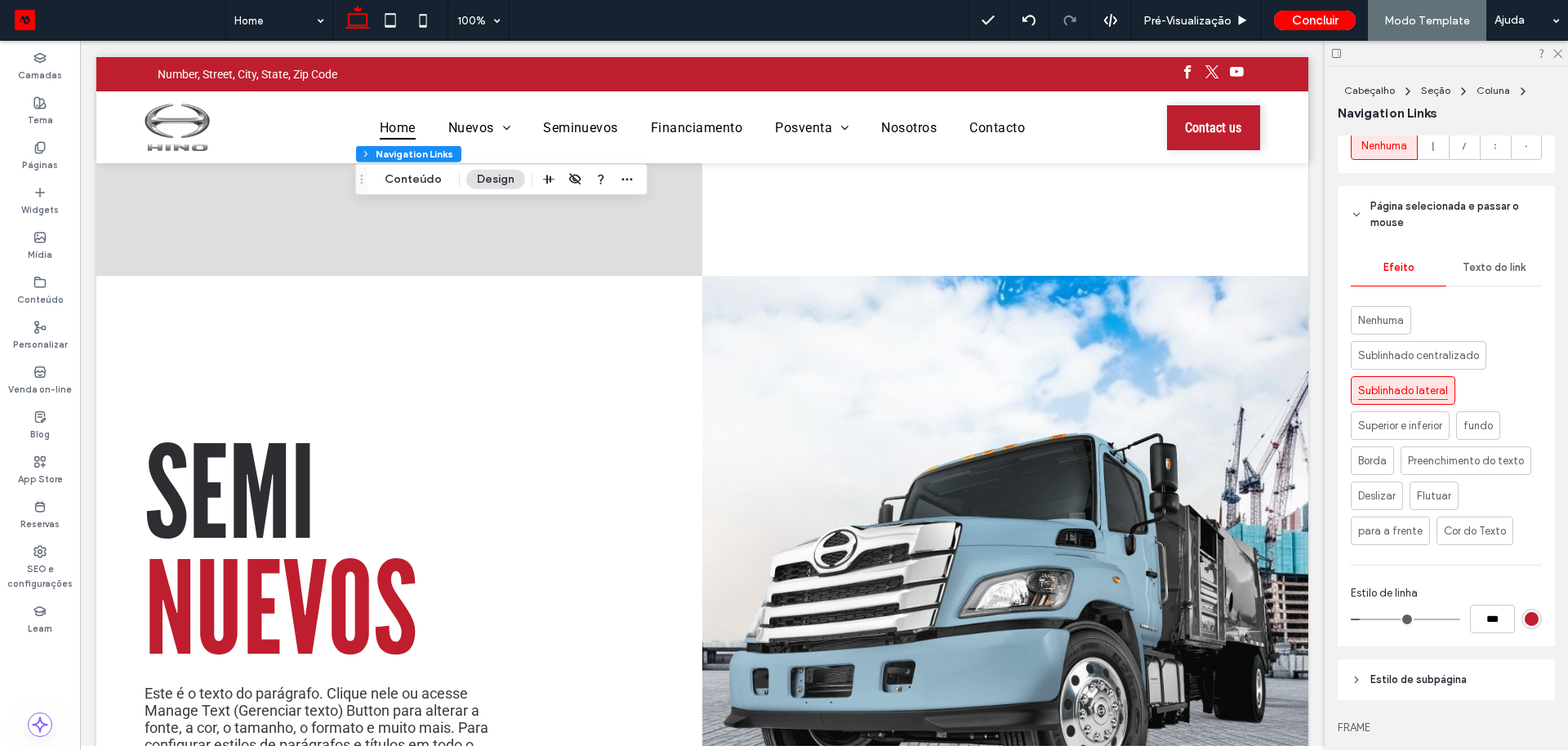
scroll to position [652, 0]
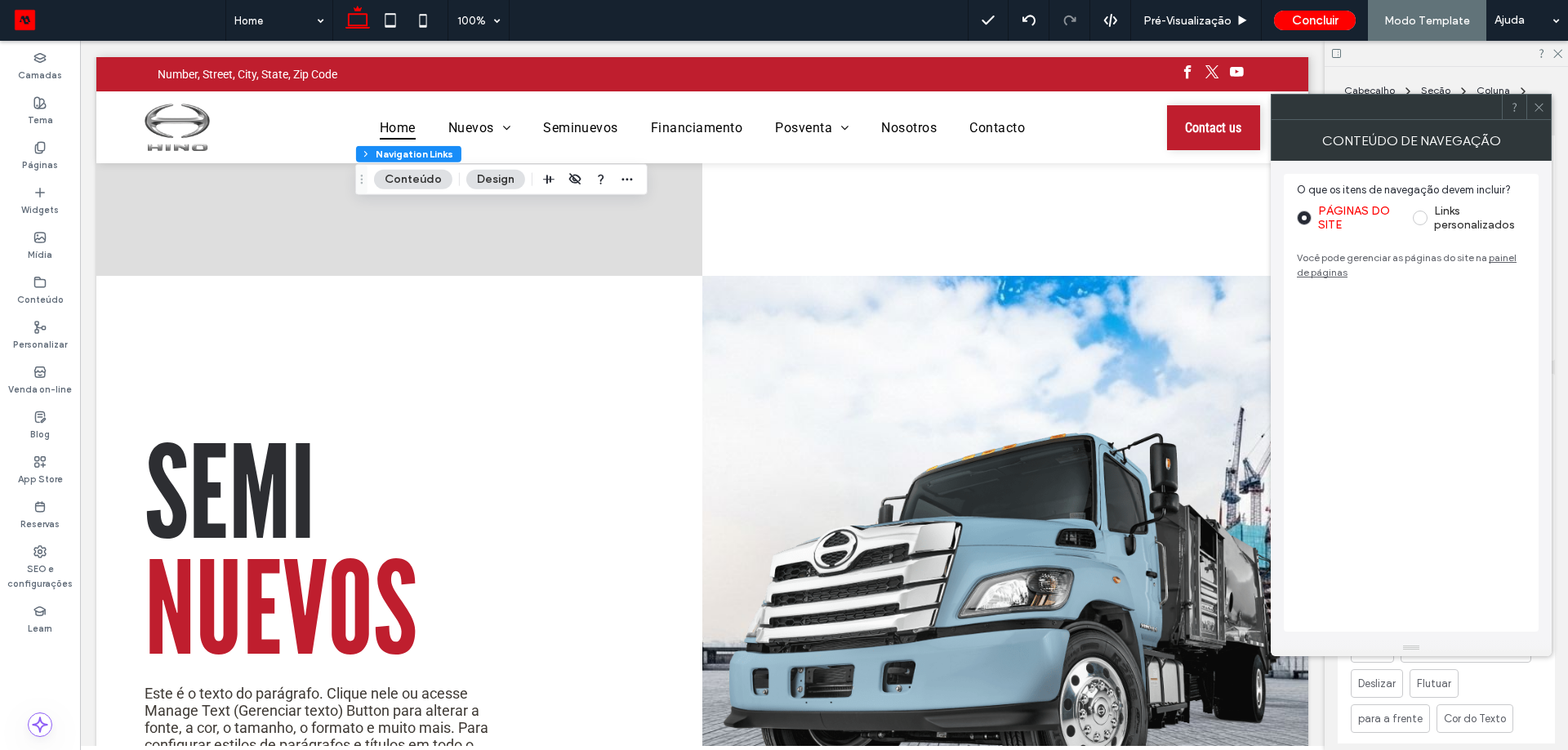
click at [1539, 120] on div "CONTEÚDO DE NAVEGAÇÃO" at bounding box center [1410, 140] width 280 height 41
click at [1548, 106] on div at bounding box center [1539, 106] width 25 height 25
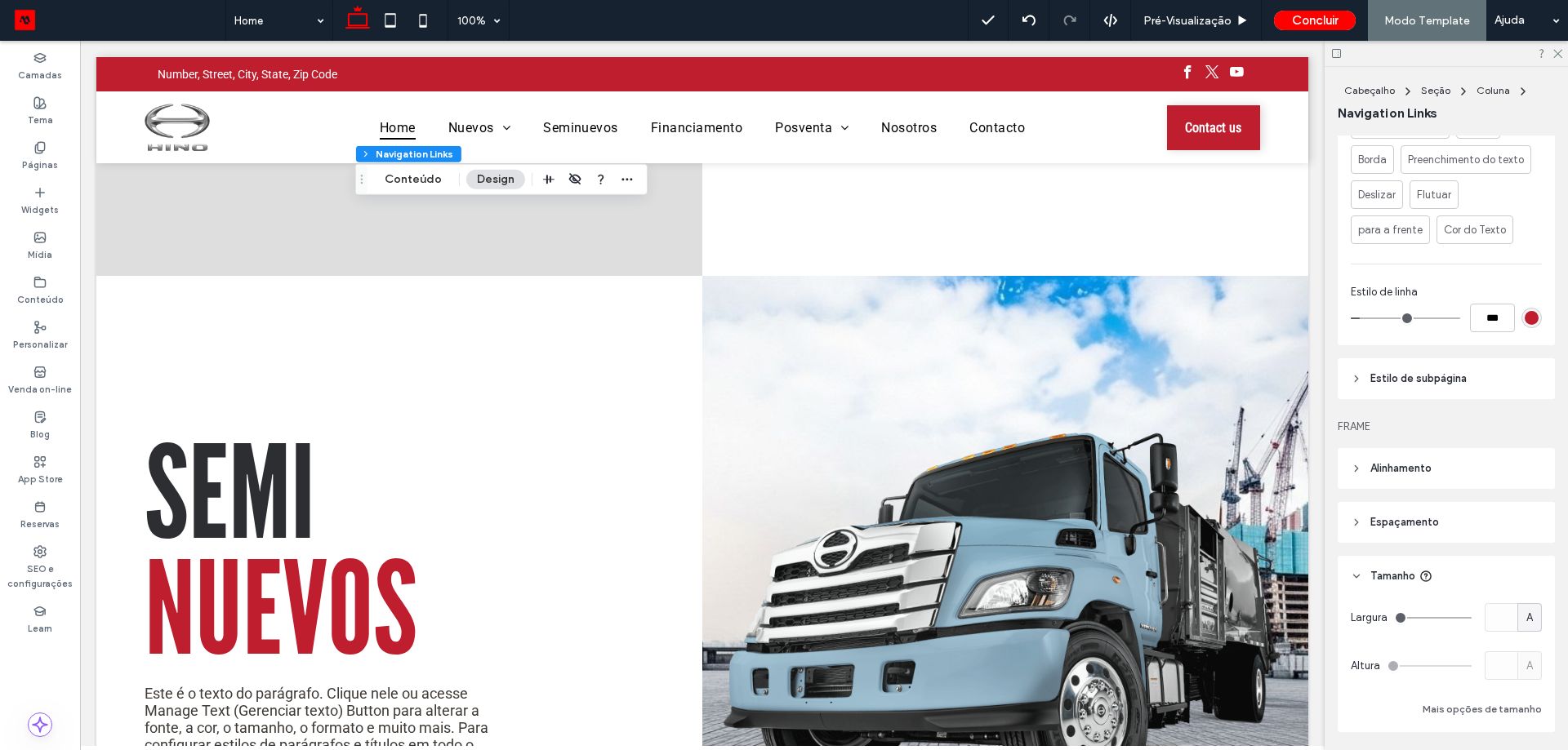
scroll to position [1142, 0]
click at [1461, 381] on span "Estilo de subpágina" at bounding box center [1418, 377] width 97 height 16
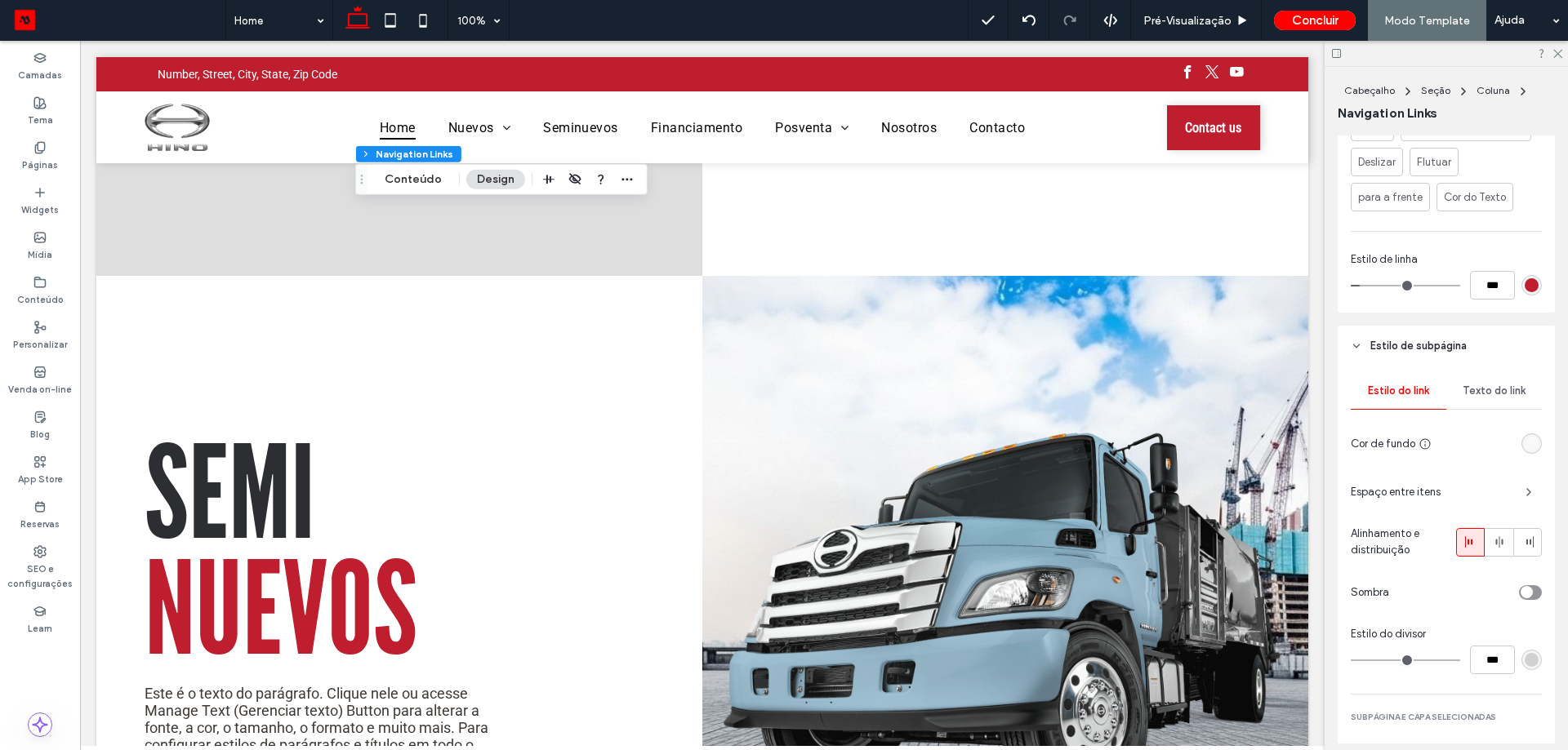
scroll to position [1224, 0]
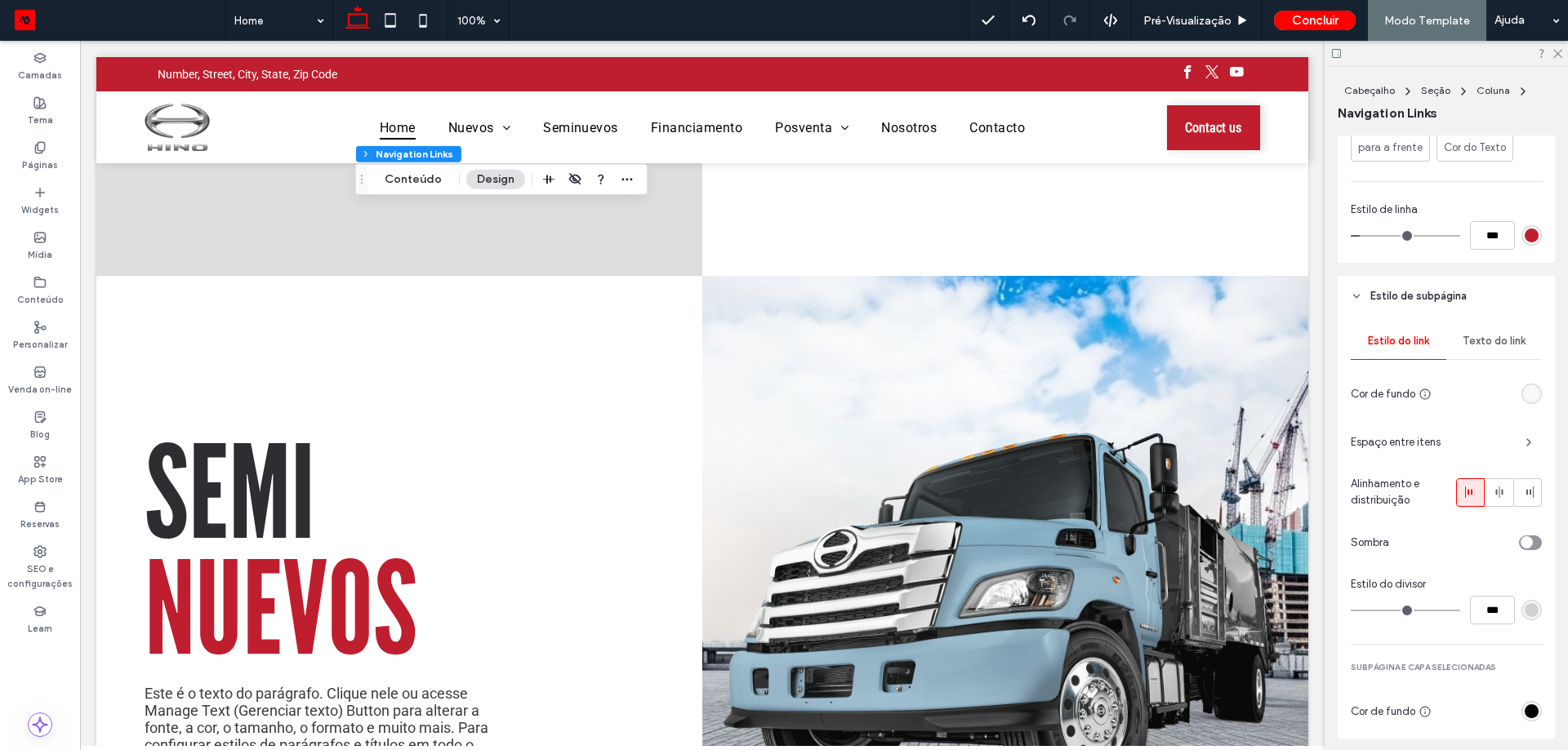
click at [1529, 395] on div "rgb(250, 249, 249)" at bounding box center [1532, 393] width 14 height 14
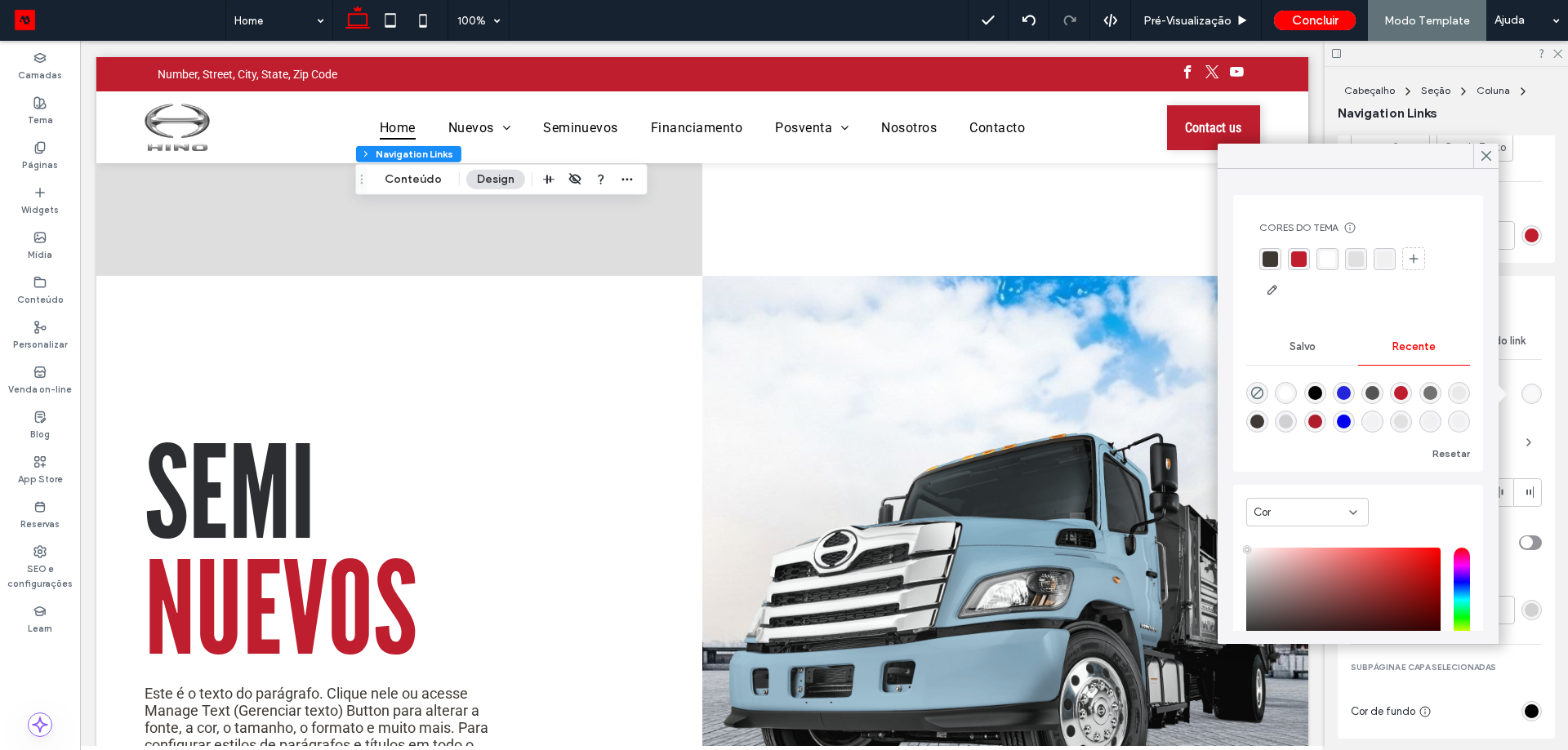
click at [1391, 265] on div "rgba(240, 240, 240, 1)" at bounding box center [1384, 259] width 15 height 15
click at [1485, 164] on span at bounding box center [1486, 156] width 14 height 25
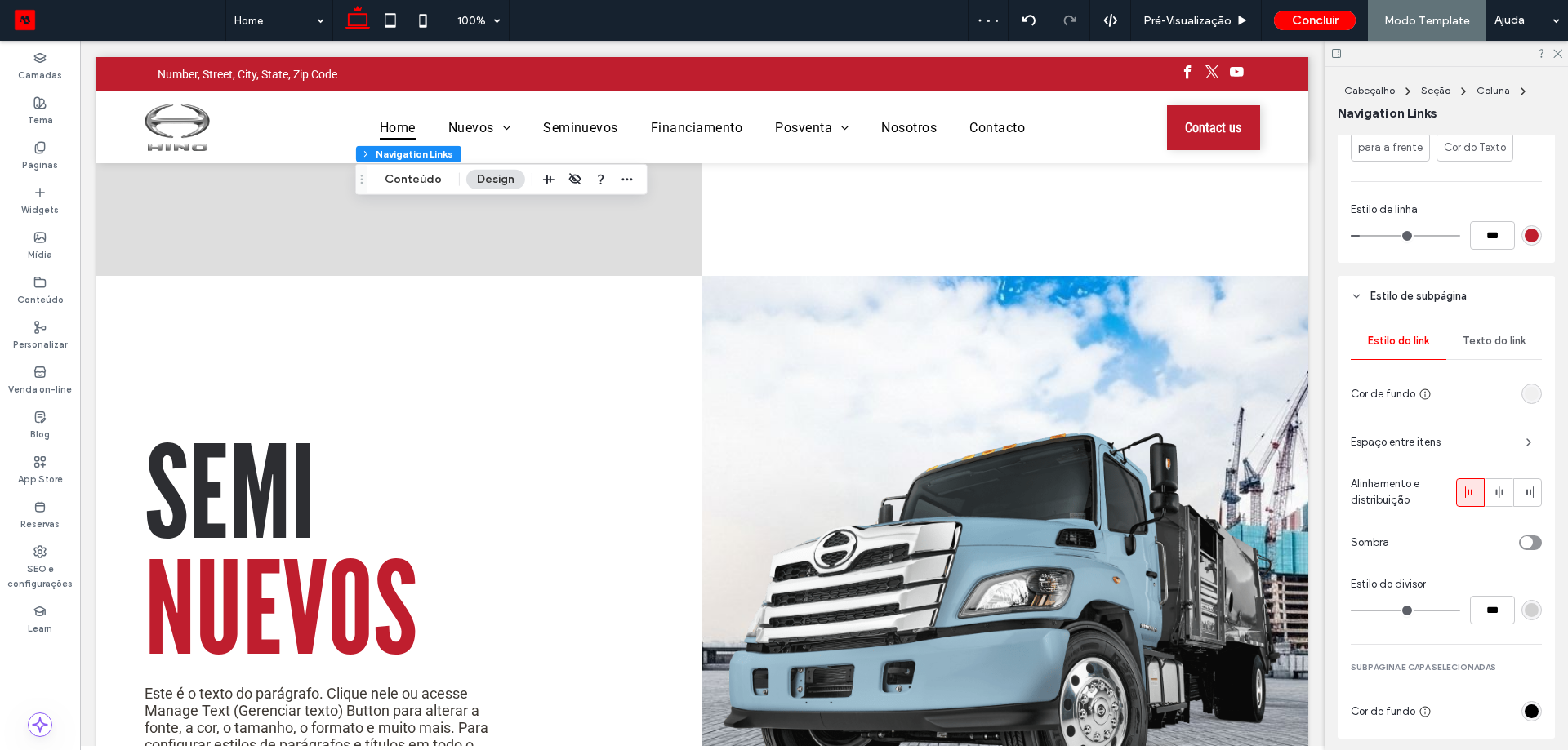
click at [1504, 320] on div "Estilo do link Texto do link Cor de fundo Espaço entre itens Alinhamento e dist…" at bounding box center [1445, 527] width 217 height 422
click at [1502, 347] on span "Texto do link" at bounding box center [1494, 342] width 63 height 13
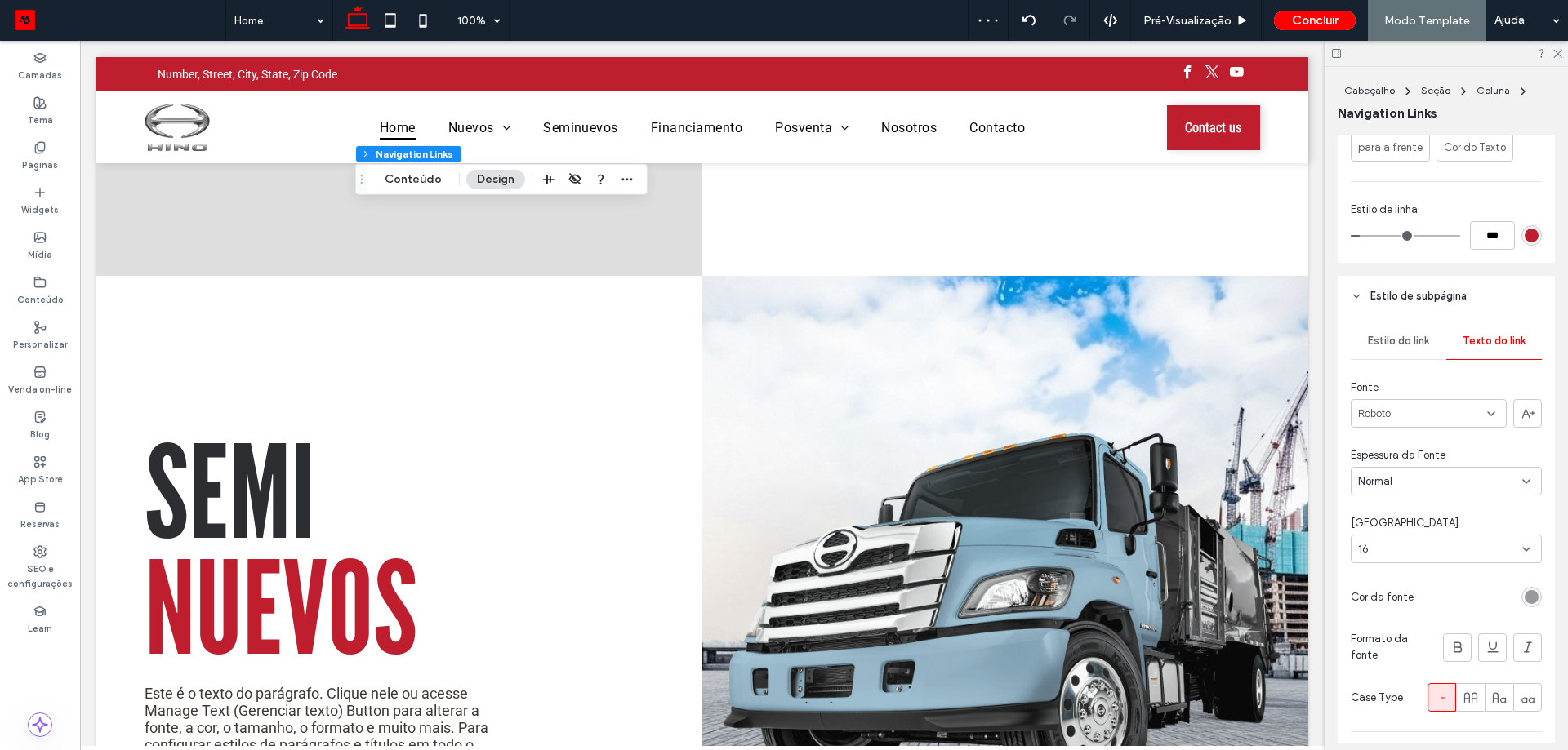
click at [1521, 594] on div "rgb(153, 153, 153)" at bounding box center [1531, 596] width 20 height 20
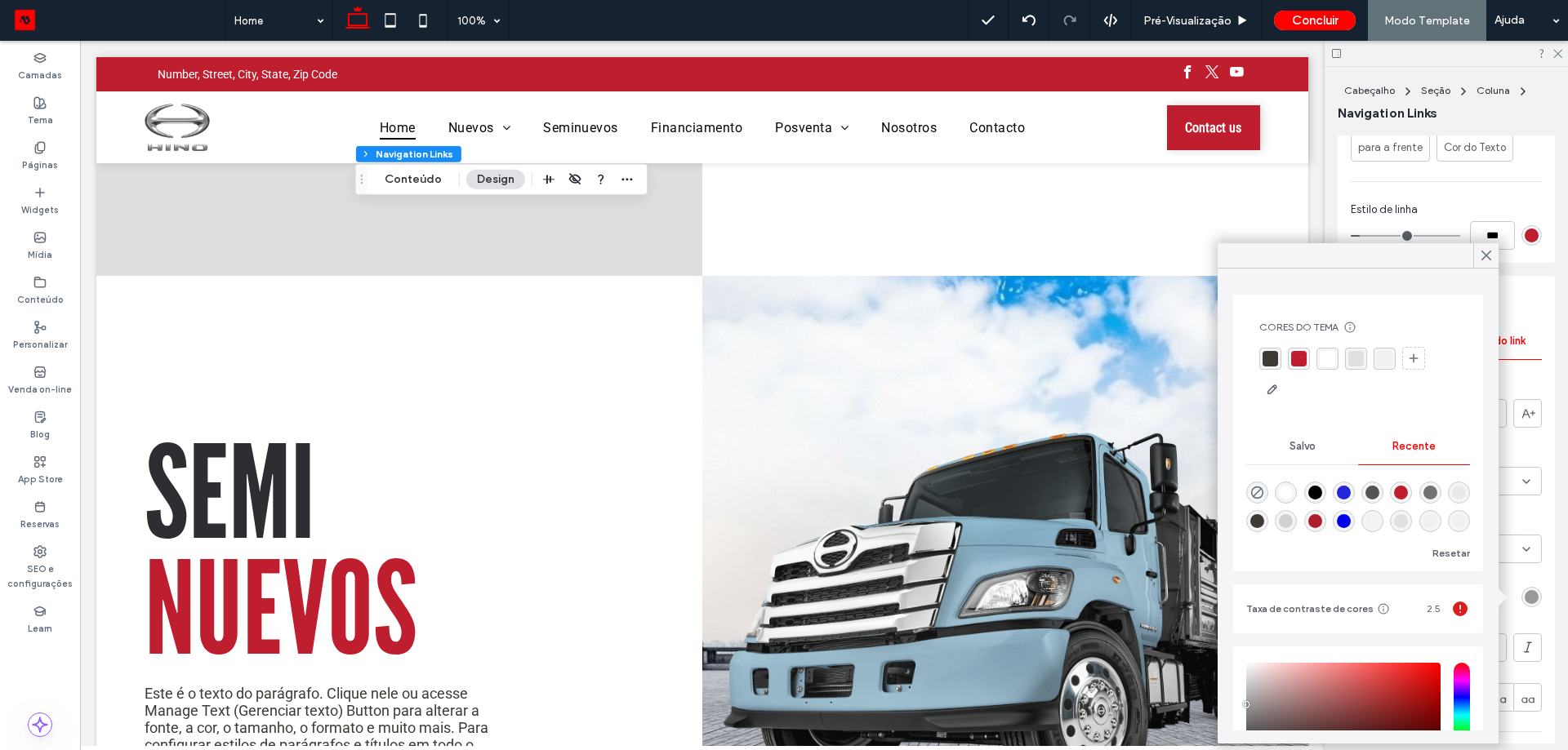
click at [1280, 358] on div "rgba(62, 57, 52, 1)" at bounding box center [1269, 358] width 22 height 22
click at [1485, 258] on use at bounding box center [1486, 255] width 9 height 9
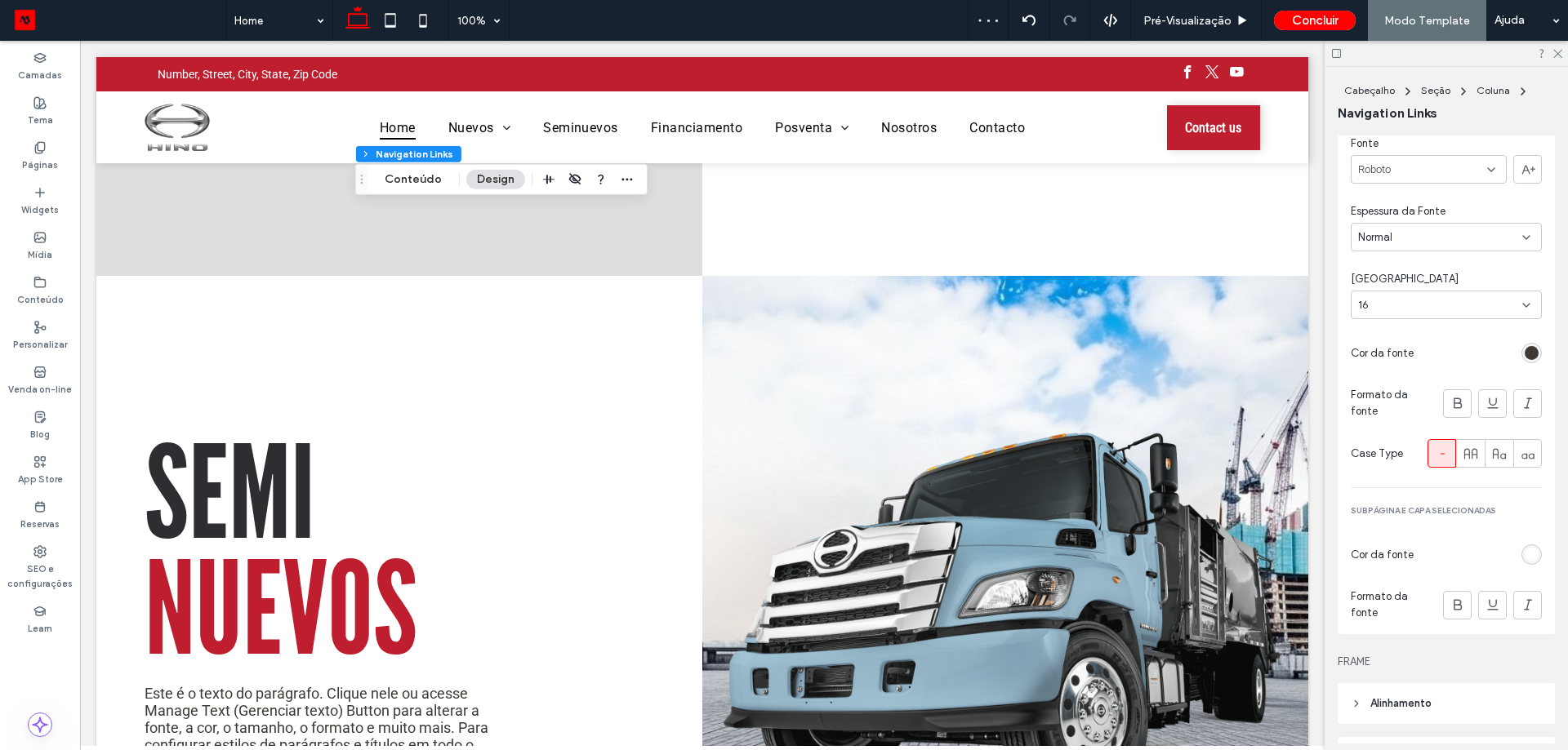
scroll to position [1468, 0]
click at [1530, 555] on div "rgb(255, 255, 255)" at bounding box center [1532, 554] width 14 height 14
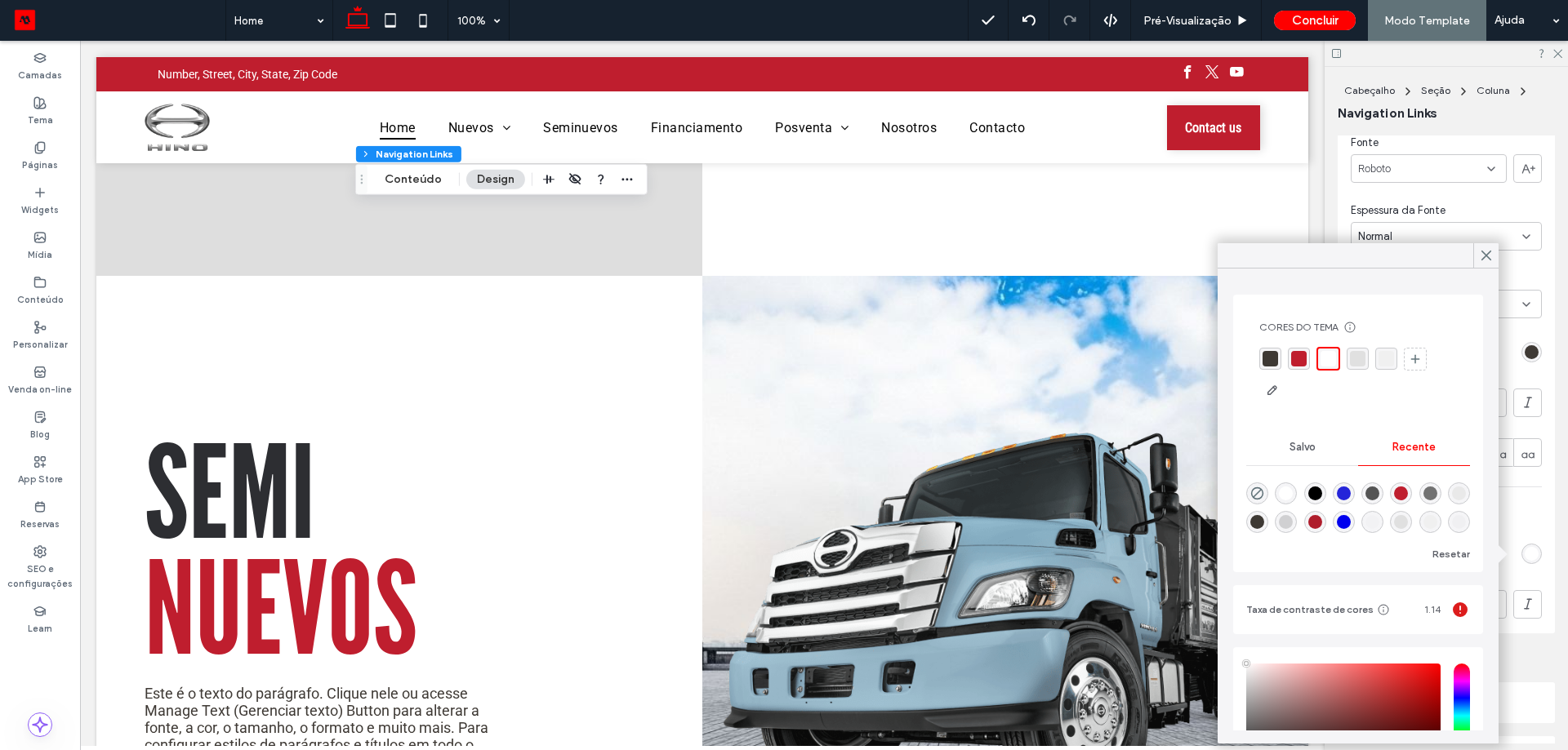
click at [1304, 354] on div "rgba(191, 30, 46, 1)" at bounding box center [1299, 359] width 15 height 15
click at [1265, 360] on div "rgba(62, 57, 52, 1)" at bounding box center [1270, 359] width 15 height 15
click at [1494, 257] on div at bounding box center [1486, 255] width 25 height 25
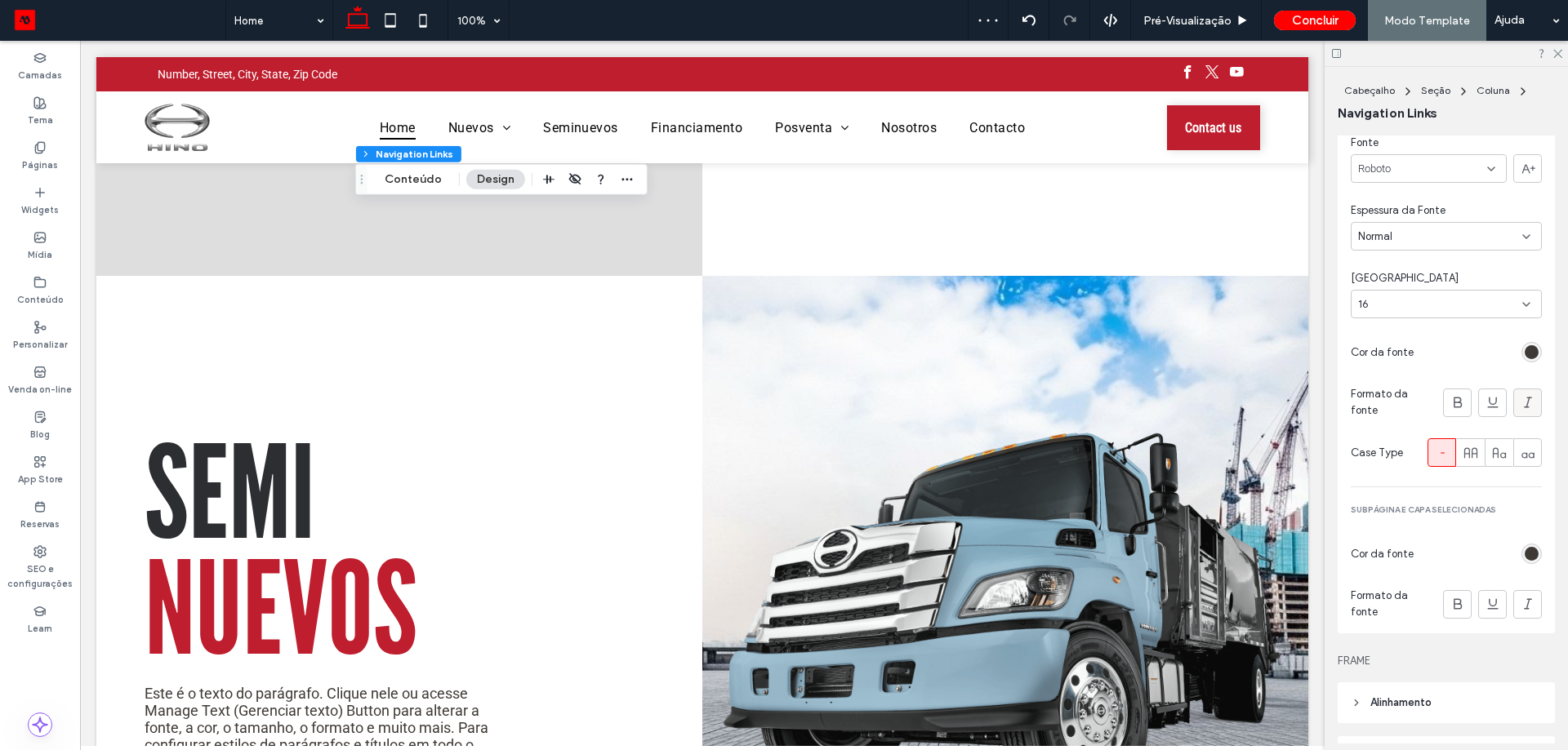
scroll to position [1142, 0]
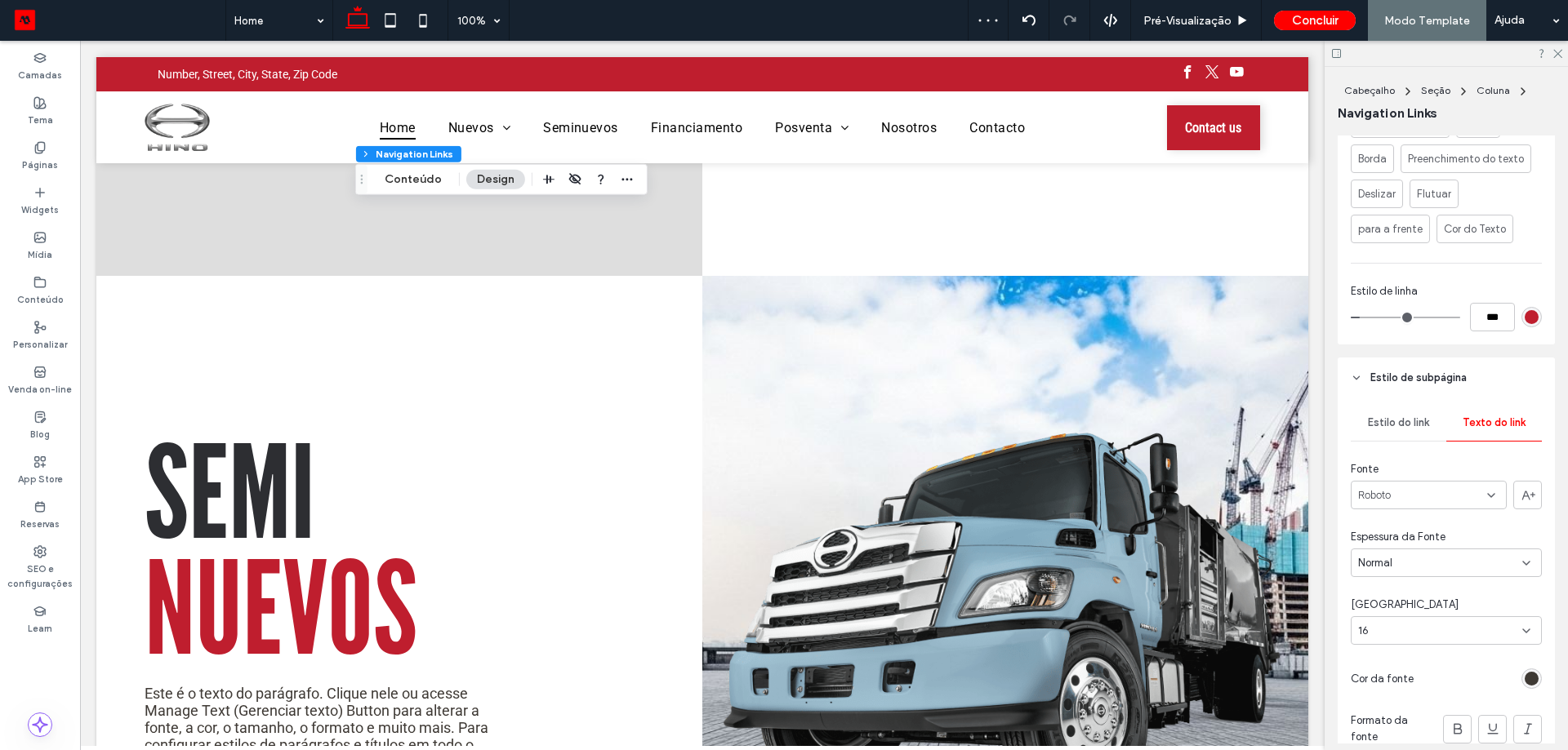
click at [1424, 425] on span "Estilo do link" at bounding box center [1399, 423] width 61 height 13
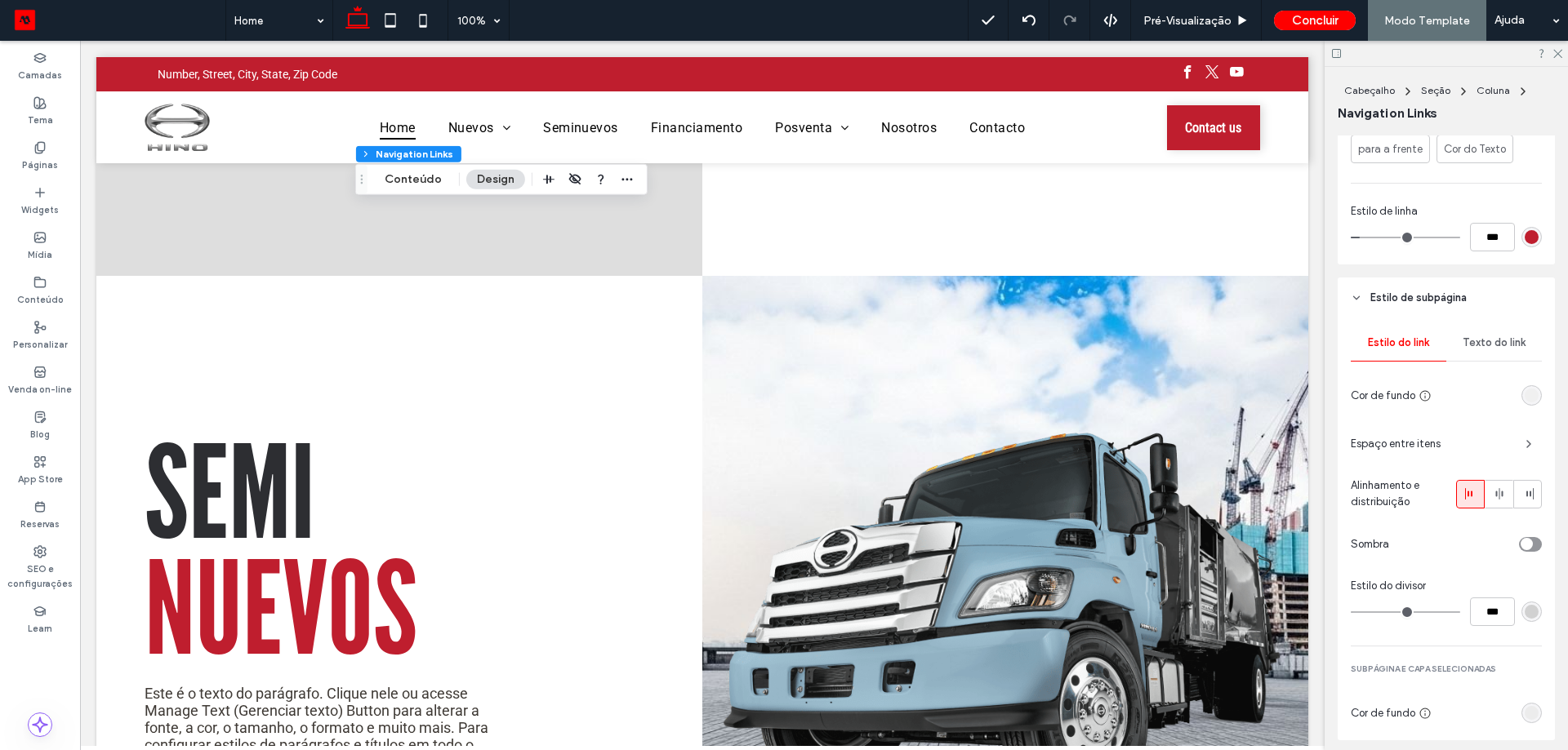
scroll to position [1387, 0]
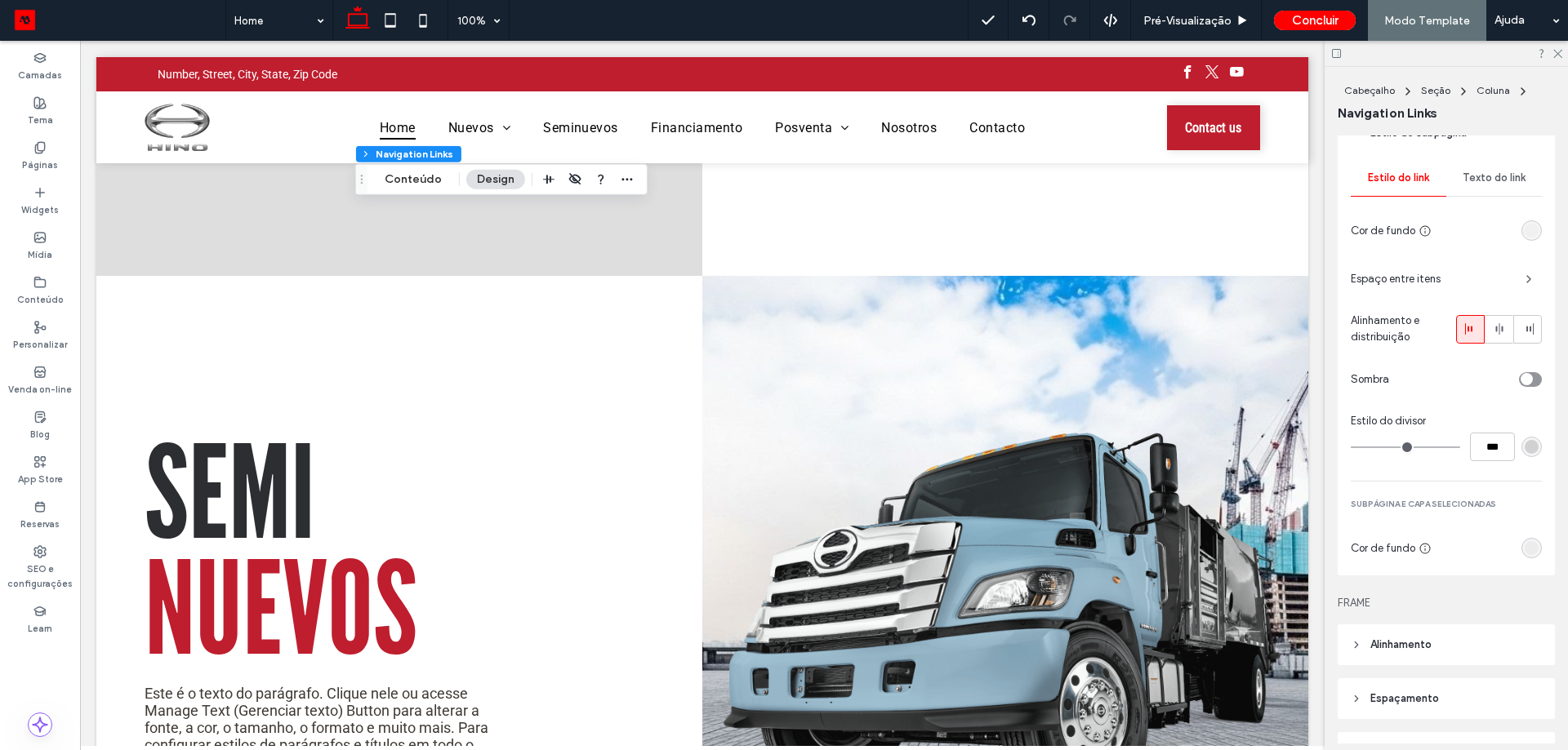
click at [1525, 549] on div "rgb(236, 236, 236)" at bounding box center [1532, 548] width 14 height 14
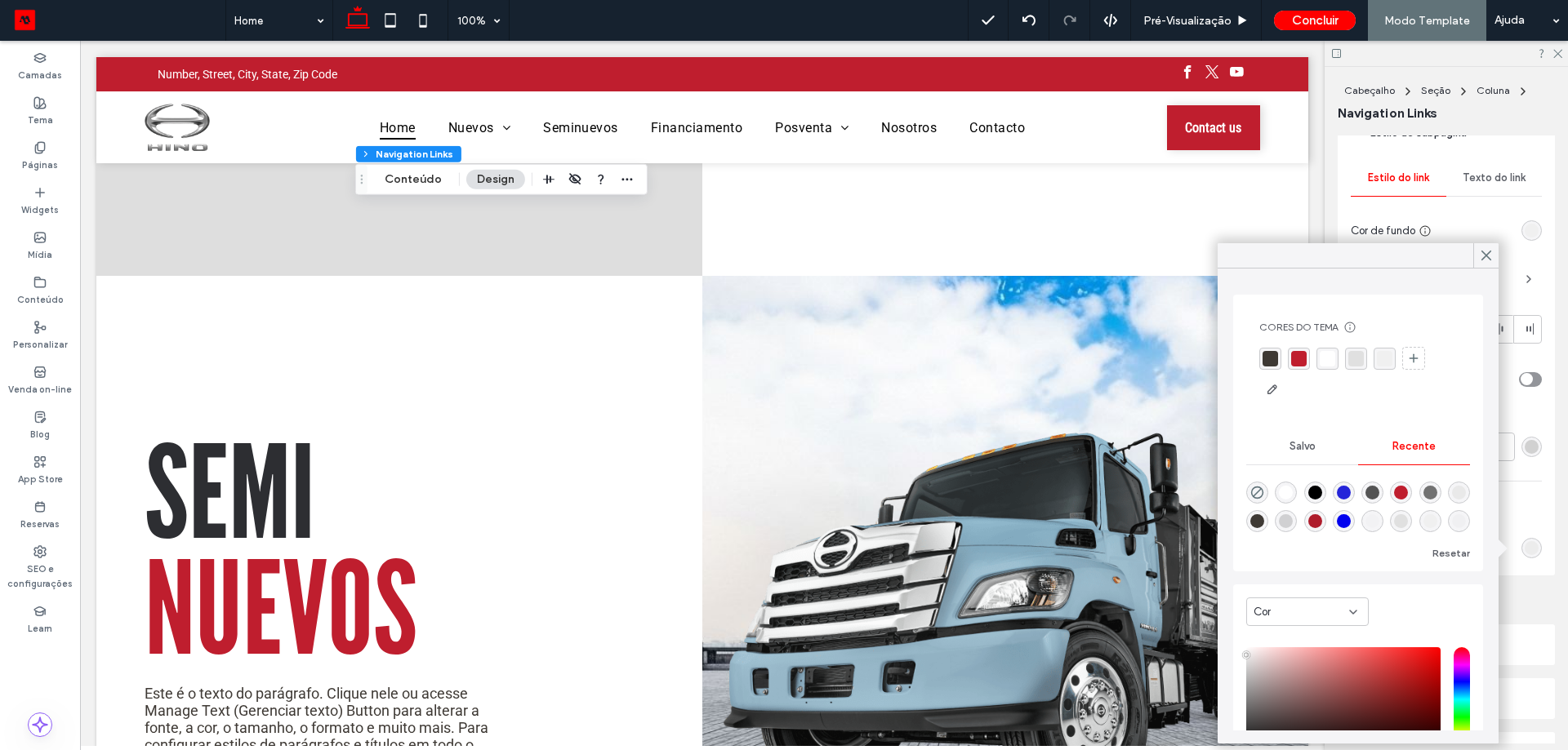
click at [1299, 363] on div "rgba(191, 30, 46, 1)" at bounding box center [1299, 359] width 15 height 15
click at [1490, 253] on use at bounding box center [1486, 255] width 9 height 9
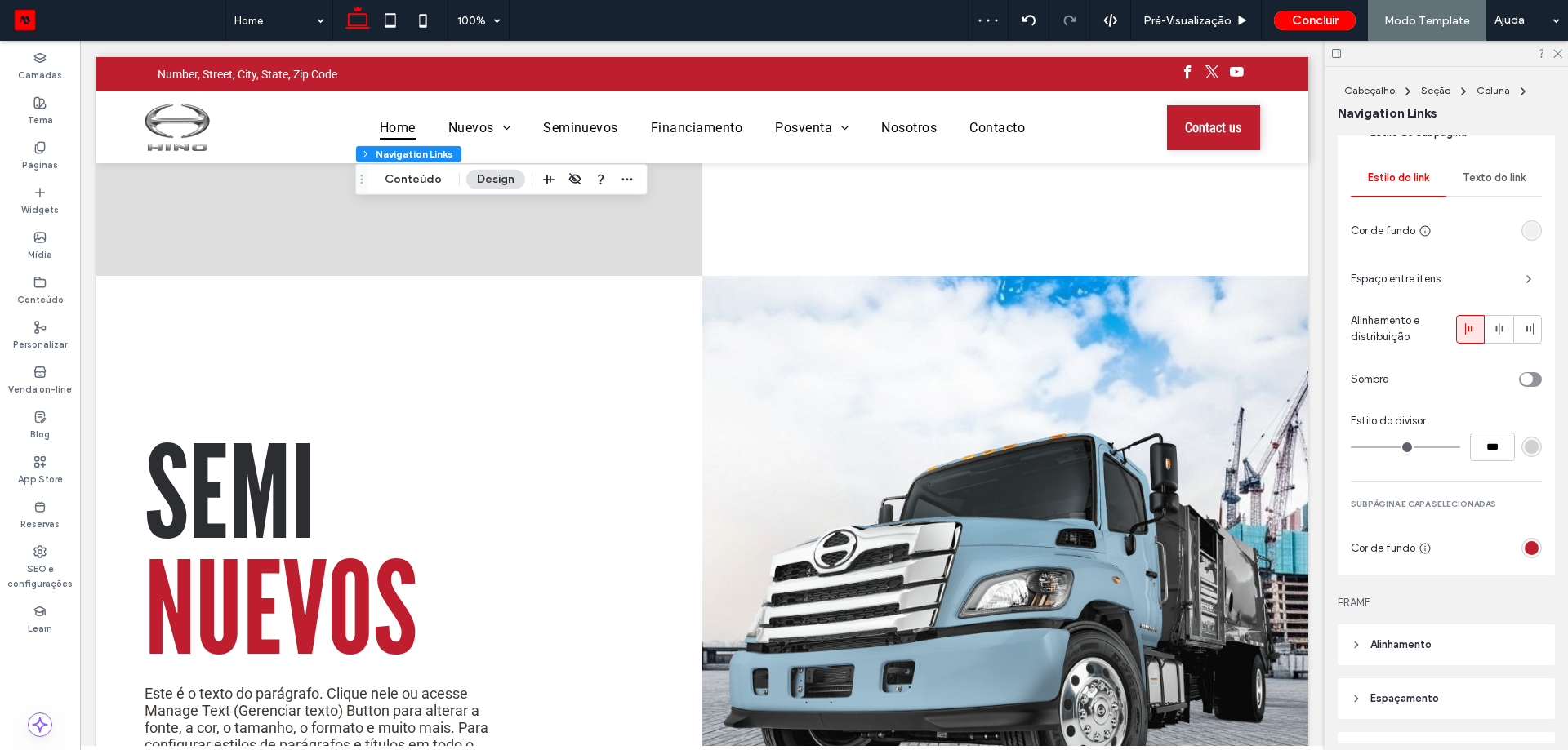
click at [1517, 195] on div "Texto do link" at bounding box center [1494, 178] width 96 height 36
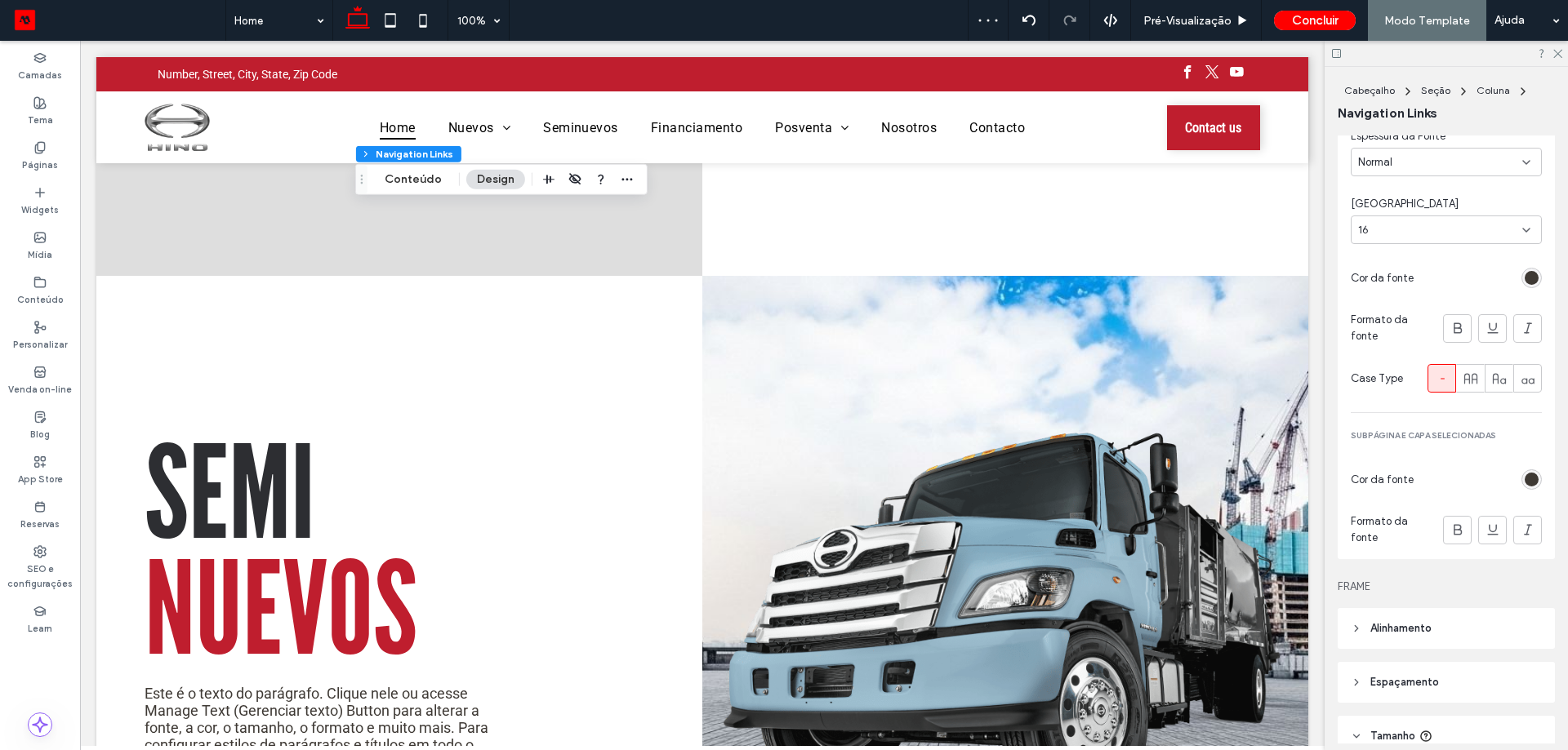
scroll to position [1551, 0]
click at [1521, 474] on div "rgb(62, 57, 52)" at bounding box center [1531, 472] width 20 height 20
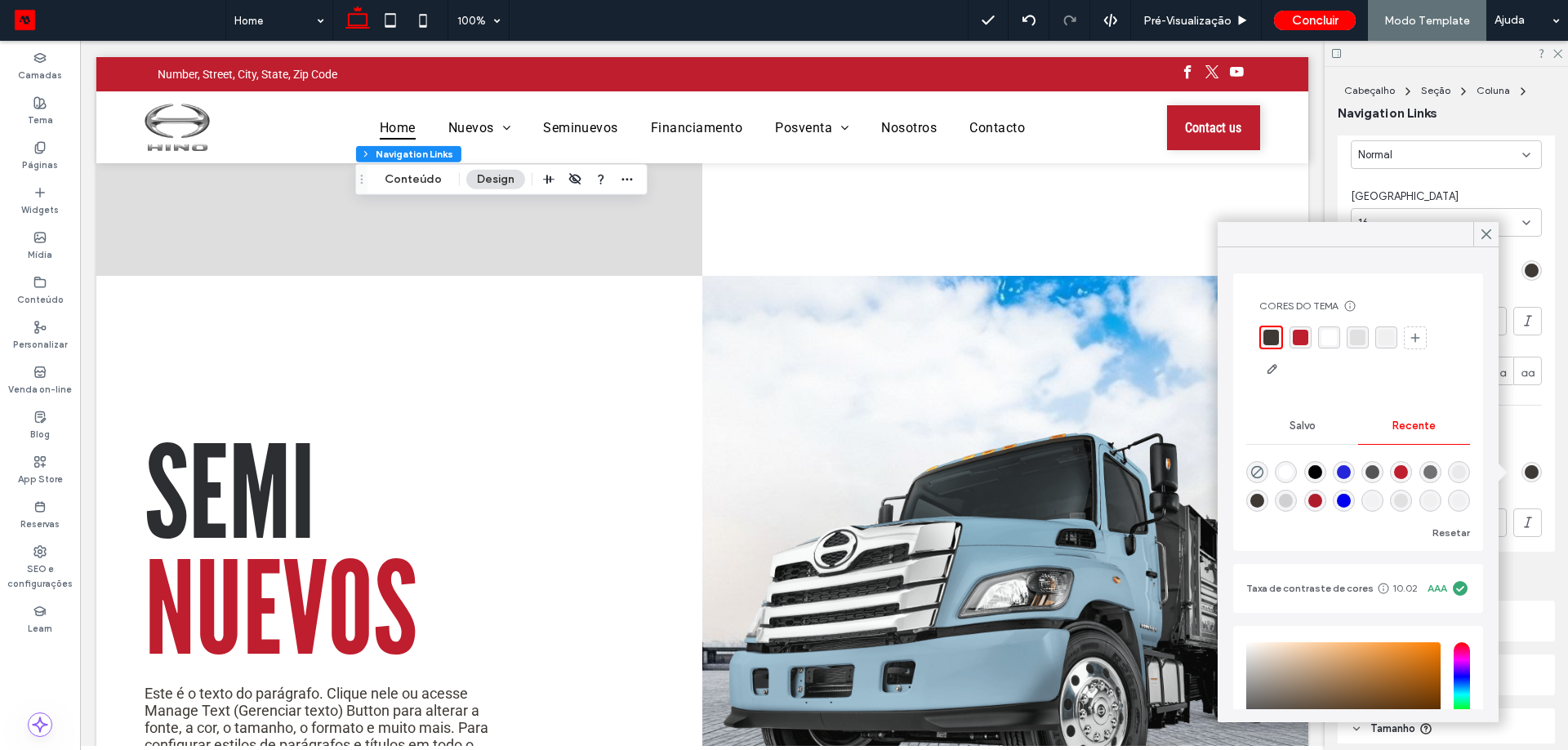
click at [1335, 341] on div "rgba(255, 255, 255, 1)" at bounding box center [1329, 338] width 15 height 15
click at [1484, 231] on use at bounding box center [1486, 234] width 9 height 9
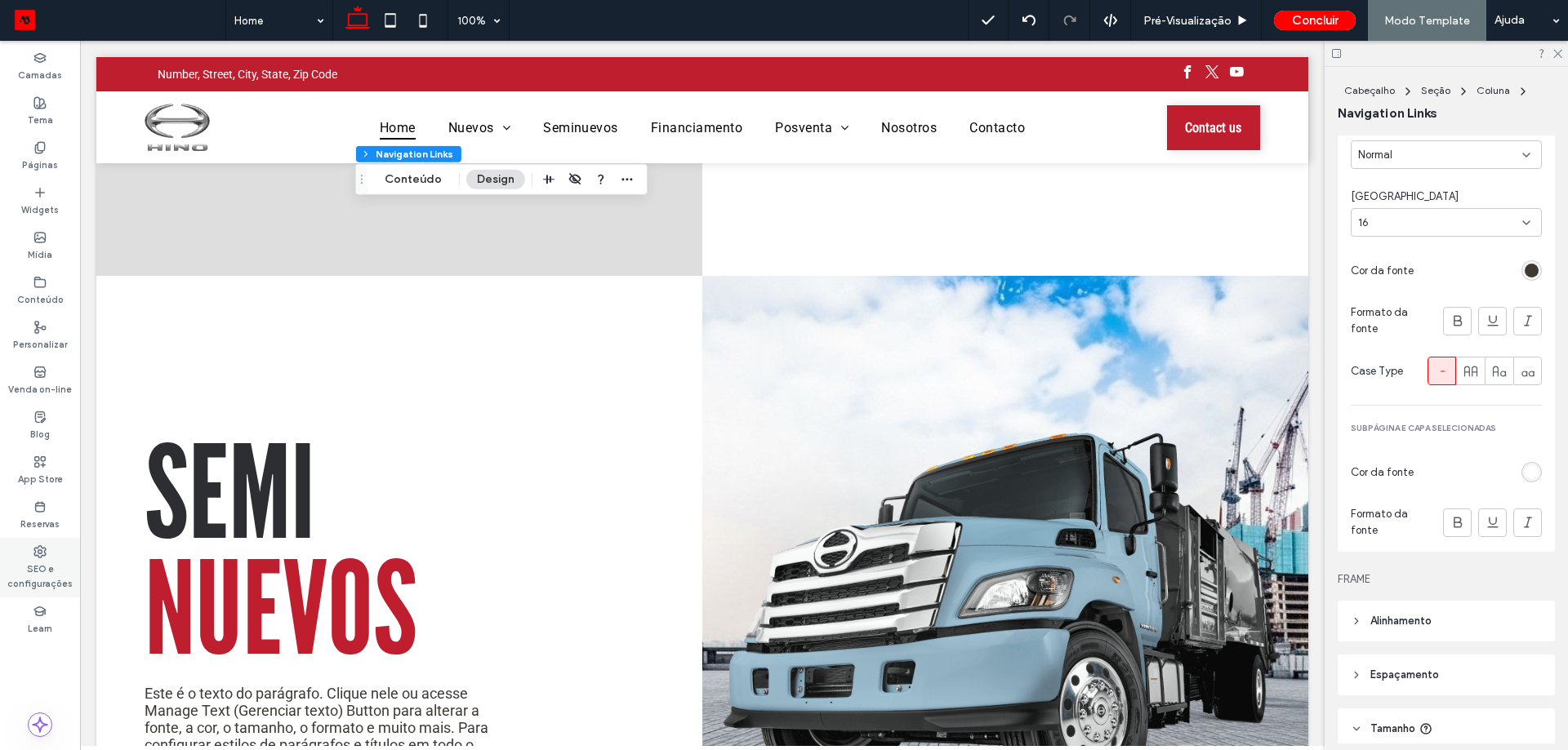
click at [58, 577] on label "SEO e configurações" at bounding box center [40, 574] width 80 height 33
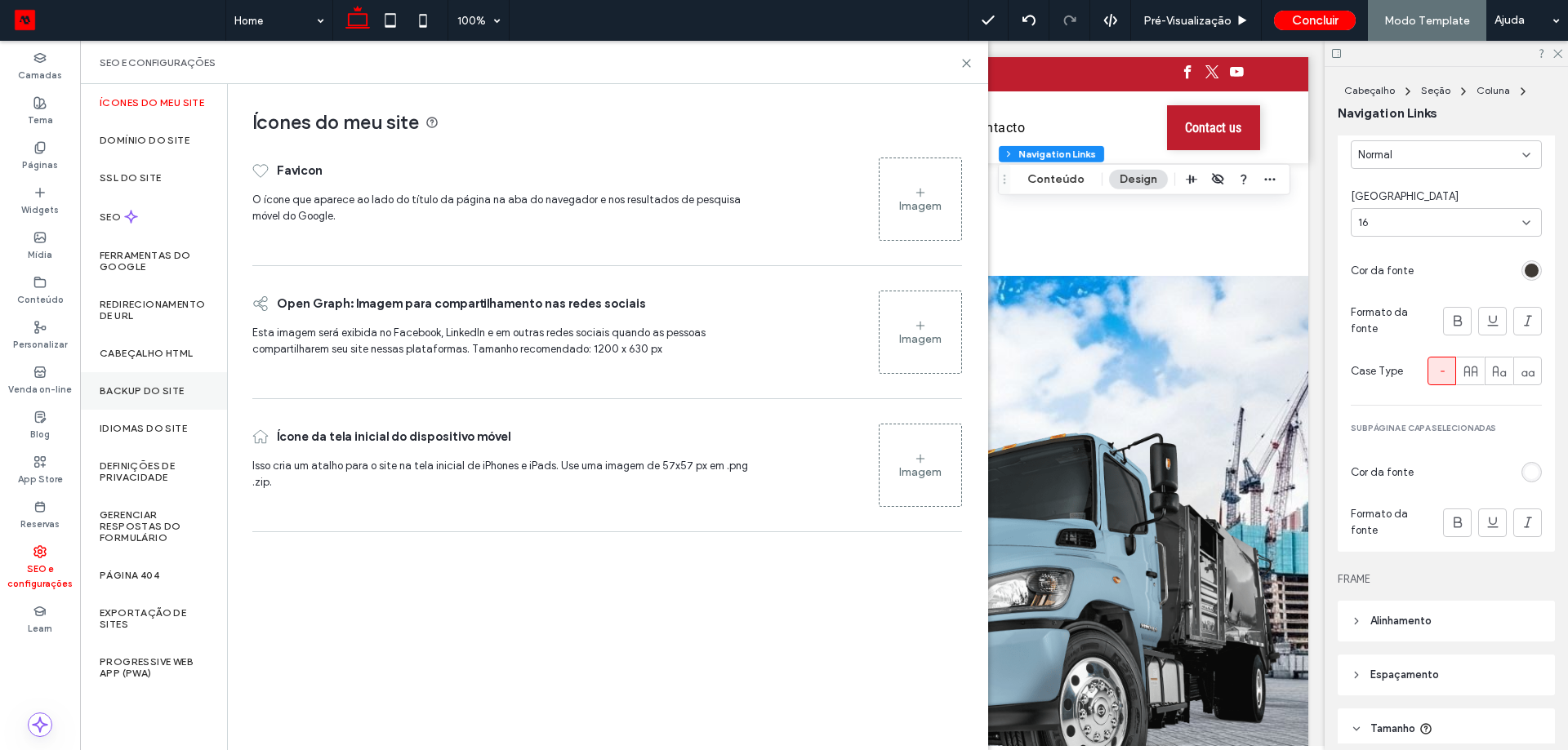
click at [161, 390] on label "Backup do Site" at bounding box center [142, 391] width 85 height 11
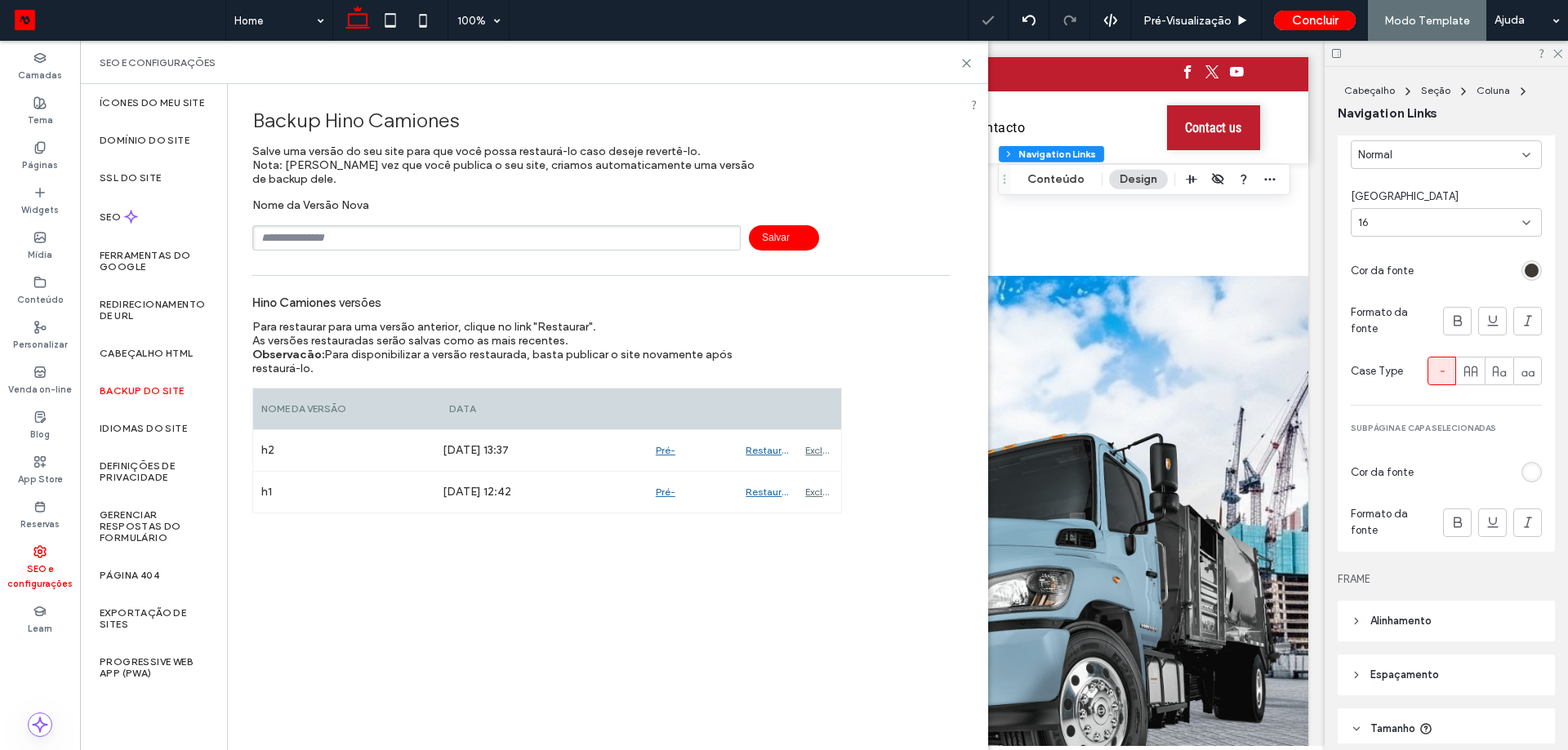
click at [307, 246] on input "text" at bounding box center [497, 237] width 488 height 25
type input "**"
click at [778, 241] on span "Salvar" at bounding box center [783, 237] width 70 height 25
click at [967, 65] on icon at bounding box center [966, 63] width 12 height 12
